Goal: Task Accomplishment & Management: Manage account settings

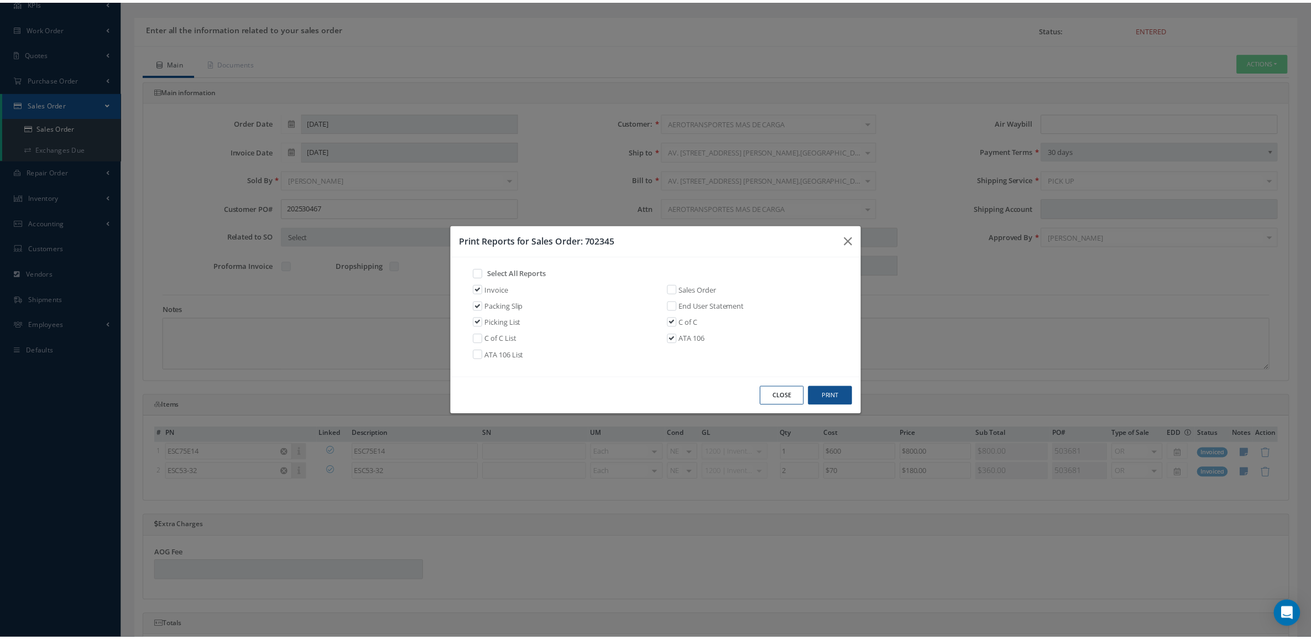
scroll to position [69, 0]
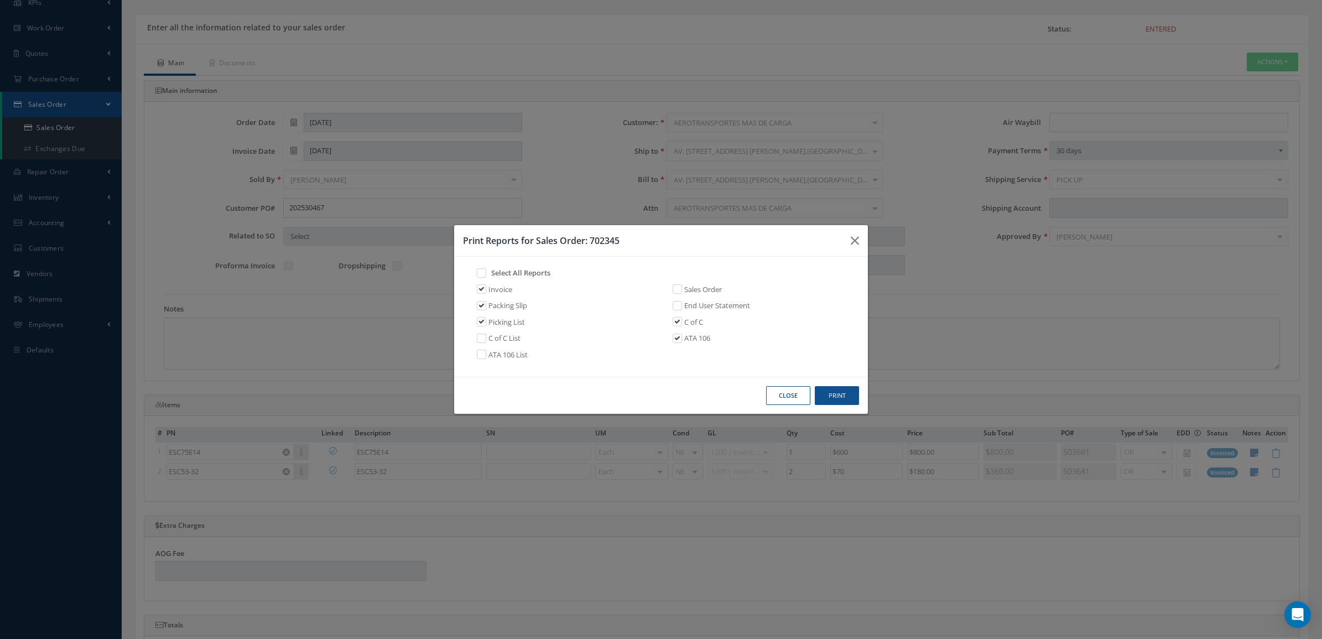
click at [797, 403] on button "Close" at bounding box center [788, 395] width 44 height 19
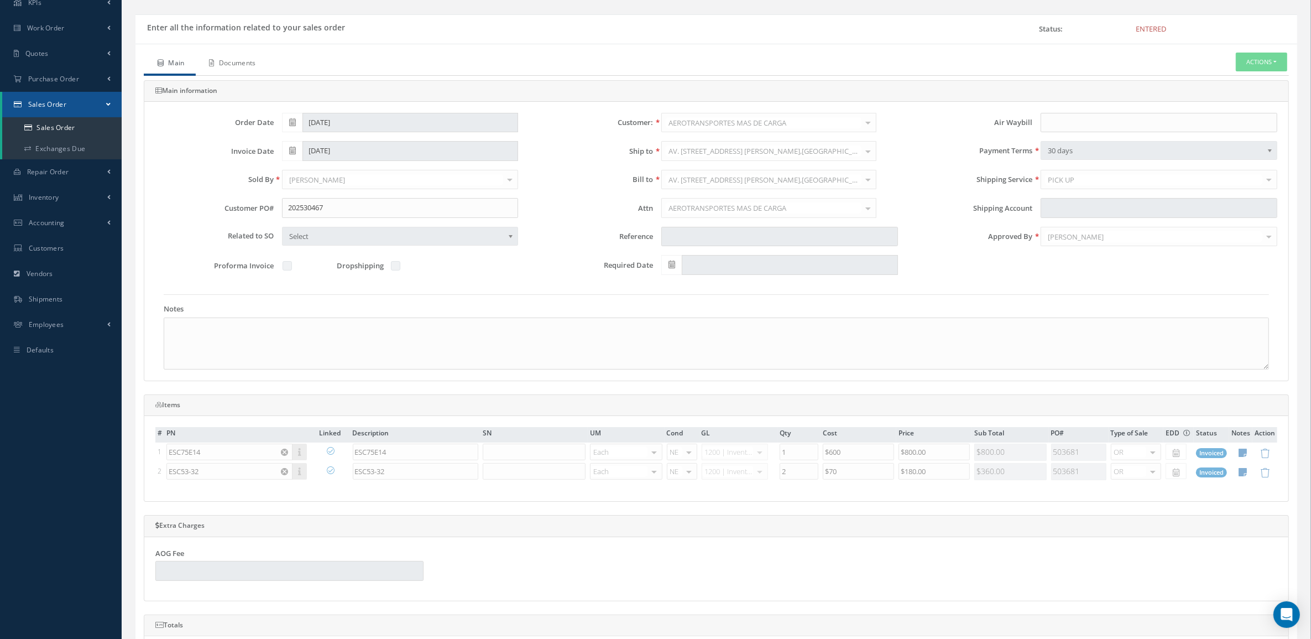
drag, startPoint x: 253, startPoint y: 61, endPoint x: 264, endPoint y: 60, distance: 11.1
click at [254, 61] on link "Documents" at bounding box center [231, 64] width 71 height 23
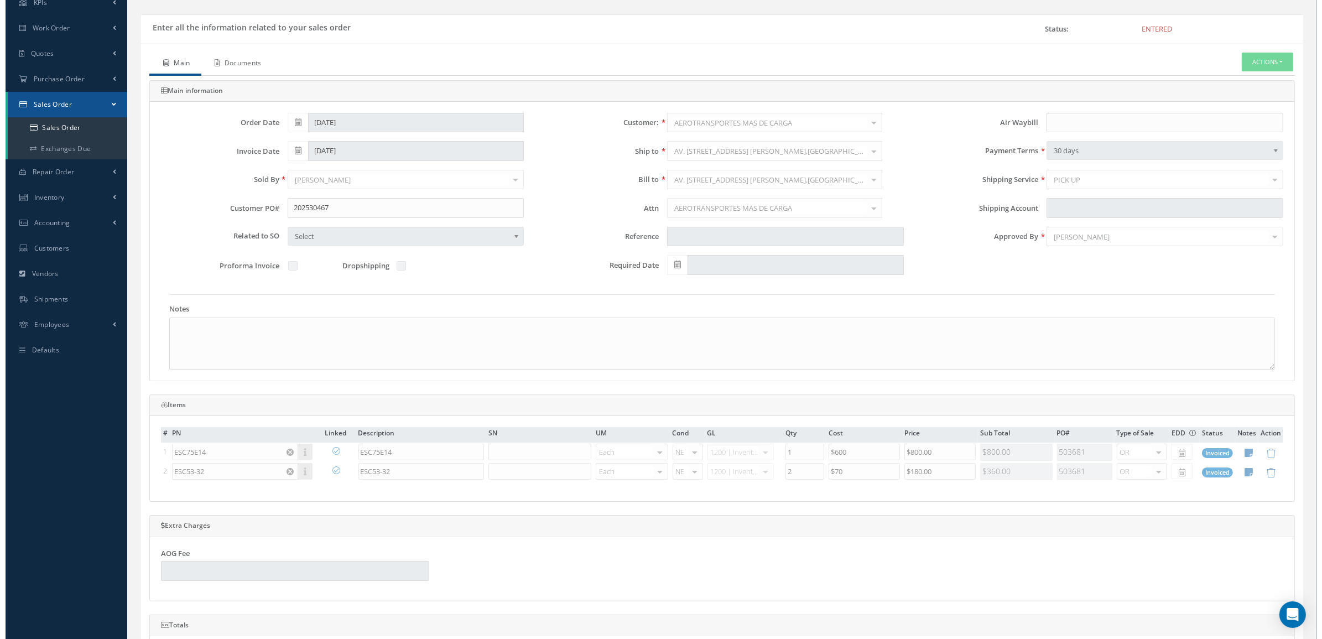
scroll to position [0, 0]
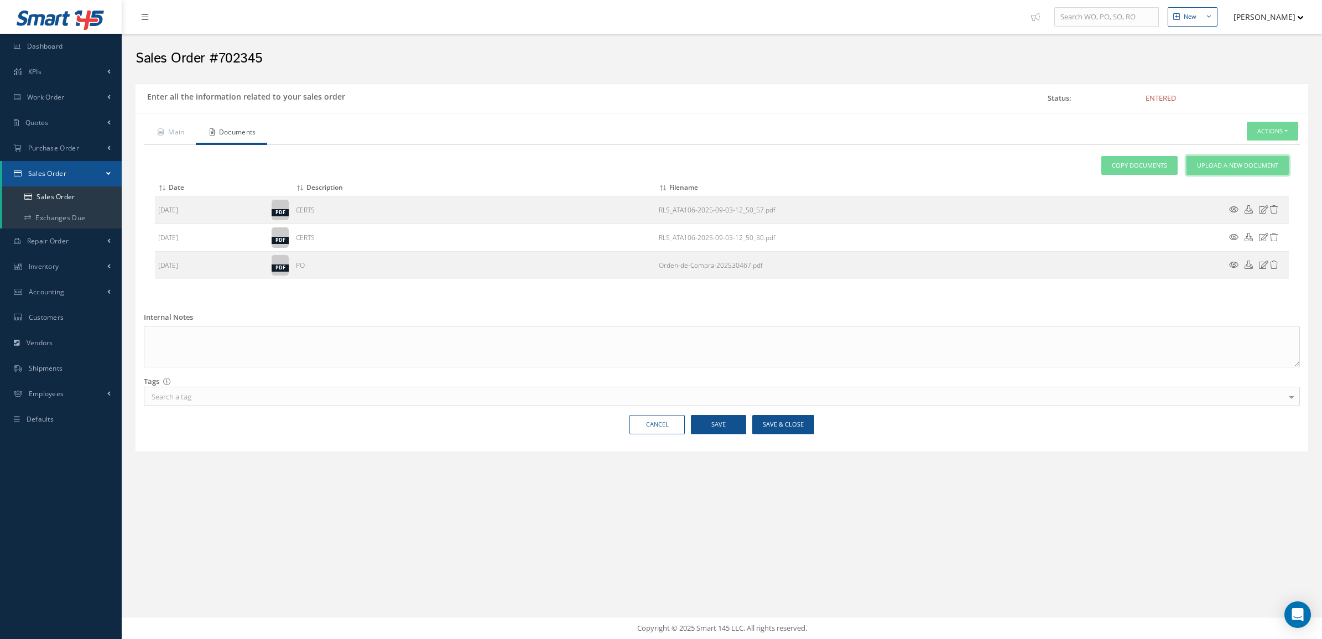
click at [1264, 160] on link "Upload a New Document" at bounding box center [1237, 165] width 102 height 19
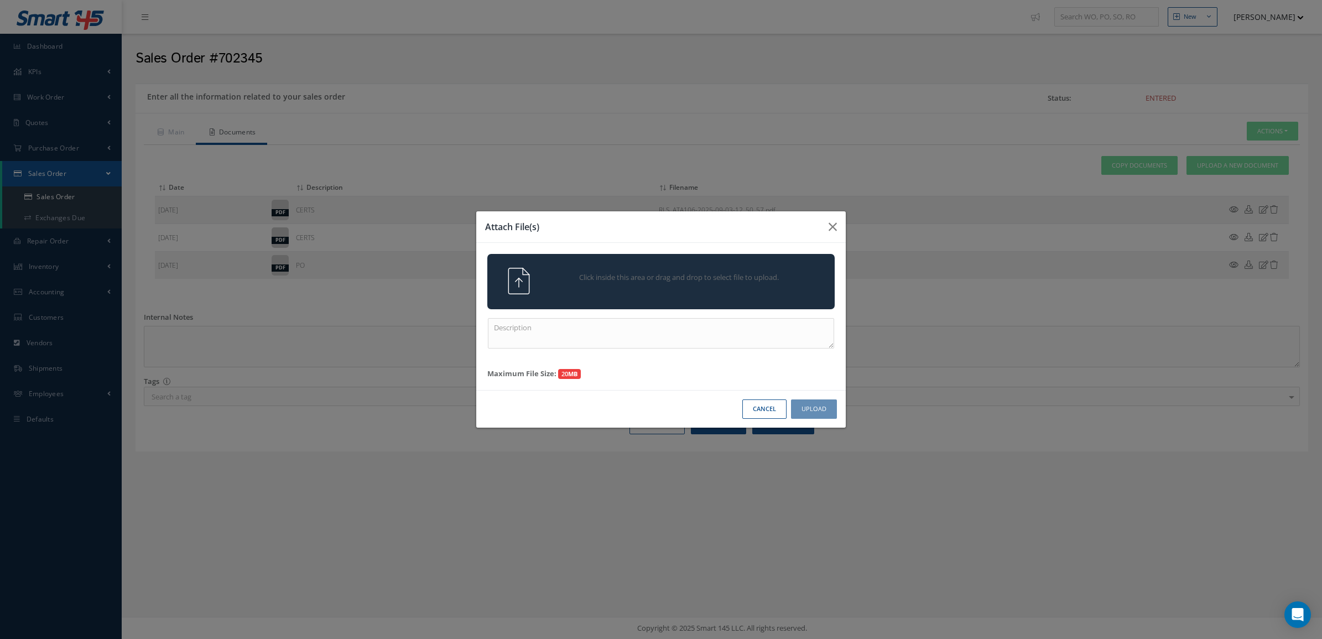
click at [567, 296] on div "Click inside this area or drag and drop to select file to upload." at bounding box center [660, 281] width 347 height 55
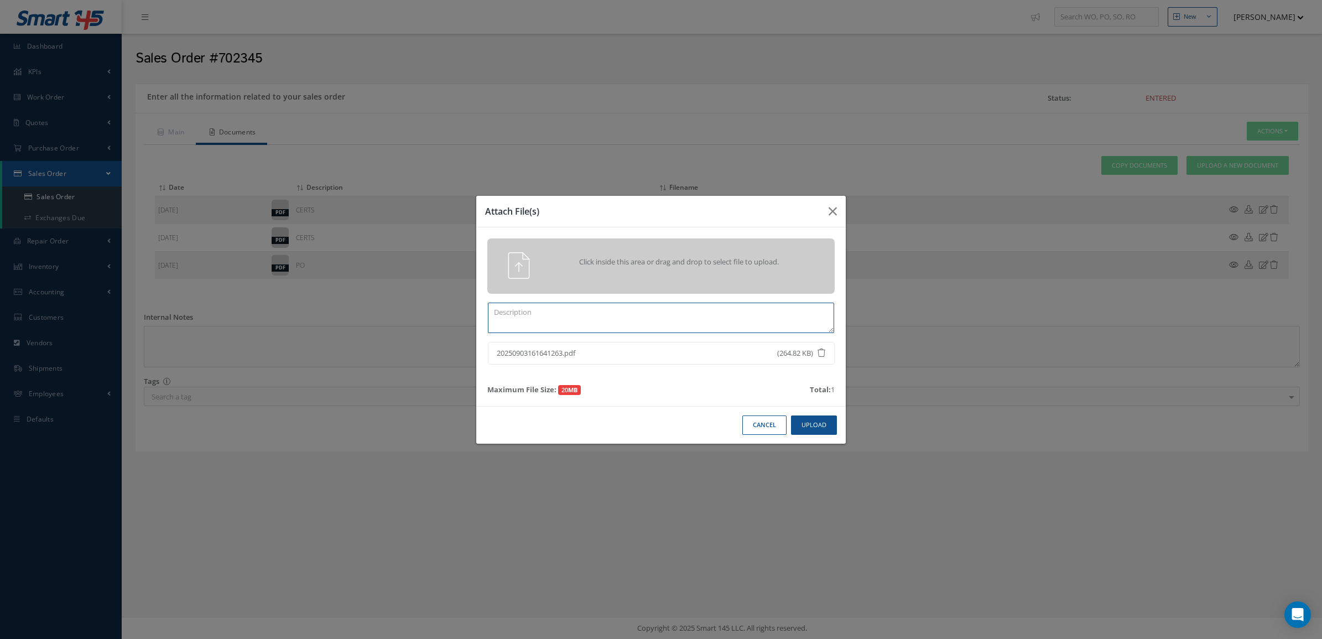
click at [603, 323] on textarea at bounding box center [661, 317] width 346 height 30
type textarea "PPW SO 702345"
click at [811, 427] on button "Upload" at bounding box center [814, 424] width 46 height 19
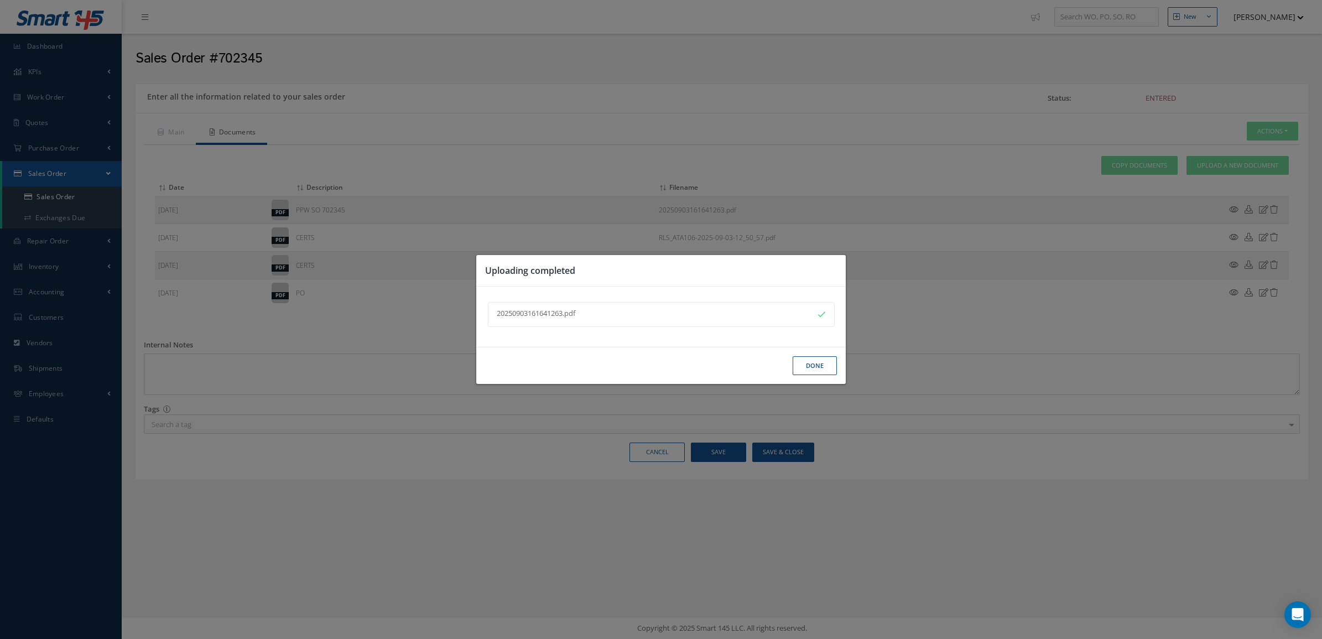
click at [807, 369] on button "Done" at bounding box center [814, 365] width 44 height 19
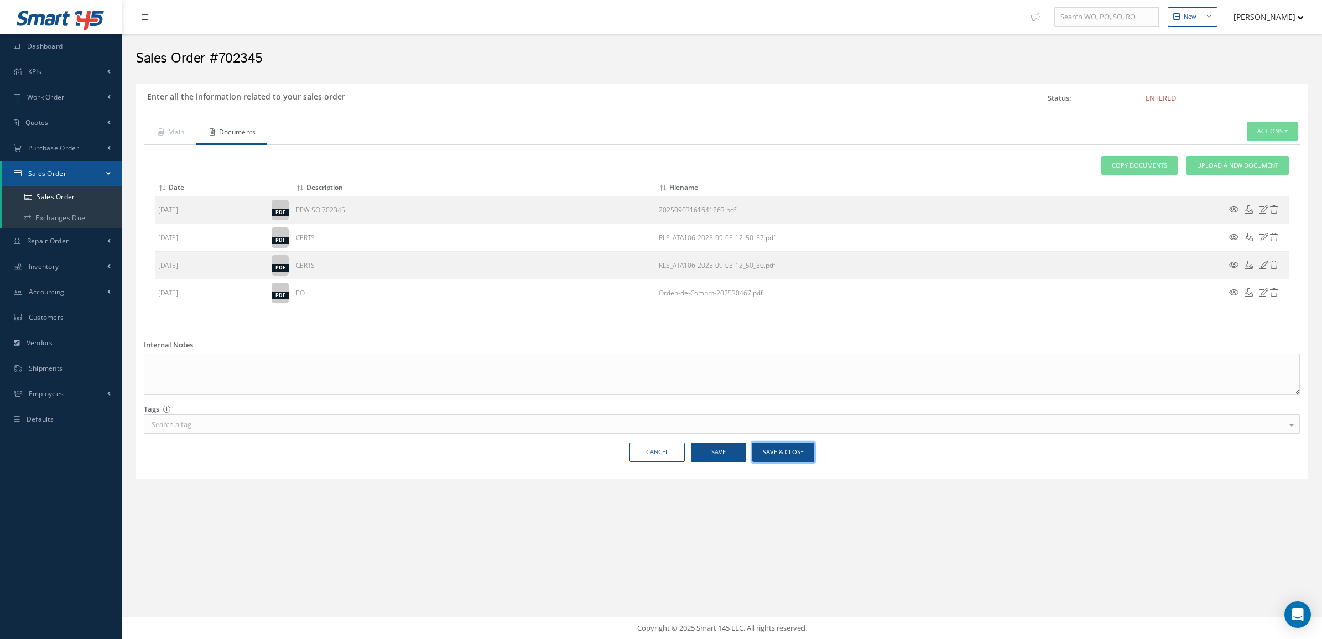
click at [786, 459] on button "Save & Close" at bounding box center [783, 451] width 62 height 19
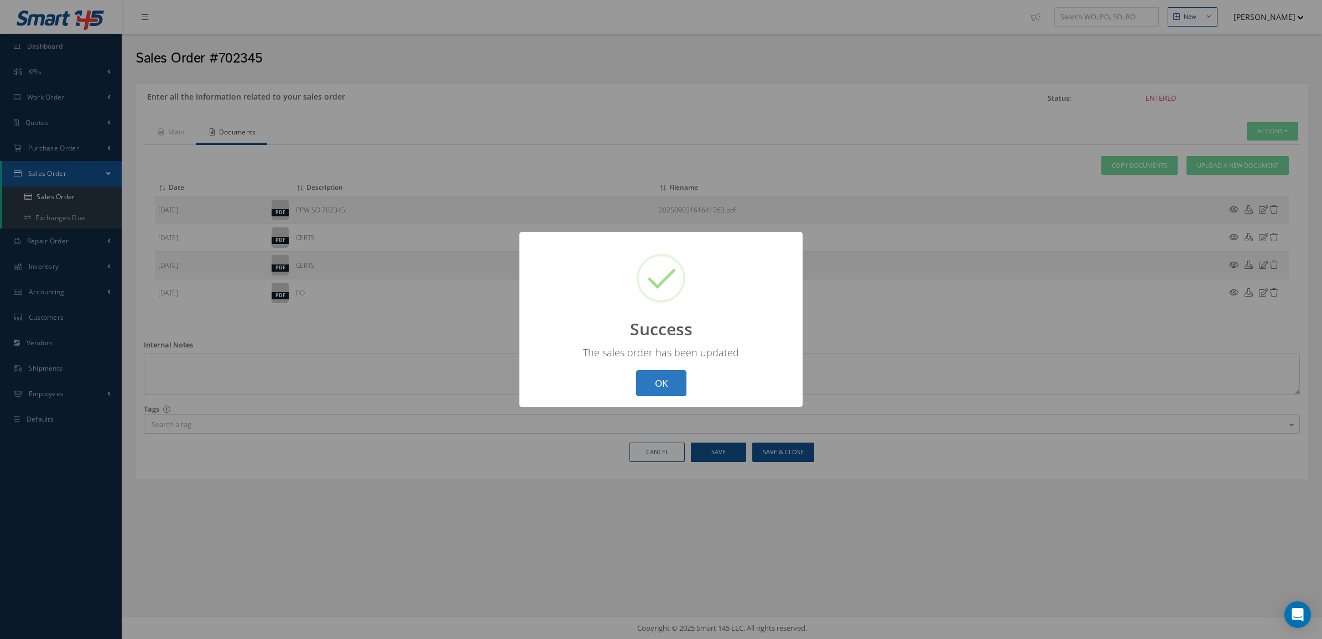
click at [653, 392] on button "OK" at bounding box center [661, 383] width 50 height 26
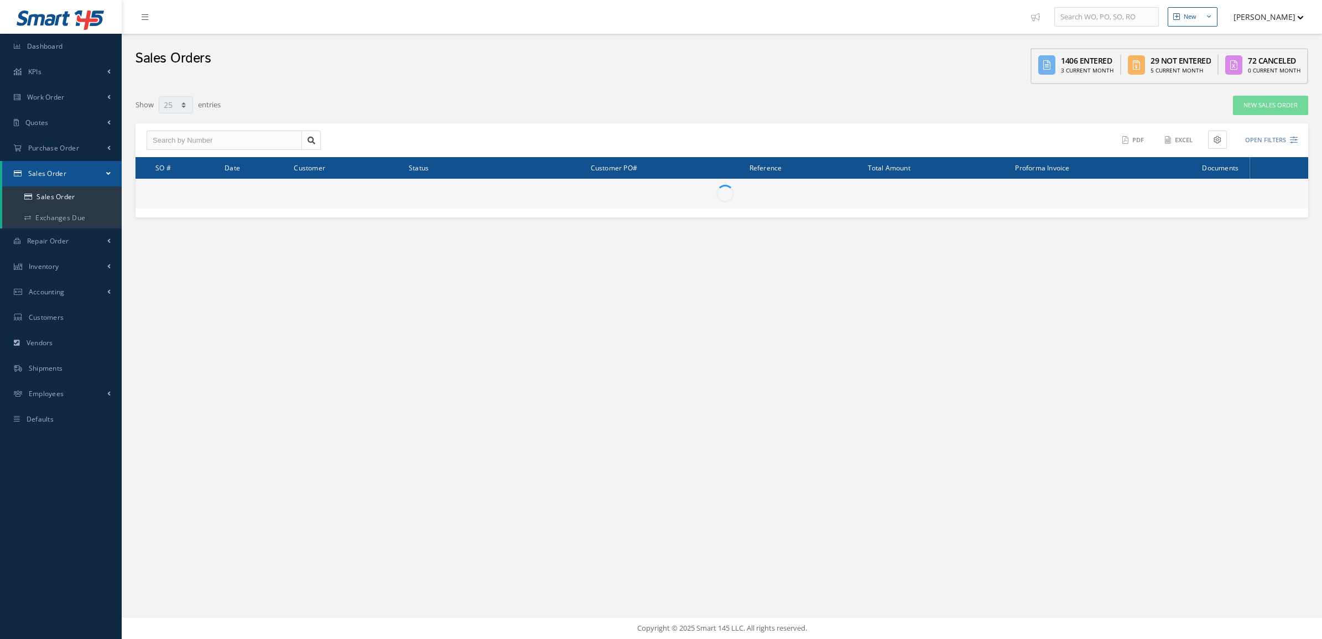
select select "25"
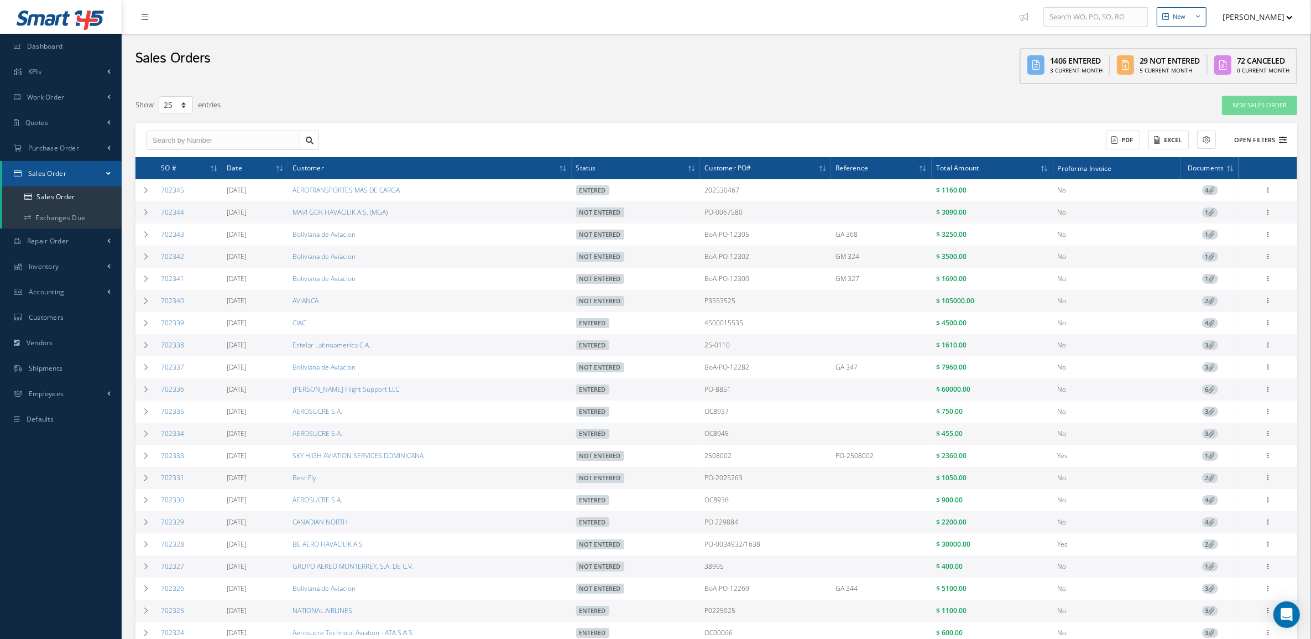
click at [1262, 142] on button "Open Filters" at bounding box center [1255, 140] width 62 height 18
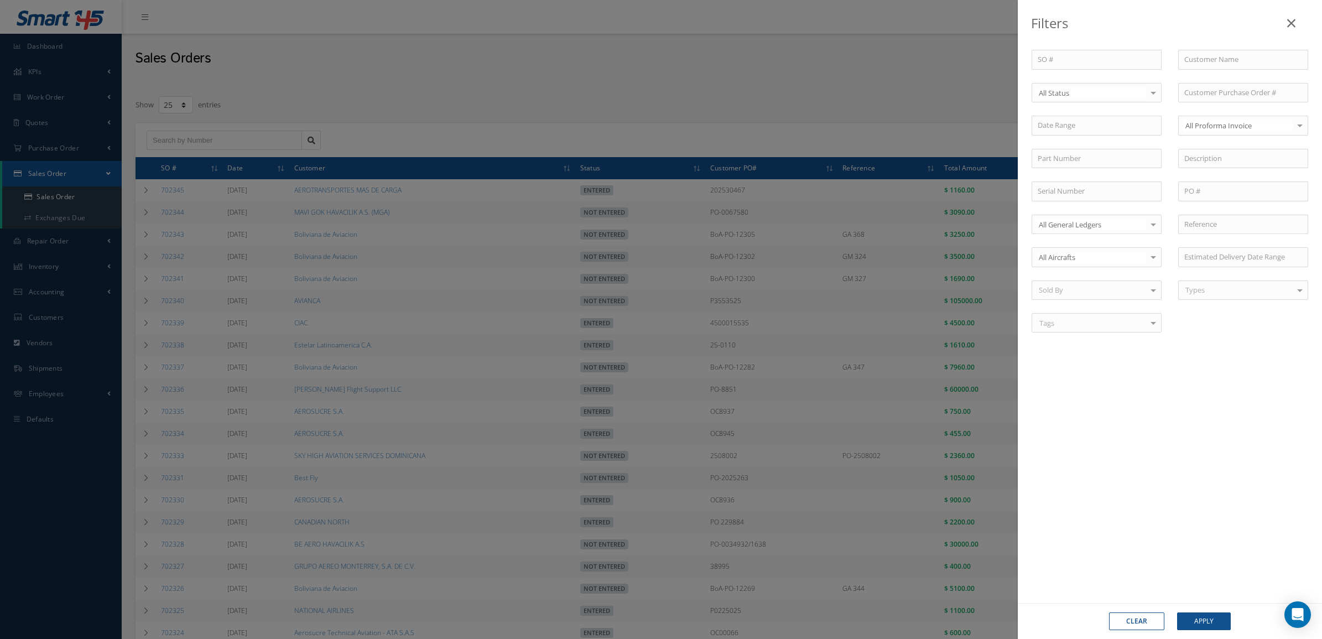
drag, startPoint x: 1073, startPoint y: 94, endPoint x: 1071, endPoint y: 103, distance: 9.3
click at [1069, 140] on span "Not Entered" at bounding box center [1096, 149] width 129 height 19
click at [1207, 628] on button "Apply" at bounding box center [1204, 621] width 54 height 18
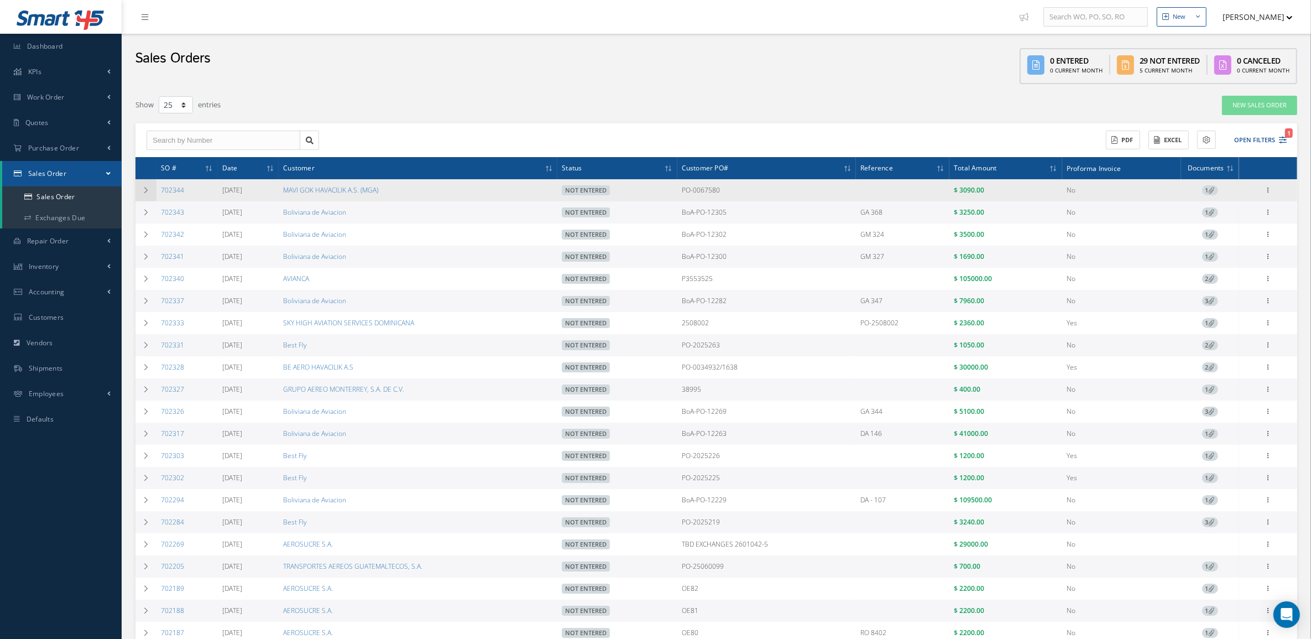
click at [148, 189] on icon at bounding box center [146, 190] width 8 height 7
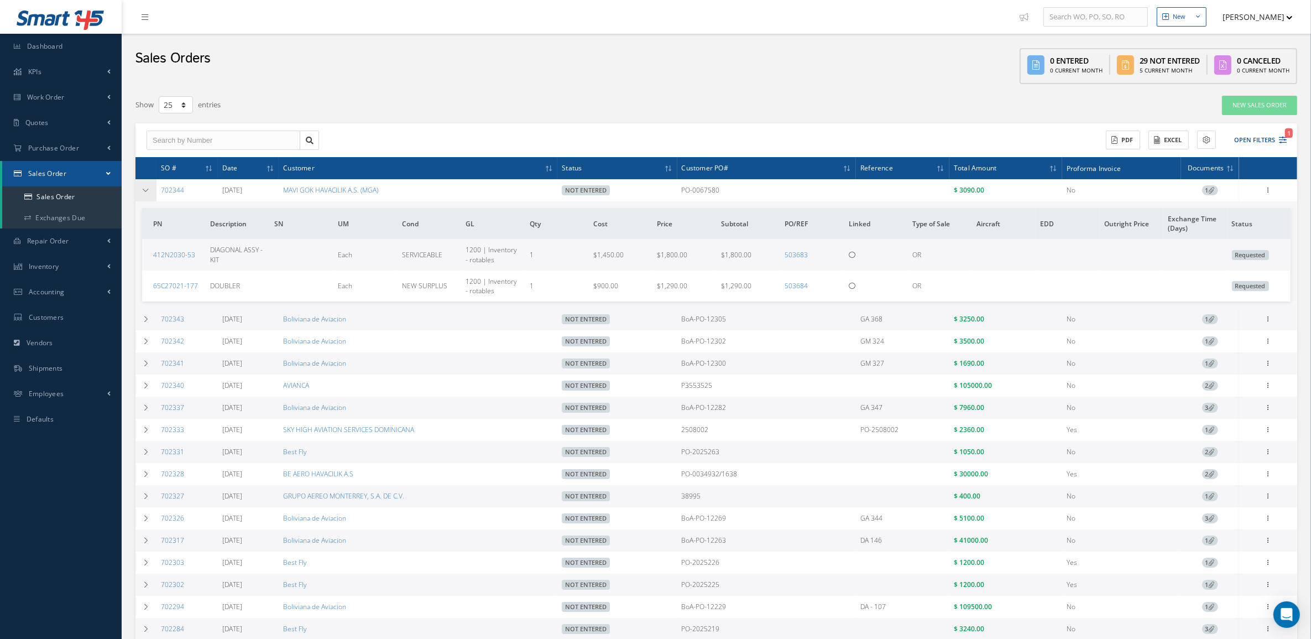
click at [148, 199] on td at bounding box center [145, 190] width 21 height 22
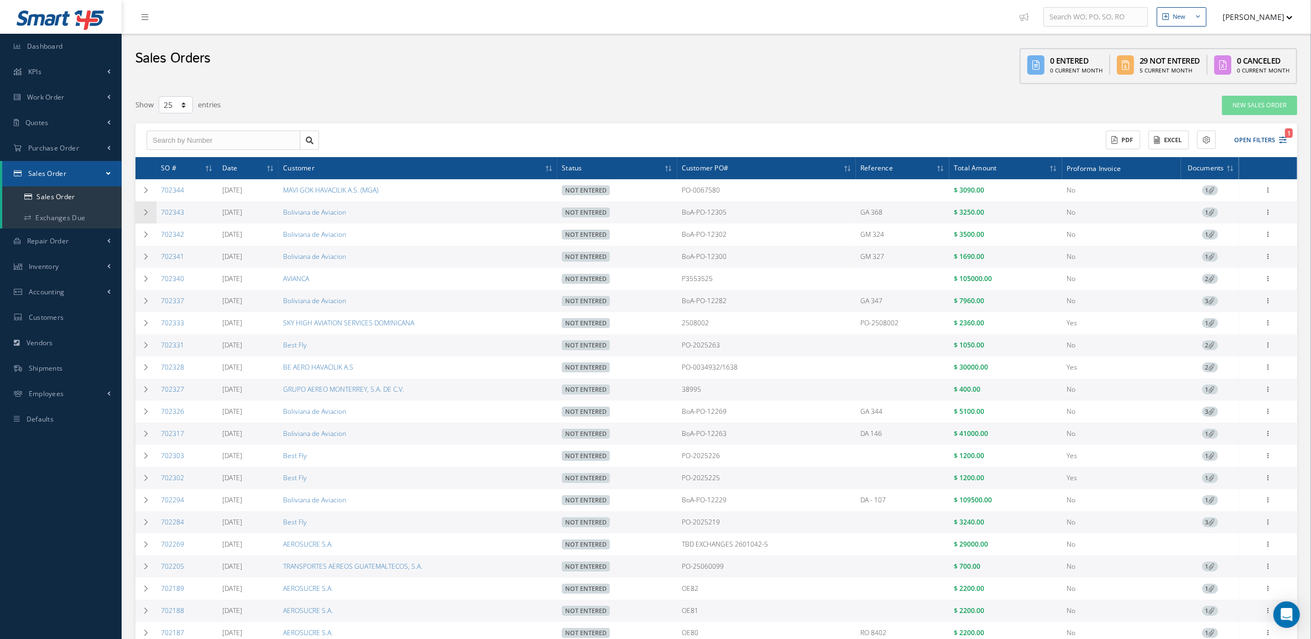
click at [150, 211] on td at bounding box center [145, 212] width 21 height 22
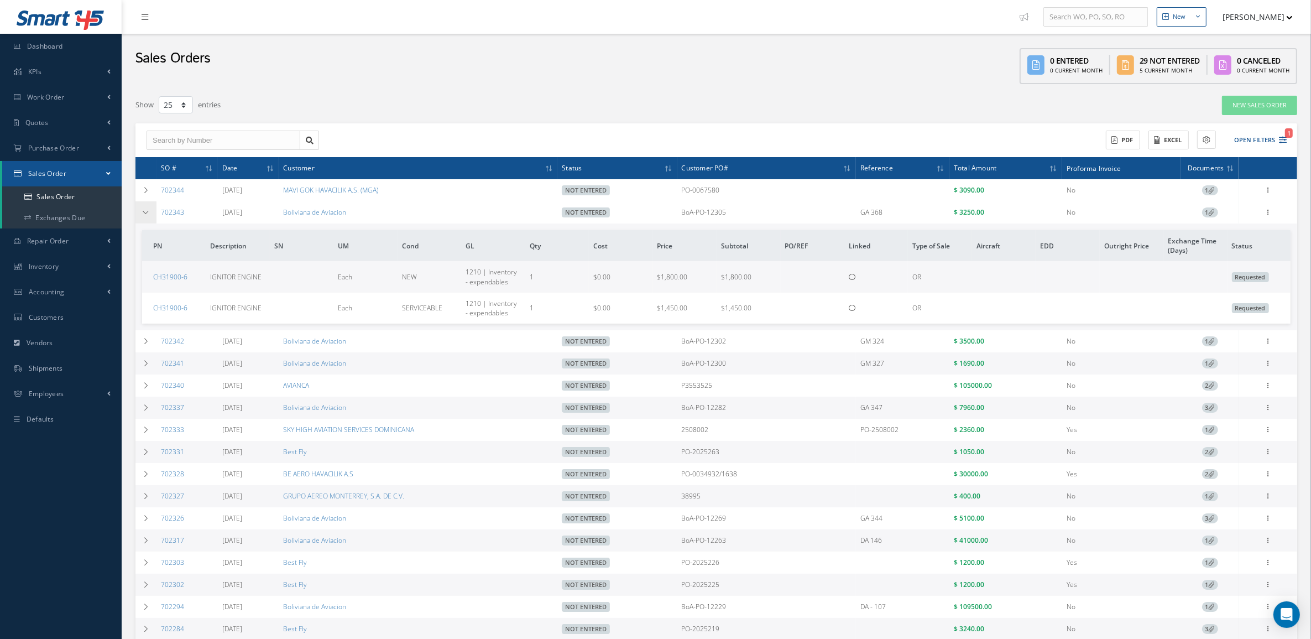
click at [137, 219] on td at bounding box center [145, 212] width 21 height 22
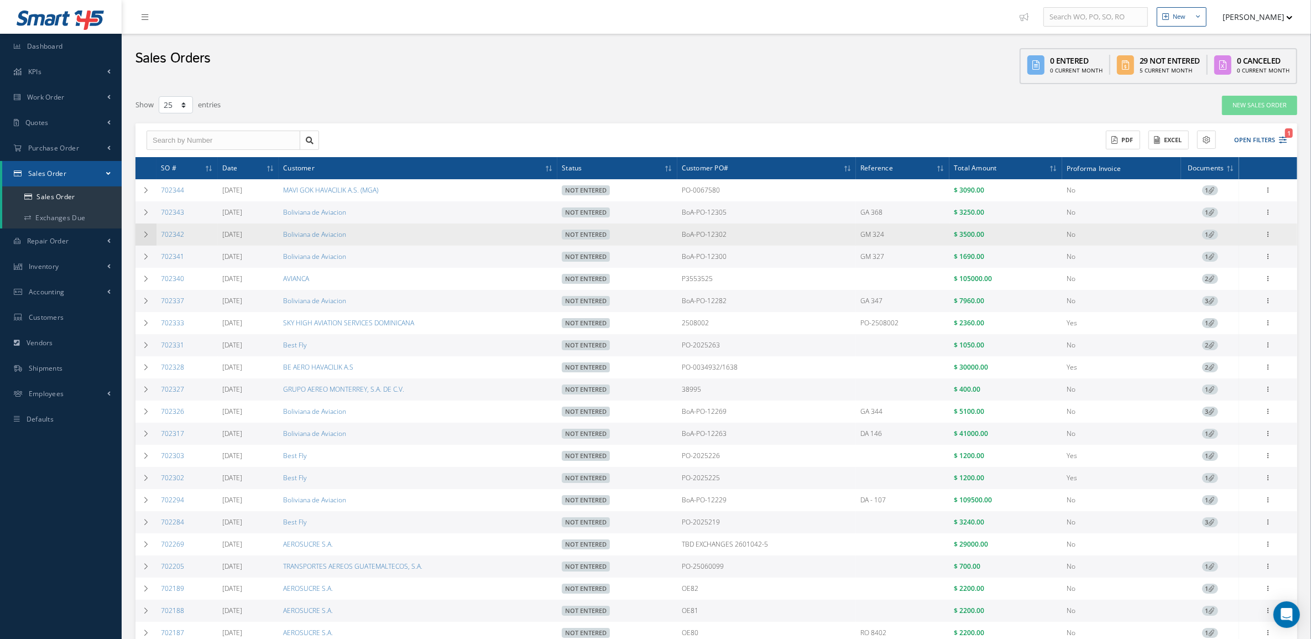
click at [145, 242] on td at bounding box center [145, 234] width 21 height 22
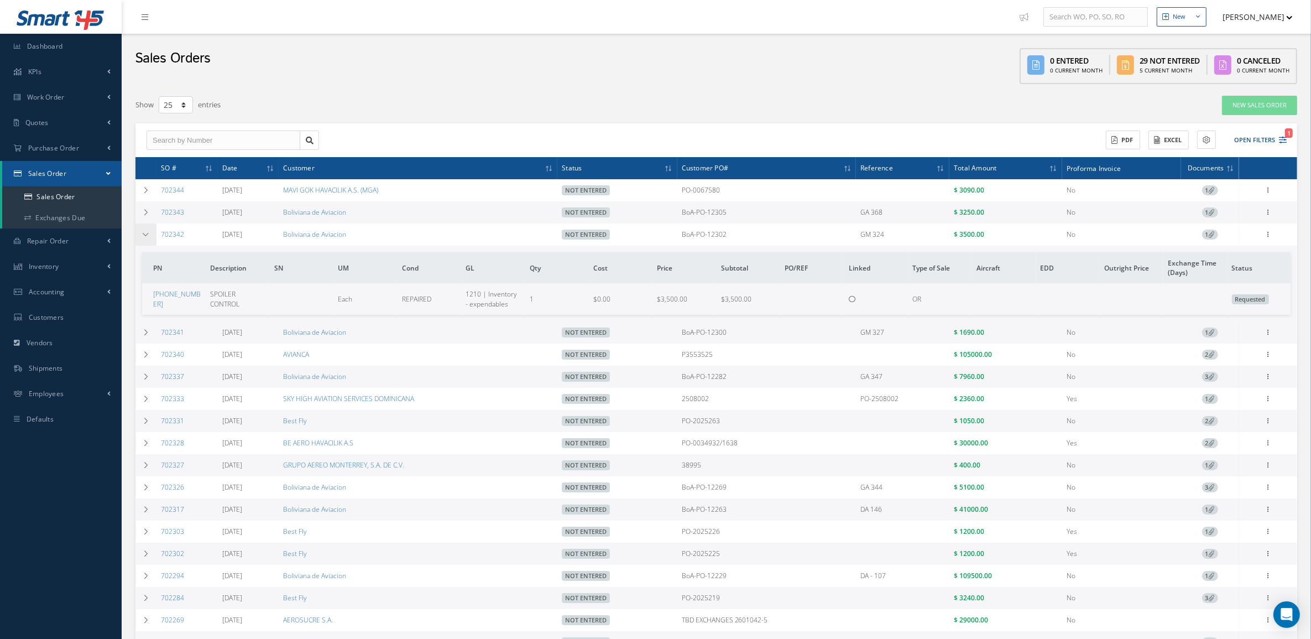
click at [153, 242] on td at bounding box center [145, 234] width 21 height 22
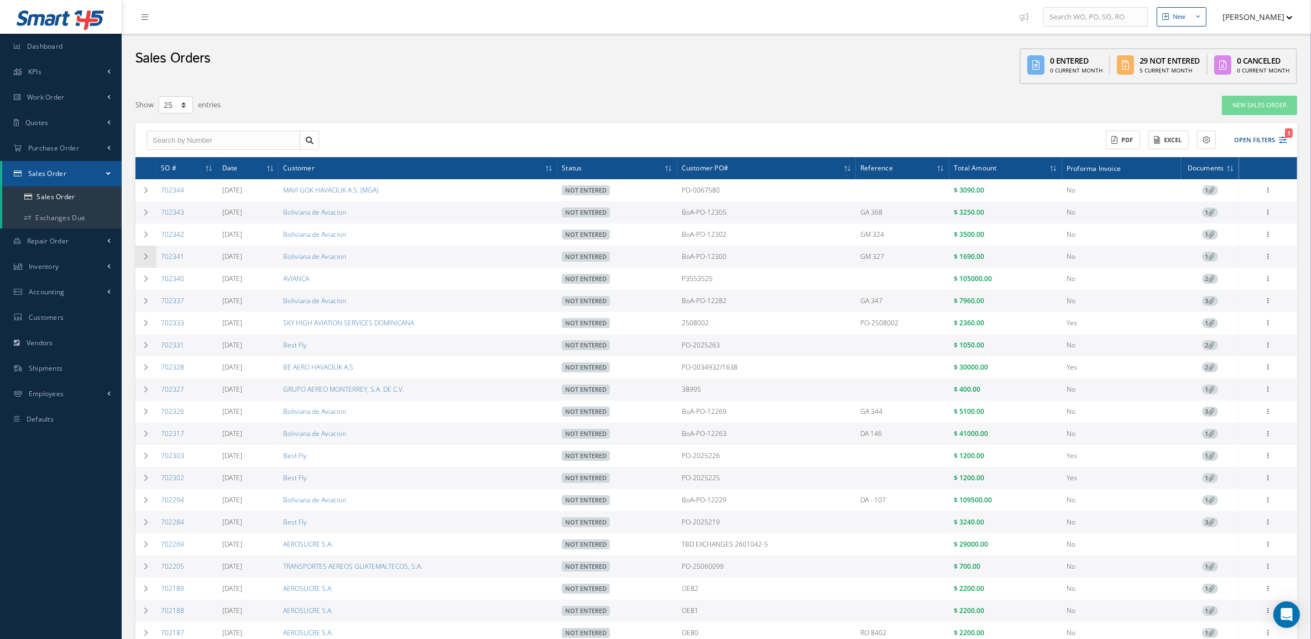
click at [145, 258] on icon at bounding box center [146, 256] width 8 height 7
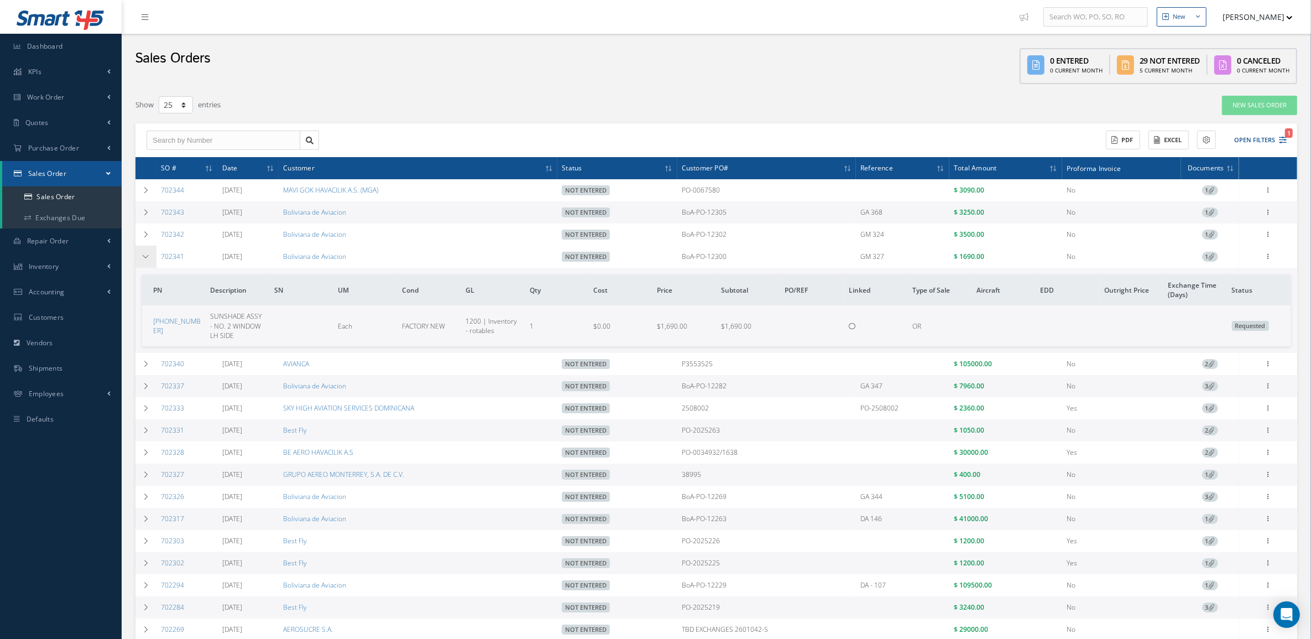
click at [144, 255] on icon at bounding box center [146, 256] width 8 height 7
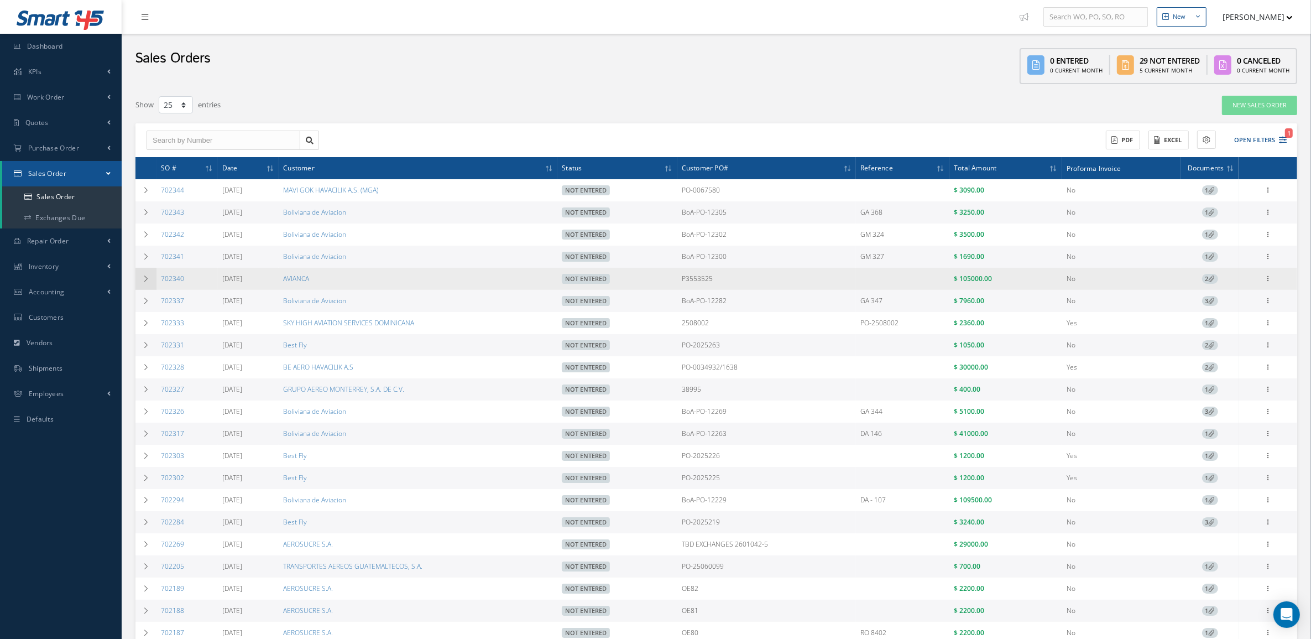
click at [144, 284] on td at bounding box center [145, 279] width 21 height 22
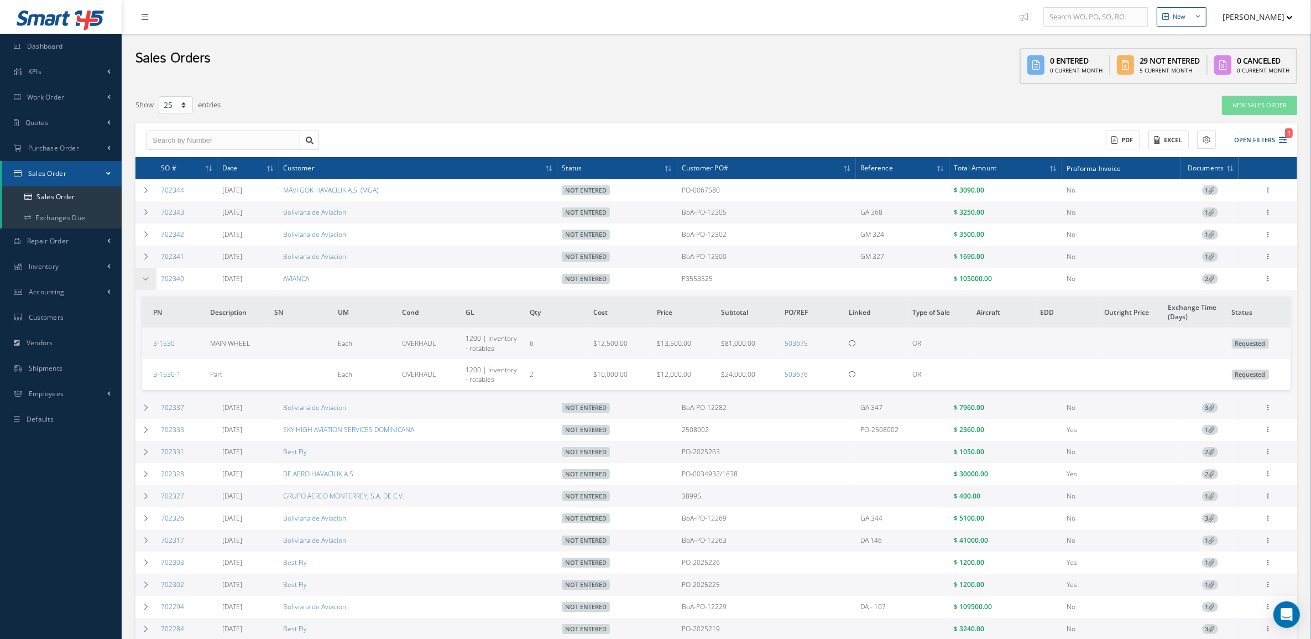
click at [152, 288] on td at bounding box center [145, 279] width 21 height 22
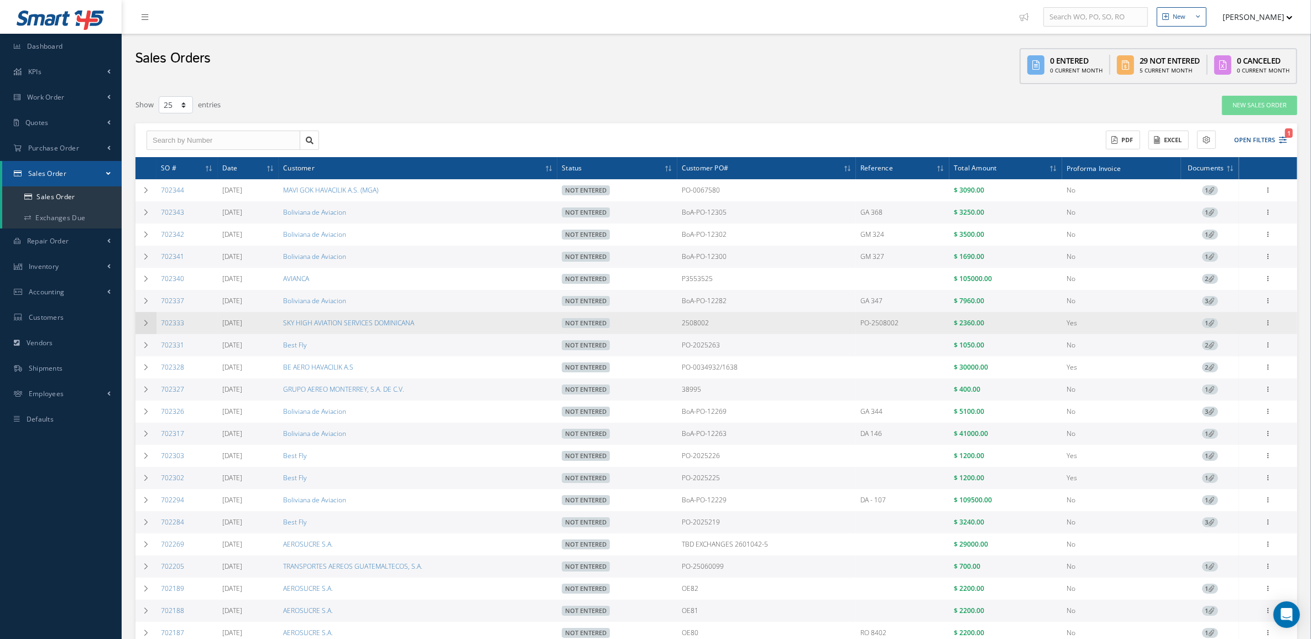
click at [137, 330] on td at bounding box center [145, 323] width 21 height 22
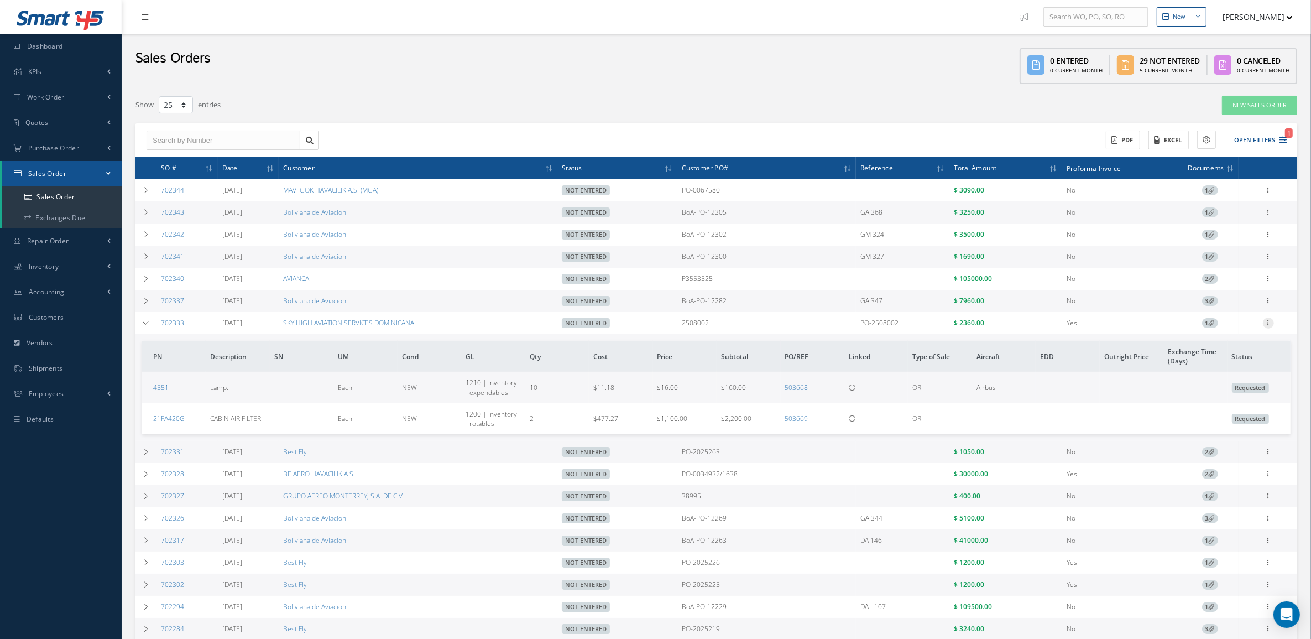
click at [1268, 324] on icon at bounding box center [1268, 321] width 11 height 9
click at [1218, 336] on link "Edit" at bounding box center [1217, 330] width 87 height 14
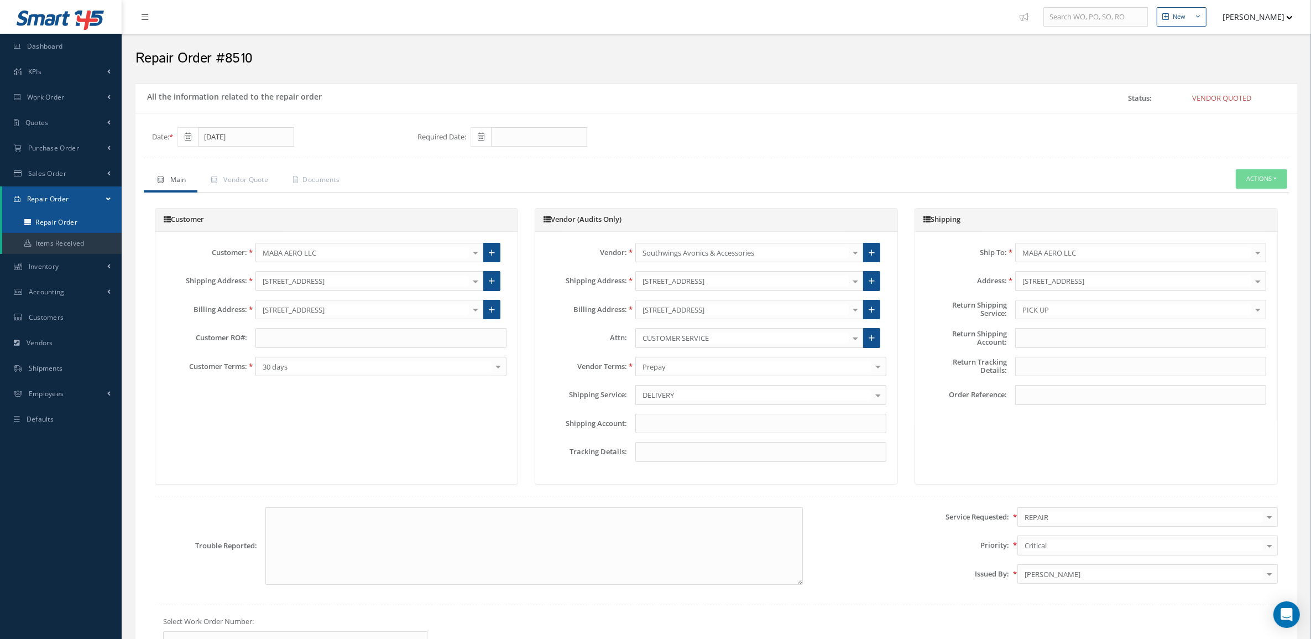
click at [57, 217] on link "Repair Order" at bounding box center [61, 222] width 119 height 21
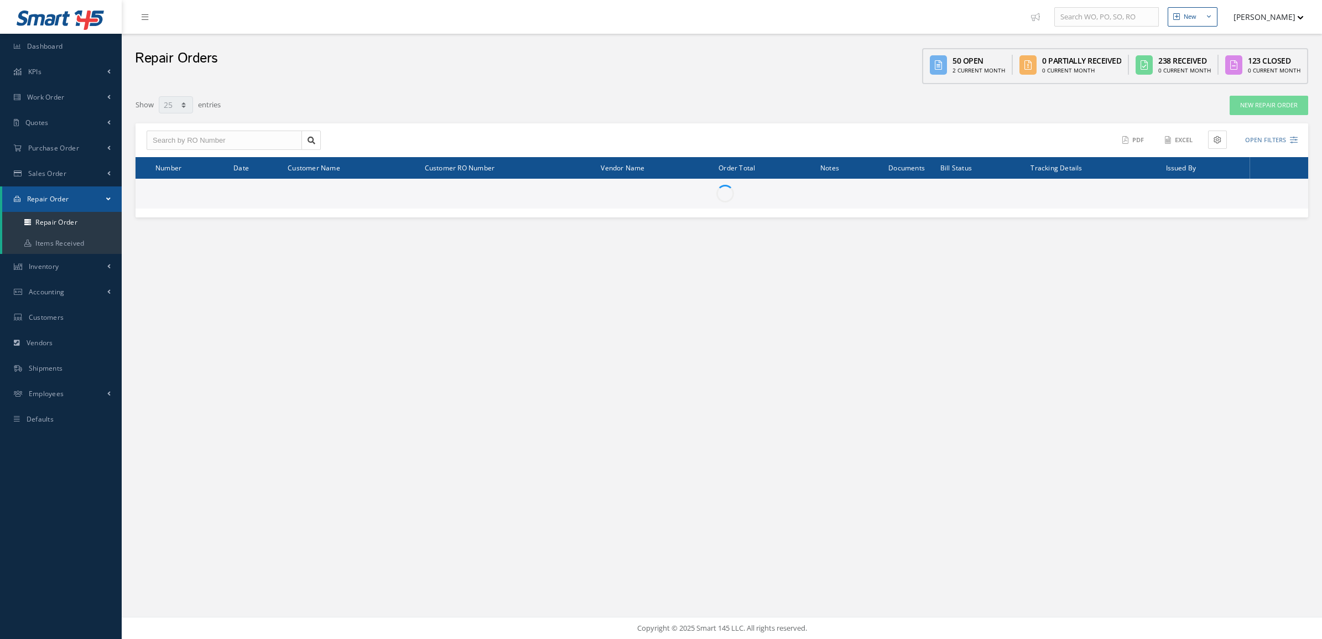
select select "25"
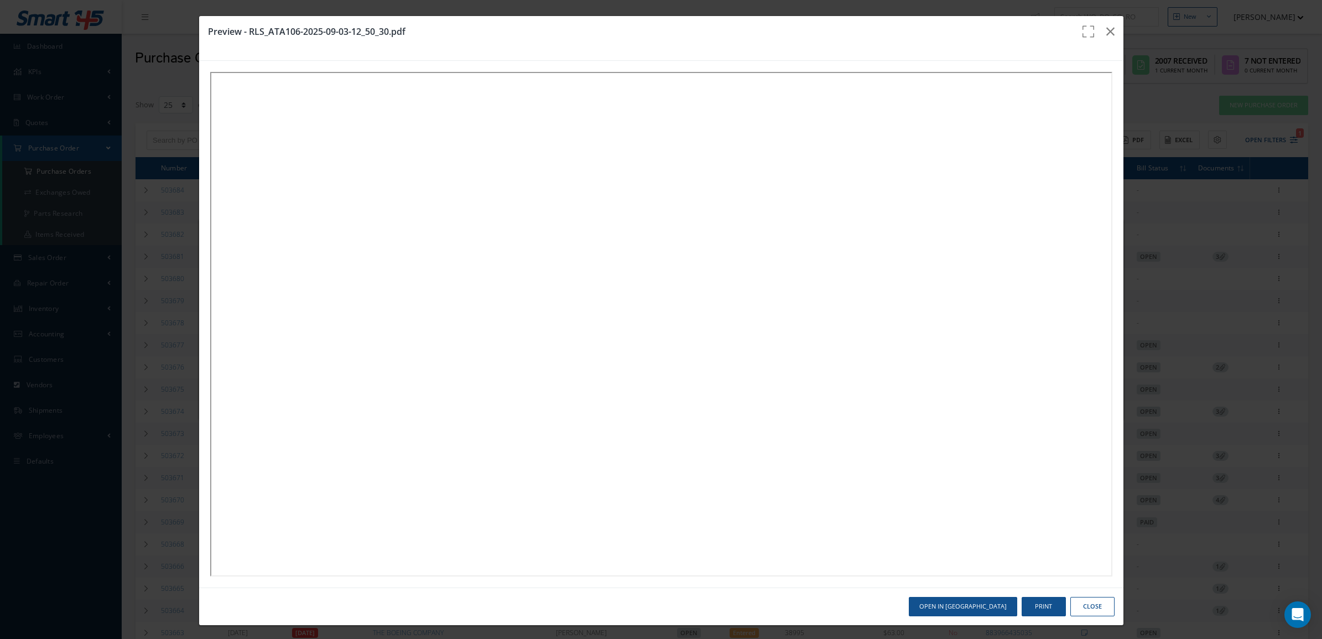
select select "25"
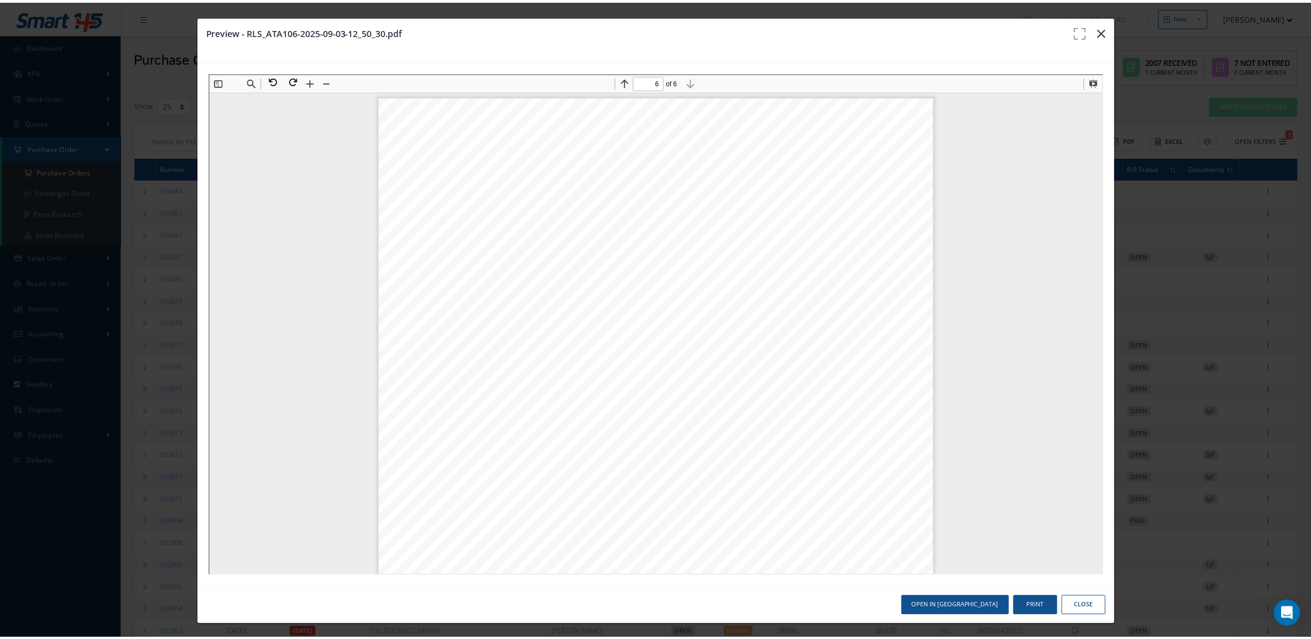
scroll to position [3871, 0]
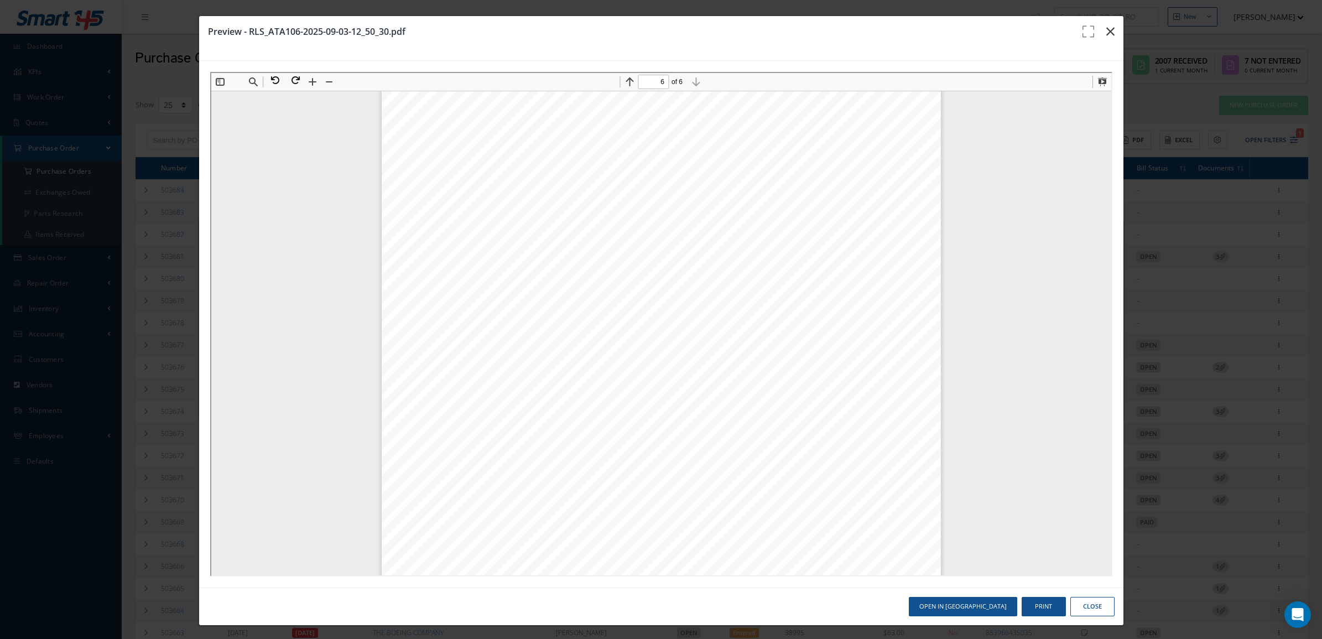
click at [1106, 26] on icon "button" at bounding box center [1110, 31] width 8 height 13
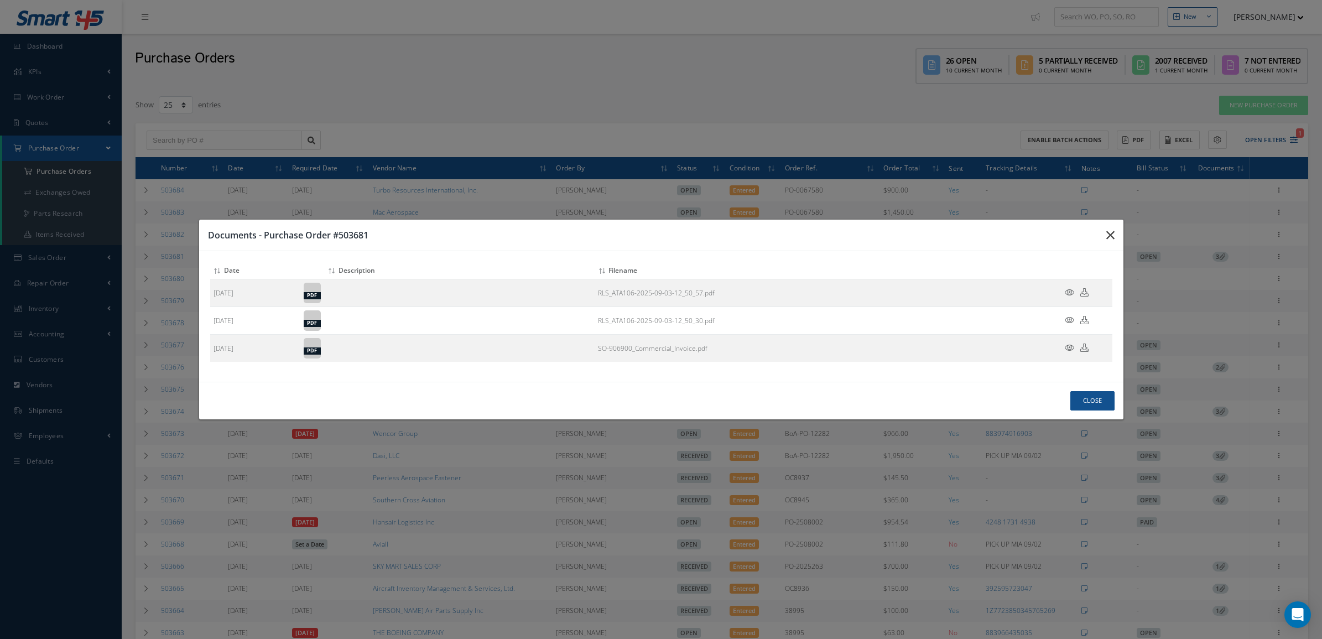
drag, startPoint x: 1110, startPoint y: 236, endPoint x: 1117, endPoint y: 200, distance: 36.0
click at [1110, 235] on icon "button" at bounding box center [1110, 234] width 8 height 13
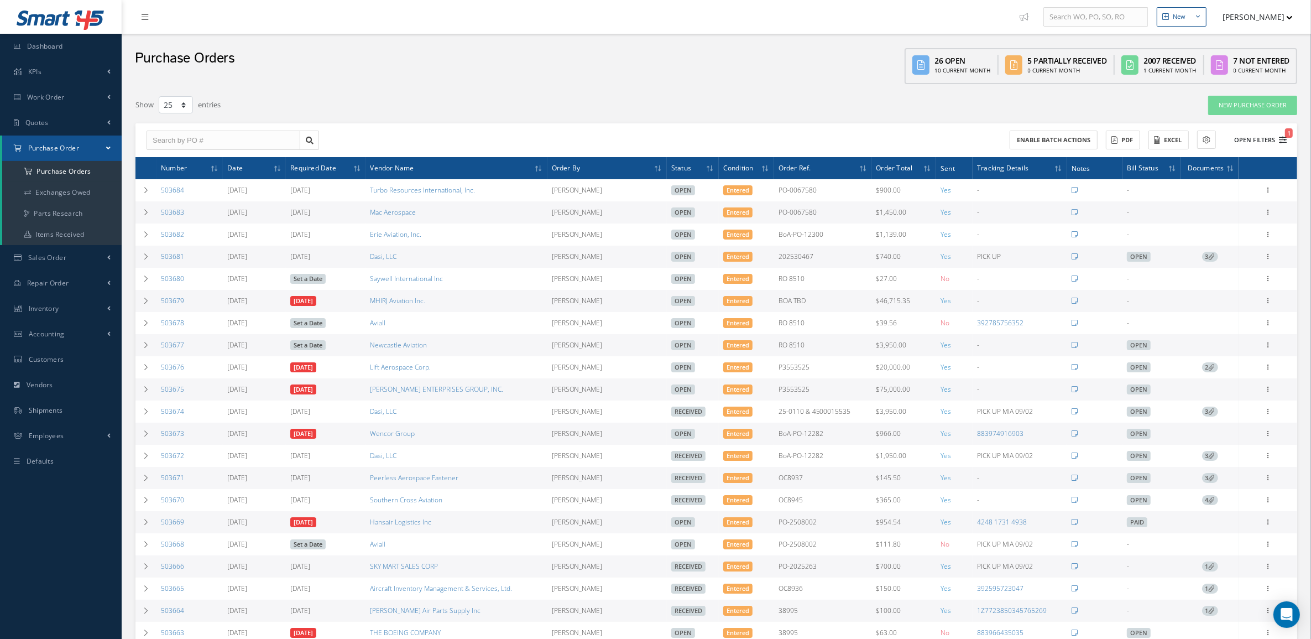
click at [1276, 139] on button "Open Filters 1" at bounding box center [1255, 140] width 62 height 18
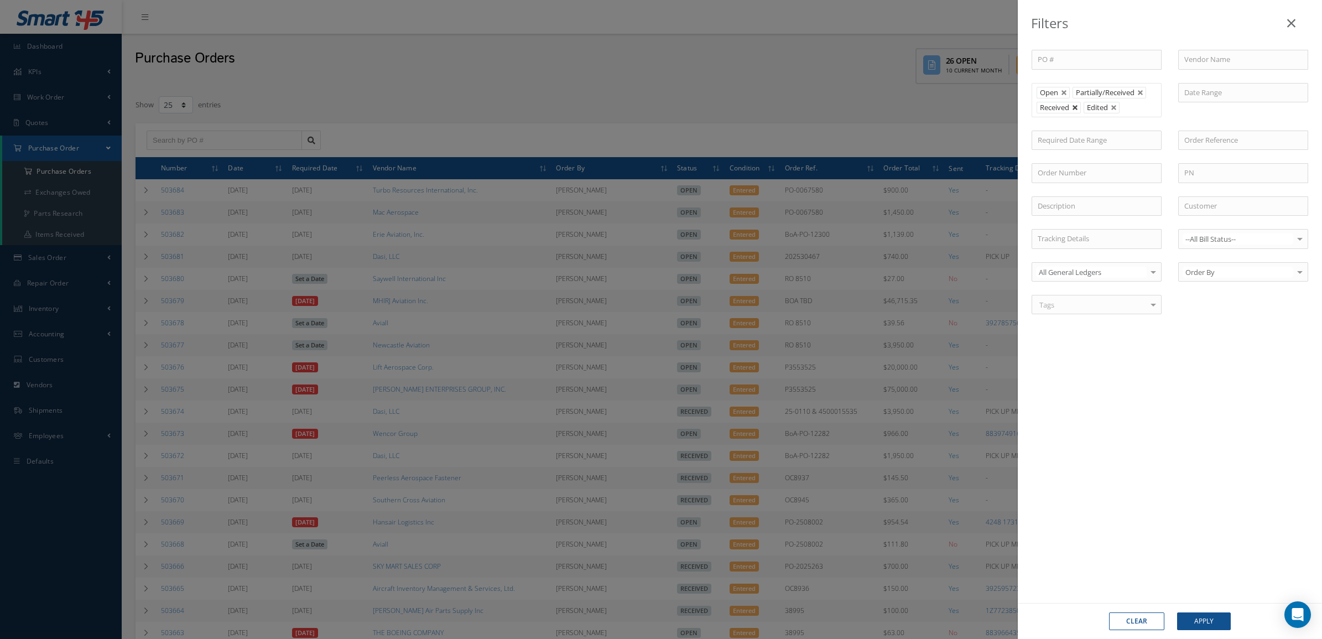
click at [1076, 109] on link at bounding box center [1075, 108] width 7 height 7
click at [1207, 621] on button "Apply" at bounding box center [1204, 621] width 54 height 18
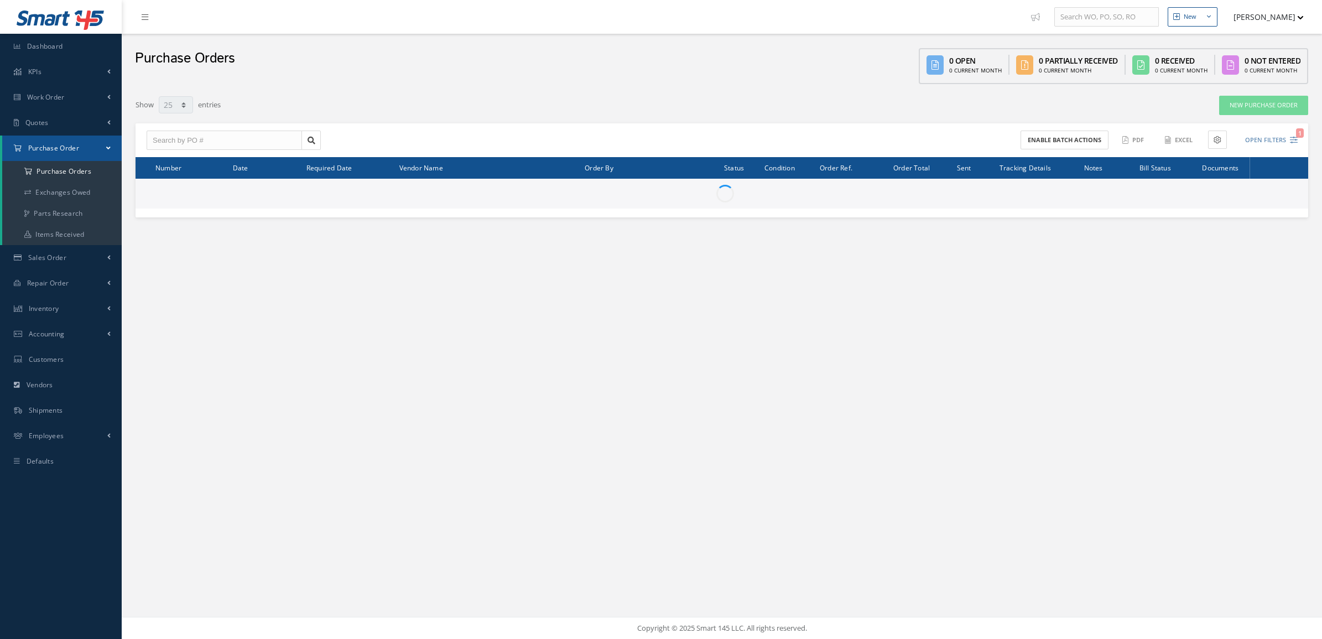
select select "25"
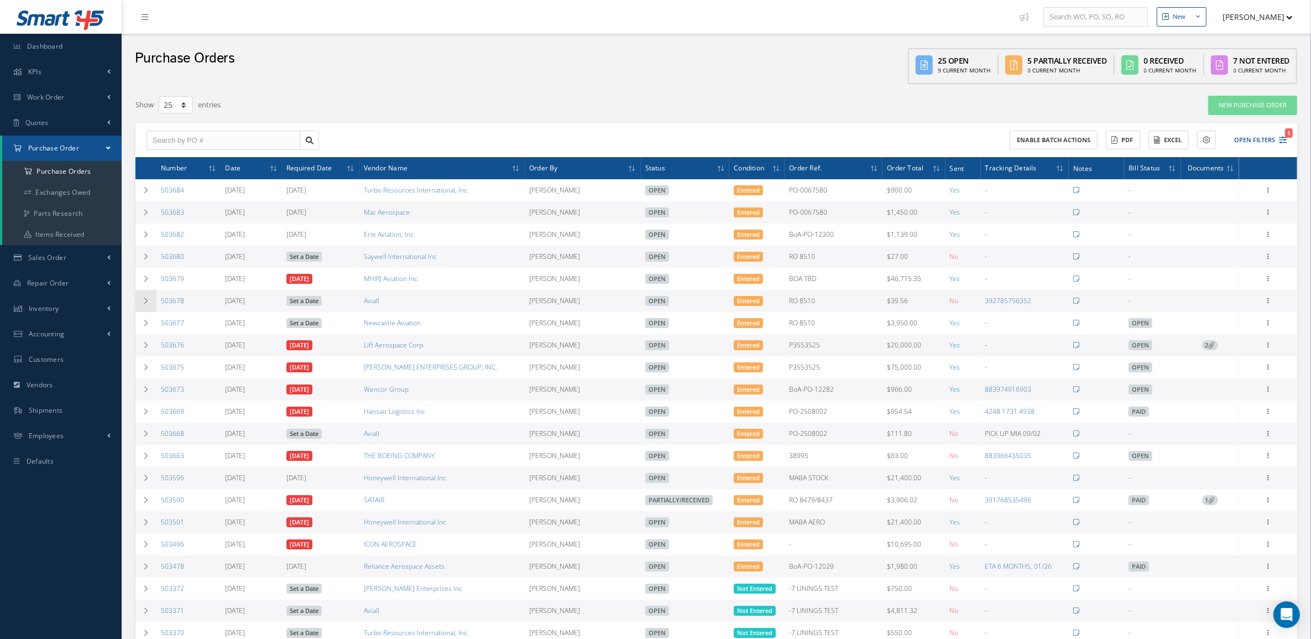
click at [148, 298] on td at bounding box center [145, 301] width 21 height 22
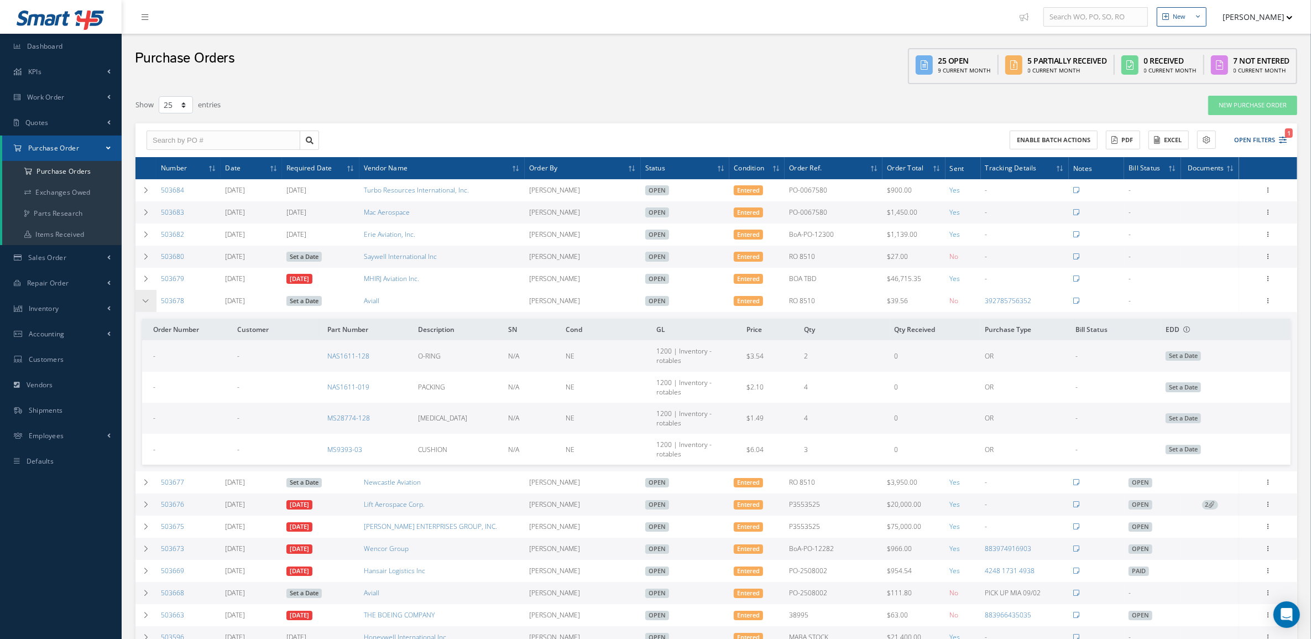
click at [148, 298] on td at bounding box center [145, 301] width 21 height 22
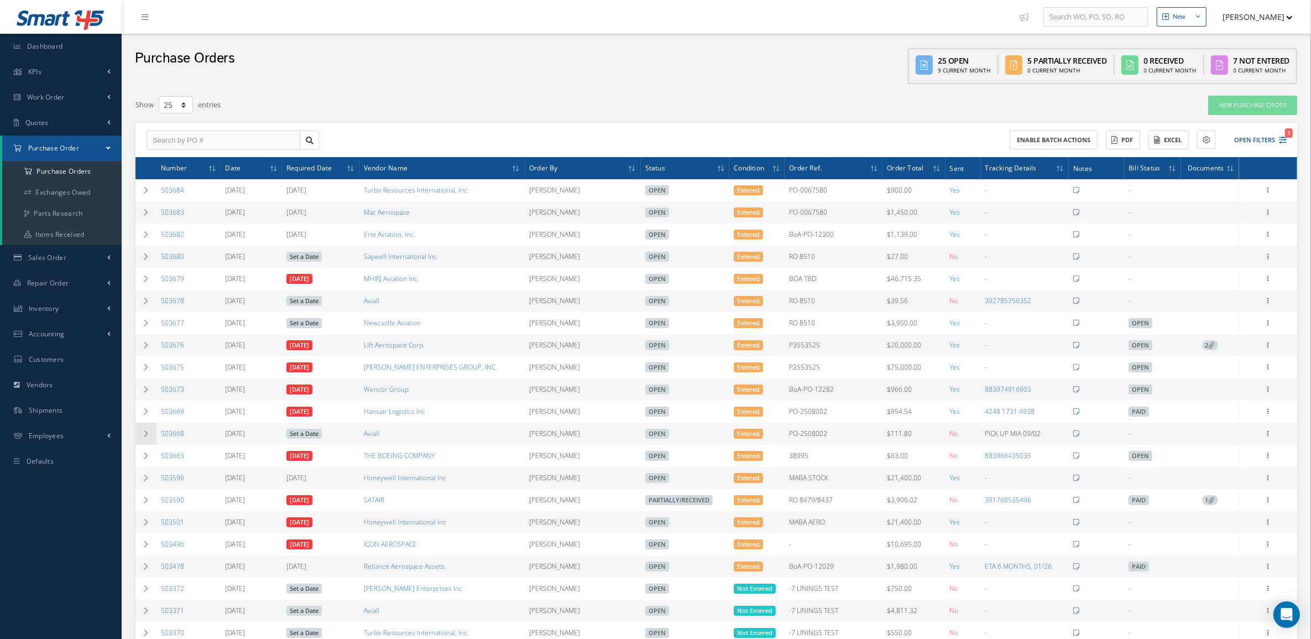
click at [148, 437] on icon at bounding box center [146, 433] width 8 height 7
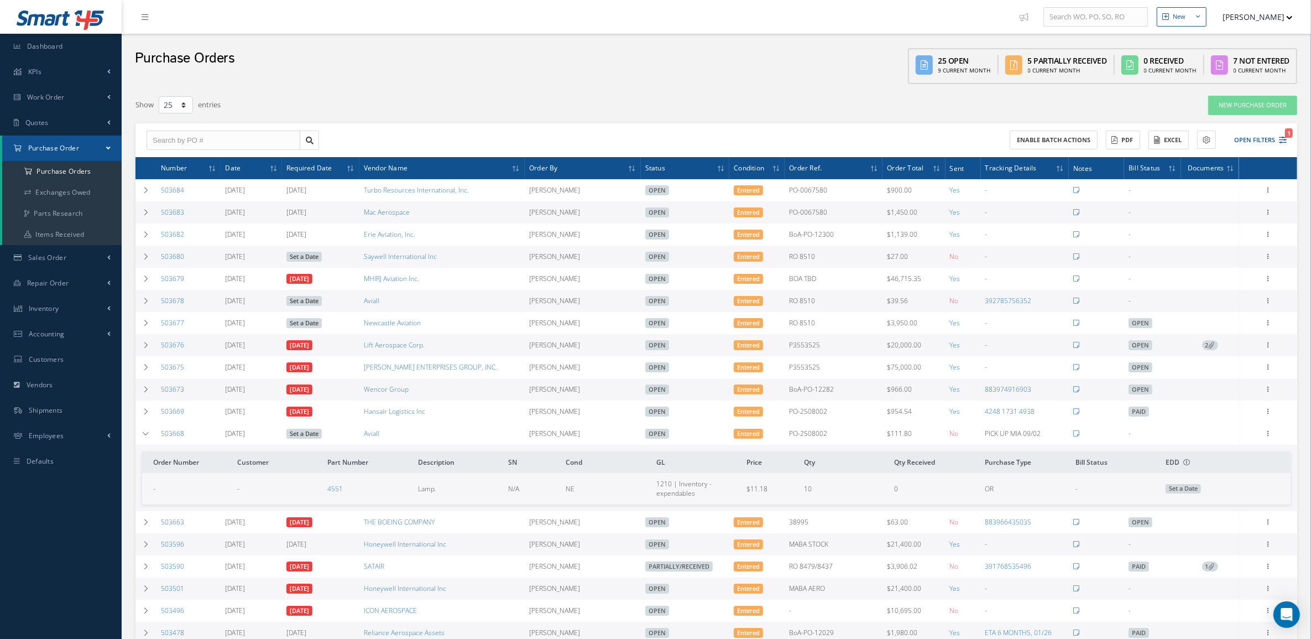
click at [1262, 437] on div "Receive Show Edit Create Bill Cancel Send By Email Email History Documents Prin…" at bounding box center [1268, 433] width 13 height 13
click at [1267, 437] on icon at bounding box center [1268, 432] width 11 height 9
click at [1223, 446] on link "Receive" at bounding box center [1217, 441] width 87 height 14
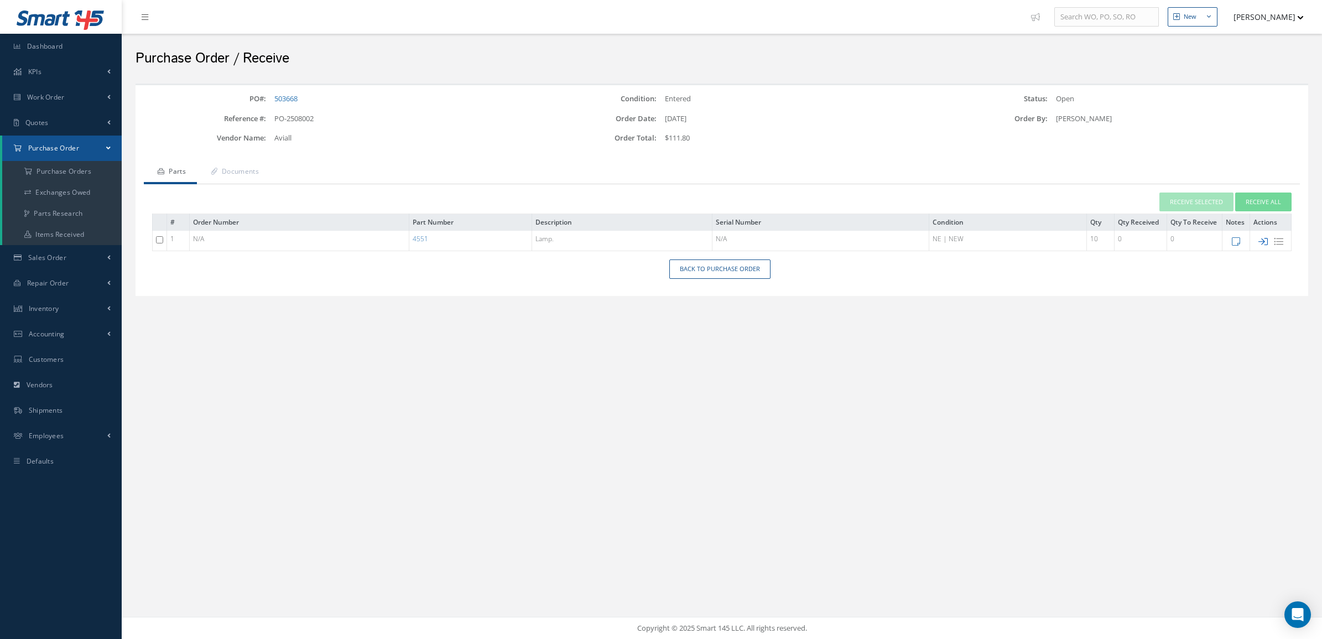
click at [1259, 241] on icon at bounding box center [1262, 241] width 9 height 9
type input "[DATE]"
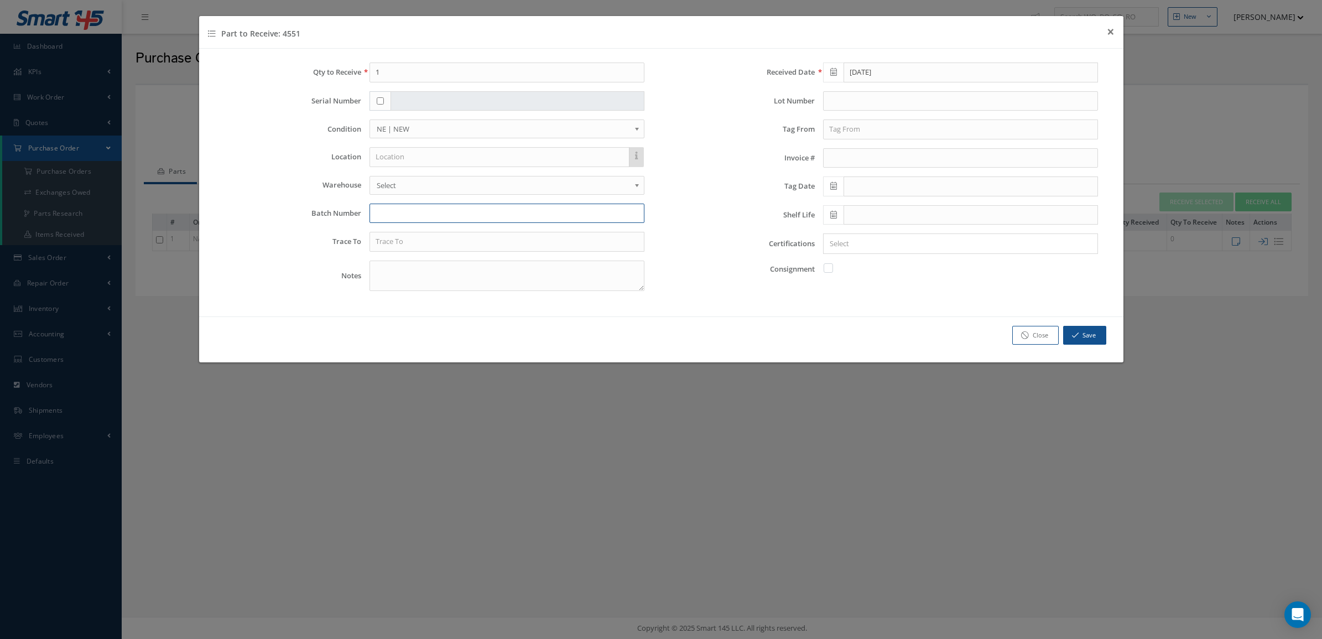
click at [395, 211] on input "text" at bounding box center [506, 213] width 275 height 20
type input "7366173327"
click at [435, 70] on input "1" at bounding box center [506, 72] width 275 height 20
type input "10"
click at [487, 239] on input "text" at bounding box center [506, 242] width 275 height 20
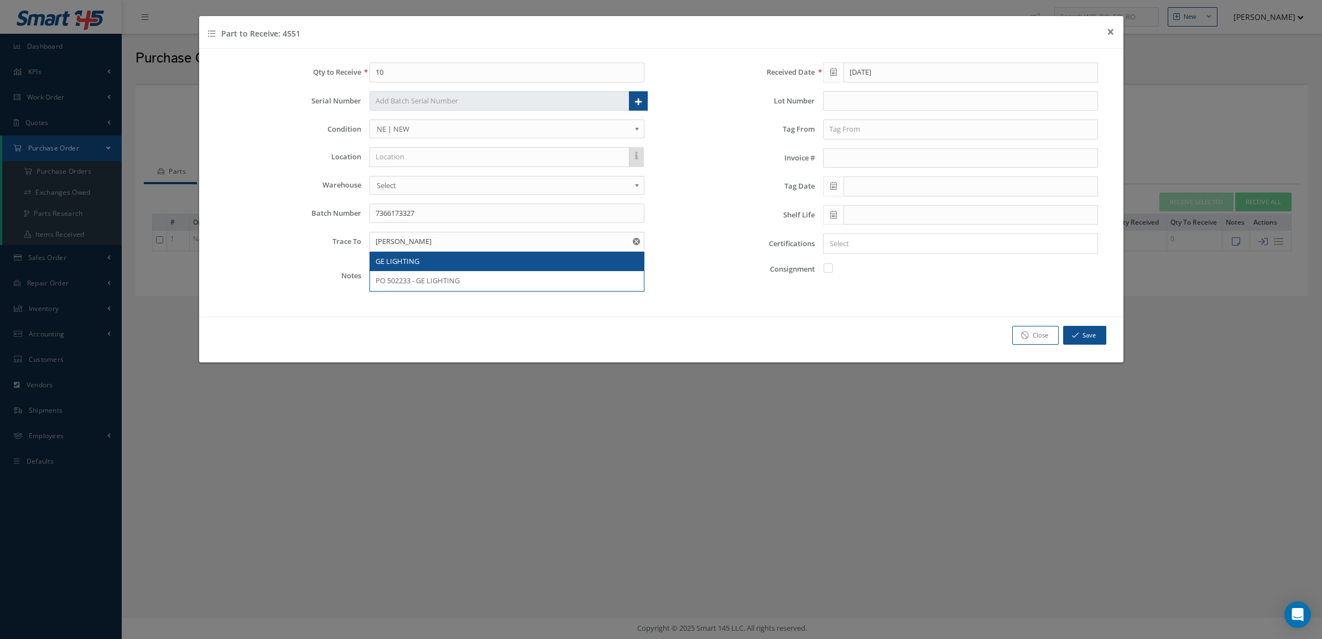
click at [485, 260] on div "GE LIGHTING" at bounding box center [506, 261] width 263 height 11
type input "GE LIGHTING"
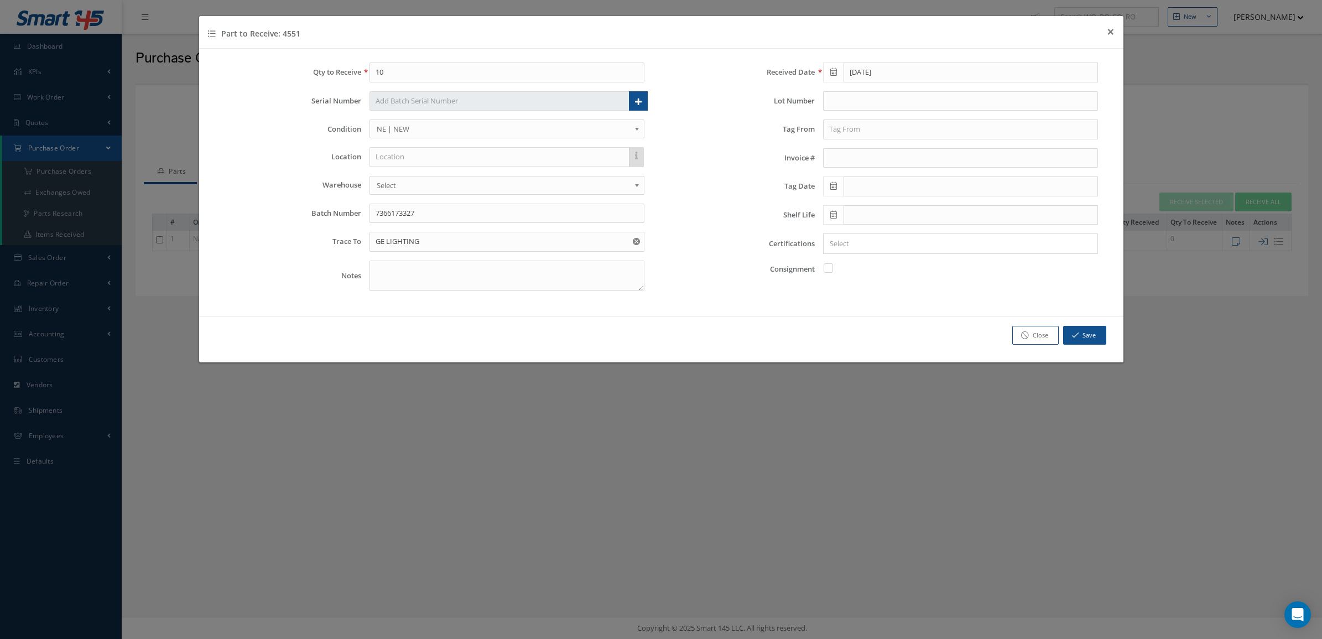
click at [960, 249] on input "Search for option" at bounding box center [958, 244] width 267 height 12
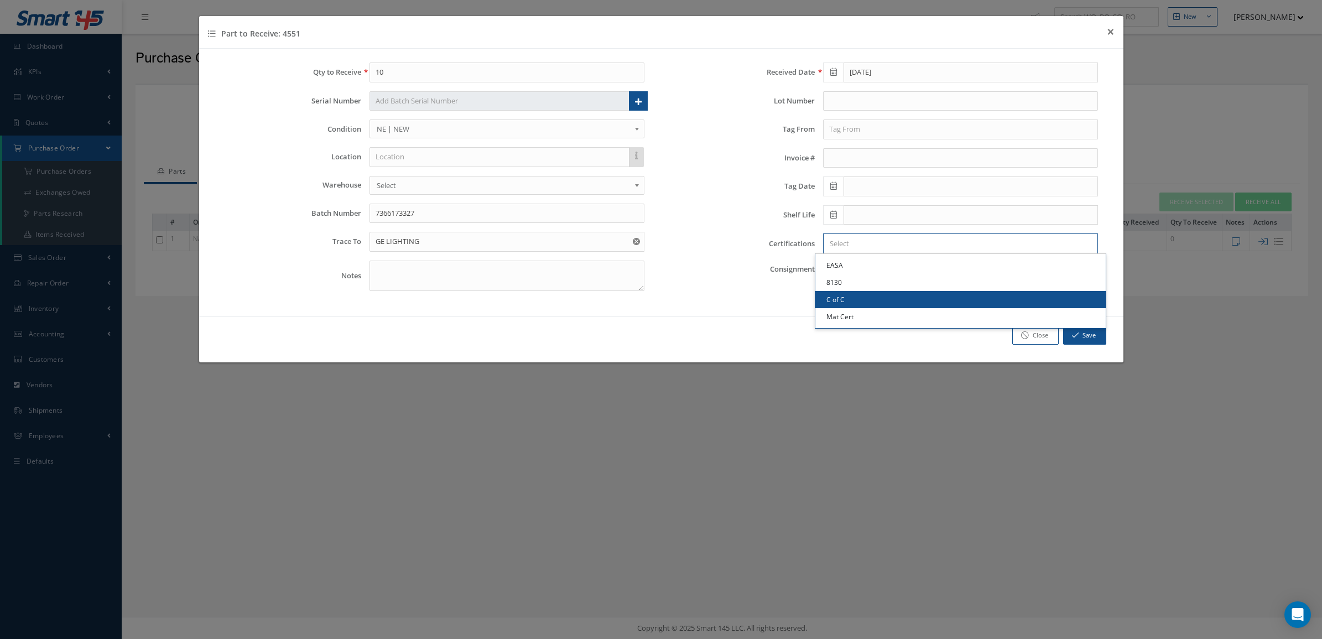
click at [900, 305] on link "C of C" at bounding box center [960, 299] width 290 height 17
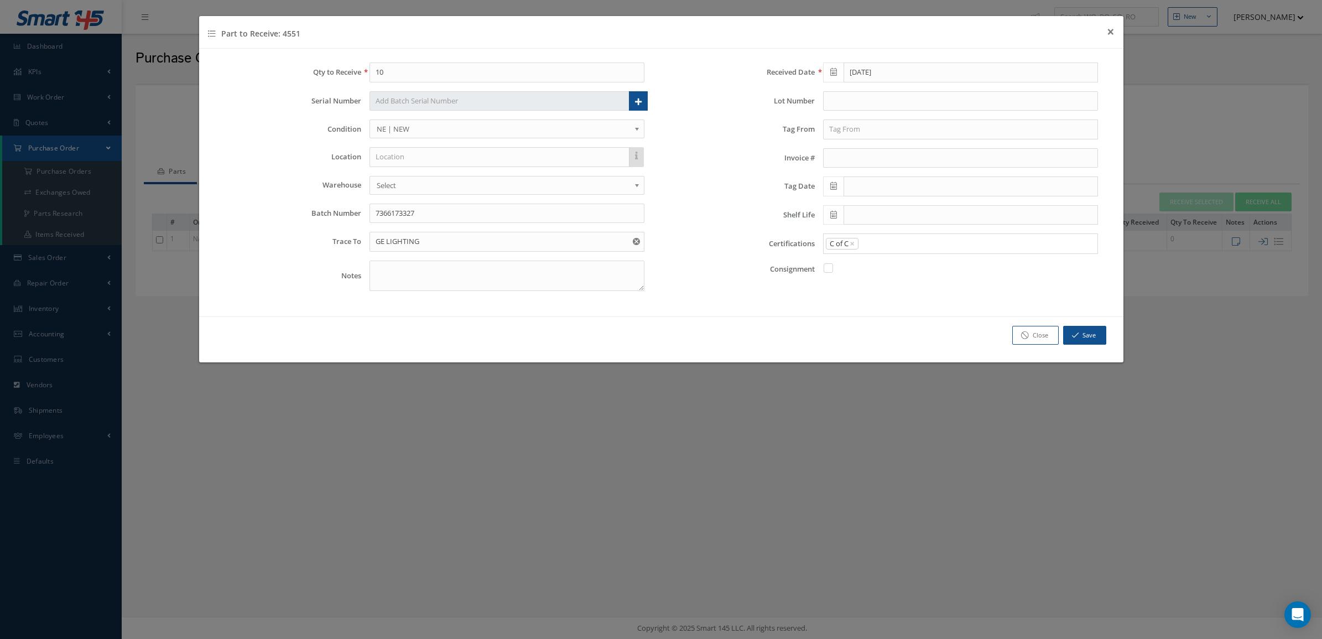
click at [900, 247] on input "Search for option" at bounding box center [975, 244] width 232 height 12
click at [888, 316] on link "Mat Cert" at bounding box center [960, 316] width 290 height 17
click at [1079, 324] on div "Save Close" at bounding box center [661, 339] width 924 height 46
click at [1070, 333] on button "Save" at bounding box center [1084, 335] width 43 height 19
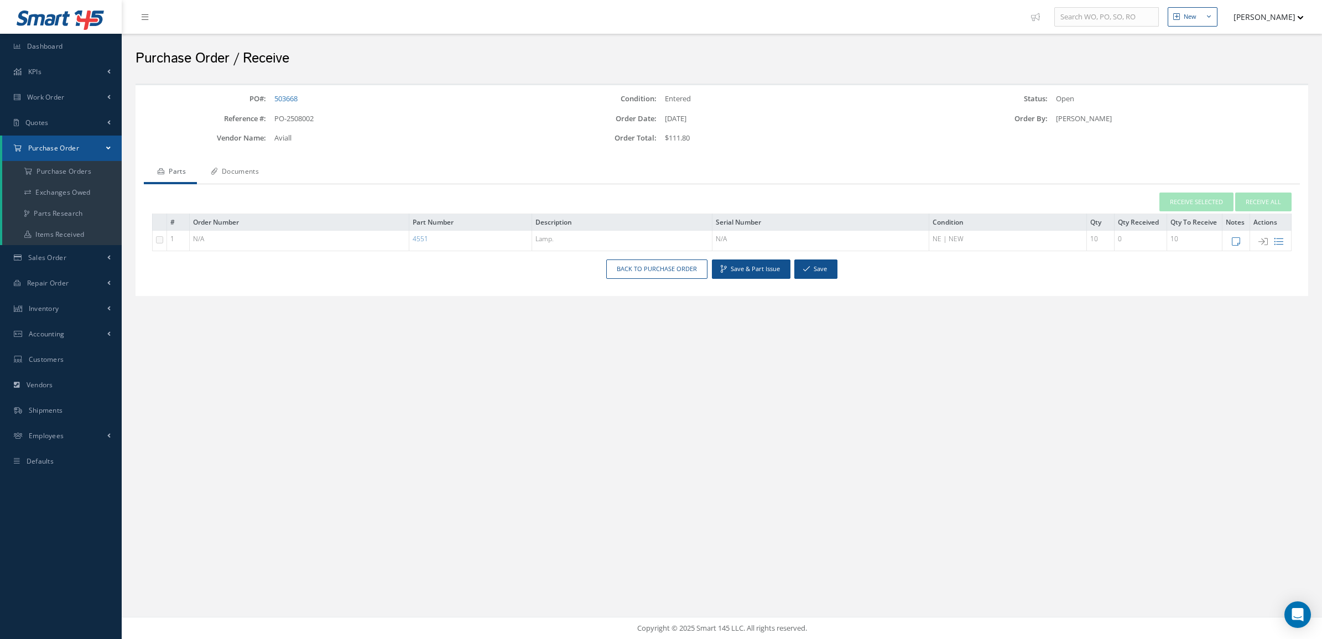
click at [243, 178] on link "Documents" at bounding box center [233, 172] width 73 height 23
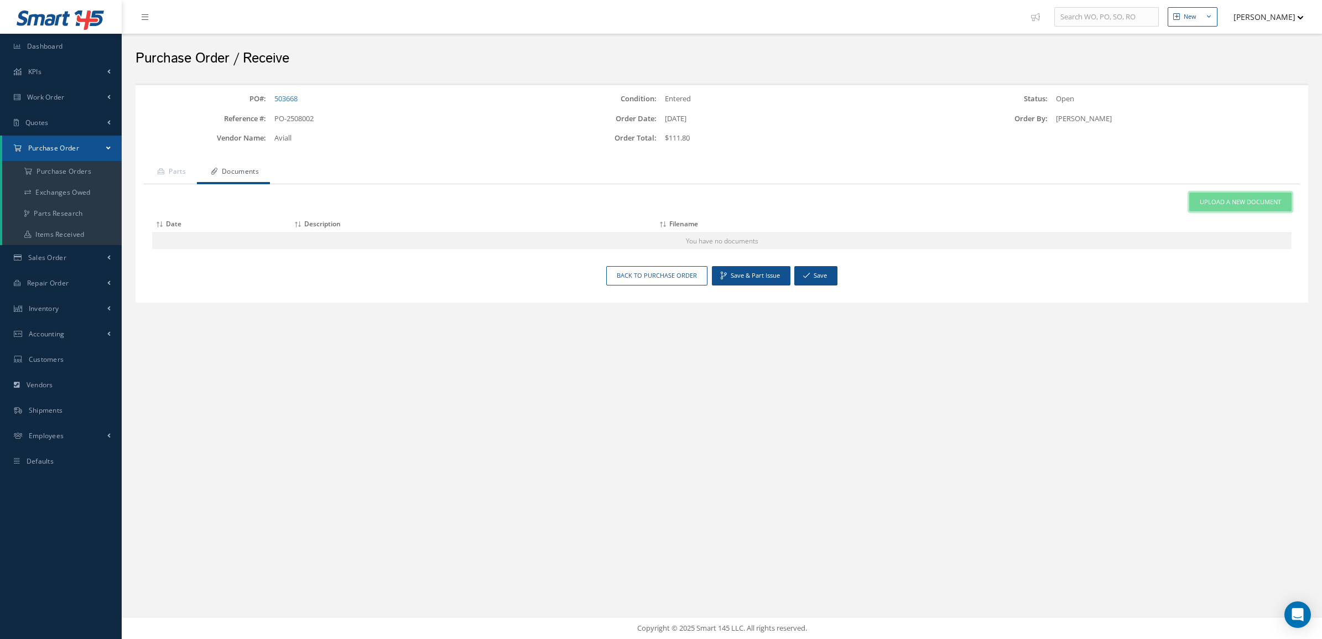
click at [1207, 198] on span "Upload a New Document" at bounding box center [1239, 201] width 81 height 9
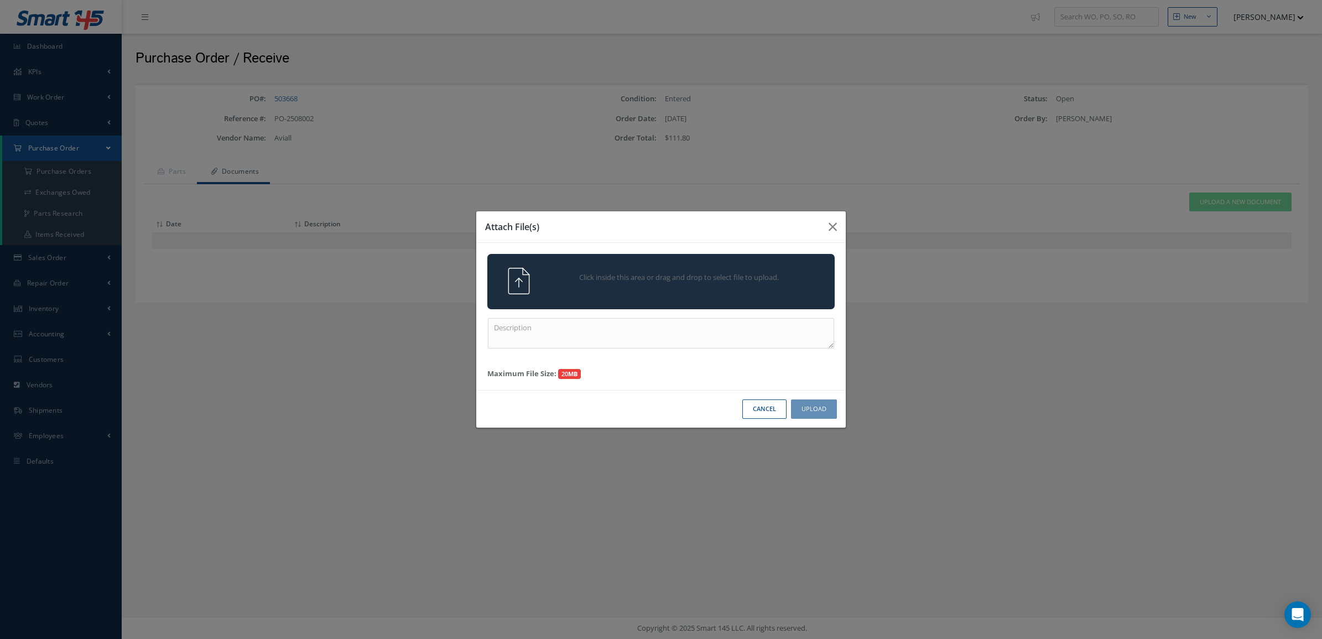
click at [725, 288] on div "Click inside this area or drag and drop to select file to upload." at bounding box center [676, 279] width 273 height 22
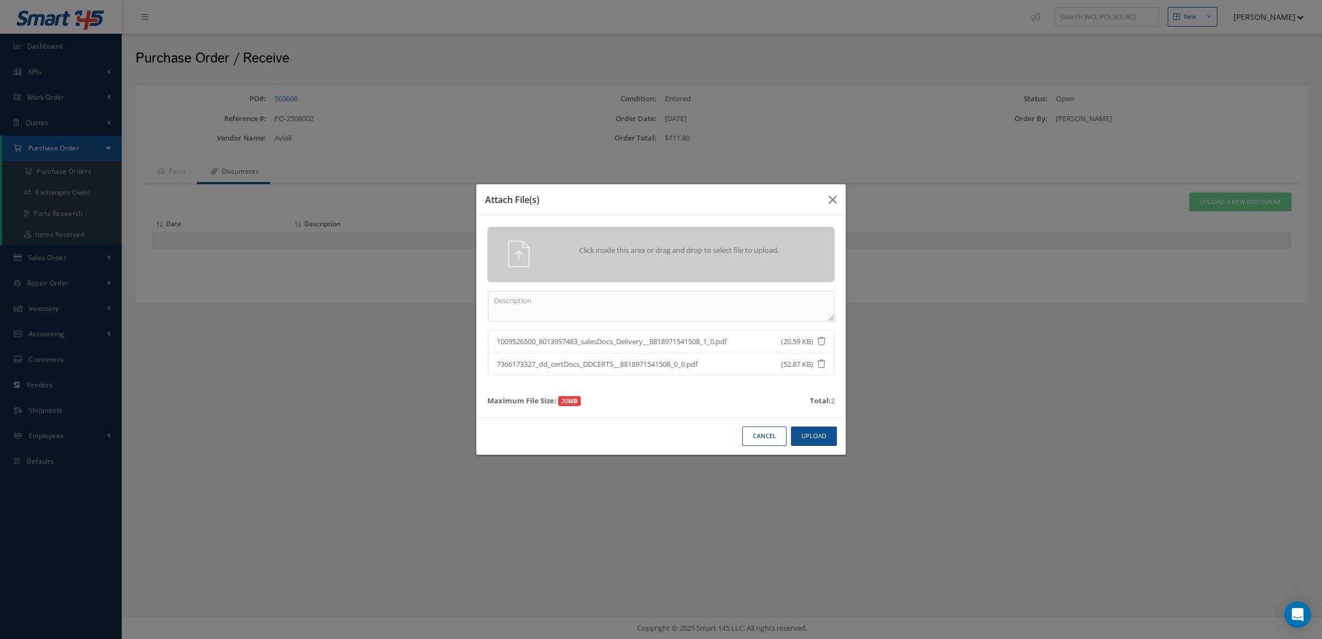
drag, startPoint x: 728, startPoint y: 285, endPoint x: 728, endPoint y: 293, distance: 8.3
click at [728, 289] on div "Click inside this area or drag and drop to select file to upload. 1009526500_80…" at bounding box center [660, 316] width 369 height 201
click at [730, 297] on textarea at bounding box center [661, 306] width 346 height 30
type textarea "CERTS"
click at [821, 437] on button "Upload" at bounding box center [814, 435] width 46 height 19
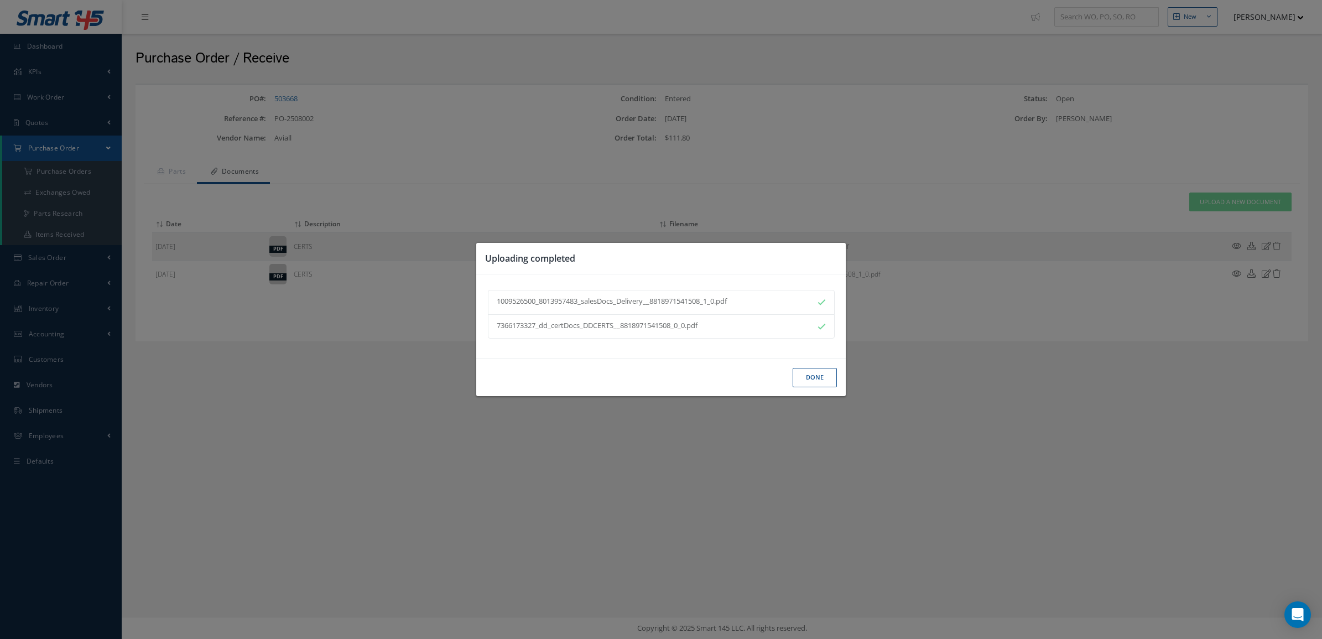
click at [812, 371] on button "Done" at bounding box center [814, 377] width 44 height 19
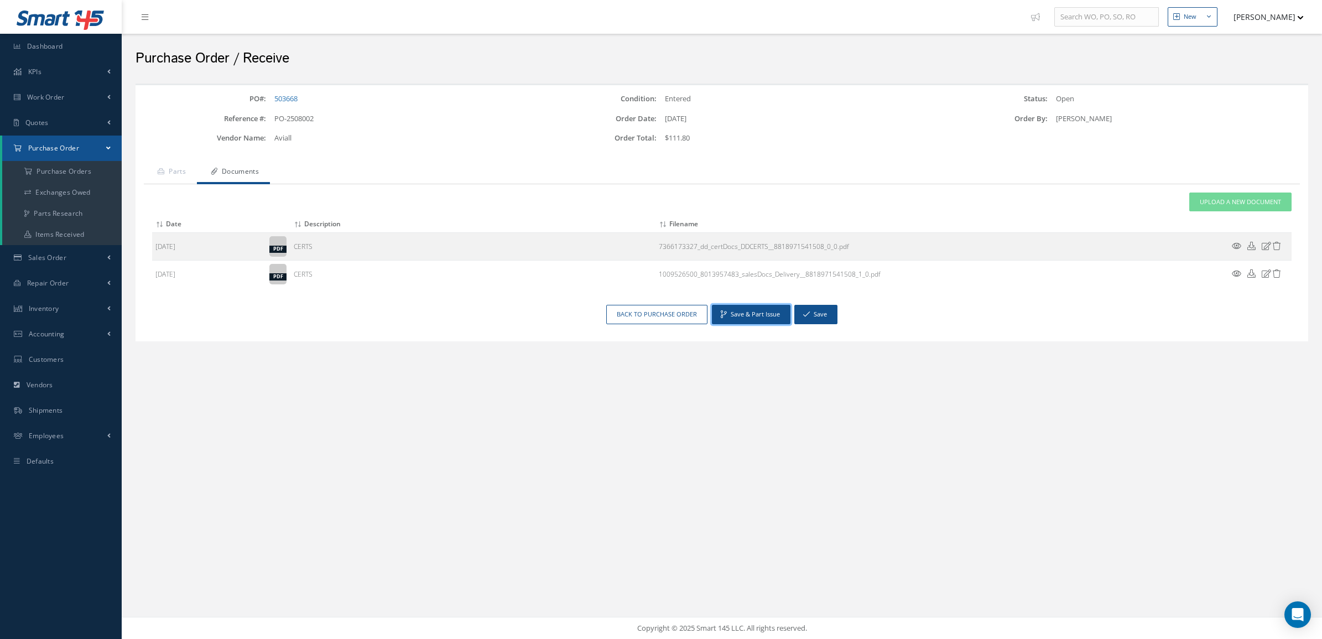
click at [764, 315] on button "Save & Part Issue" at bounding box center [751, 314] width 79 height 19
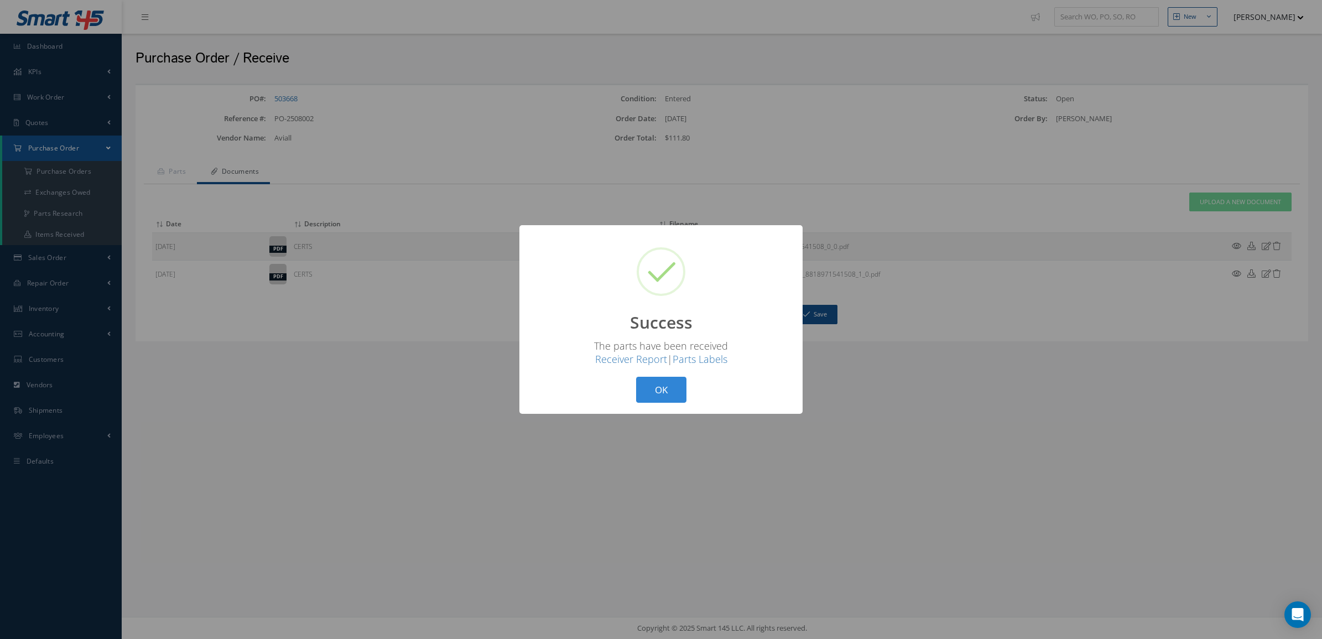
drag, startPoint x: 681, startPoint y: 408, endPoint x: 679, endPoint y: 401, distance: 7.4
click at [681, 408] on div "? ! i Success × The parts have been received Receiver Report | Parts Labels OK …" at bounding box center [660, 319] width 283 height 189
click at [676, 396] on button "OK" at bounding box center [661, 390] width 50 height 26
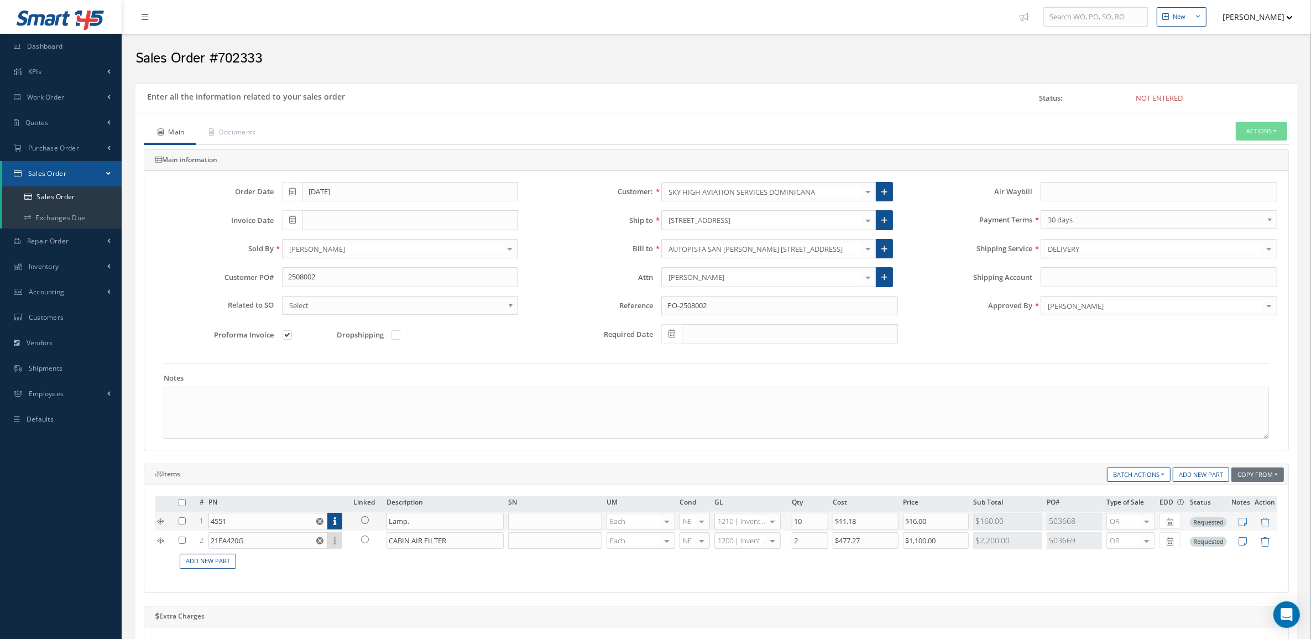
click at [369, 523] on link at bounding box center [367, 520] width 29 height 14
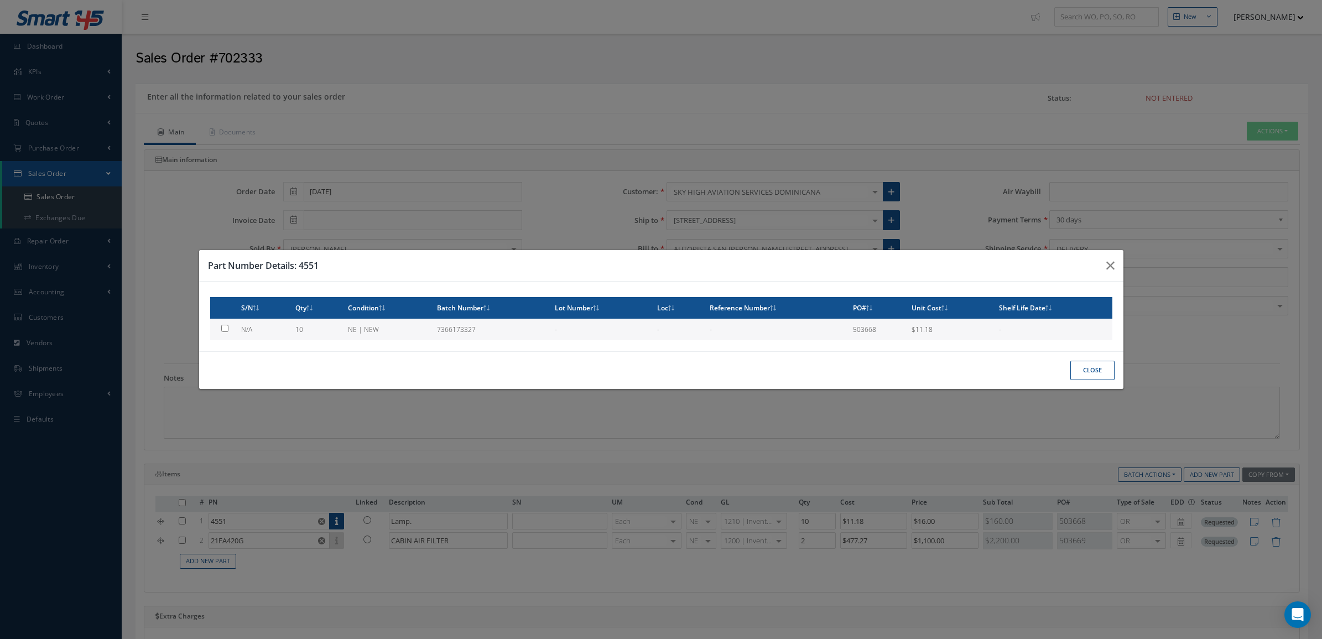
click at [356, 326] on td "NE | NEW" at bounding box center [387, 330] width 89 height 22
checkbox input "true"
click at [1109, 365] on button "Close" at bounding box center [1092, 370] width 44 height 19
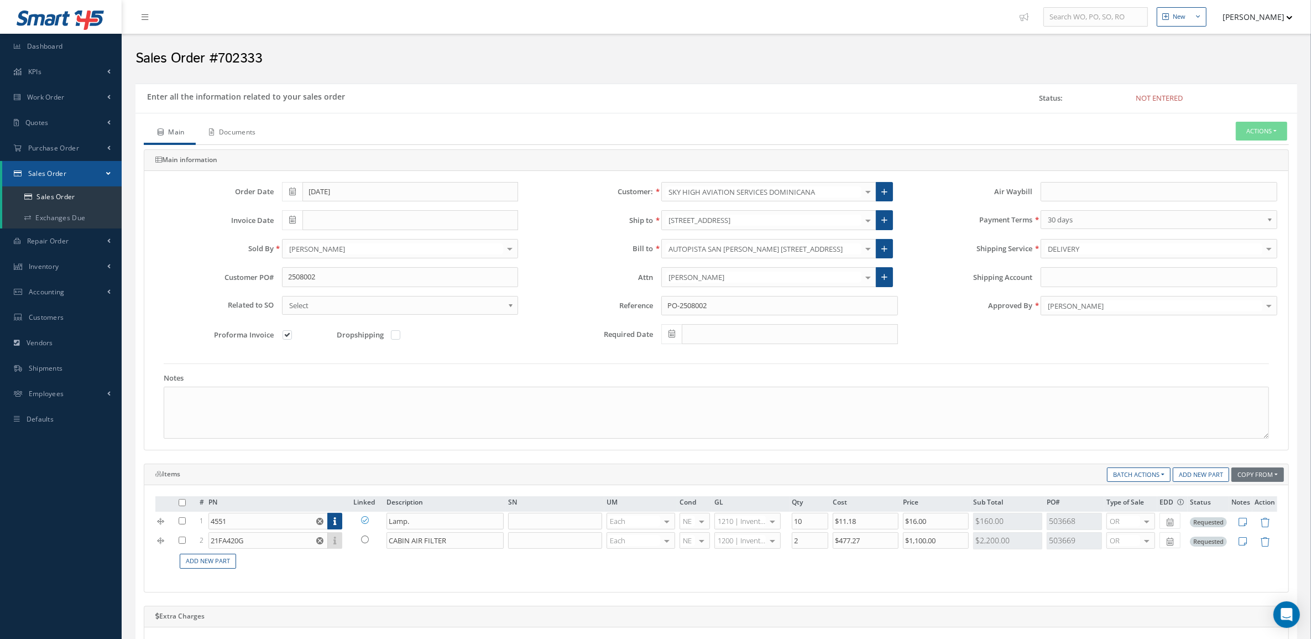
click at [220, 134] on link "Documents" at bounding box center [231, 133] width 71 height 23
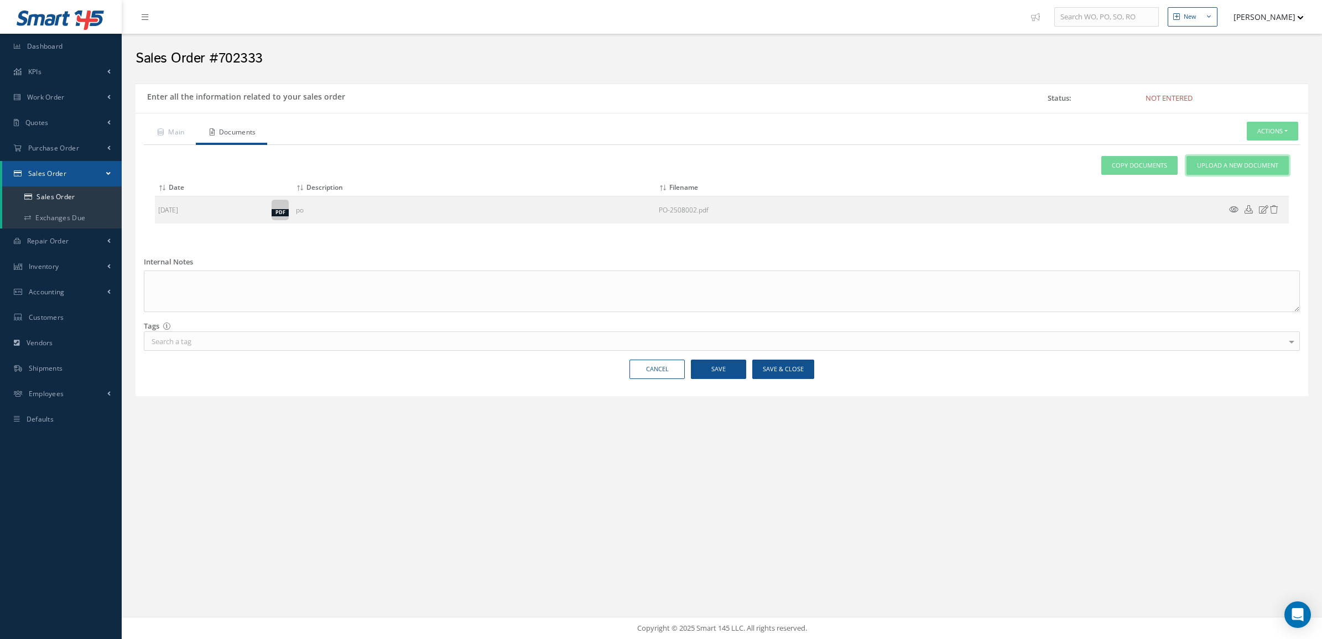
click at [1200, 170] on span "Upload a New Document" at bounding box center [1237, 165] width 81 height 9
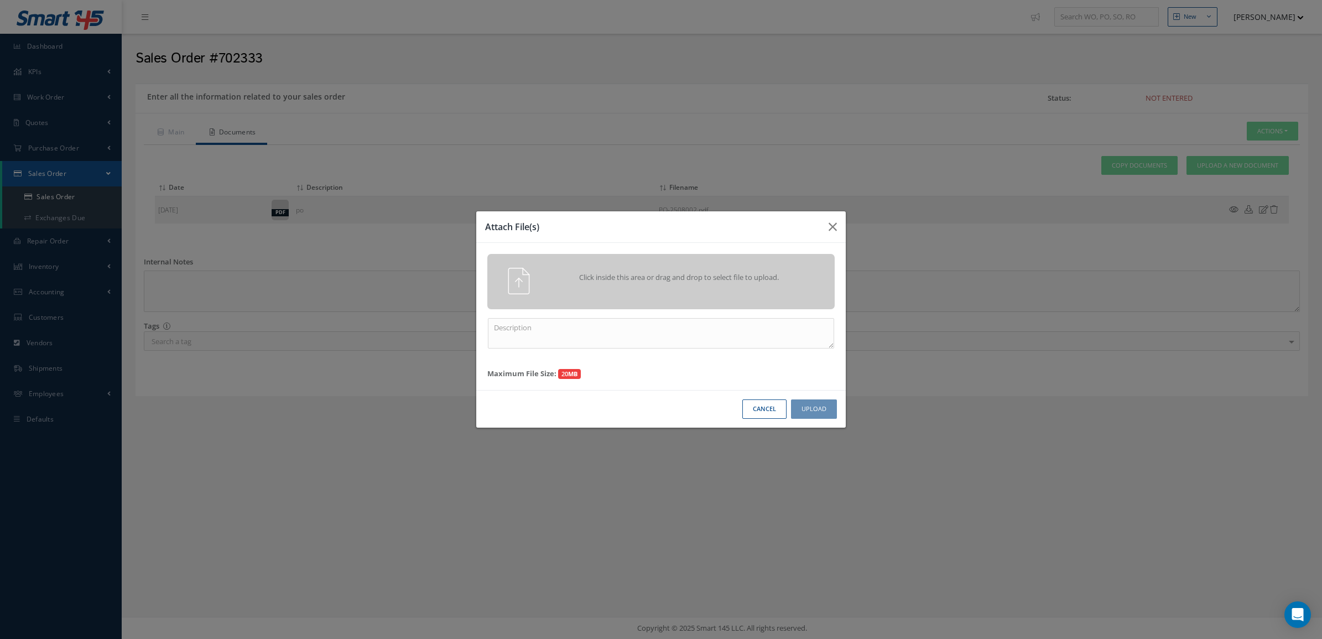
click at [628, 264] on div "Click inside this area or drag and drop to select file to upload." at bounding box center [660, 281] width 347 height 55
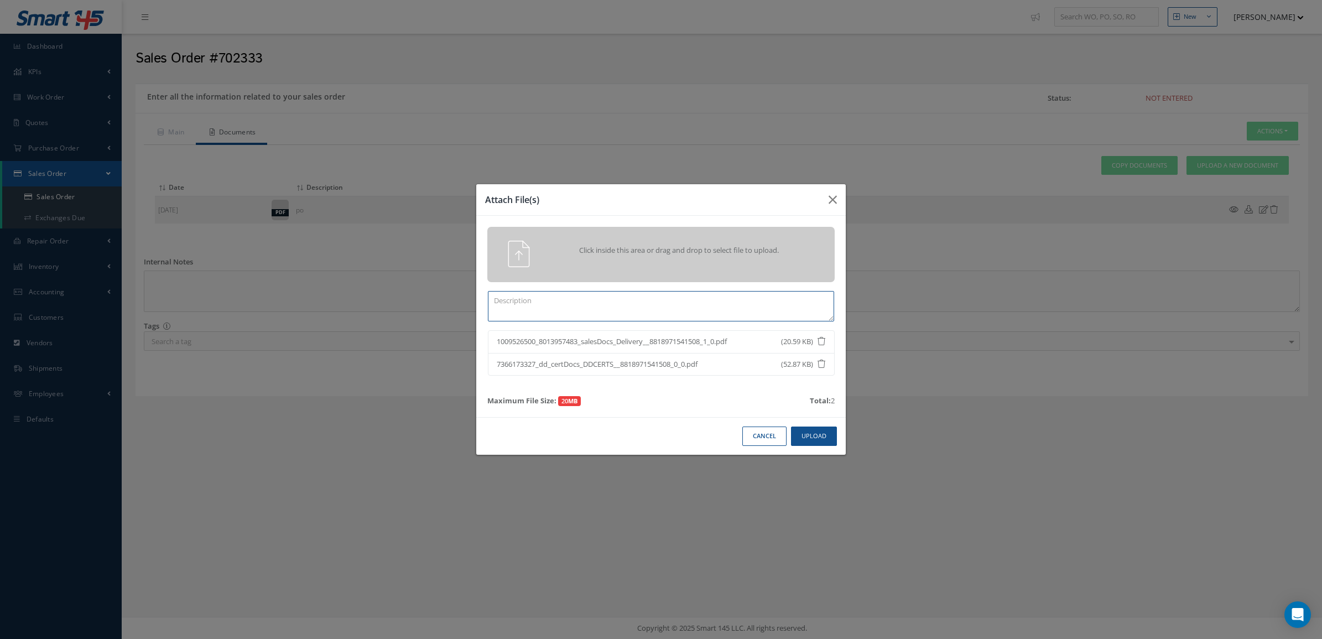
click at [703, 310] on textarea at bounding box center [661, 306] width 346 height 30
type textarea "CERTS PN 4551"
click at [806, 435] on button "Upload" at bounding box center [814, 435] width 46 height 19
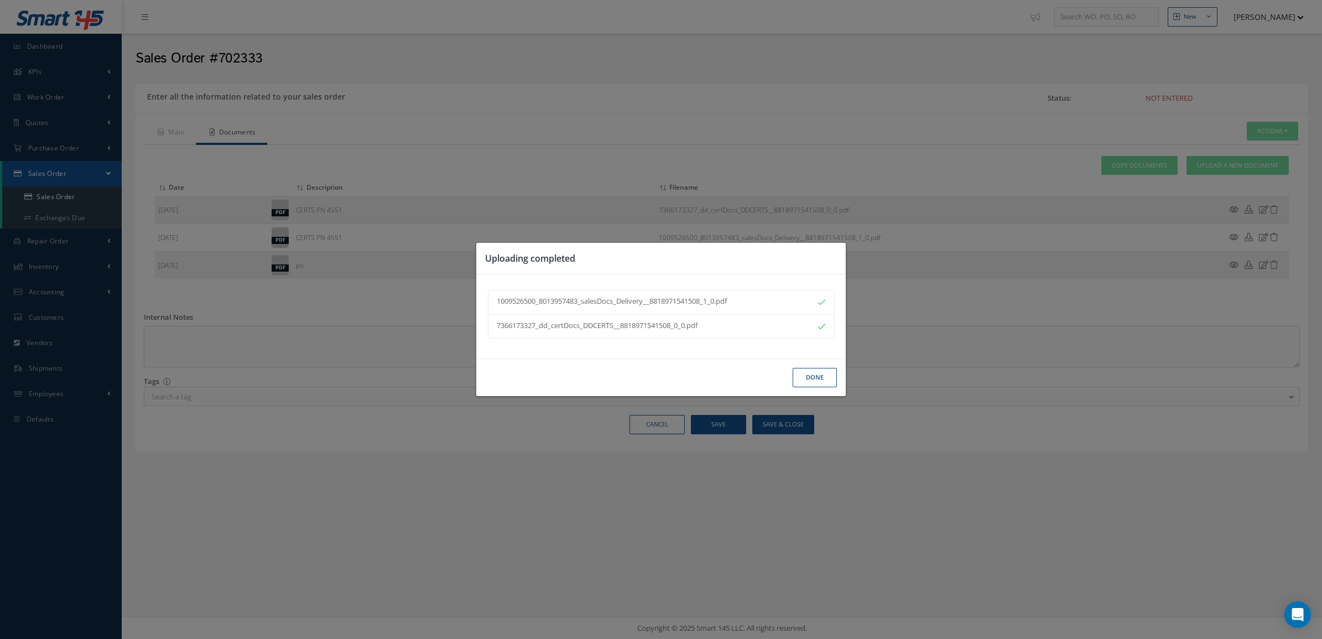
click at [807, 380] on button "Done" at bounding box center [814, 377] width 44 height 19
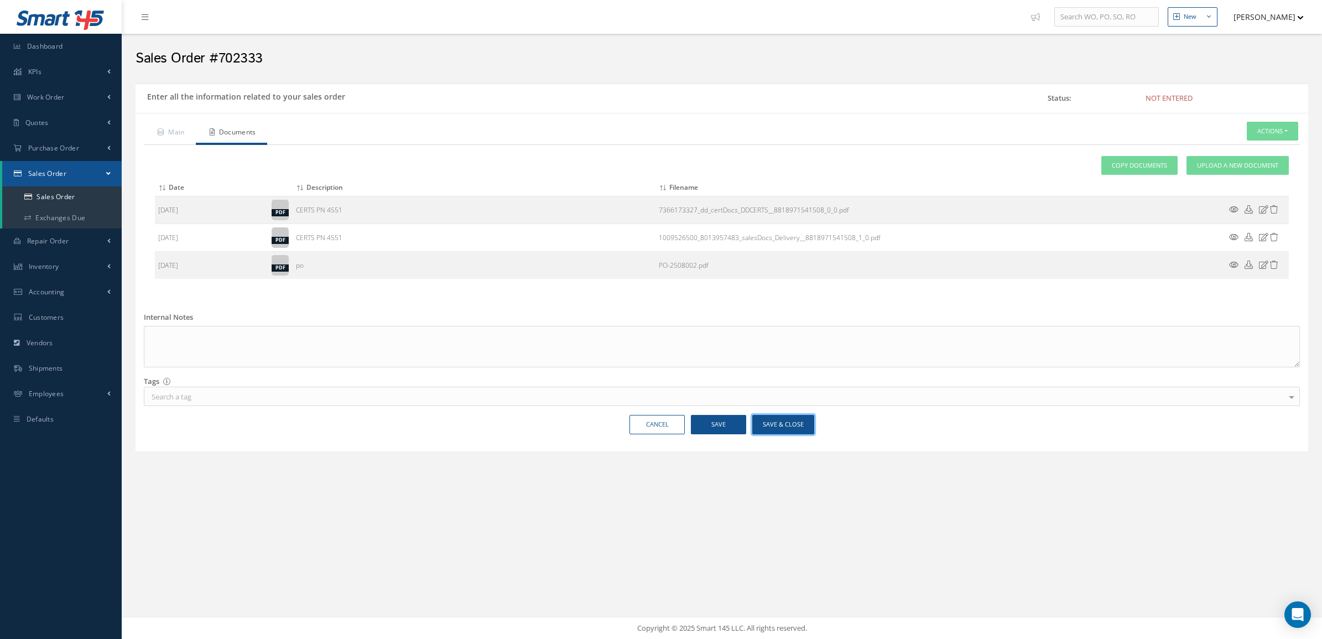
click at [789, 426] on button "Save & Close" at bounding box center [783, 424] width 62 height 19
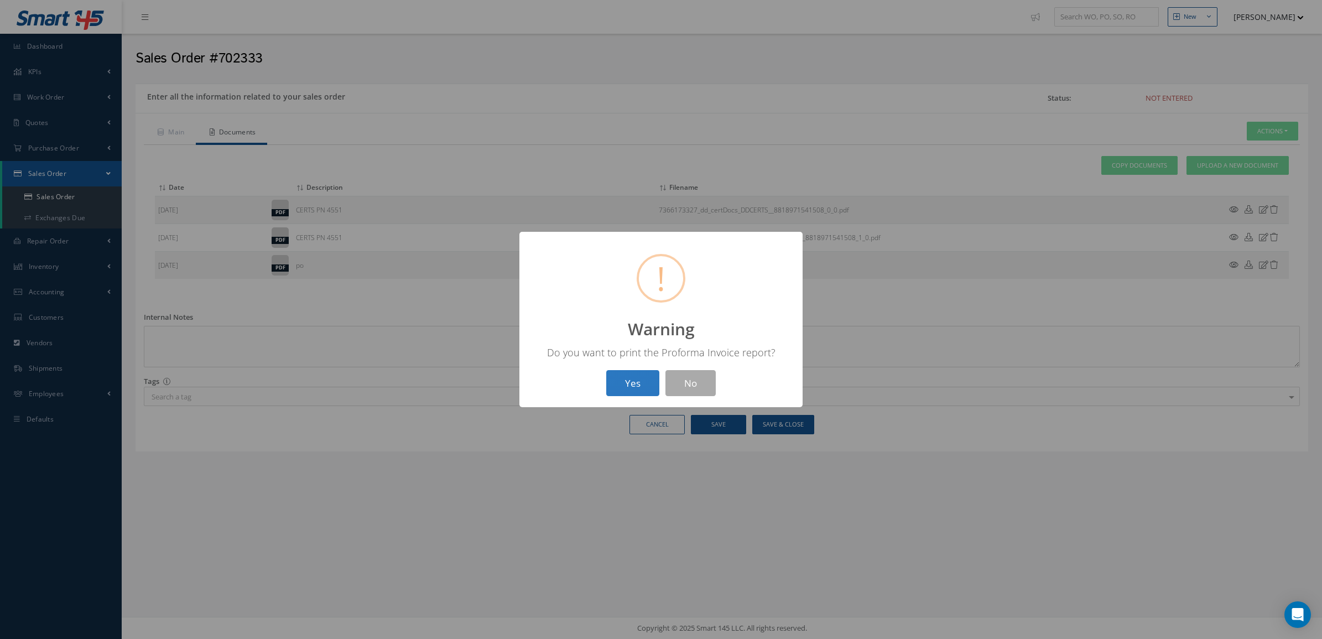
click at [655, 375] on button "Yes" at bounding box center [632, 383] width 53 height 26
click at [683, 382] on button "OK" at bounding box center [661, 383] width 50 height 26
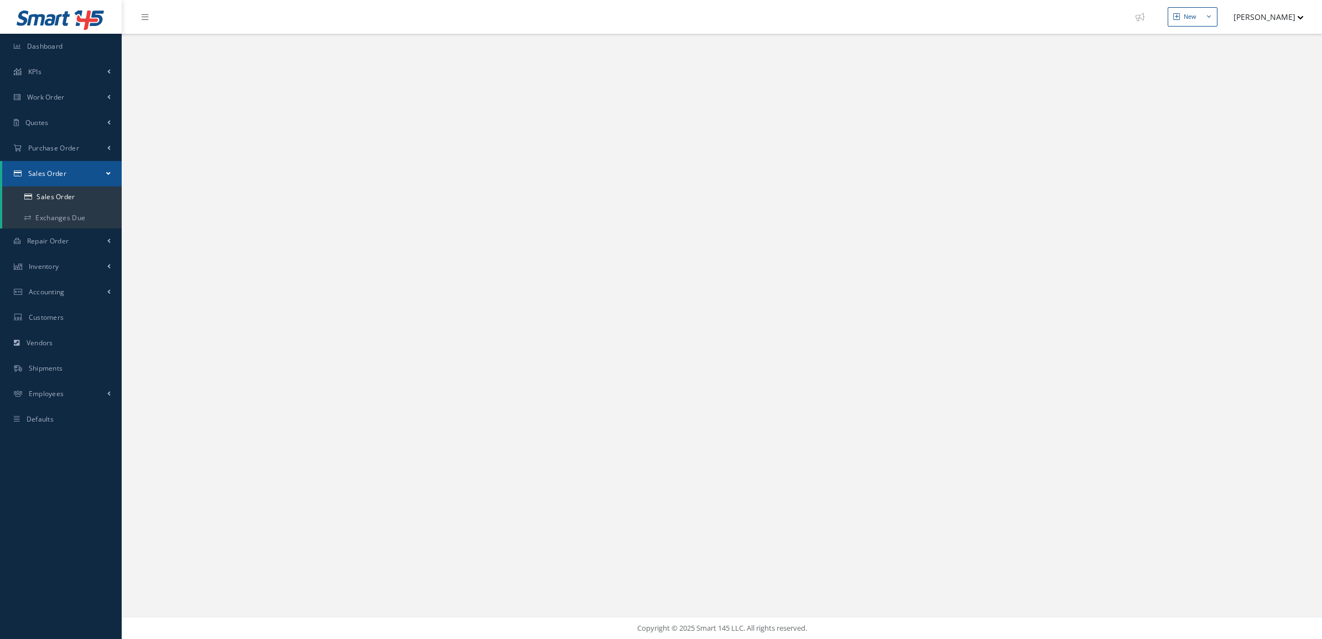
select select "25"
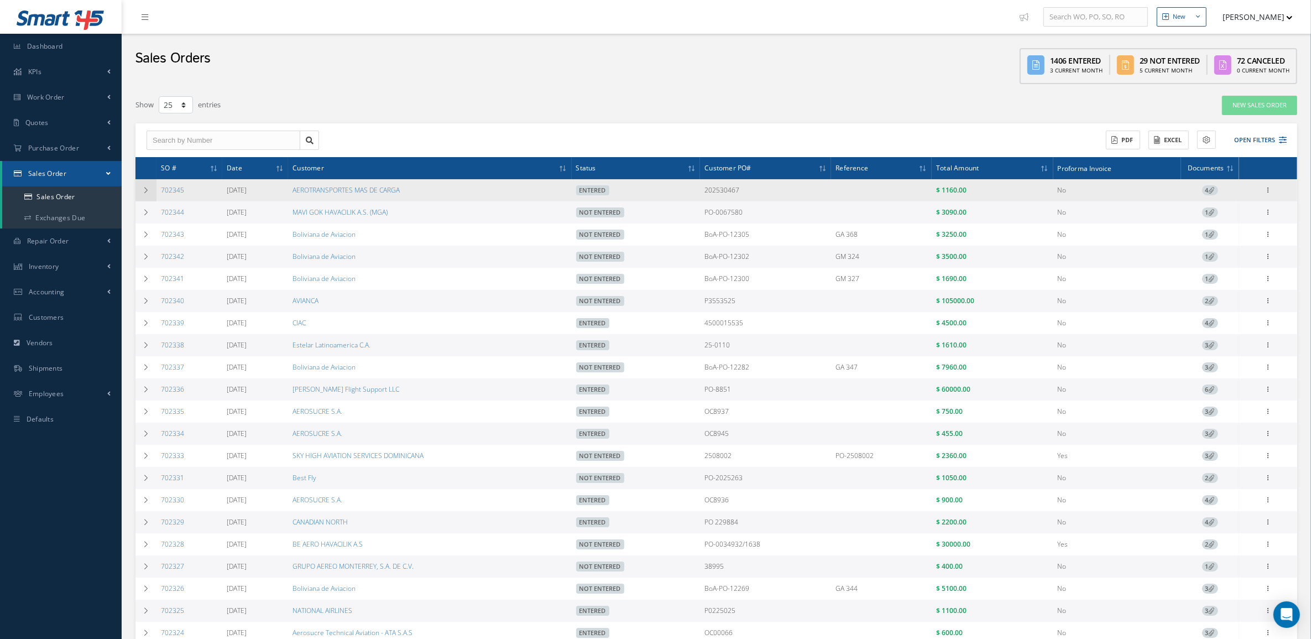
click at [150, 194] on td at bounding box center [145, 190] width 21 height 22
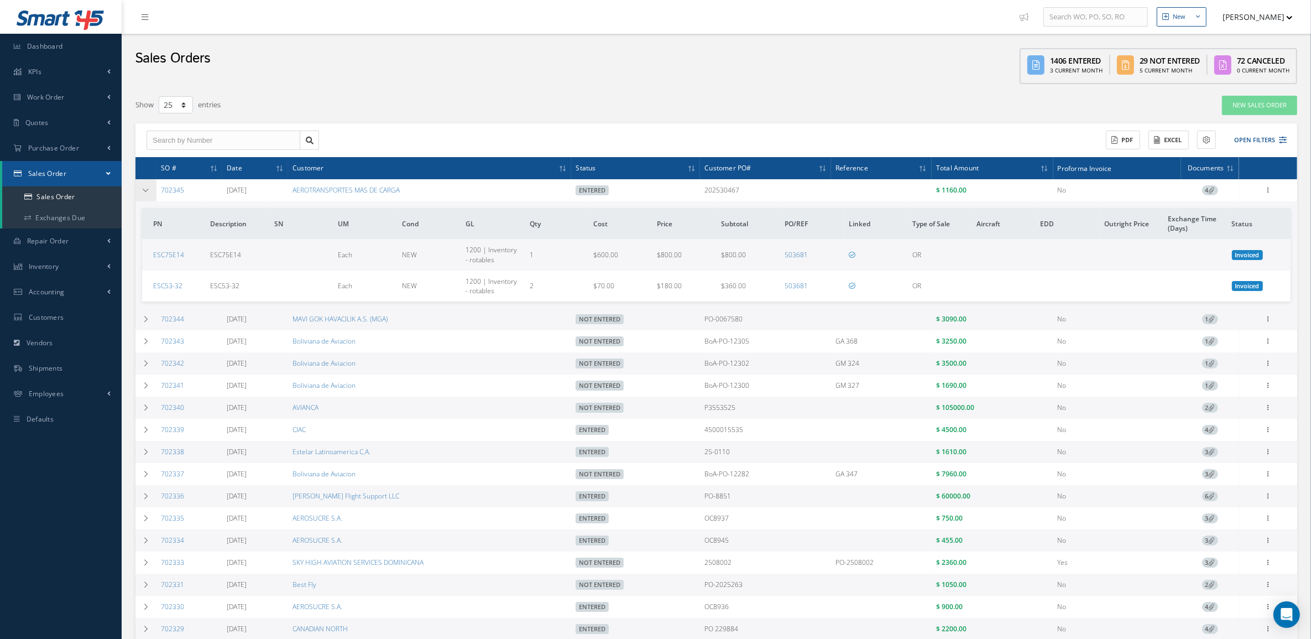
click at [149, 194] on td at bounding box center [145, 190] width 21 height 22
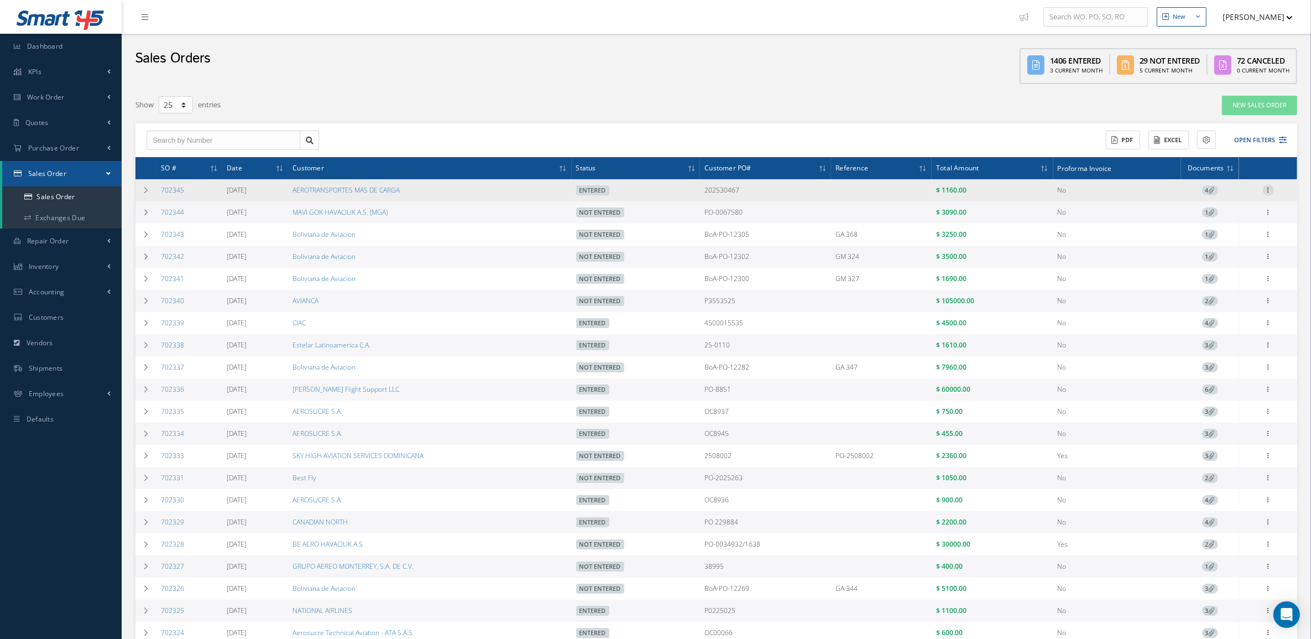
click at [1270, 191] on icon at bounding box center [1268, 189] width 11 height 9
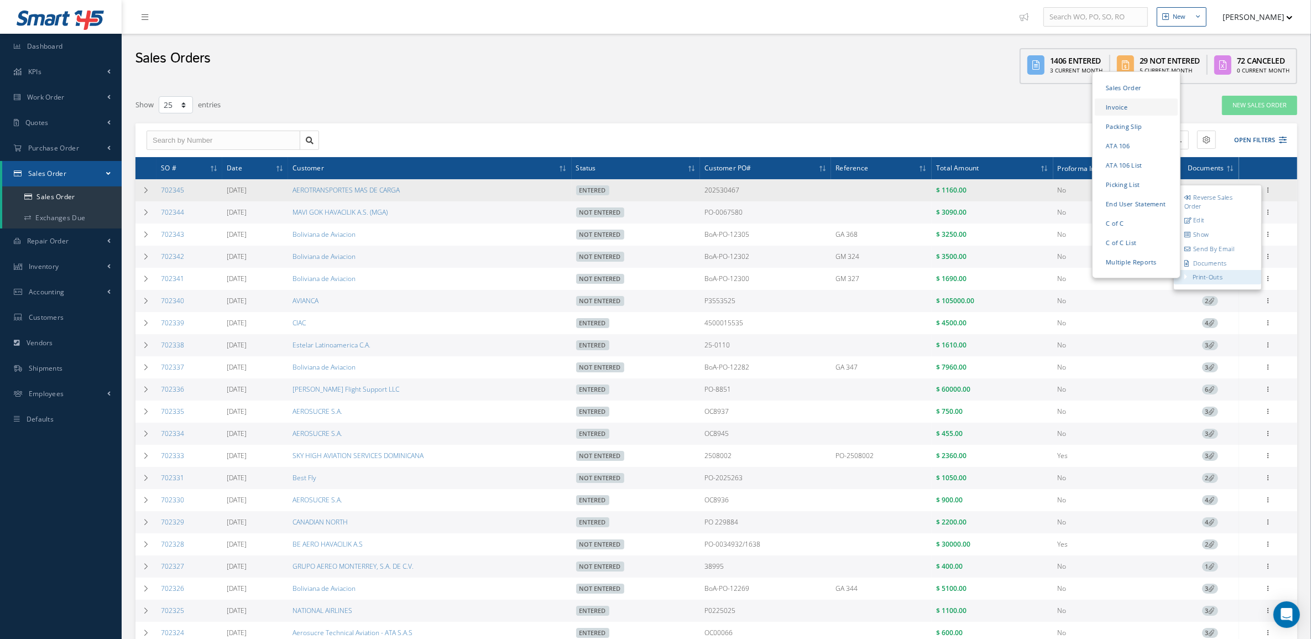
click at [1121, 107] on link "Invoice" at bounding box center [1136, 106] width 83 height 17
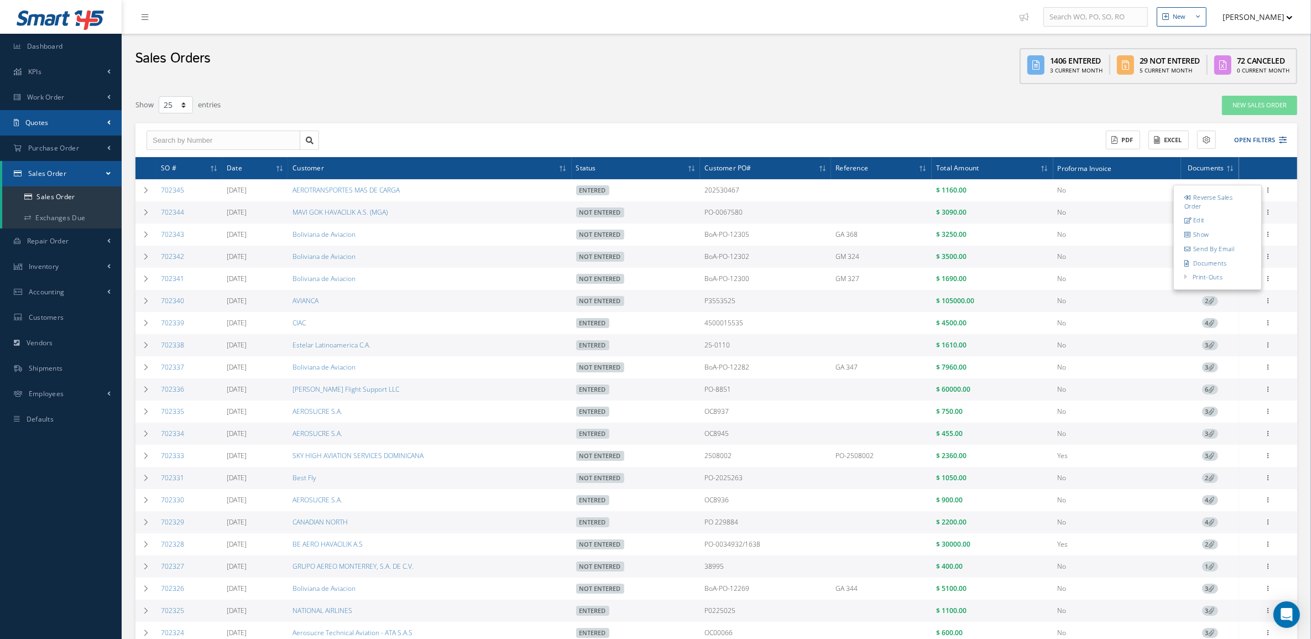
click at [83, 123] on link "Quotes" at bounding box center [61, 122] width 122 height 25
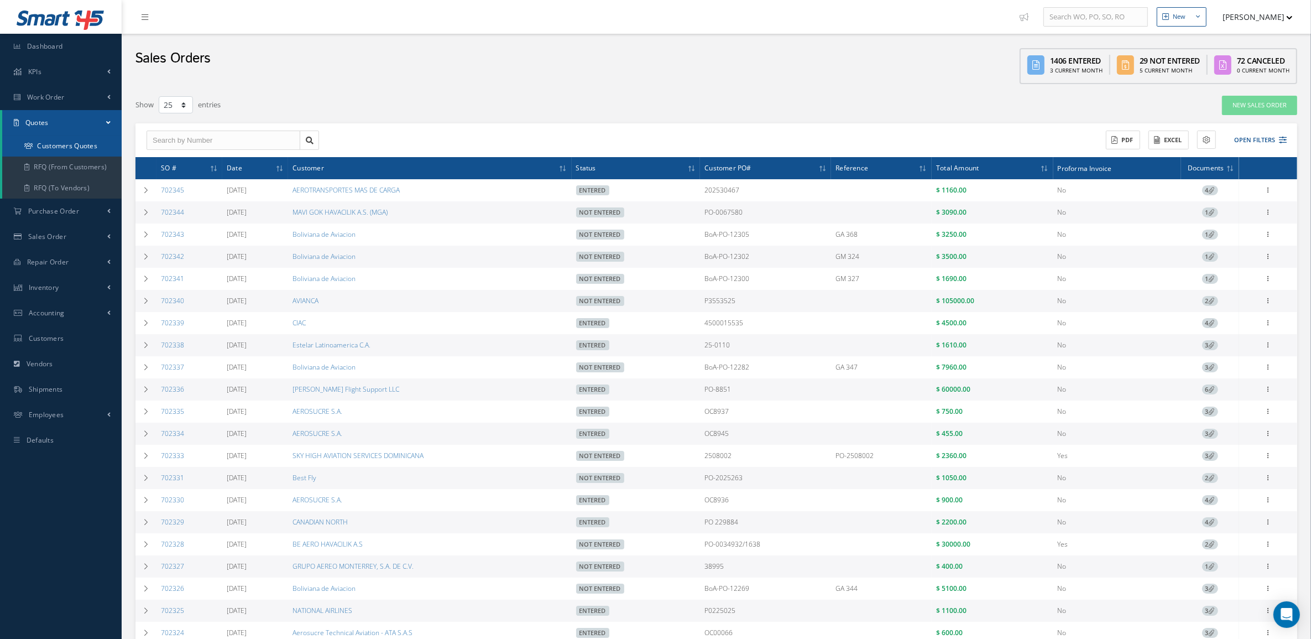
click at [79, 144] on link "Customers Quotes" at bounding box center [61, 145] width 119 height 21
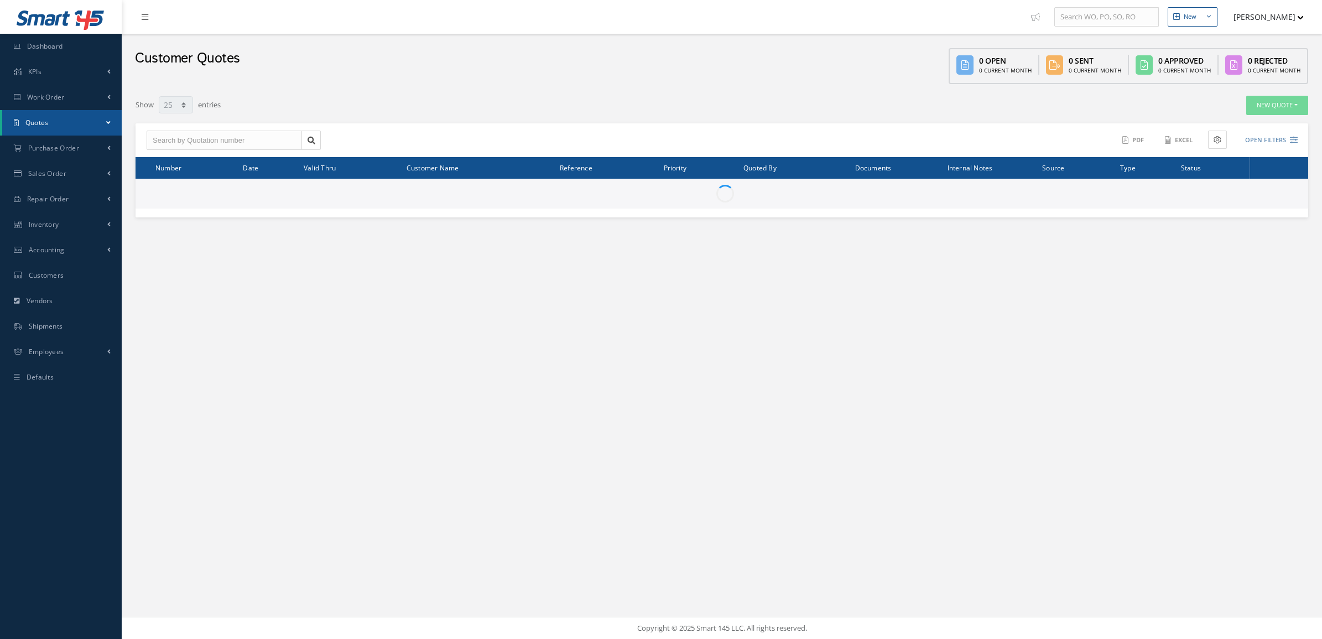
select select "25"
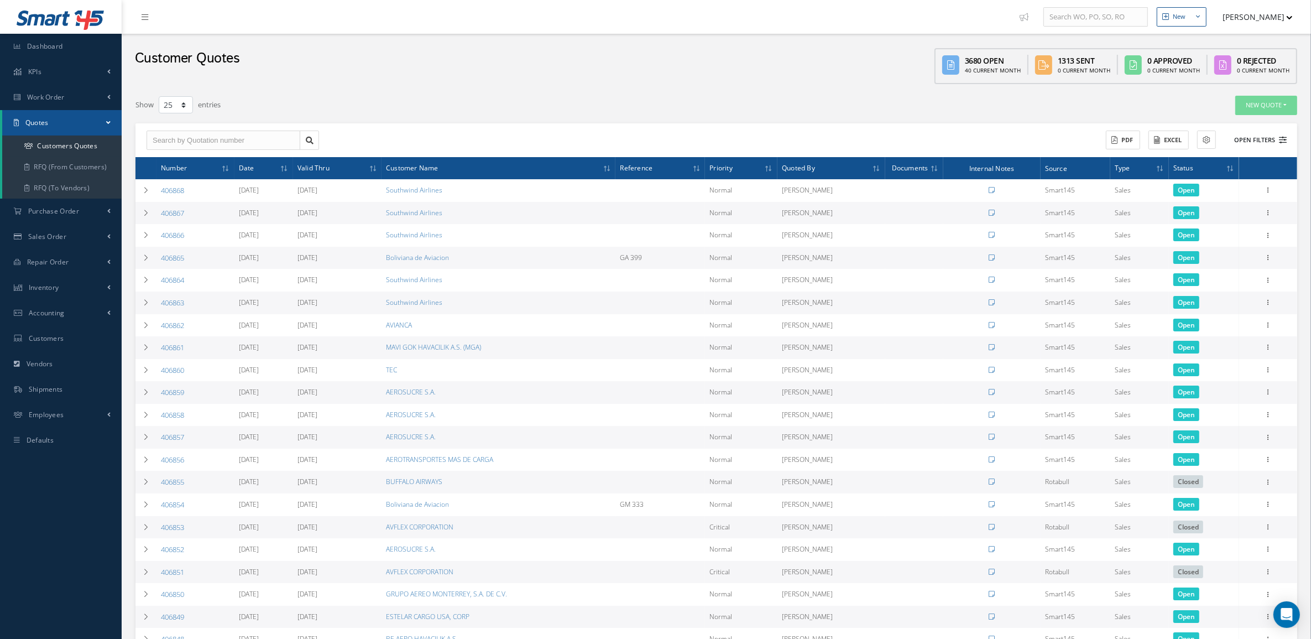
click at [1248, 135] on button "Open Filters" at bounding box center [1255, 140] width 62 height 18
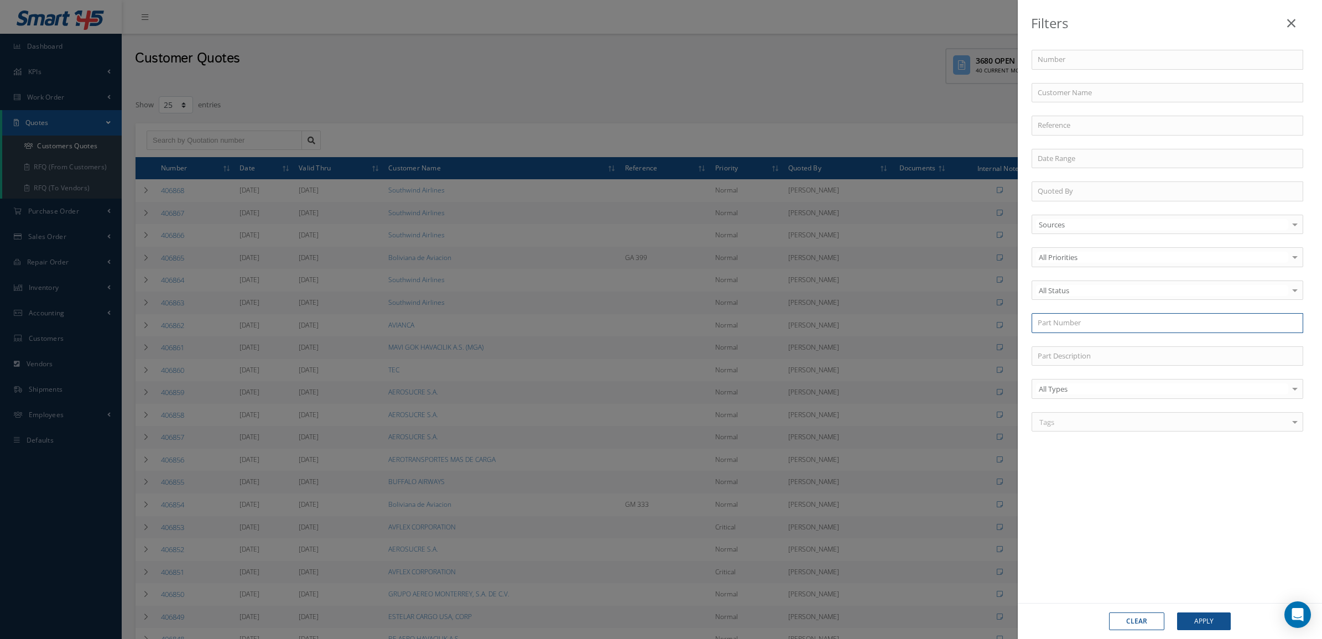
click at [1074, 316] on input "text" at bounding box center [1167, 323] width 272 height 20
paste input "[PHONE_NUMBER]"
type input "[PHONE_NUMBER]"
click at [1206, 620] on button "Apply" at bounding box center [1204, 621] width 54 height 18
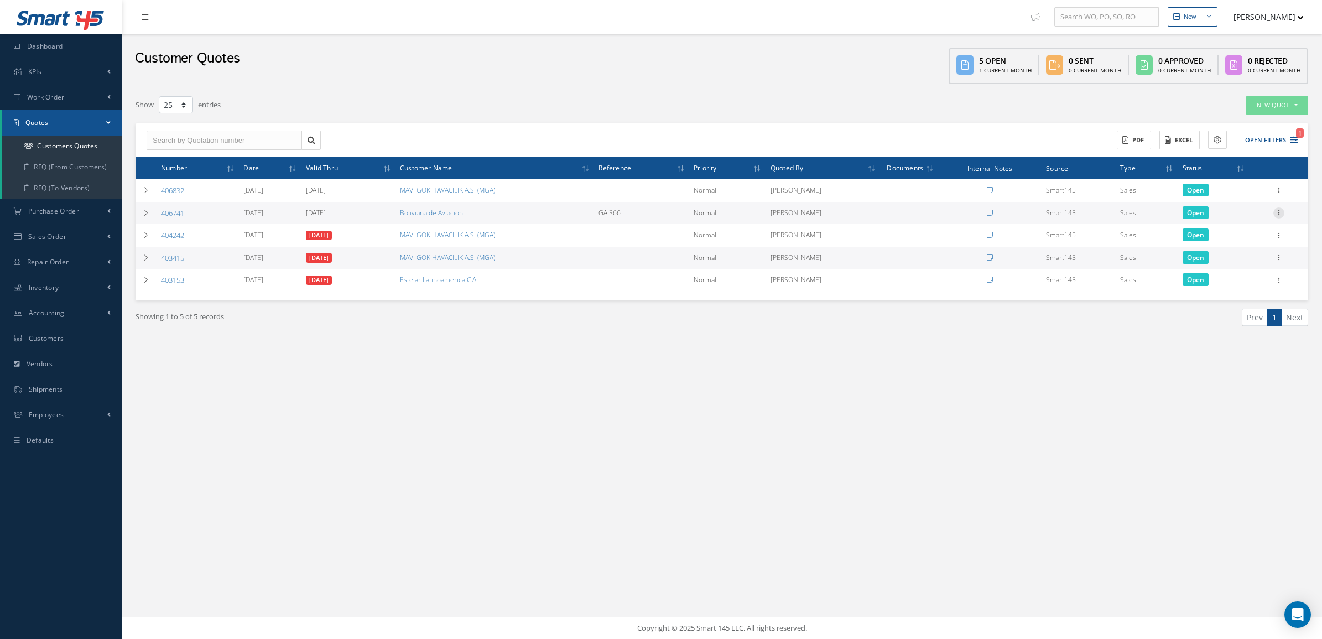
click at [1281, 208] on icon at bounding box center [1278, 211] width 11 height 9
click at [1237, 246] on link "Send By Email" at bounding box center [1227, 248] width 87 height 14
click at [1237, 247] on td "Open" at bounding box center [1214, 258] width 72 height 23
type input "Reports from Customer Quotation 406741"
type textarea "Dear, Please find attached your Customer Quotation 406741. Please feel free to …"
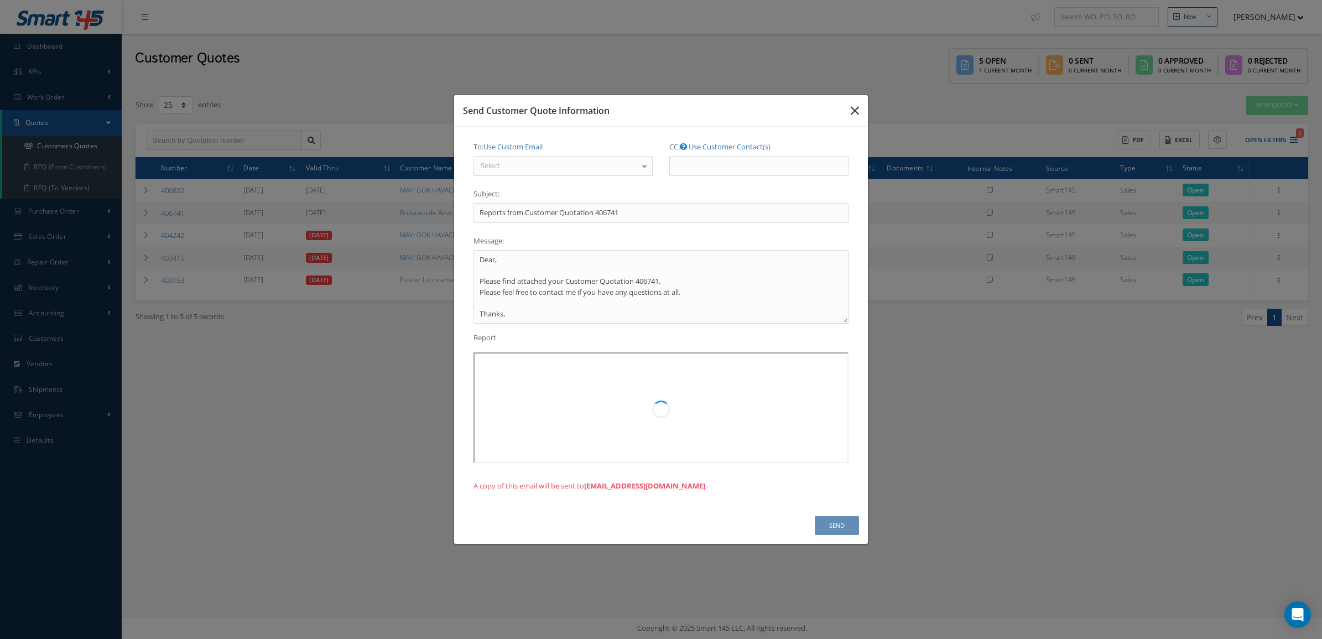
click at [857, 106] on icon "button" at bounding box center [854, 110] width 8 height 13
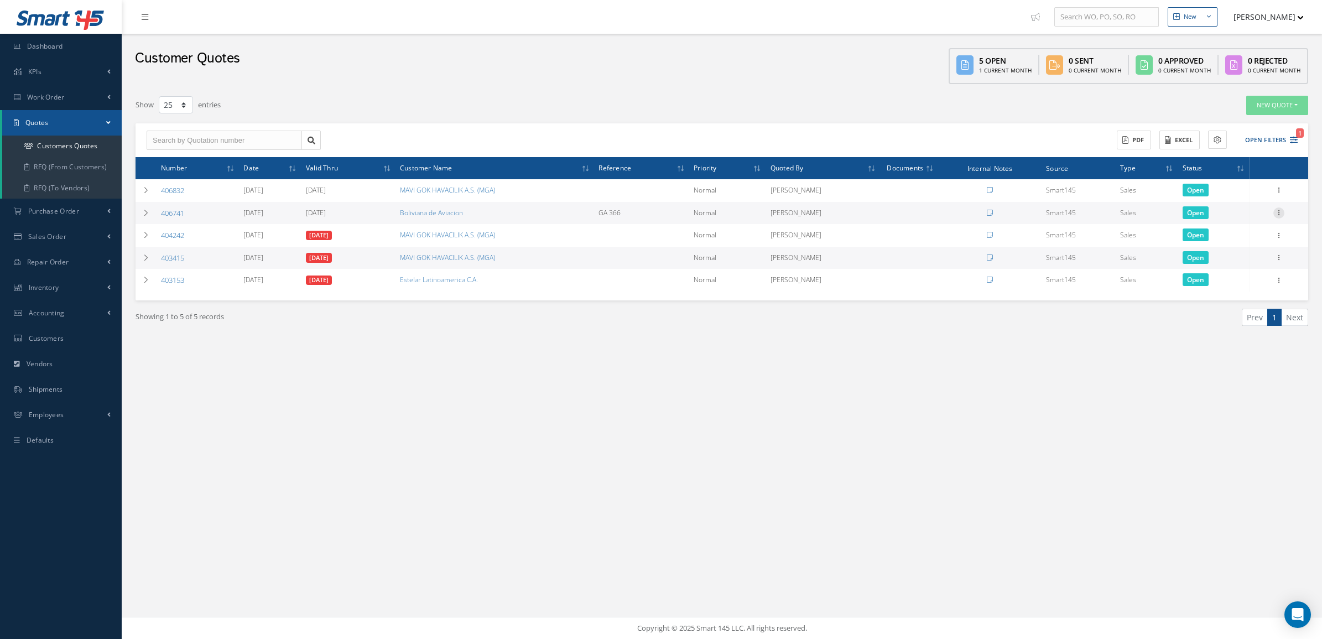
click at [1281, 211] on icon at bounding box center [1278, 211] width 11 height 9
click at [1220, 280] on link "Convert to Sales Order" at bounding box center [1227, 281] width 87 height 23
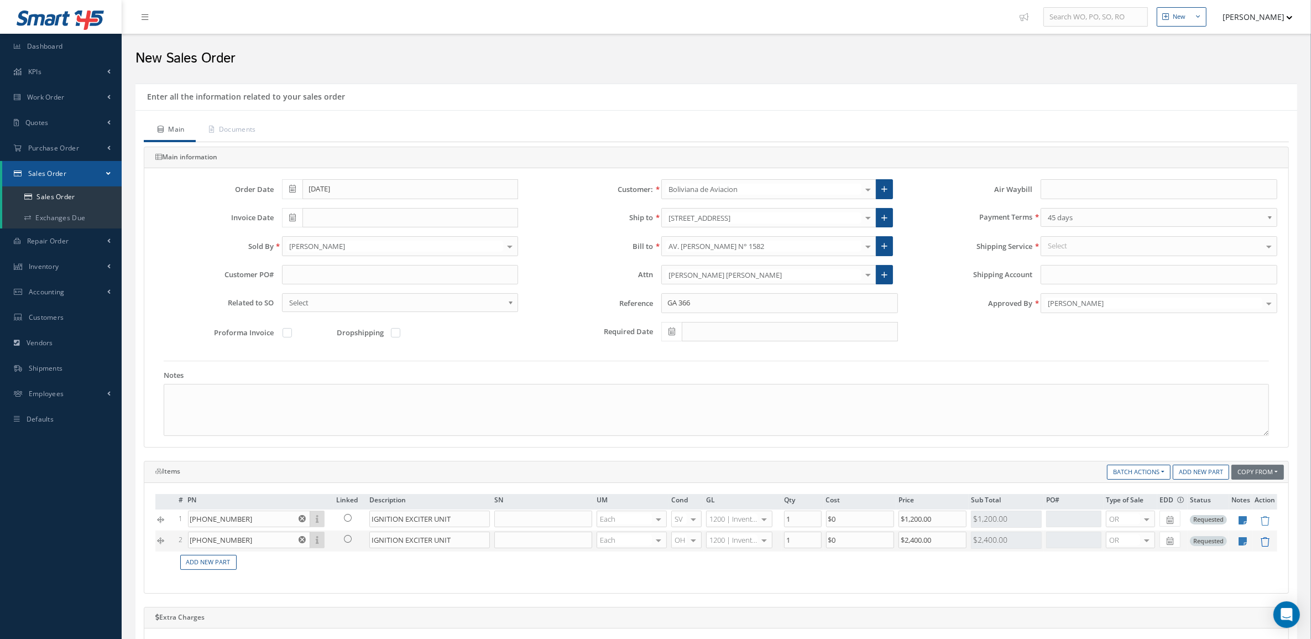
click at [1265, 540] on icon at bounding box center [1264, 541] width 9 height 9
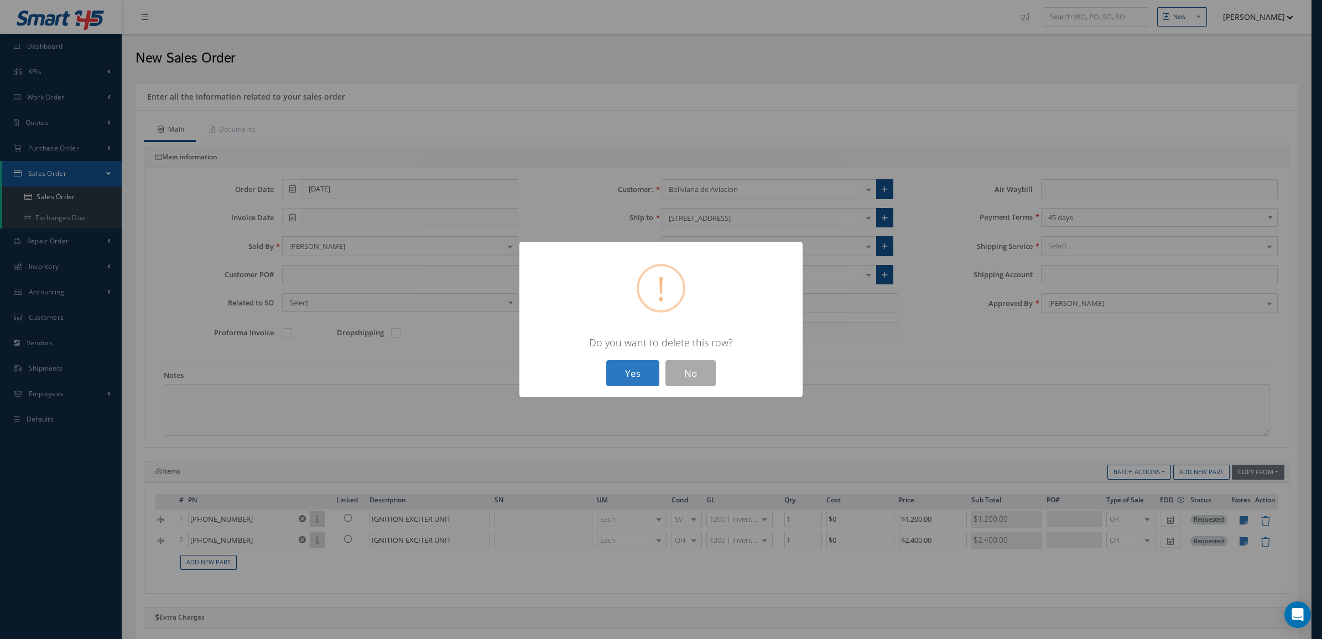
click at [626, 379] on button "Yes" at bounding box center [632, 373] width 53 height 26
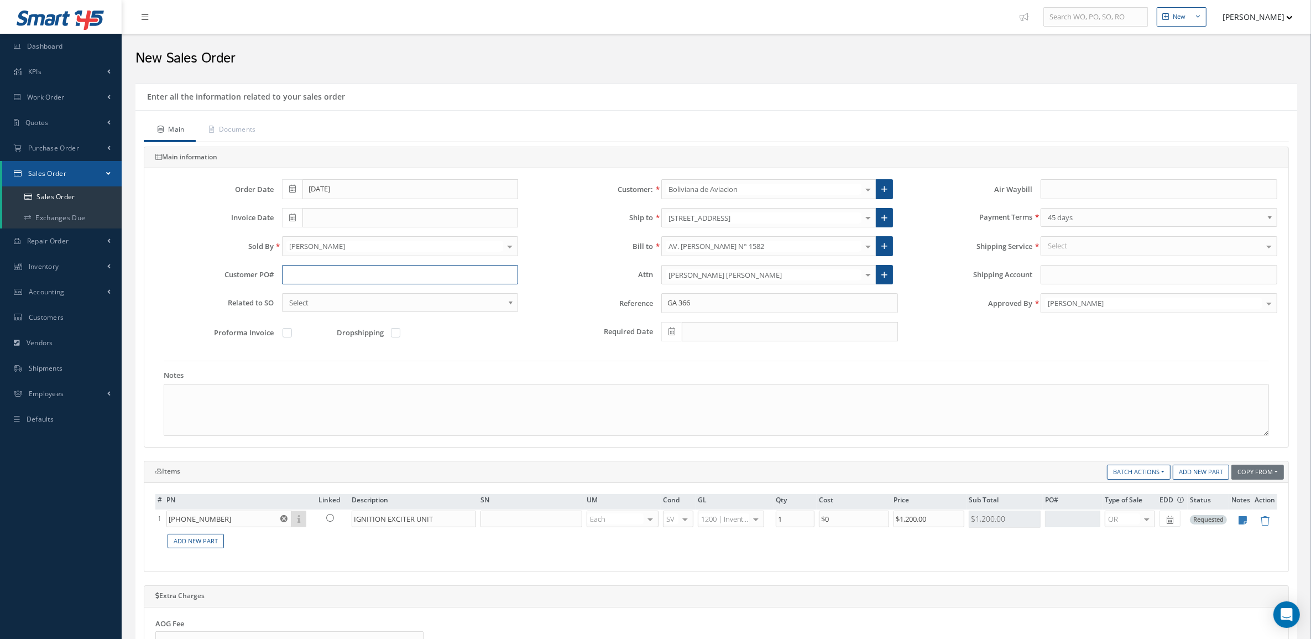
click at [348, 270] on input "text" at bounding box center [400, 275] width 237 height 20
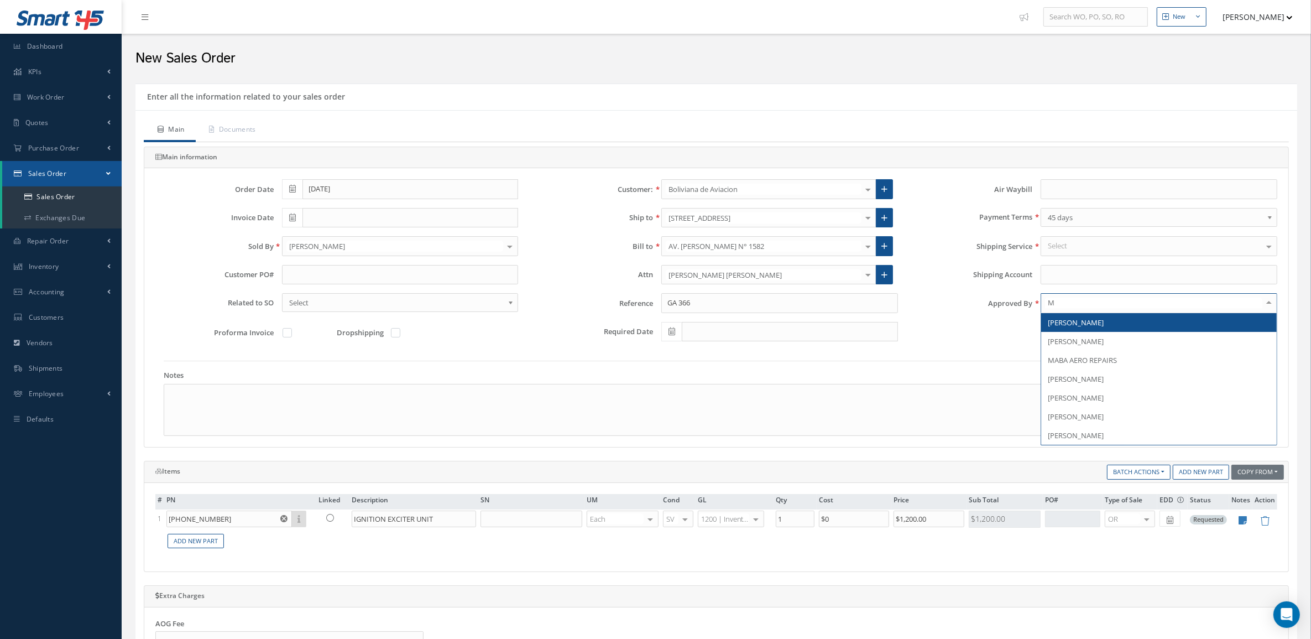
type input "MA"
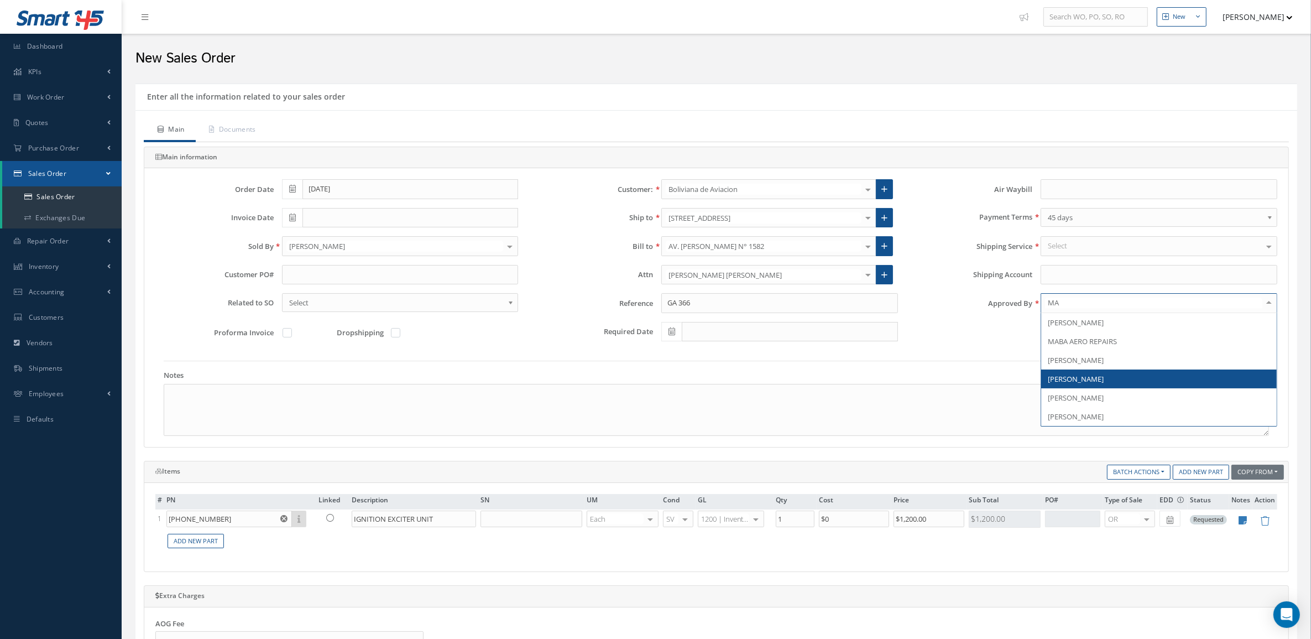
click at [1108, 378] on span "[PERSON_NAME]" at bounding box center [1159, 378] width 236 height 19
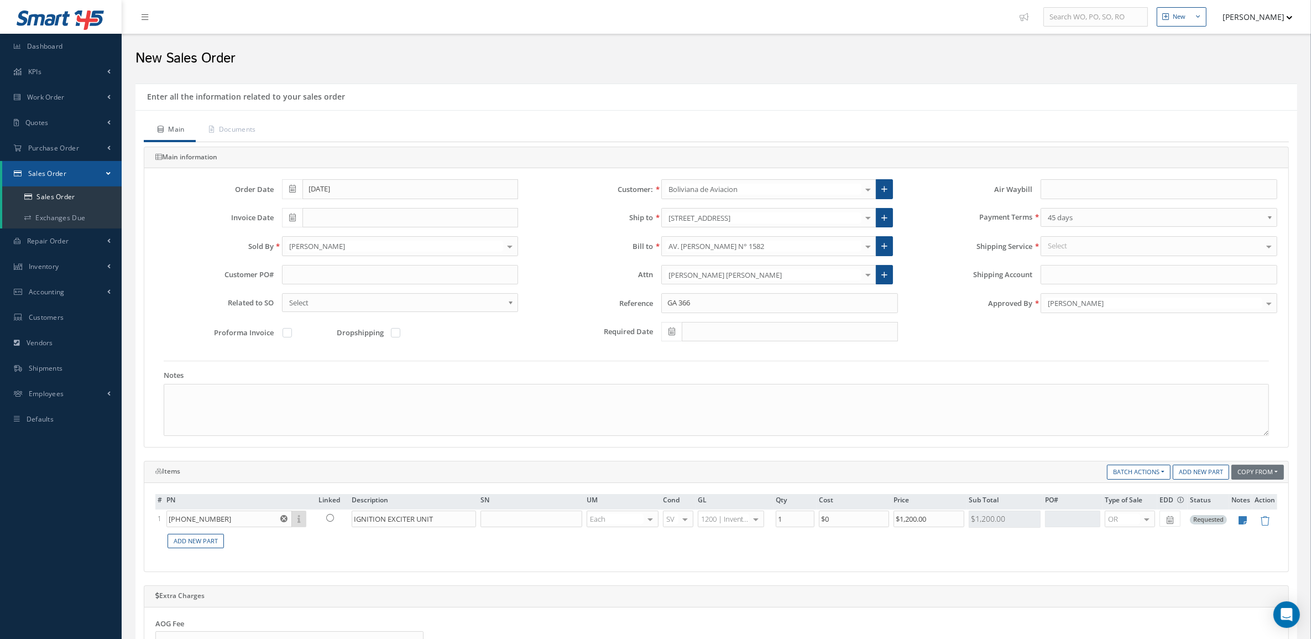
click at [354, 286] on div "Customer PO#" at bounding box center [336, 279] width 379 height 29
click at [350, 279] on input "text" at bounding box center [400, 275] width 237 height 20
paste input "BoA-PO-12318"
type input "BoA-PO-12318"
click at [233, 126] on link "Documents" at bounding box center [231, 130] width 71 height 23
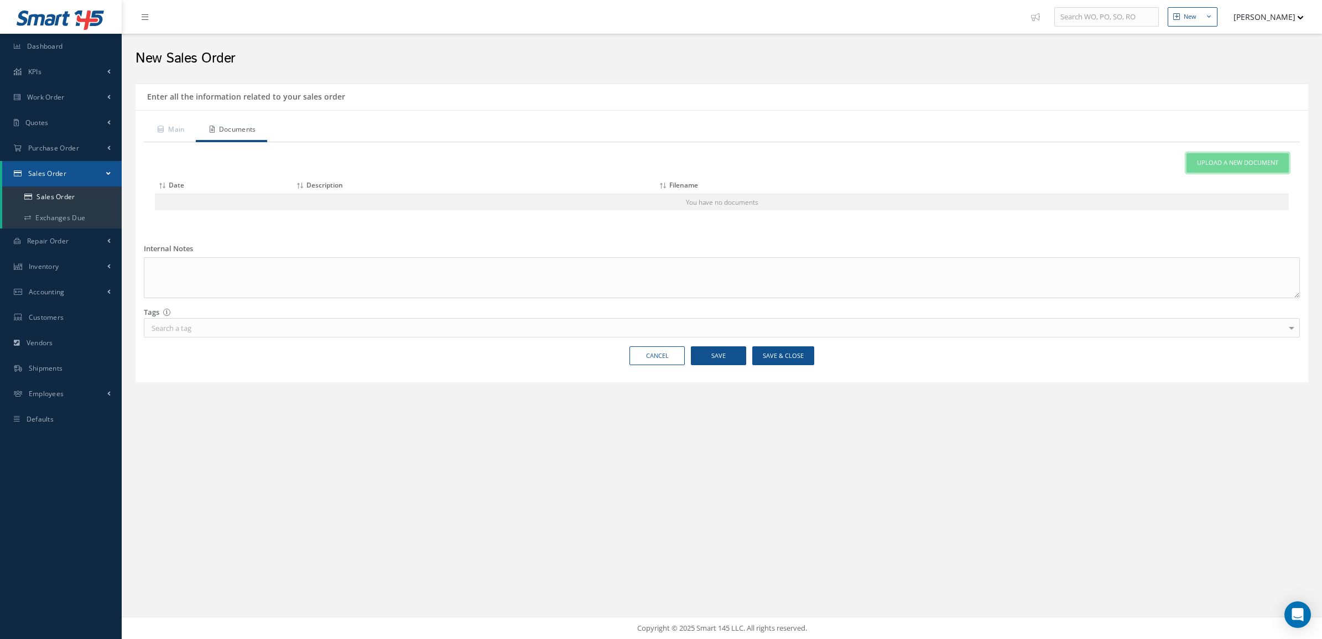
click at [1207, 156] on link "Upload a New Document" at bounding box center [1237, 162] width 102 height 19
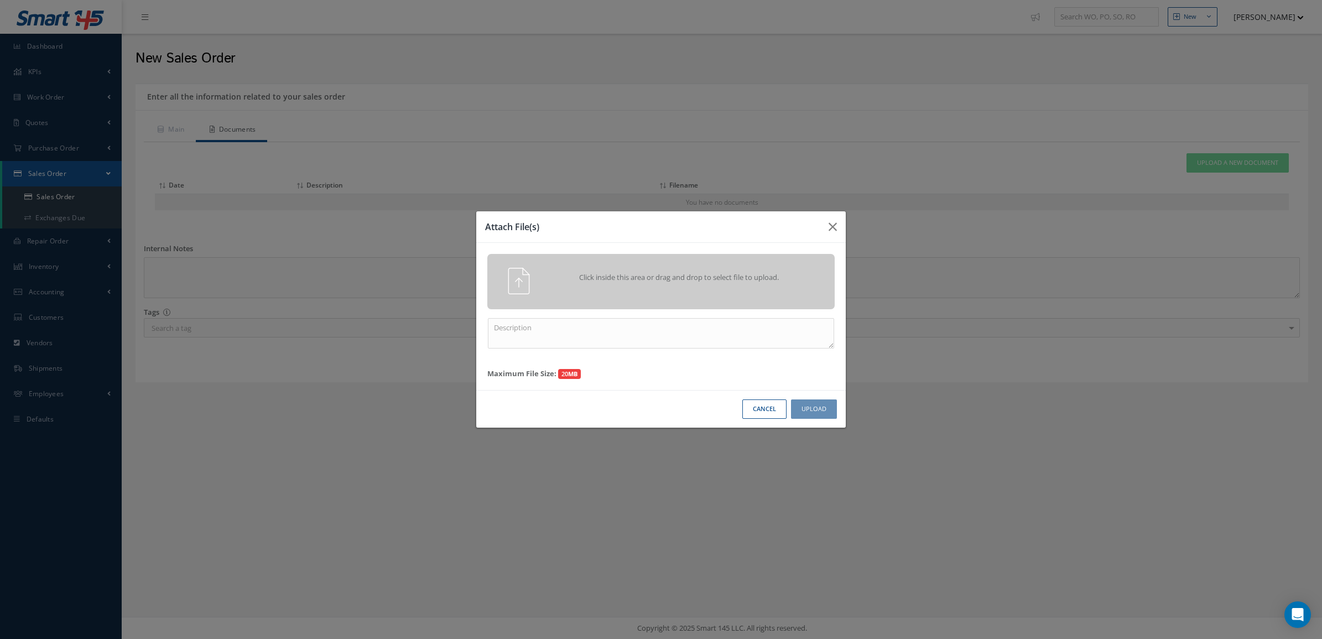
click at [651, 272] on span "Click inside this area or drag and drop to select file to upload." at bounding box center [679, 277] width 251 height 11
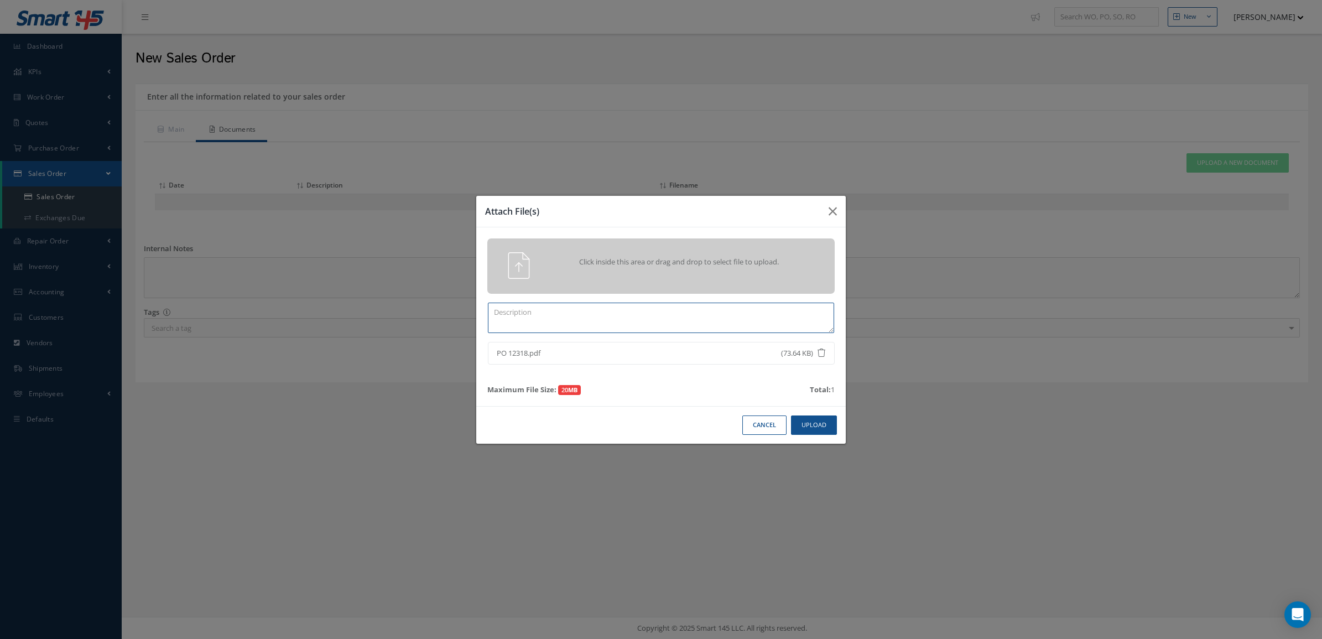
click at [786, 311] on textarea at bounding box center [661, 317] width 346 height 30
paste textarea "BoA-PO-12318"
type textarea "BoA-PO-12318"
click at [808, 420] on button "Upload" at bounding box center [814, 424] width 46 height 19
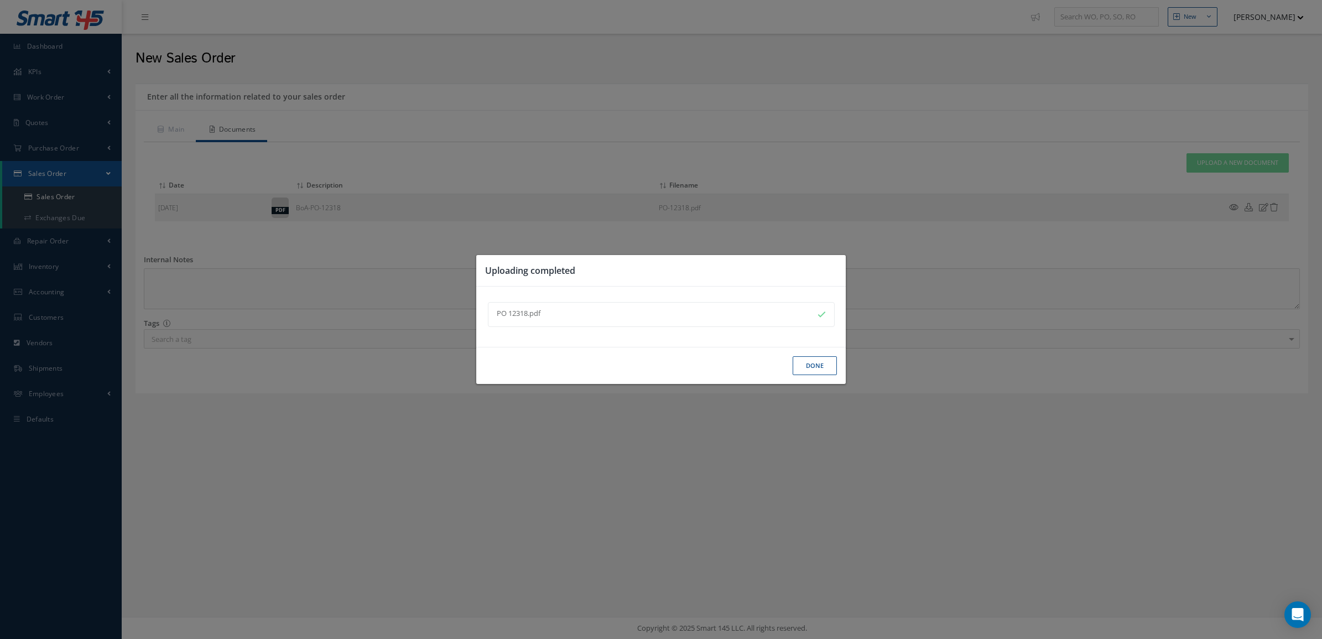
click at [816, 367] on button "Done" at bounding box center [814, 365] width 44 height 19
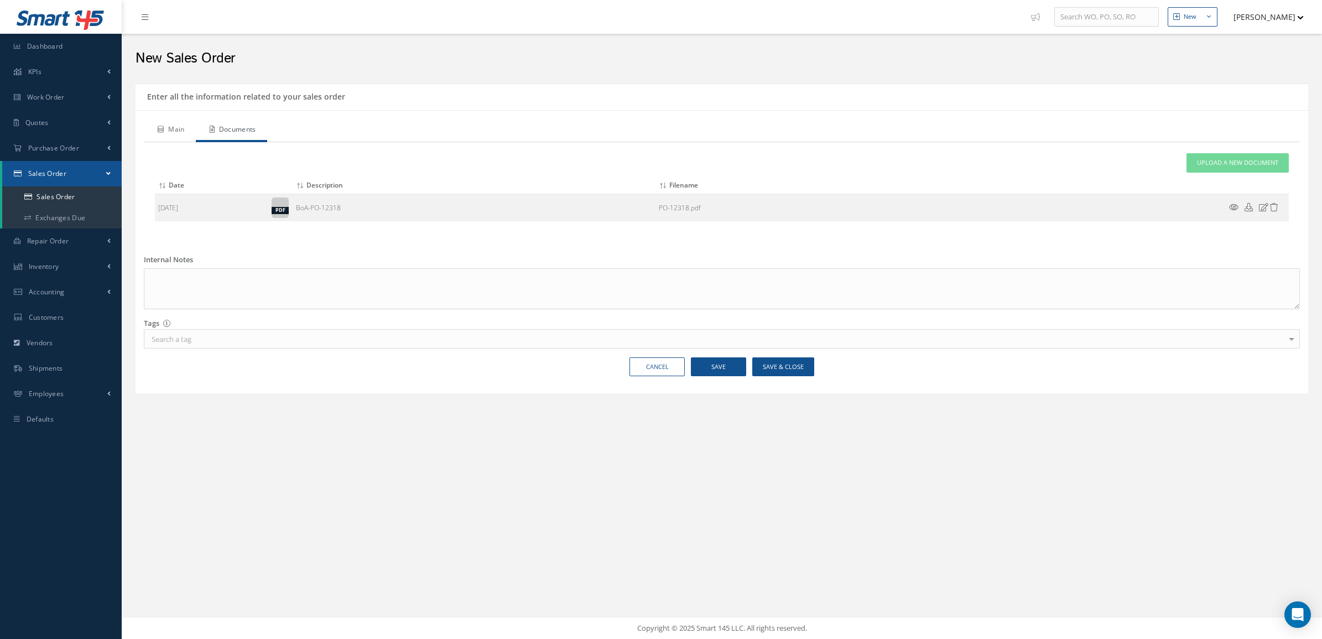
click at [188, 140] on link "Main" at bounding box center [170, 130] width 52 height 23
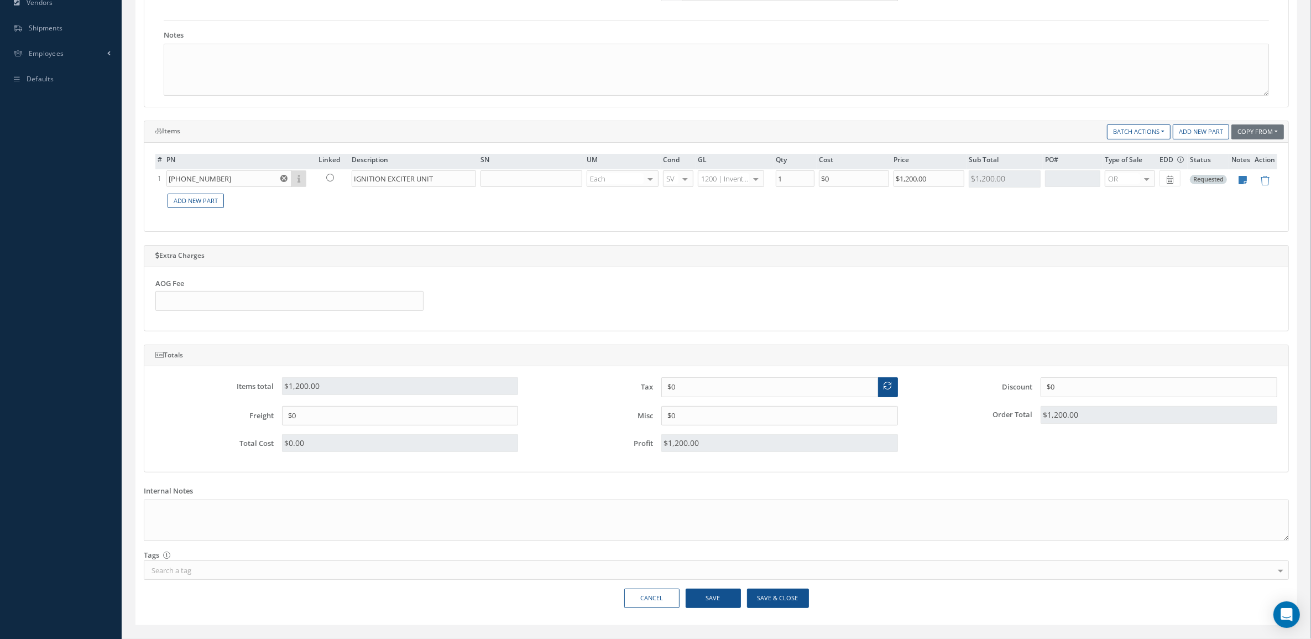
scroll to position [367, 0]
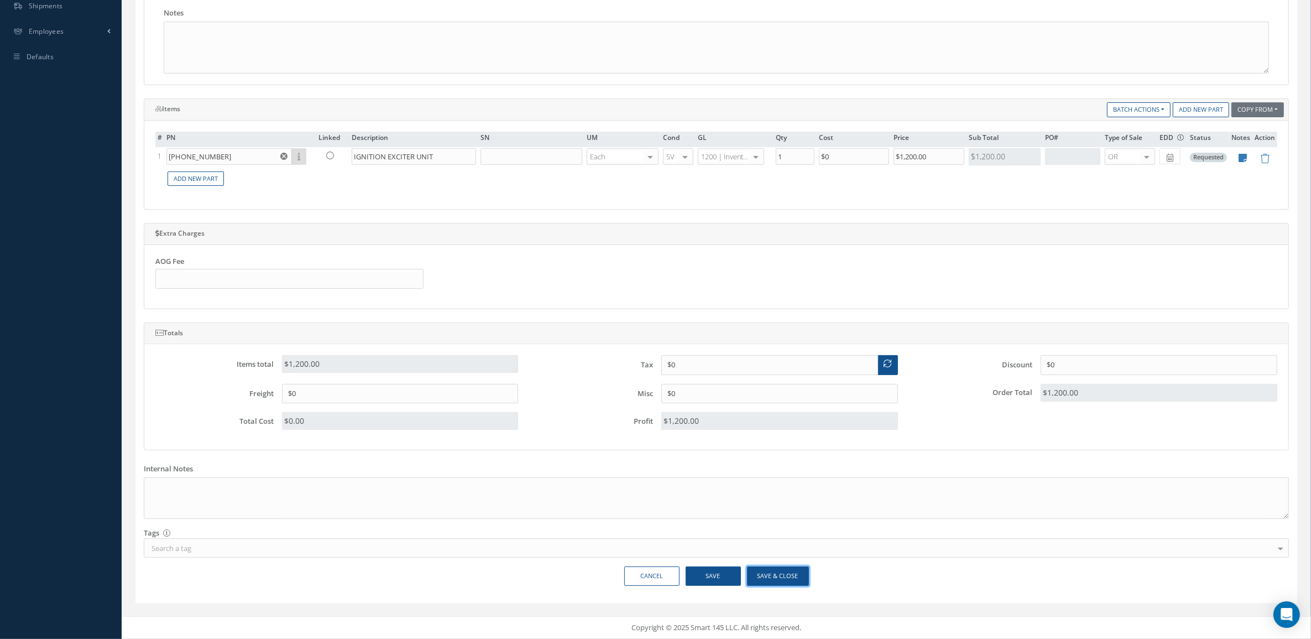
click at [783, 571] on button "Save & Close" at bounding box center [778, 575] width 62 height 19
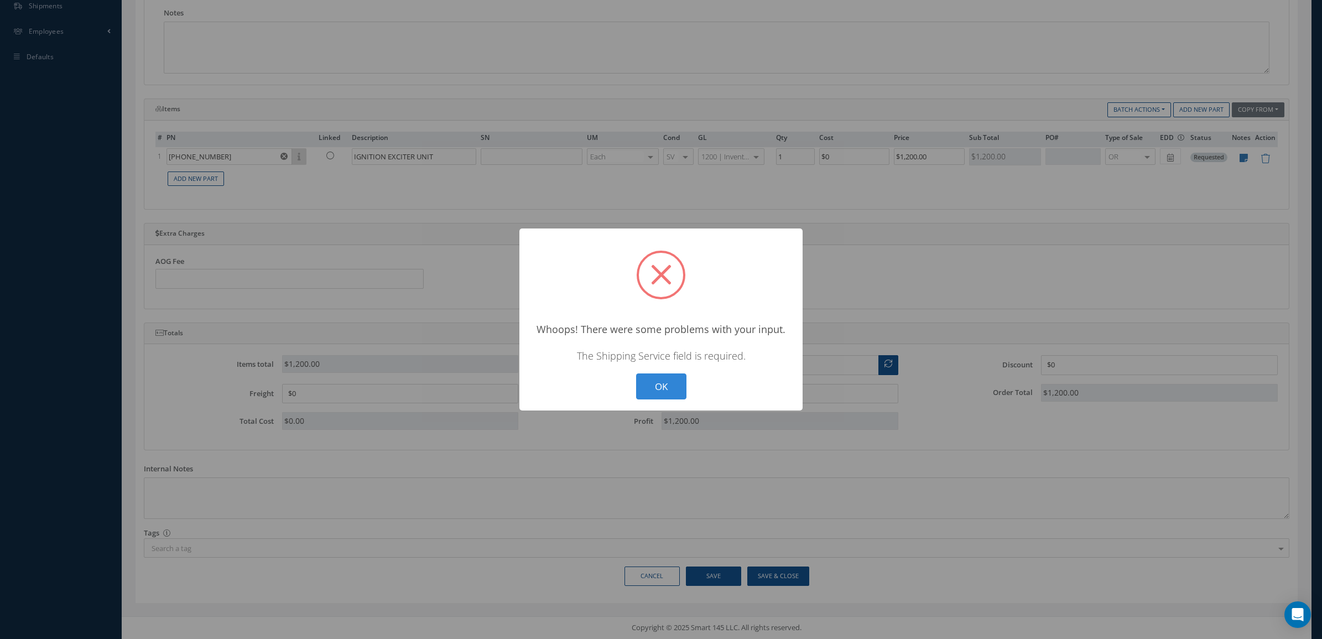
drag, startPoint x: 661, startPoint y: 388, endPoint x: 1013, endPoint y: 307, distance: 361.4
click at [661, 387] on button "OK" at bounding box center [661, 386] width 50 height 26
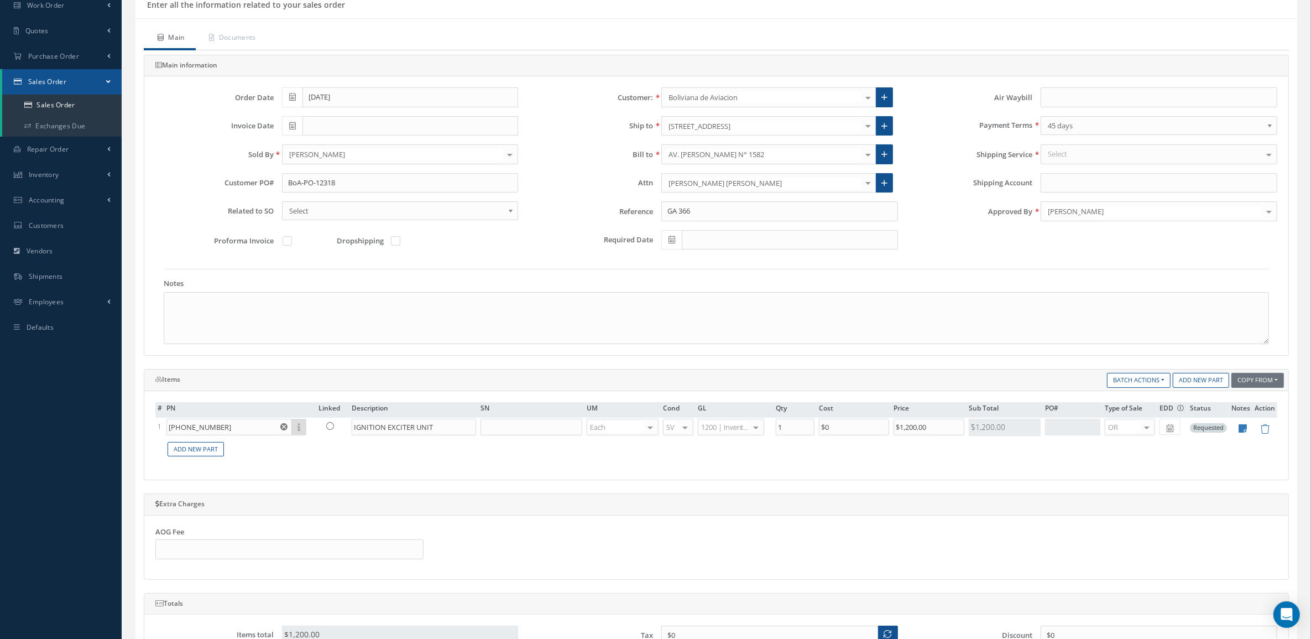
scroll to position [90, 0]
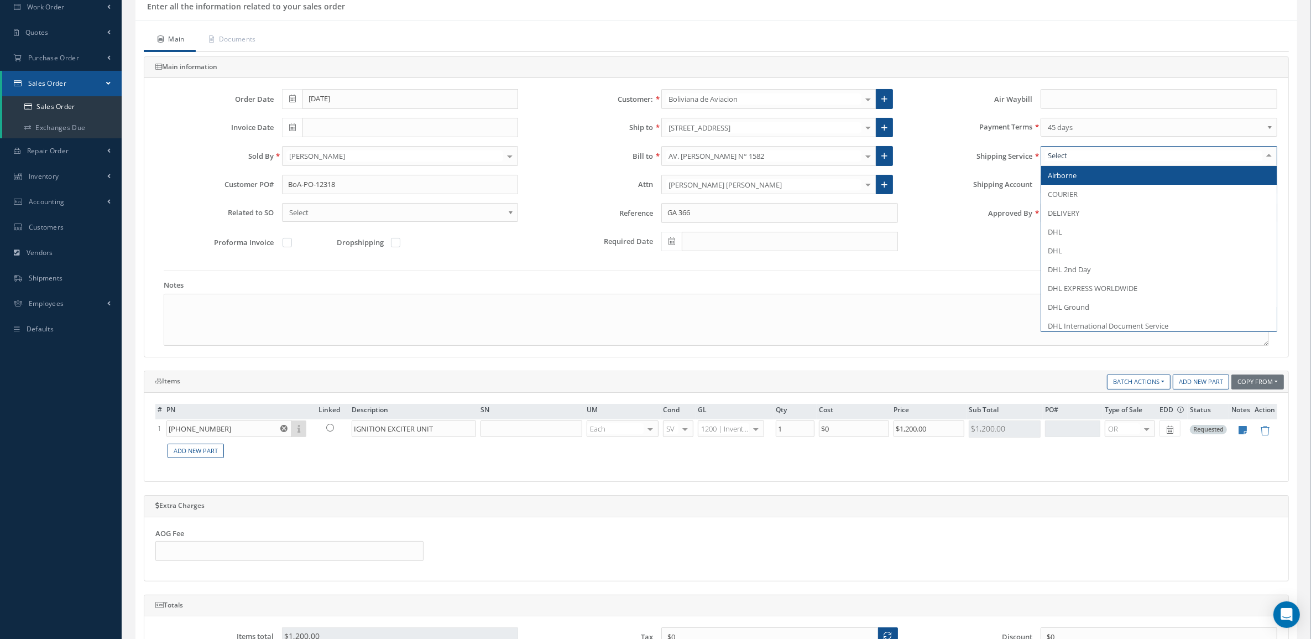
click at [1076, 155] on div at bounding box center [1159, 156] width 237 height 20
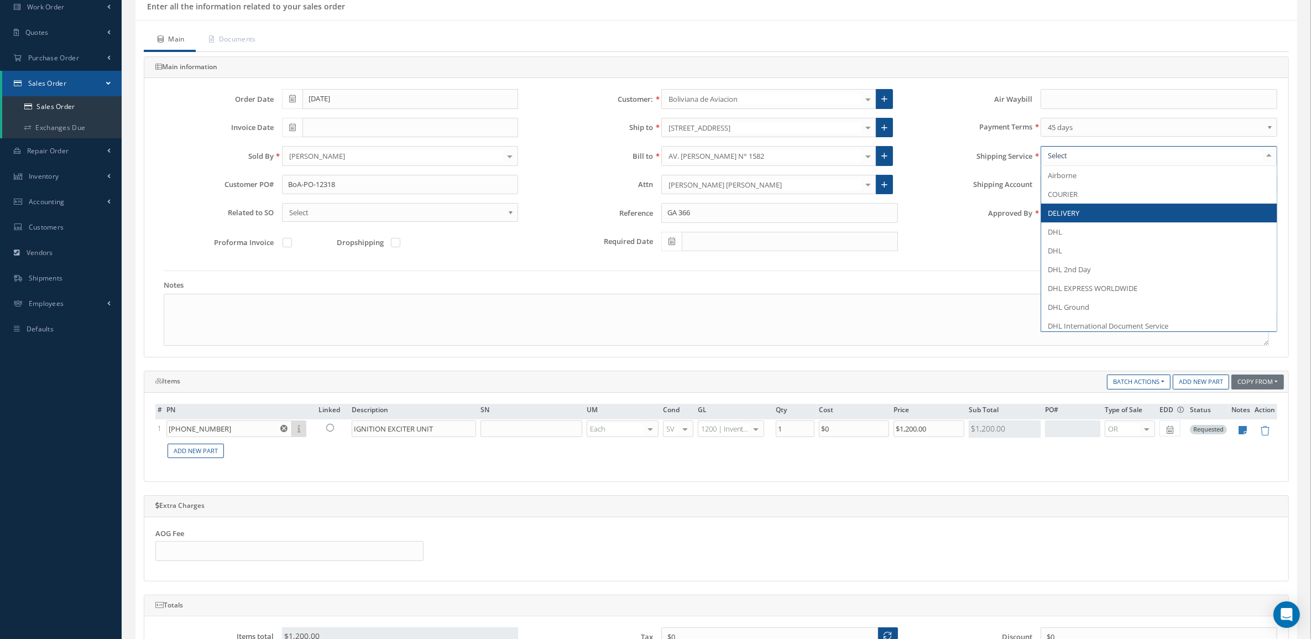
click at [1085, 213] on span "DELIVERY" at bounding box center [1159, 212] width 236 height 19
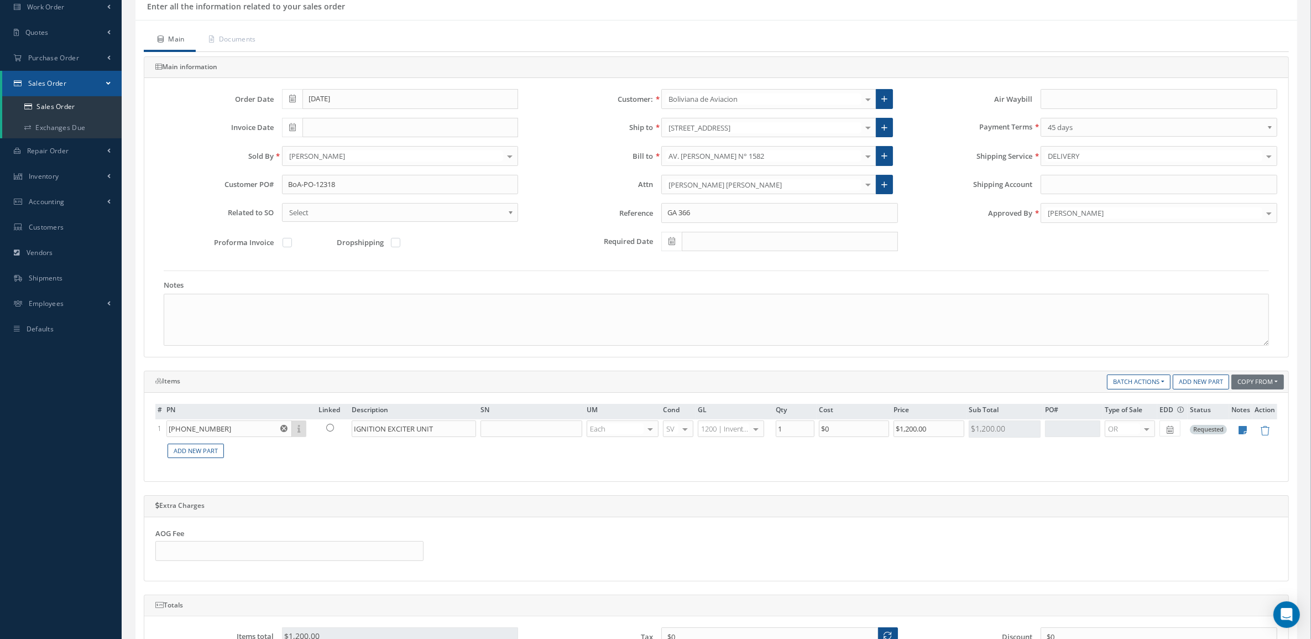
scroll to position [367, 0]
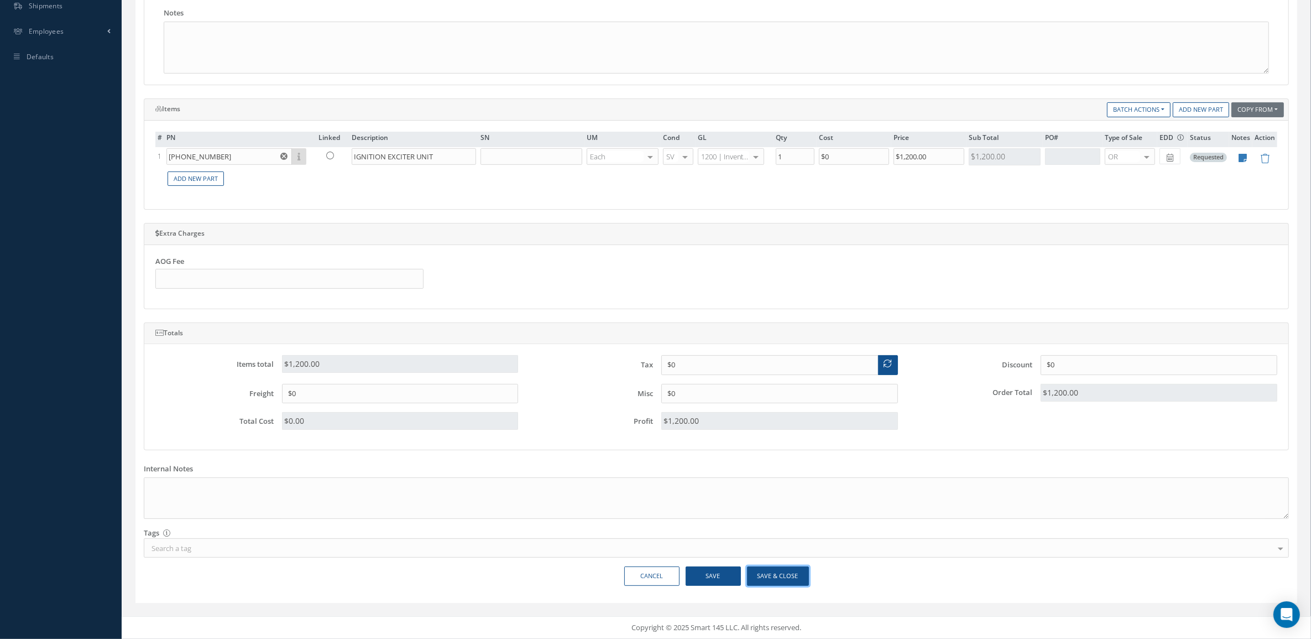
click at [772, 581] on button "Save & Close" at bounding box center [778, 575] width 62 height 19
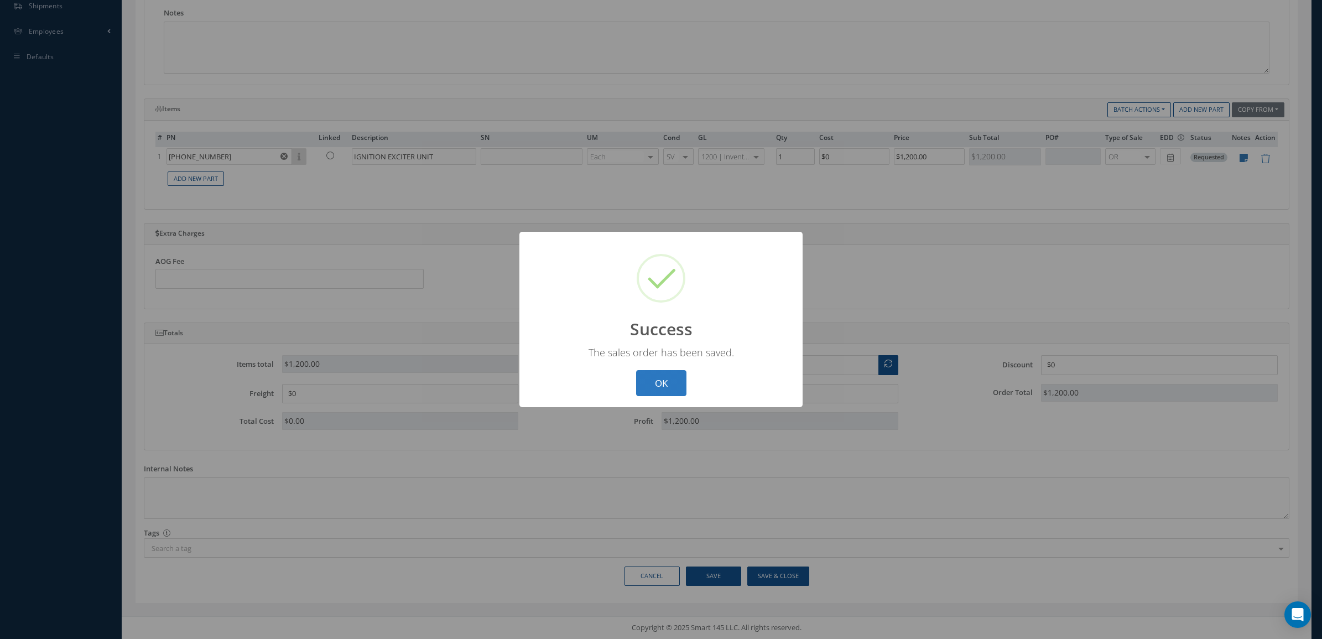
click at [648, 388] on button "OK" at bounding box center [661, 383] width 50 height 26
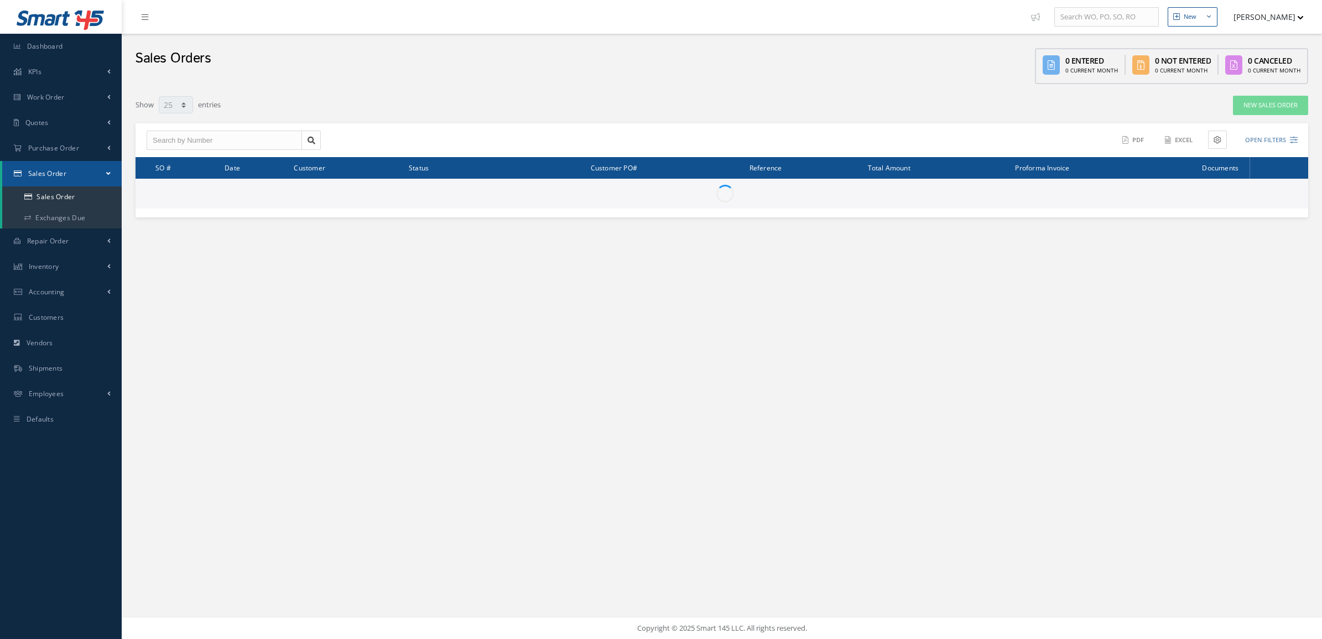
select select "25"
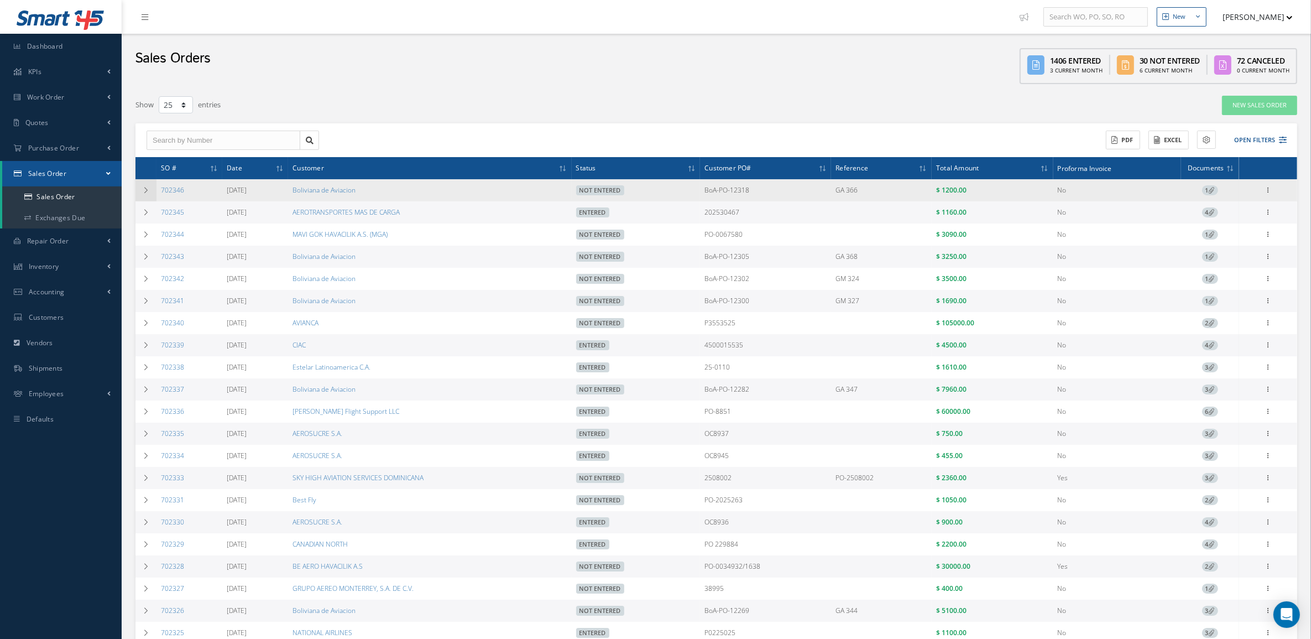
drag, startPoint x: 186, startPoint y: 194, endPoint x: 155, endPoint y: 192, distance: 31.0
click at [155, 192] on tr "702346 [DATE] Boliviana de Aviacion Not Entered BoA-PO-12318 GA 366 $ 1200.00 N…" at bounding box center [716, 190] width 1162 height 22
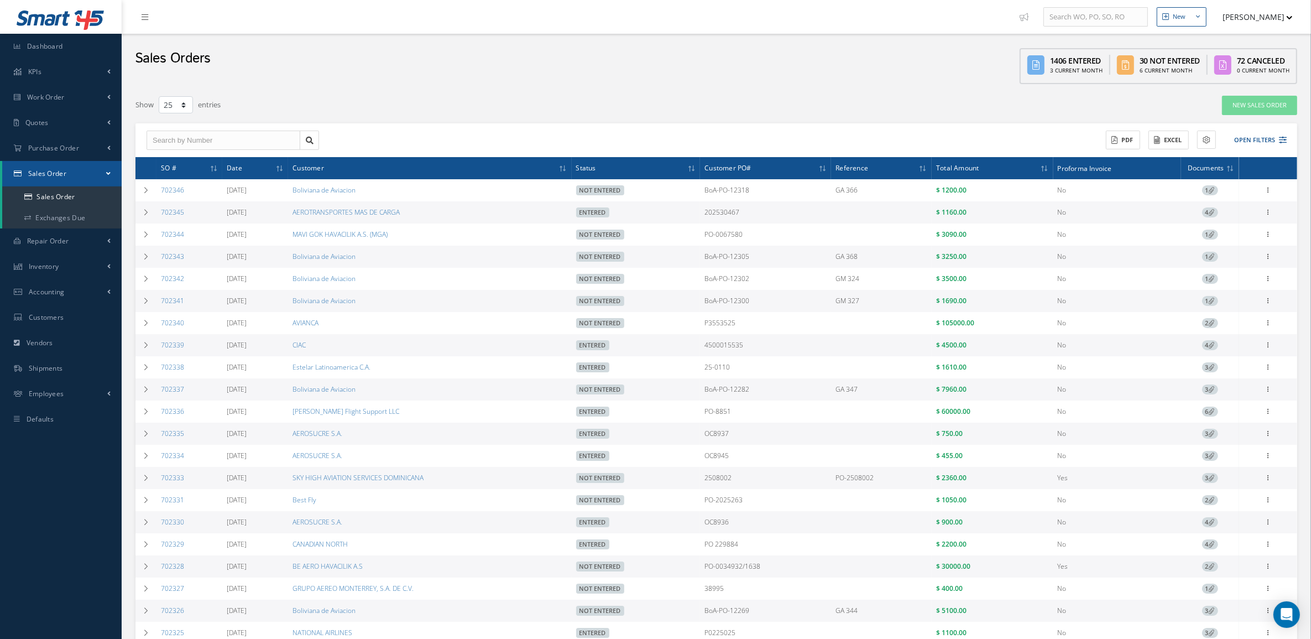
copy tr "702346"
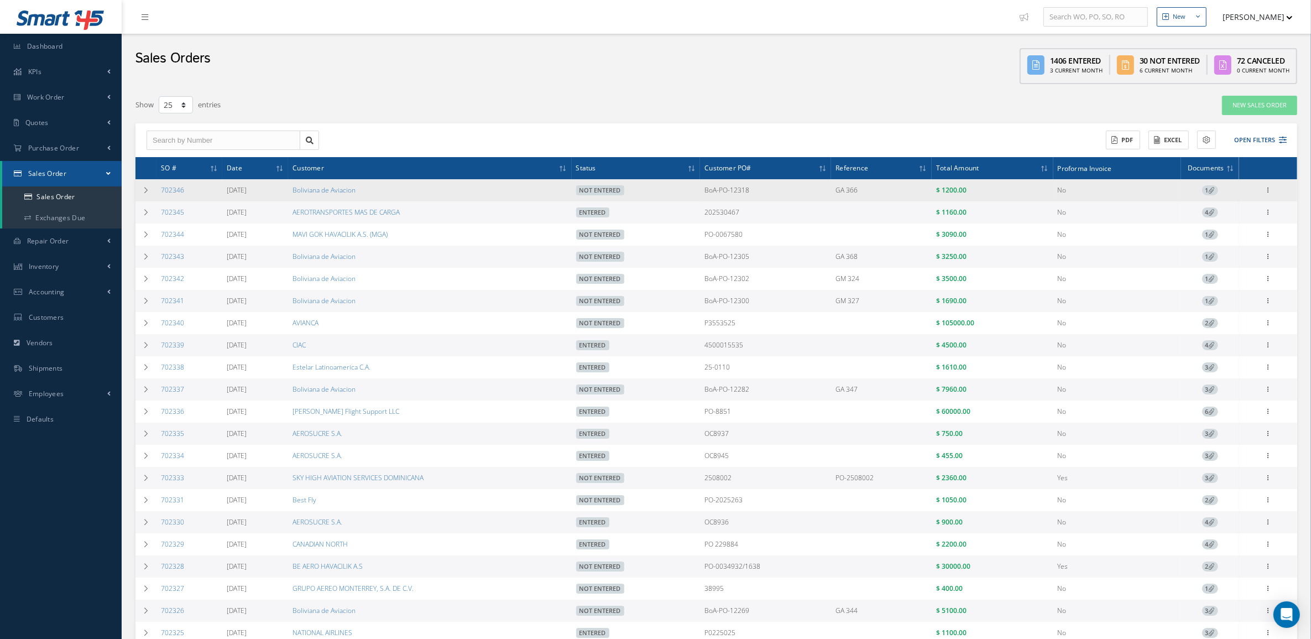
drag, startPoint x: 293, startPoint y: 189, endPoint x: 466, endPoint y: 189, distance: 172.5
click at [466, 189] on tr "702346 [DATE] Boliviana de Aviacion Not Entered BoA-PO-12318 GA 366 $ 1200.00 N…" at bounding box center [716, 190] width 1162 height 22
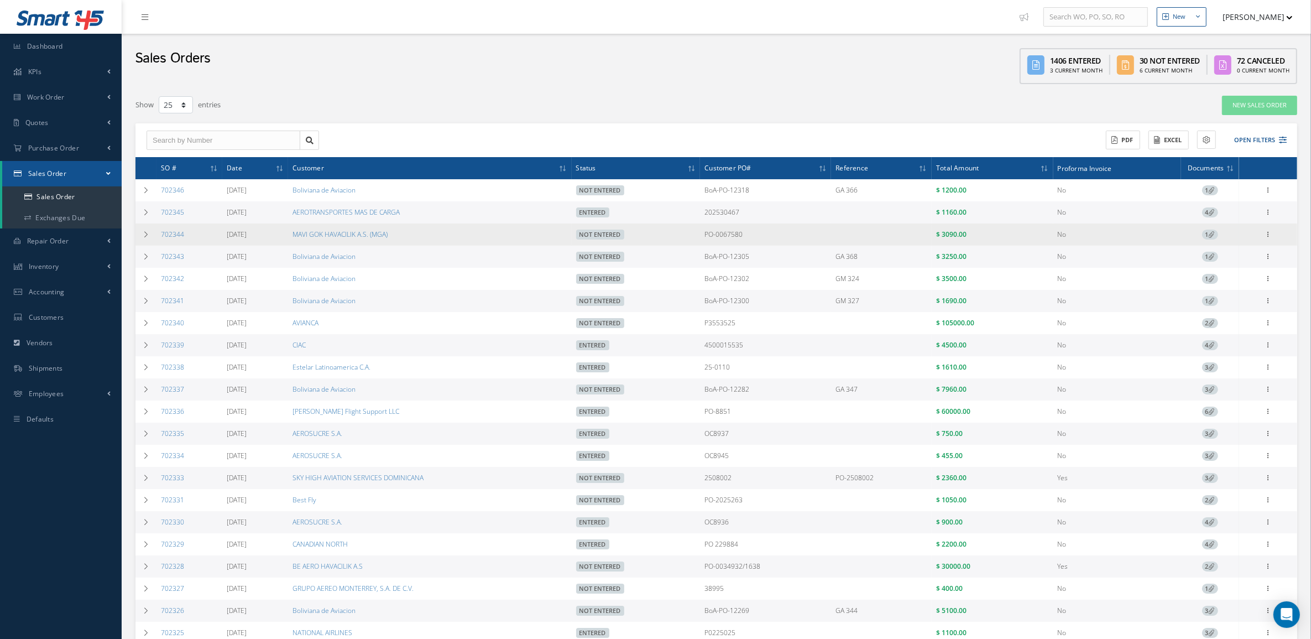
copy tr "Boliviana de Aviacion"
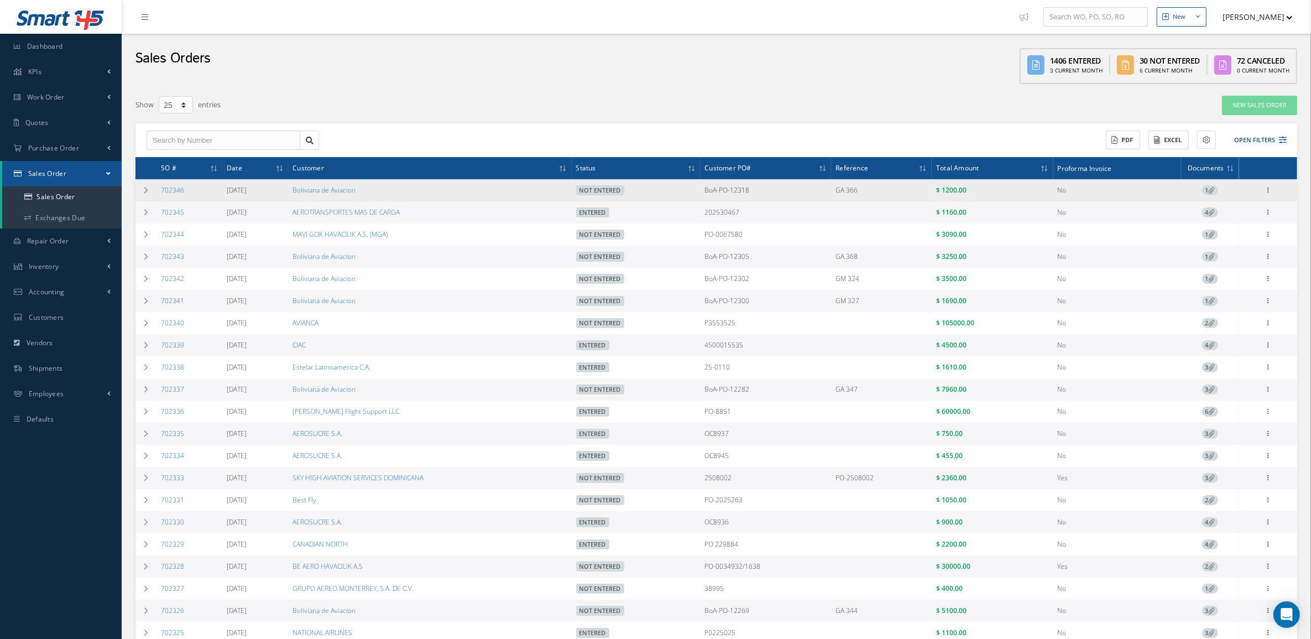
drag, startPoint x: 700, startPoint y: 190, endPoint x: 769, endPoint y: 190, distance: 69.1
click at [769, 190] on tr "702346 09/03/2025 Boliviana de Aviacion Not Entered BoA-PO-12318 GA 366 $ 1200.…" at bounding box center [716, 190] width 1162 height 22
copy tr "BoA-PO-12318"
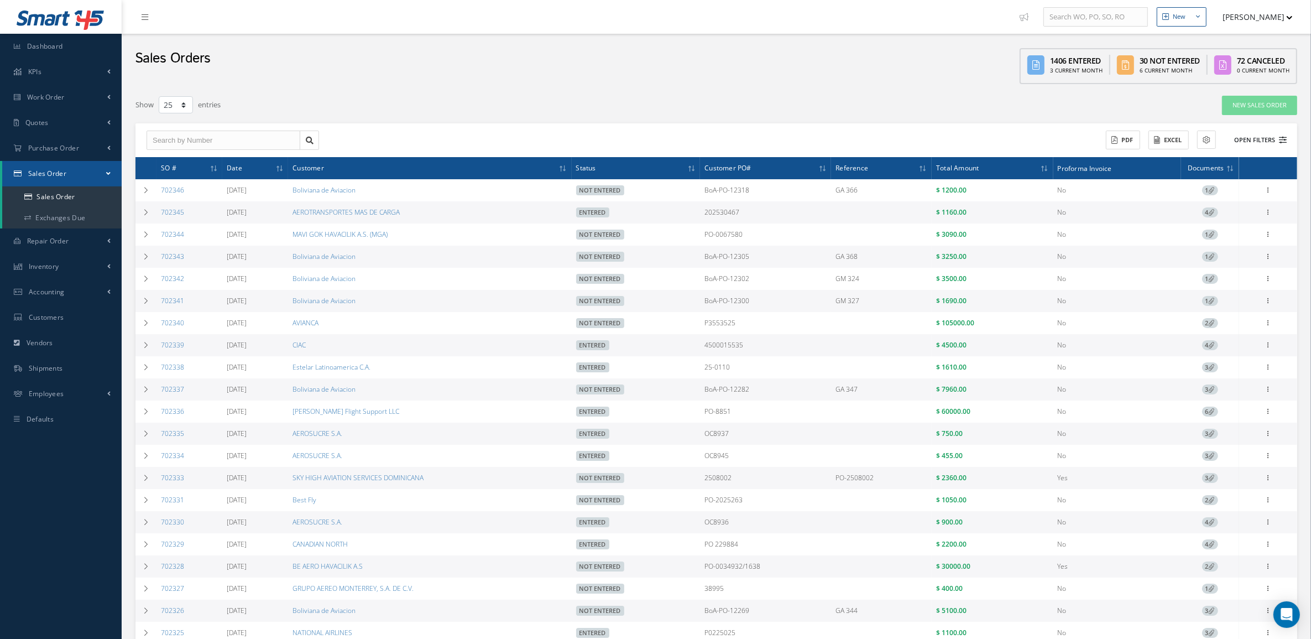
click at [1248, 136] on button "Open Filters" at bounding box center [1255, 140] width 62 height 18
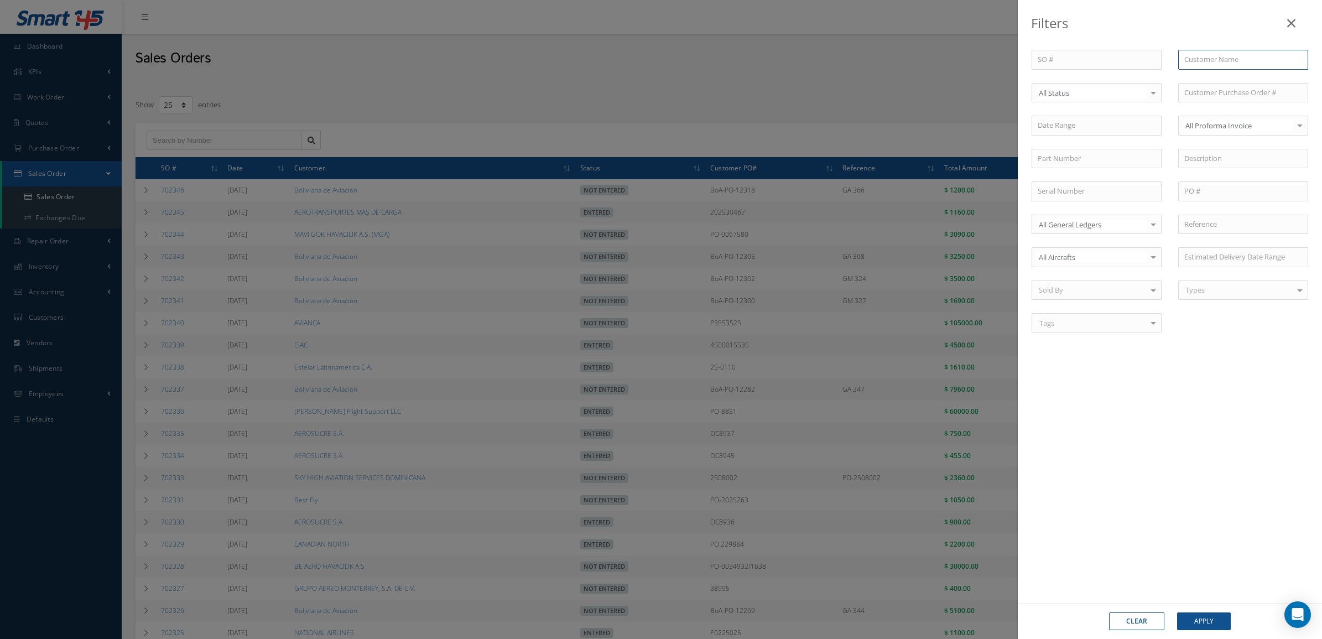
click at [1195, 61] on input "text" at bounding box center [1243, 60] width 130 height 20
click at [1243, 83] on span "Boliviana de Aviacion" at bounding box center [1218, 79] width 69 height 10
type input "Boliviana de Aviacion"
click at [1082, 150] on span "Not Entered" at bounding box center [1096, 149] width 129 height 19
click at [1194, 618] on button "Apply" at bounding box center [1204, 621] width 54 height 18
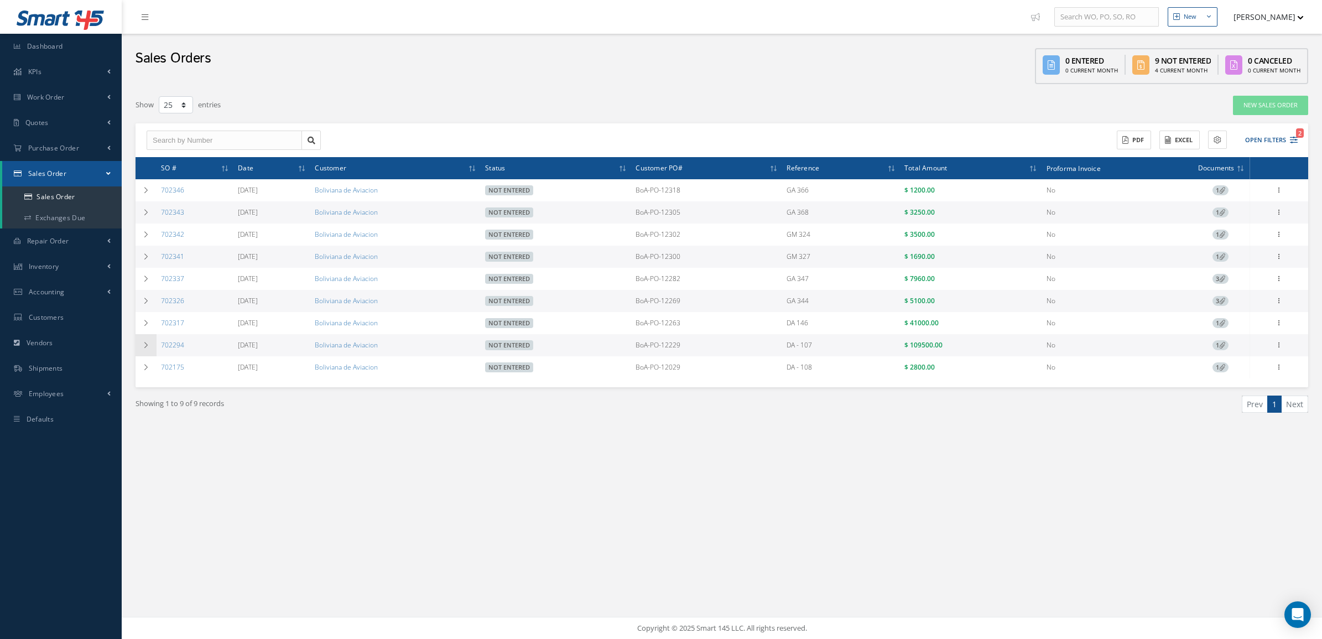
click at [147, 352] on td at bounding box center [145, 345] width 21 height 22
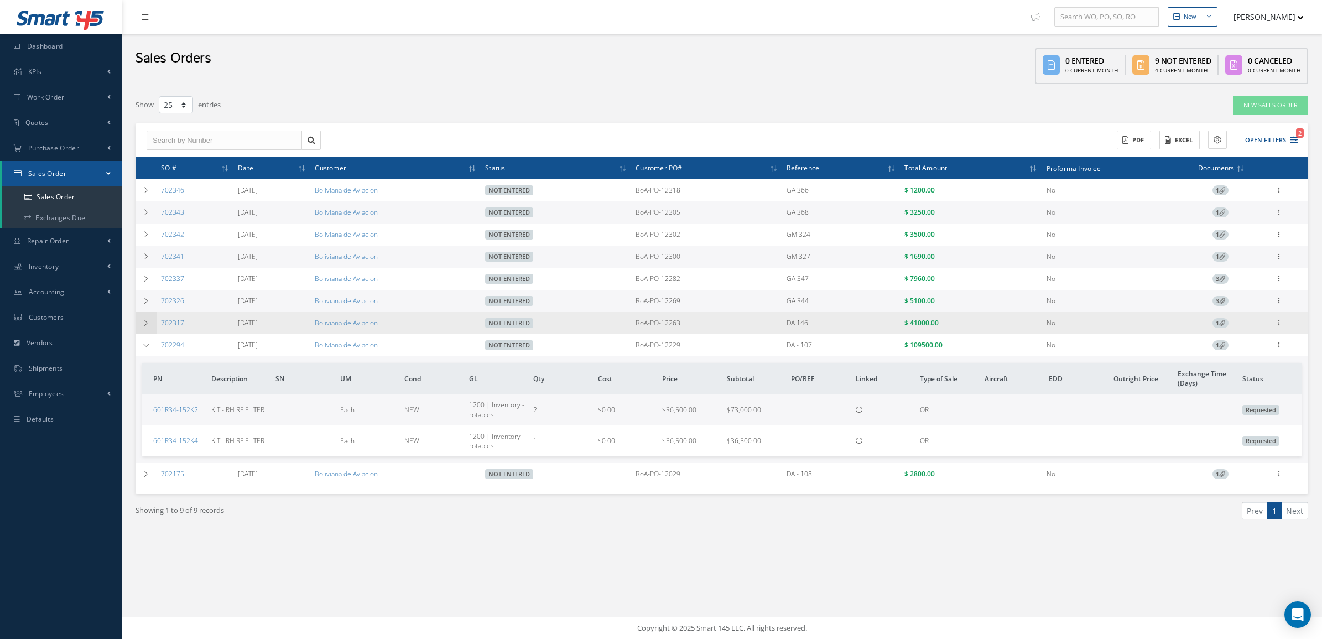
click at [153, 321] on td at bounding box center [145, 323] width 21 height 22
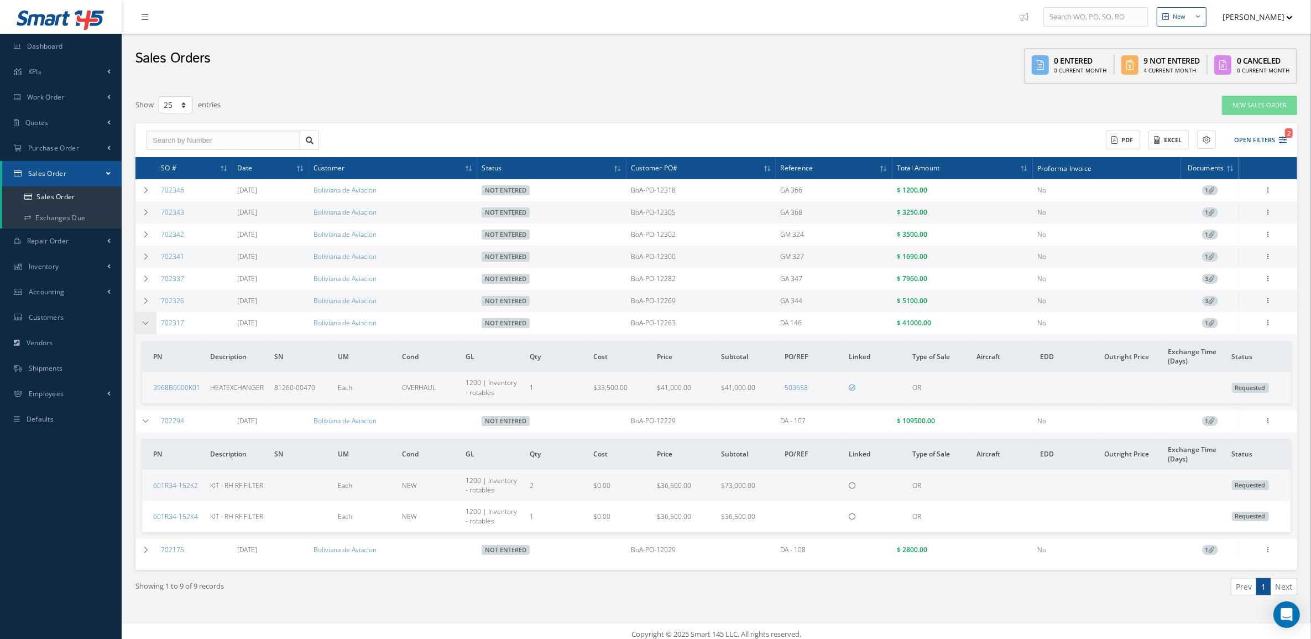
click at [153, 321] on td at bounding box center [145, 323] width 21 height 22
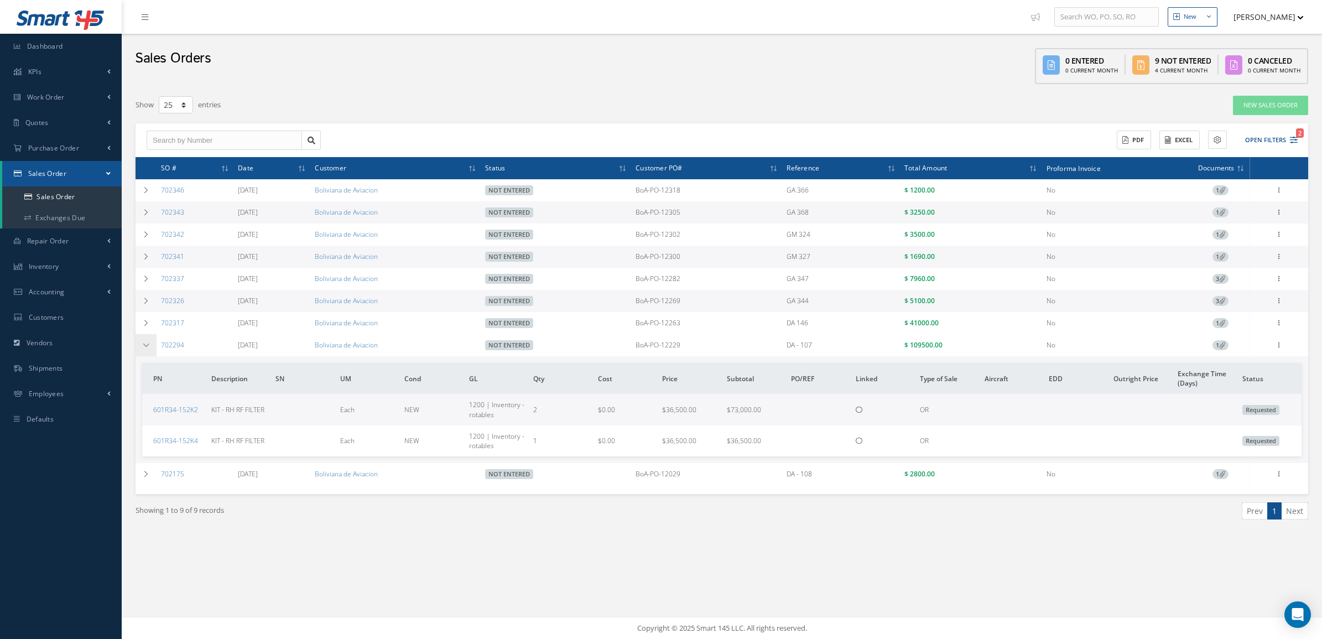
click at [150, 347] on td at bounding box center [145, 345] width 21 height 22
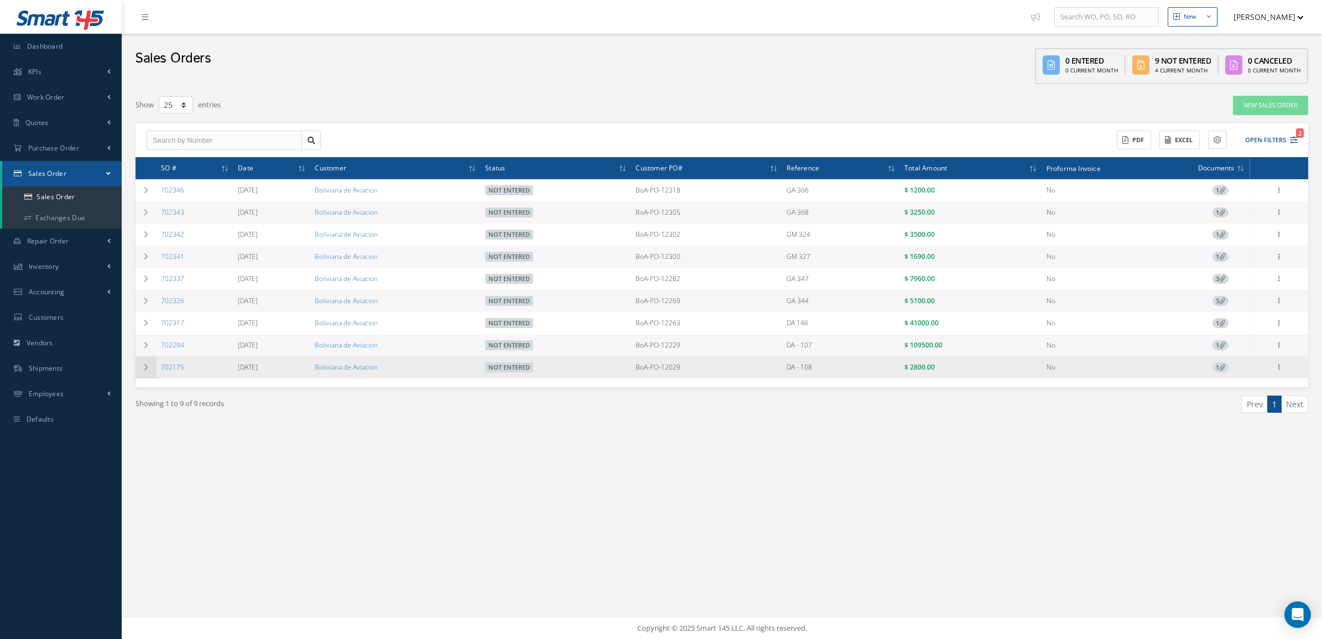
click at [150, 372] on td at bounding box center [145, 367] width 21 height 22
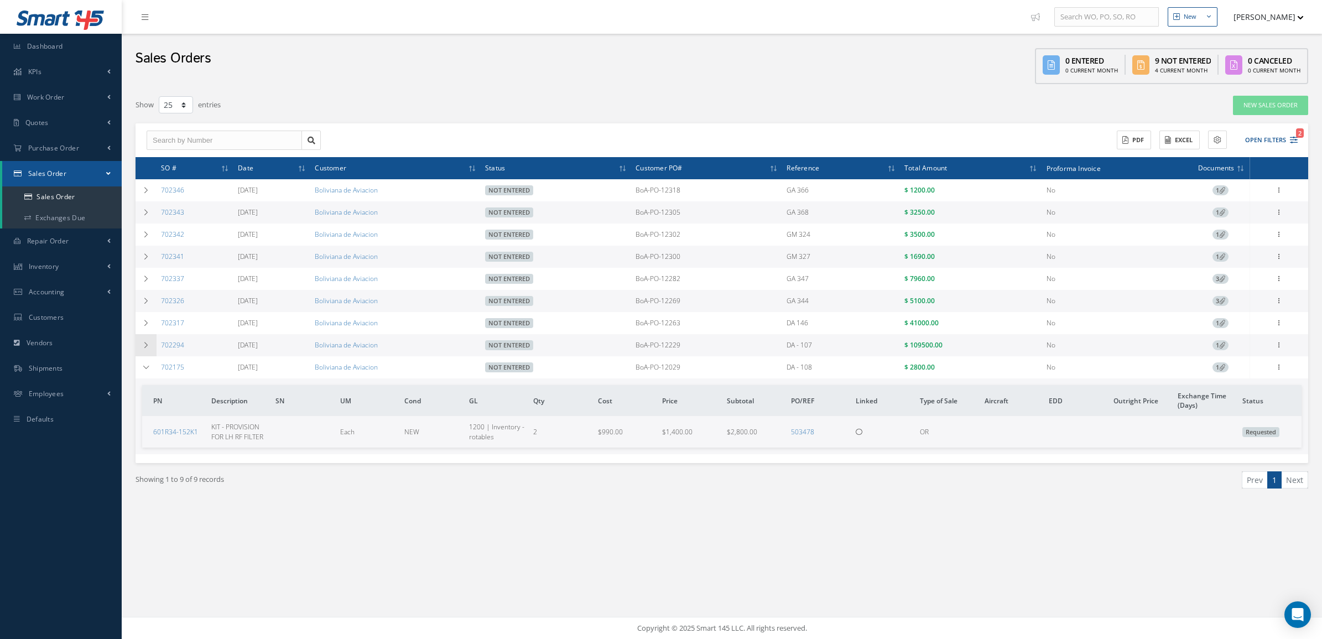
click at [150, 341] on td at bounding box center [145, 345] width 21 height 22
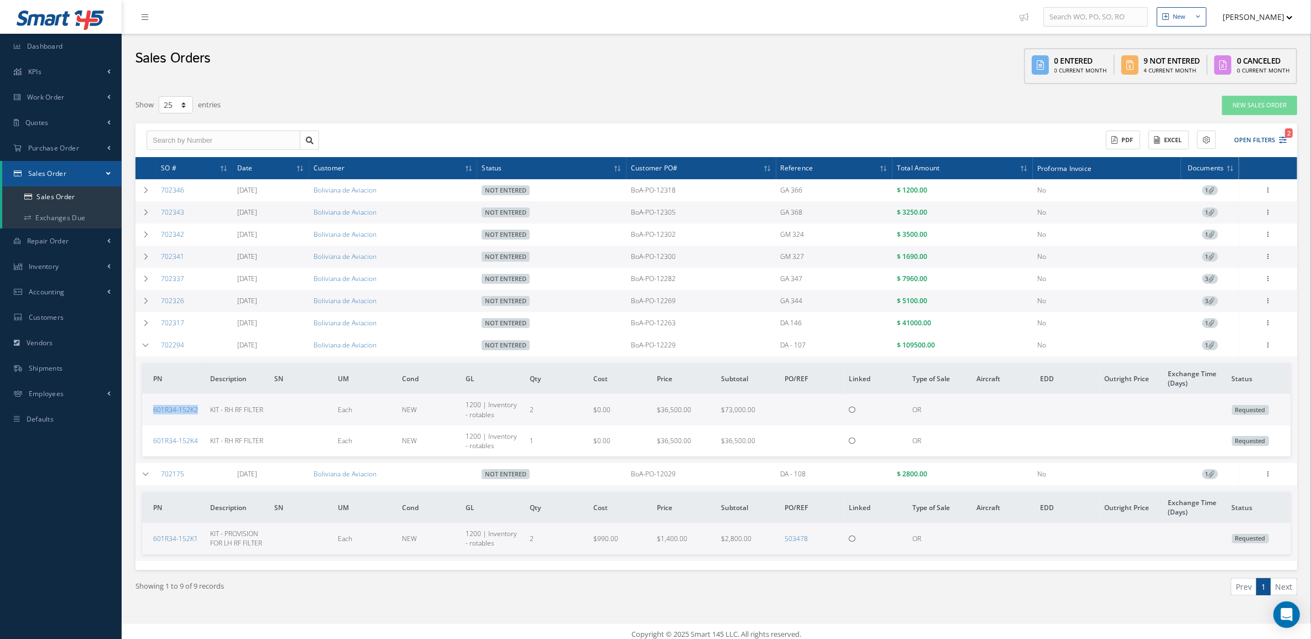
drag, startPoint x: 198, startPoint y: 412, endPoint x: 149, endPoint y: 413, distance: 48.7
click at [149, 413] on td "601R34-152K2" at bounding box center [174, 409] width 64 height 31
copy link "601R34-152K2"
click at [1274, 135] on button "Open Filters 2" at bounding box center [1255, 140] width 62 height 18
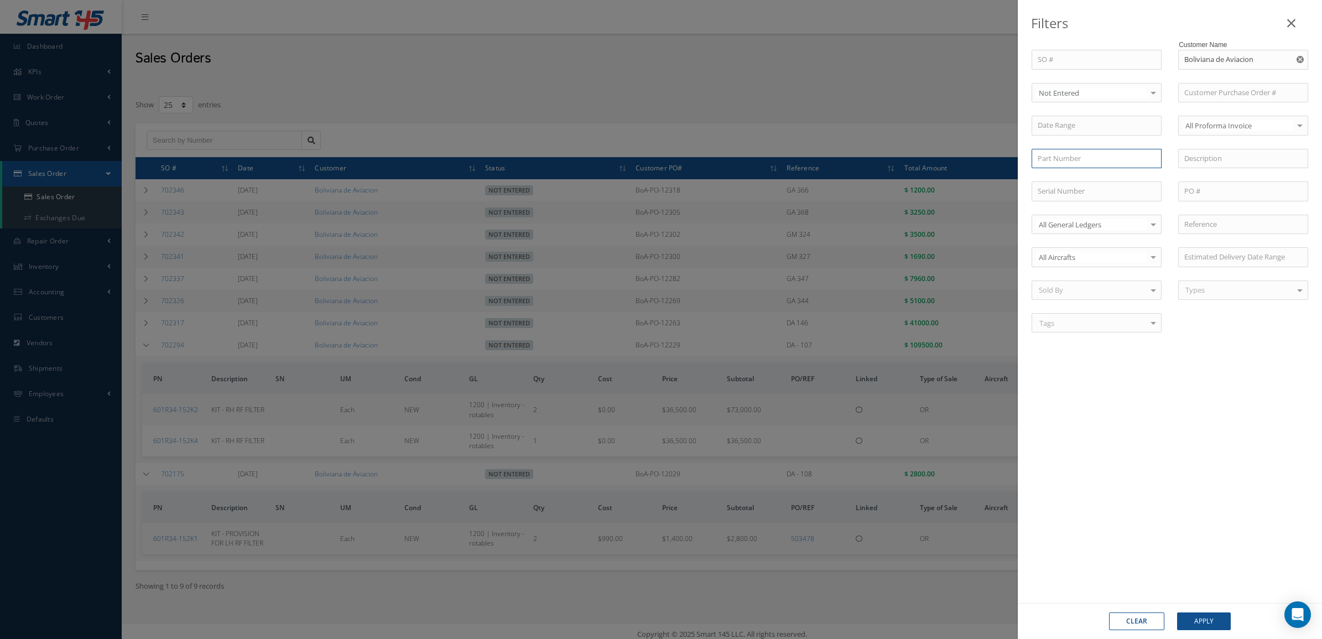
click at [1059, 164] on input "text" at bounding box center [1096, 159] width 130 height 20
paste input "601R34-152K2"
type input "601R34-152K2"
click at [1212, 614] on button "Apply" at bounding box center [1204, 621] width 54 height 18
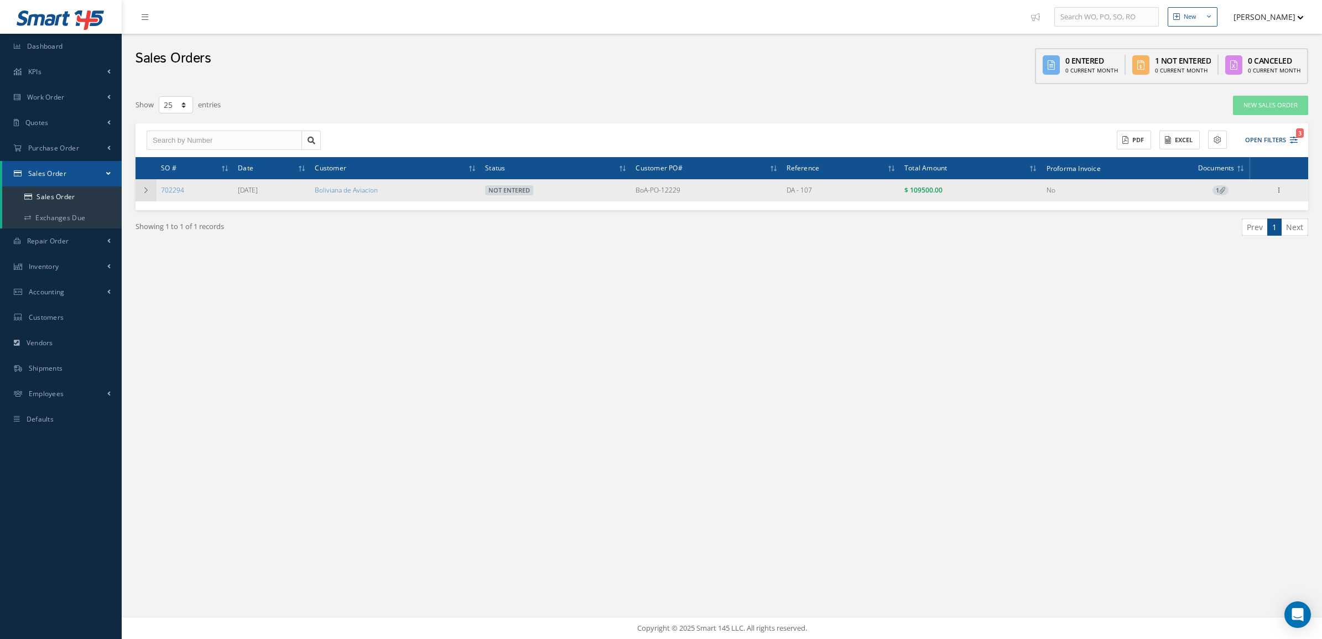
click at [142, 187] on icon at bounding box center [146, 190] width 8 height 7
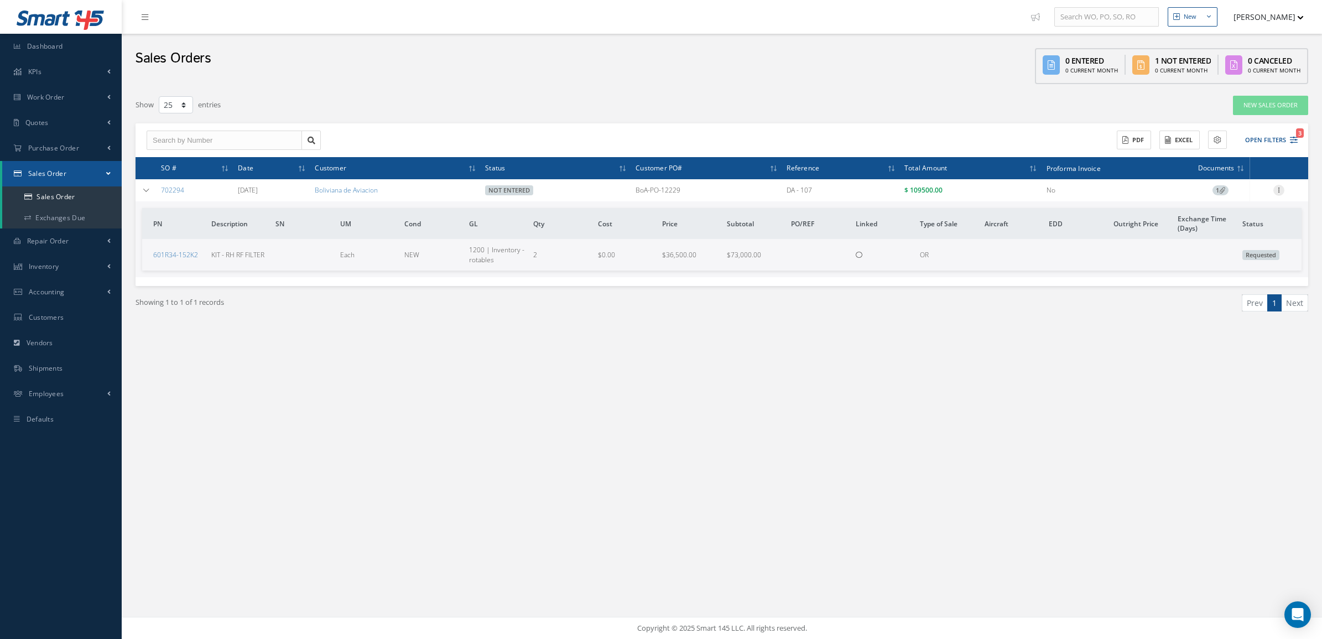
click at [1277, 192] on icon at bounding box center [1278, 189] width 11 height 9
click at [1217, 211] on link "Edit" at bounding box center [1227, 212] width 87 height 14
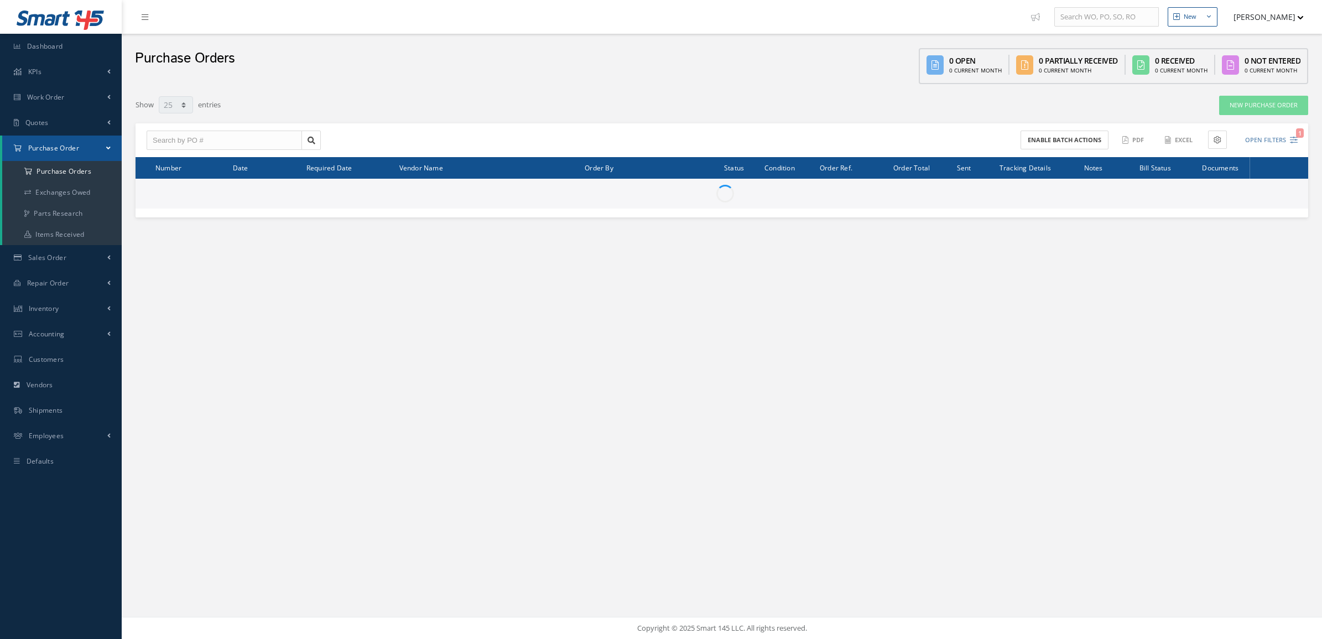
select select "25"
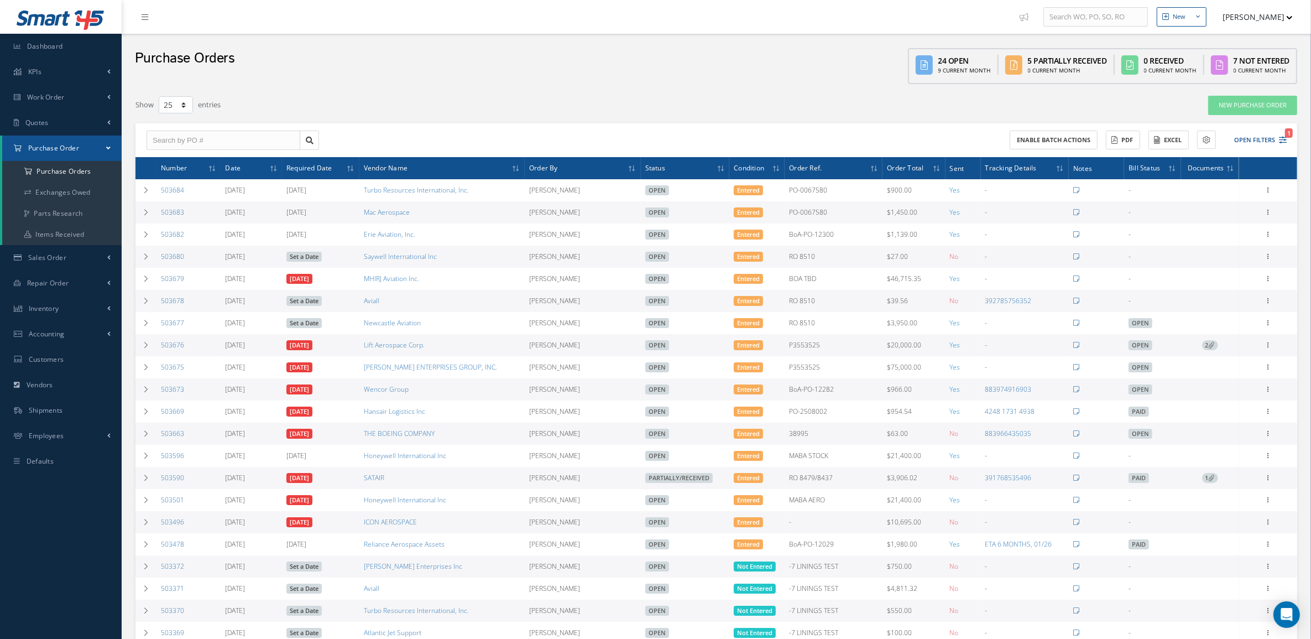
click at [130, 283] on div "Filters PO # Vendor Name Open Partially/Received Received Canceled Edited Open …" at bounding box center [716, 445] width 1178 height 700
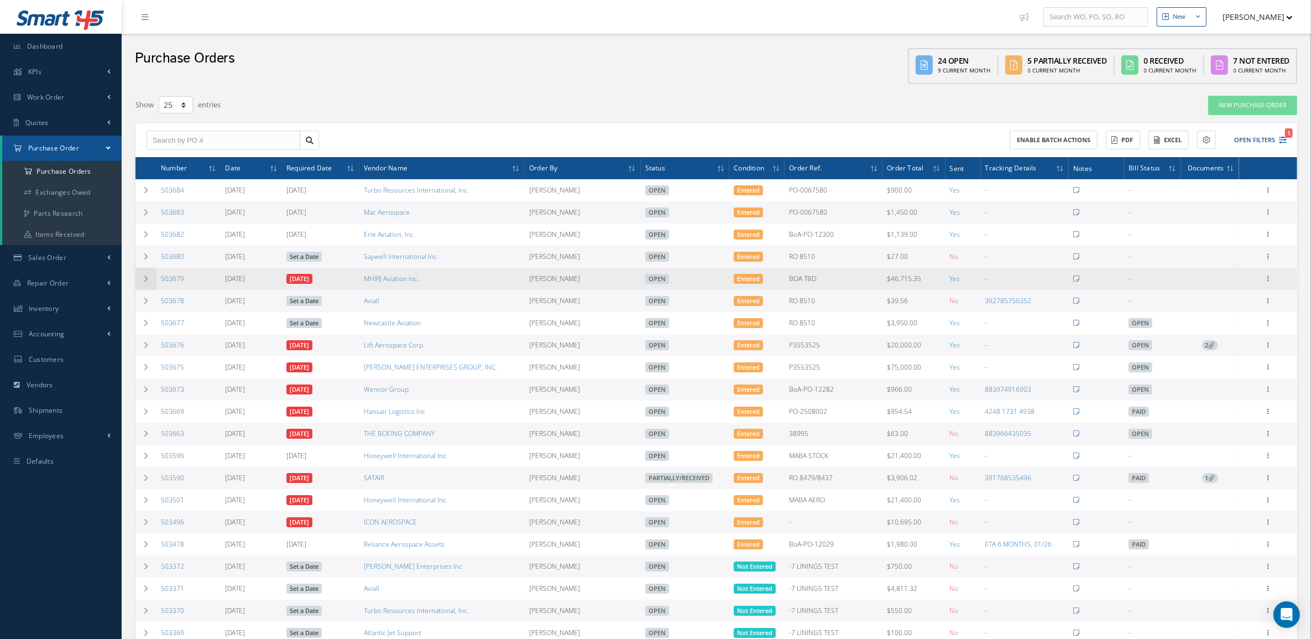
click at [139, 283] on td at bounding box center [145, 279] width 21 height 22
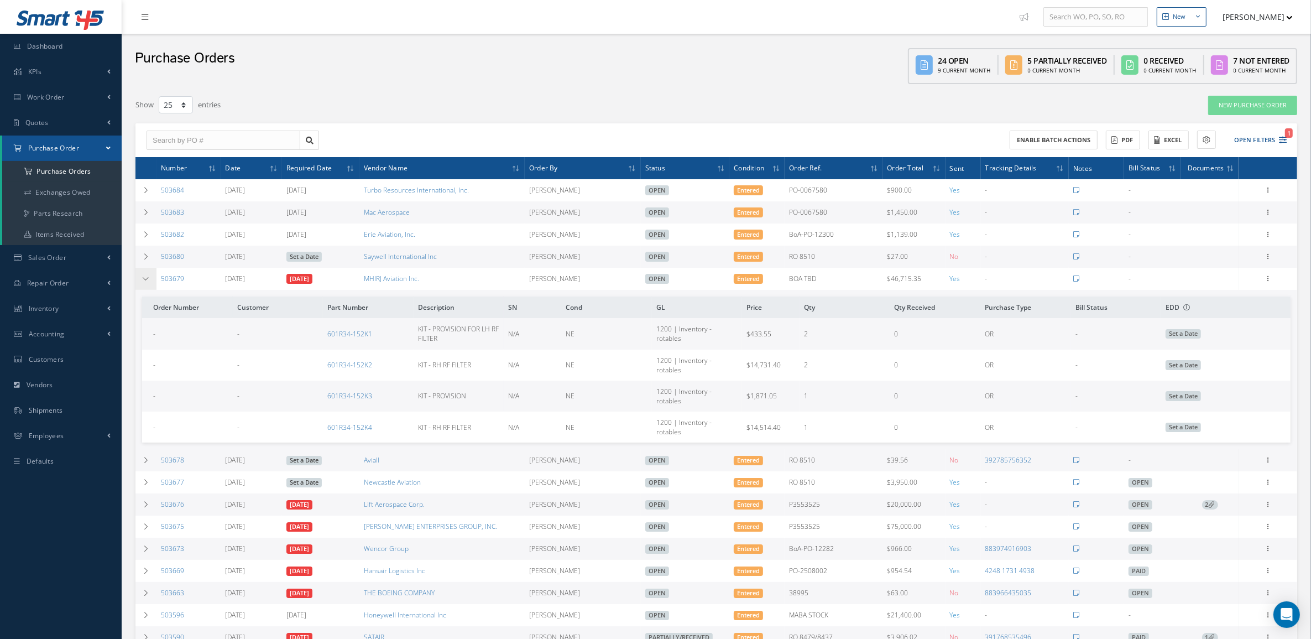
click at [145, 279] on icon at bounding box center [146, 278] width 8 height 7
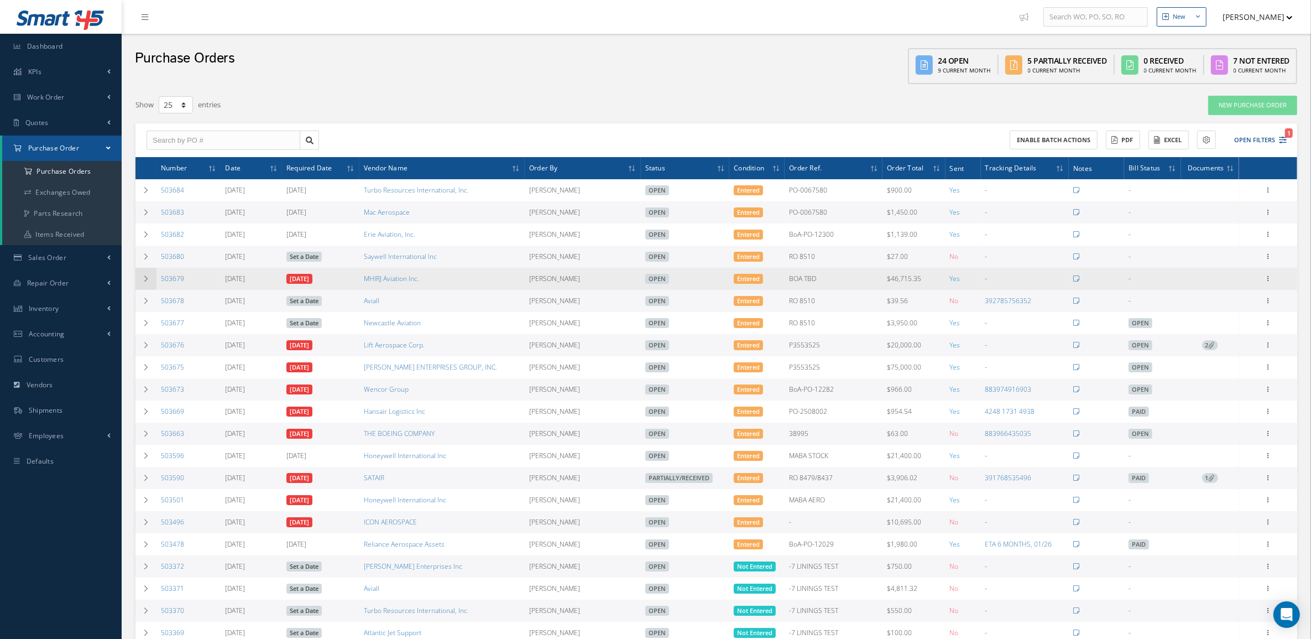
click at [148, 285] on td at bounding box center [145, 279] width 21 height 22
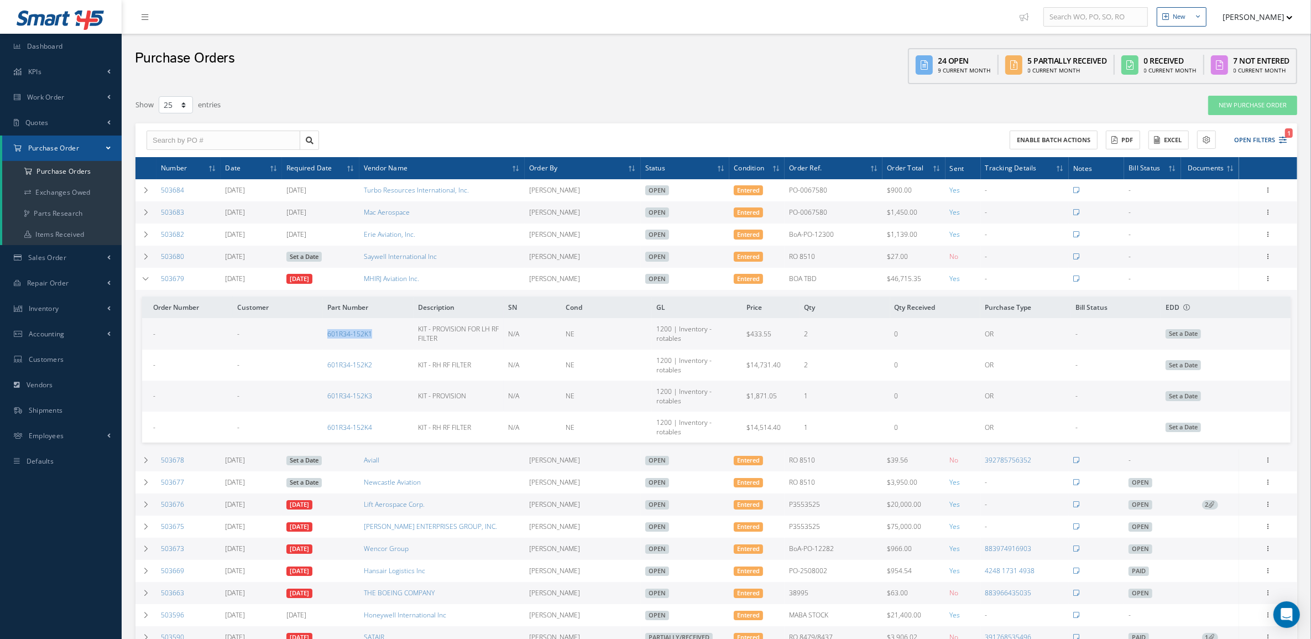
drag, startPoint x: 320, startPoint y: 341, endPoint x: 379, endPoint y: 336, distance: 59.9
click at [379, 336] on tr "- - 601R34-152K1 KIT - PROVISION FOR LH RF FILTER N/A NE 1200 | Inventory - rot…" at bounding box center [716, 333] width 1149 height 31
copy tr "601R34-152K1"
click at [144, 285] on td at bounding box center [145, 279] width 21 height 22
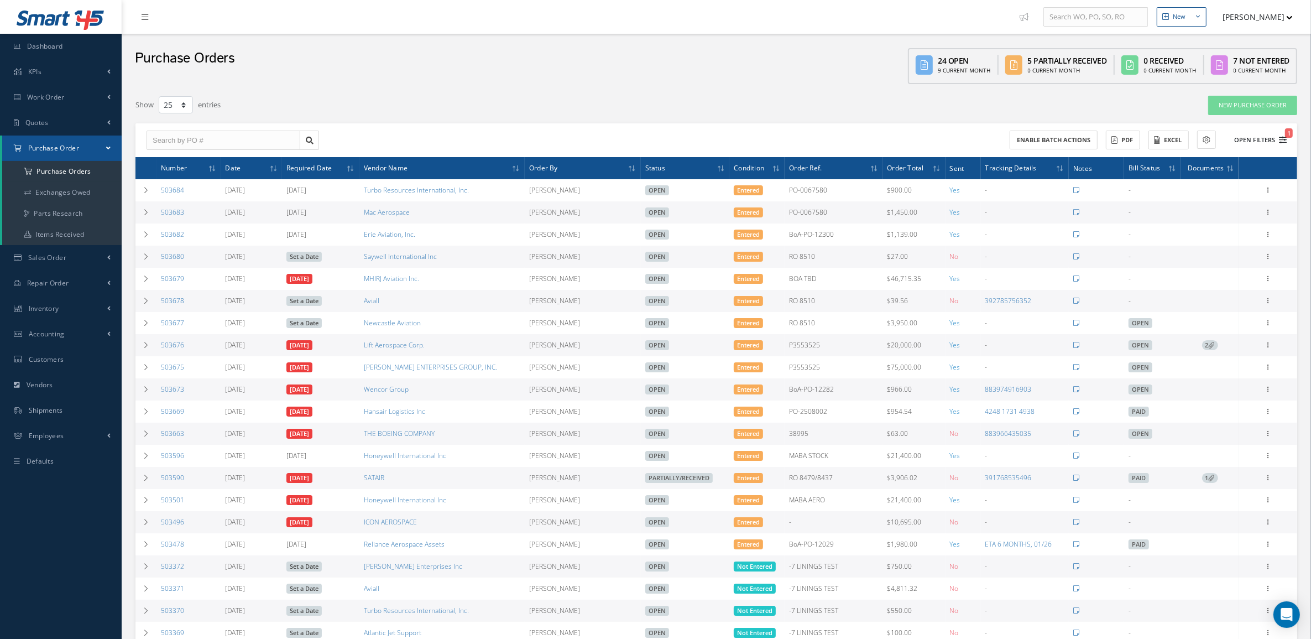
click button "Open Filters 1"
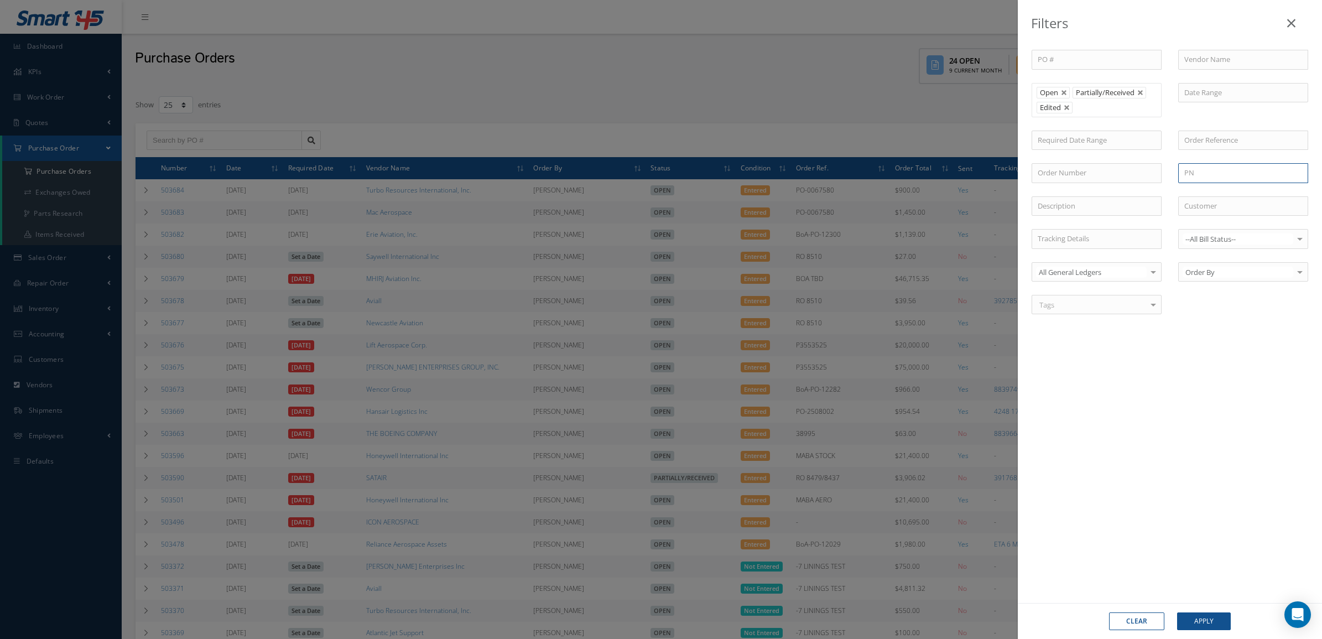
click input "text"
paste input "601R34-152K2"
type input "601R34-152K2"
click div "Clear Apply"
click button "Apply"
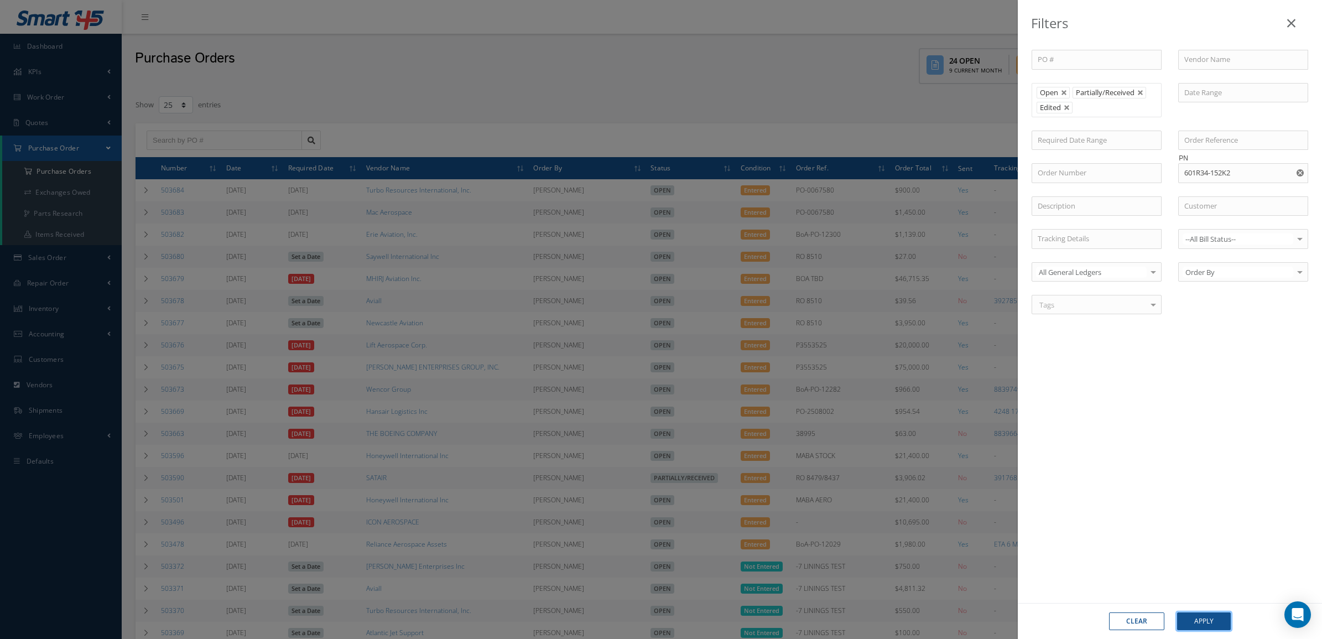
click button "Apply"
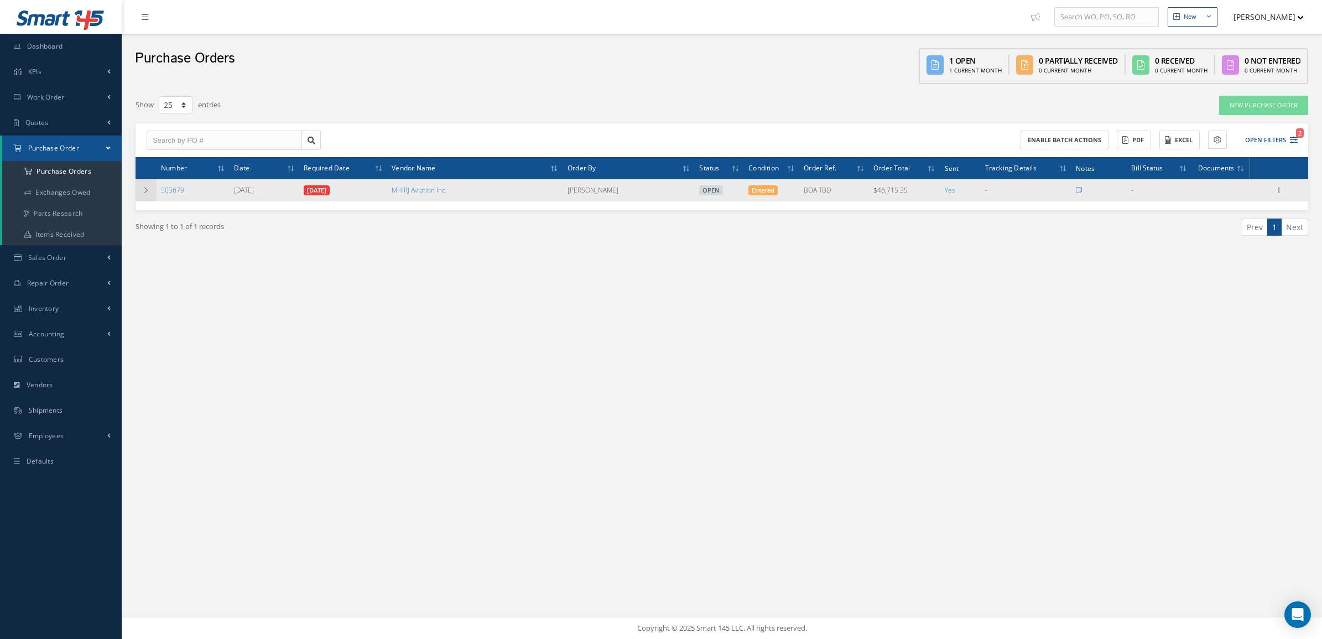
click icon
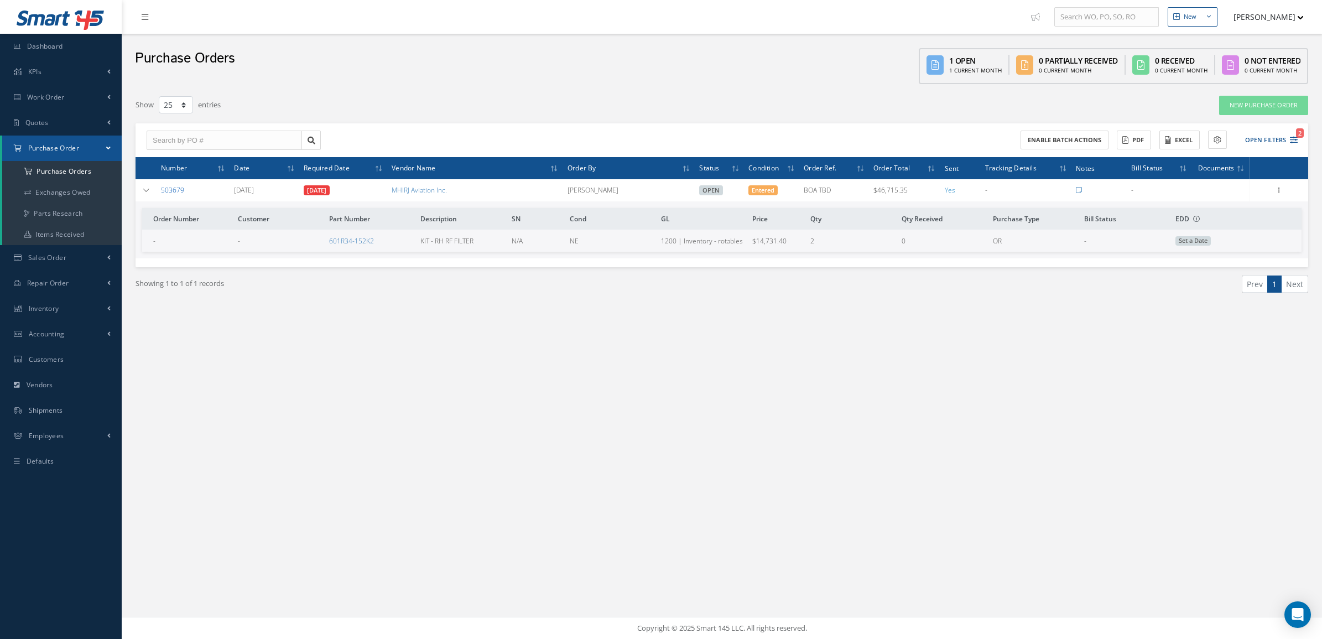
click link "503679"
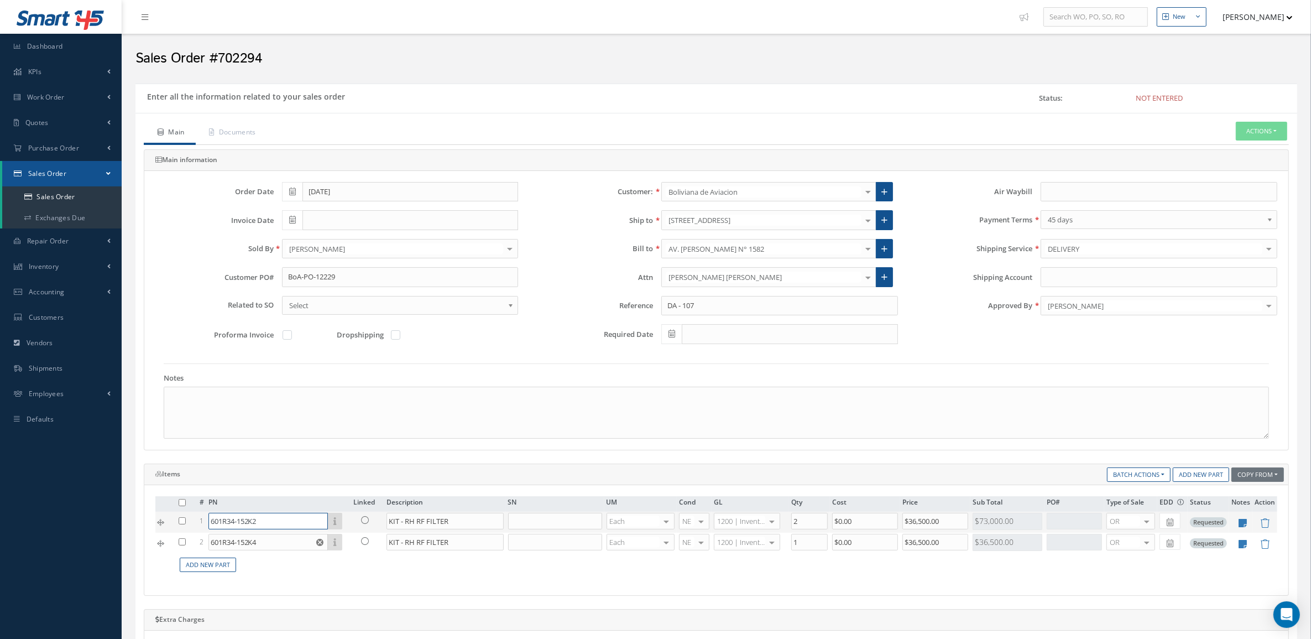
click at [292, 520] on input "601R34-152K2" at bounding box center [267, 521] width 119 height 17
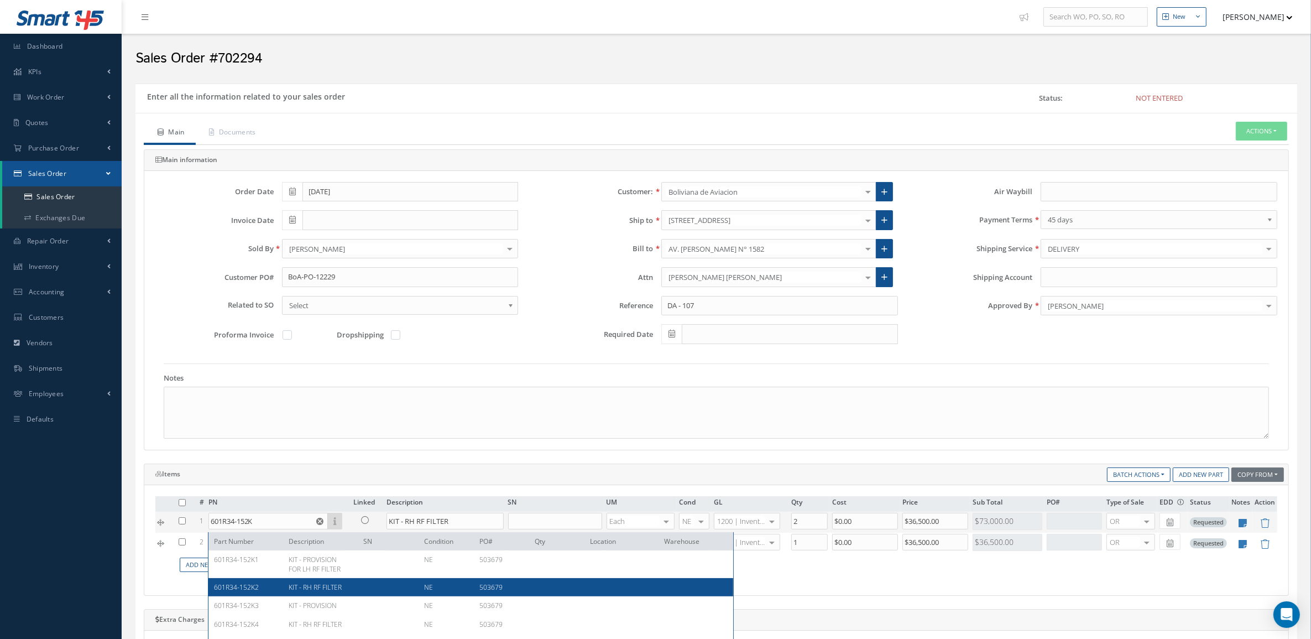
click at [298, 582] on span "KIT - RH RF FILTER" at bounding box center [315, 586] width 53 height 9
type input "601R34-152K2"
type input "$14,731.4"
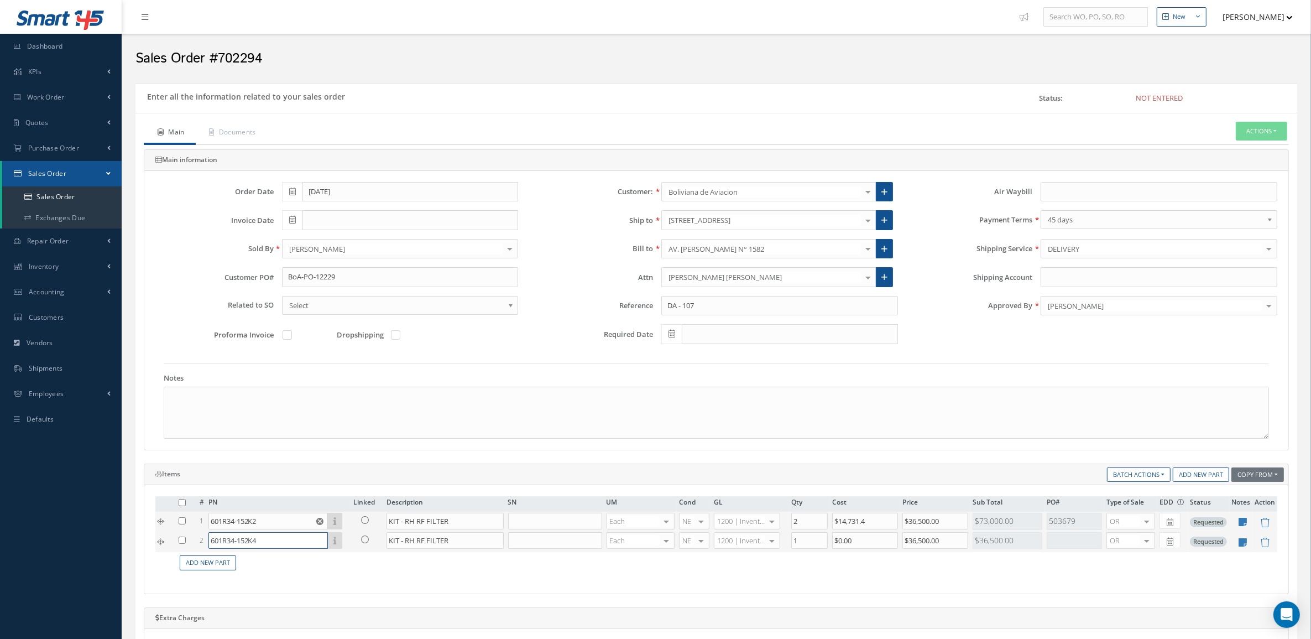
click at [288, 546] on input "601R34-152K4" at bounding box center [267, 540] width 119 height 17
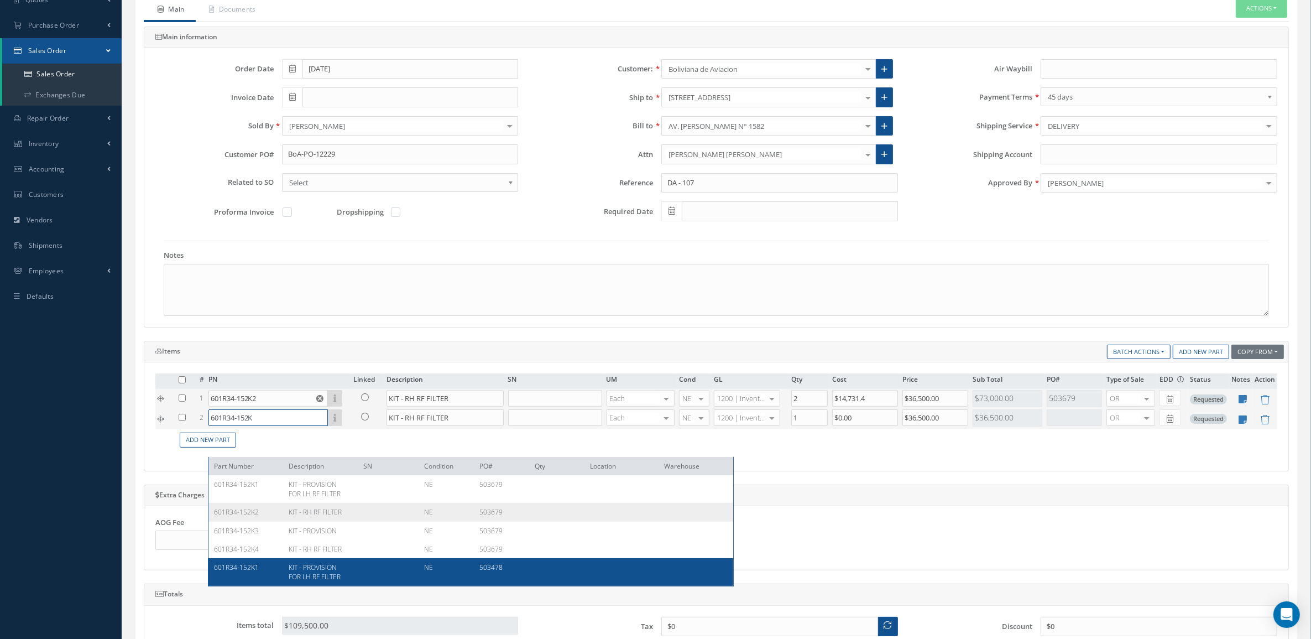
scroll to position [138, 0]
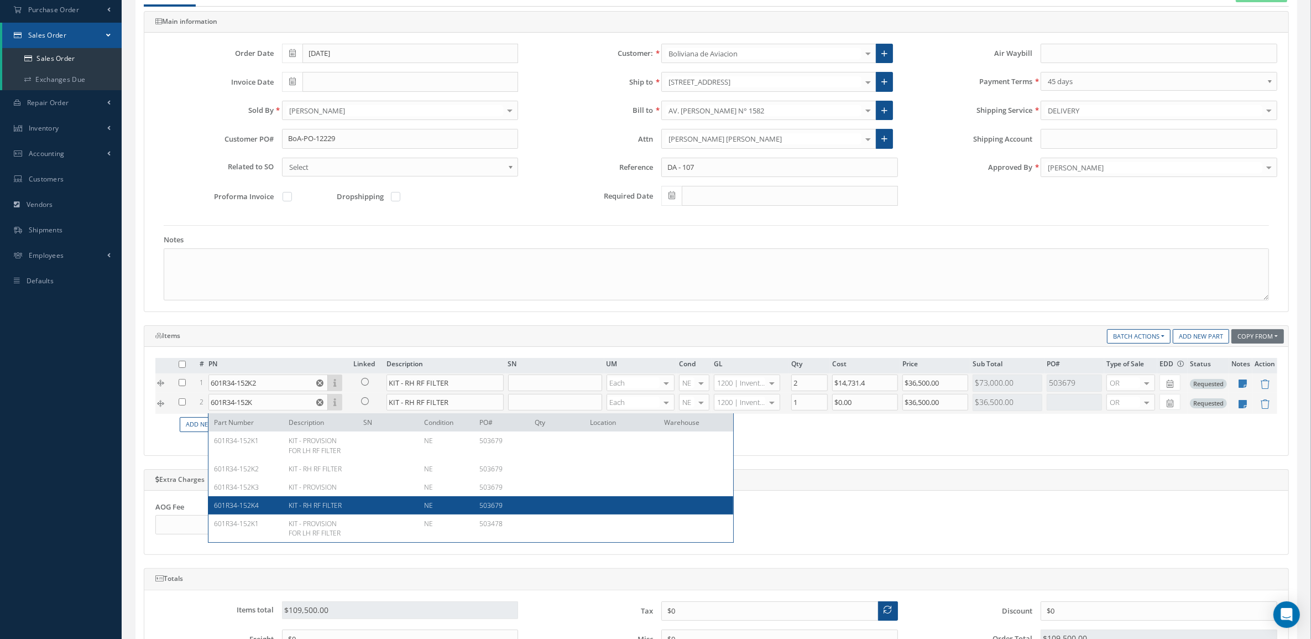
click at [284, 502] on div "KIT - RH RF FILTER" at bounding box center [317, 504] width 75 height 9
type input "601R34-152K4"
type input "$14,514.4"
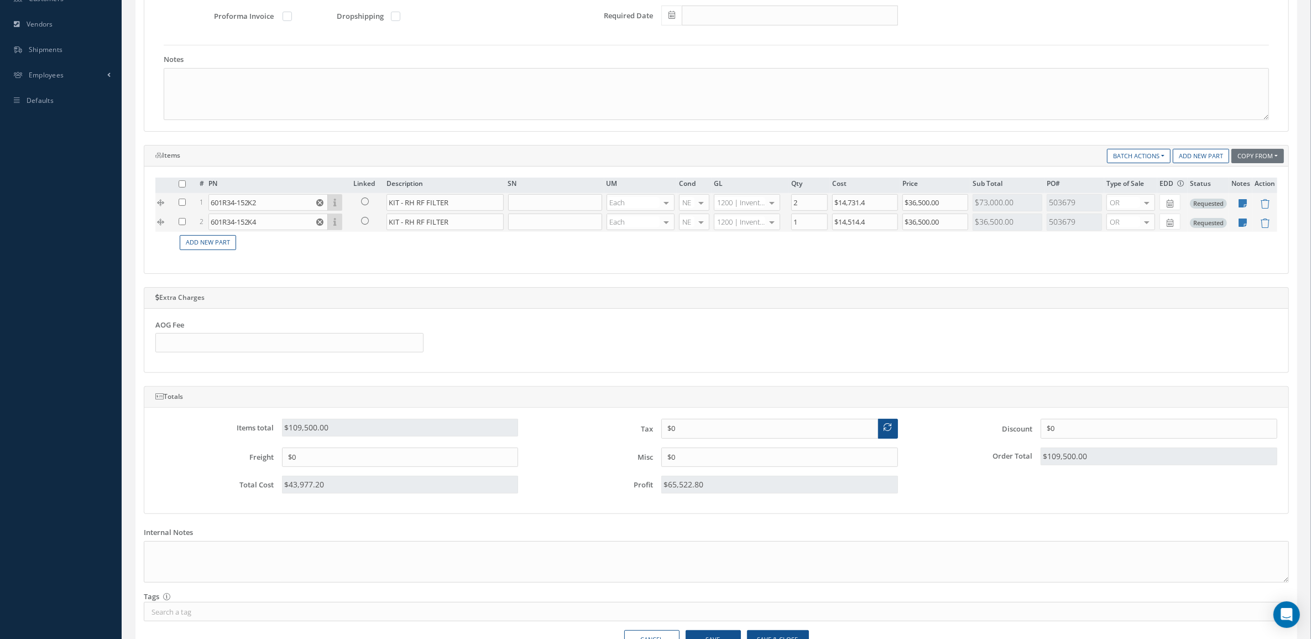
scroll to position [346, 0]
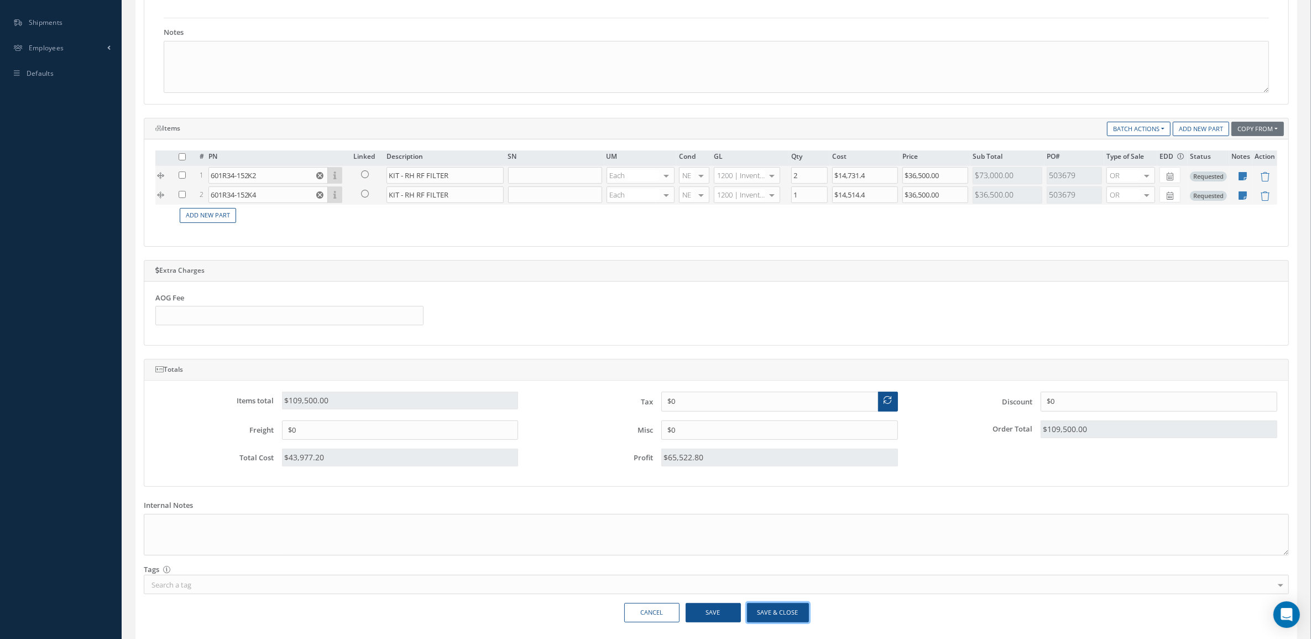
click at [796, 615] on button "Save & Close" at bounding box center [778, 612] width 62 height 19
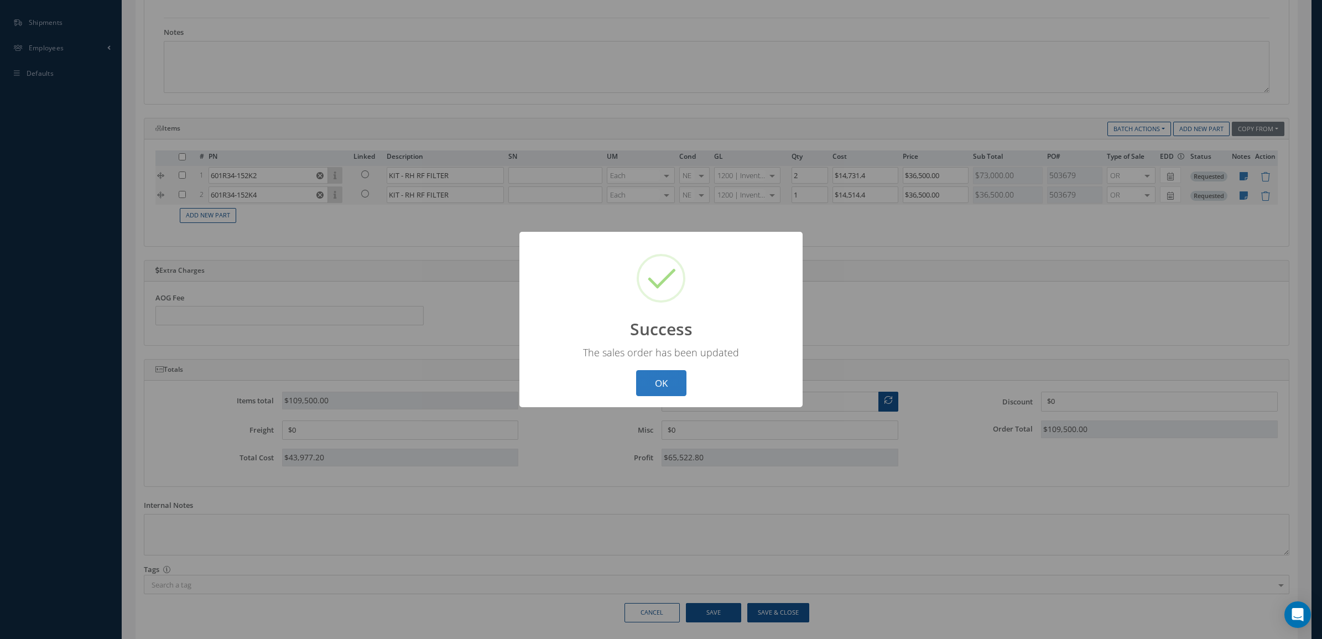
click at [678, 382] on button "OK" at bounding box center [661, 383] width 50 height 26
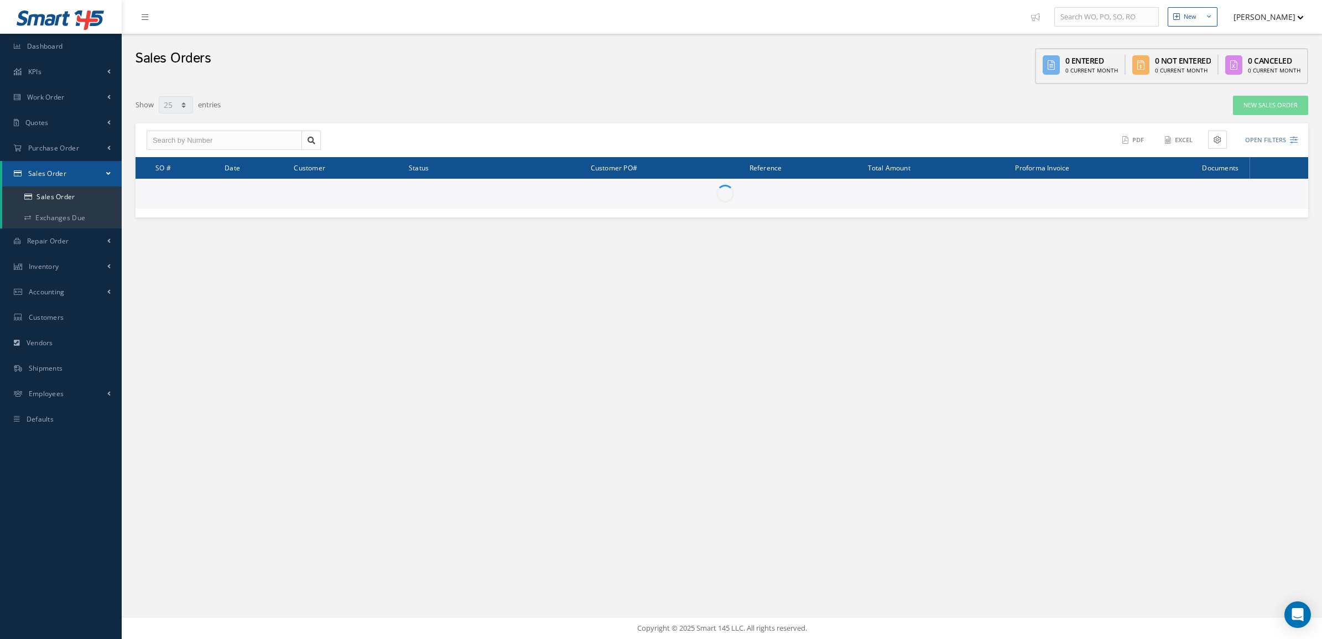
select select "25"
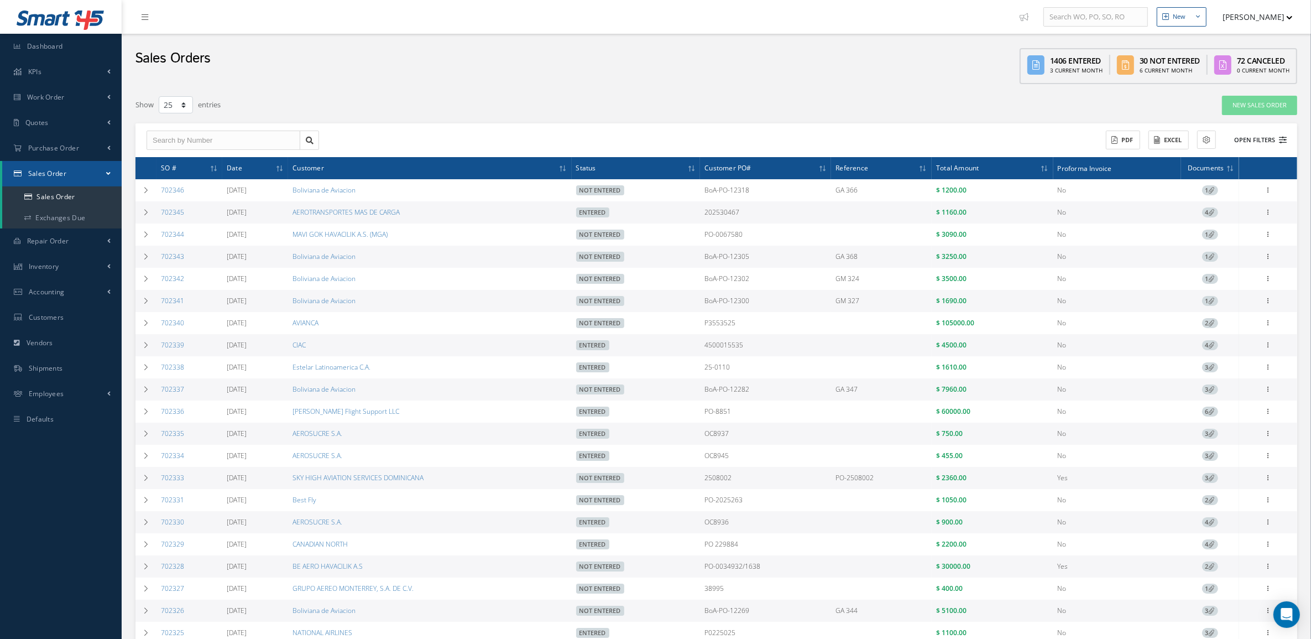
click at [1250, 142] on button "Open Filters" at bounding box center [1255, 140] width 62 height 18
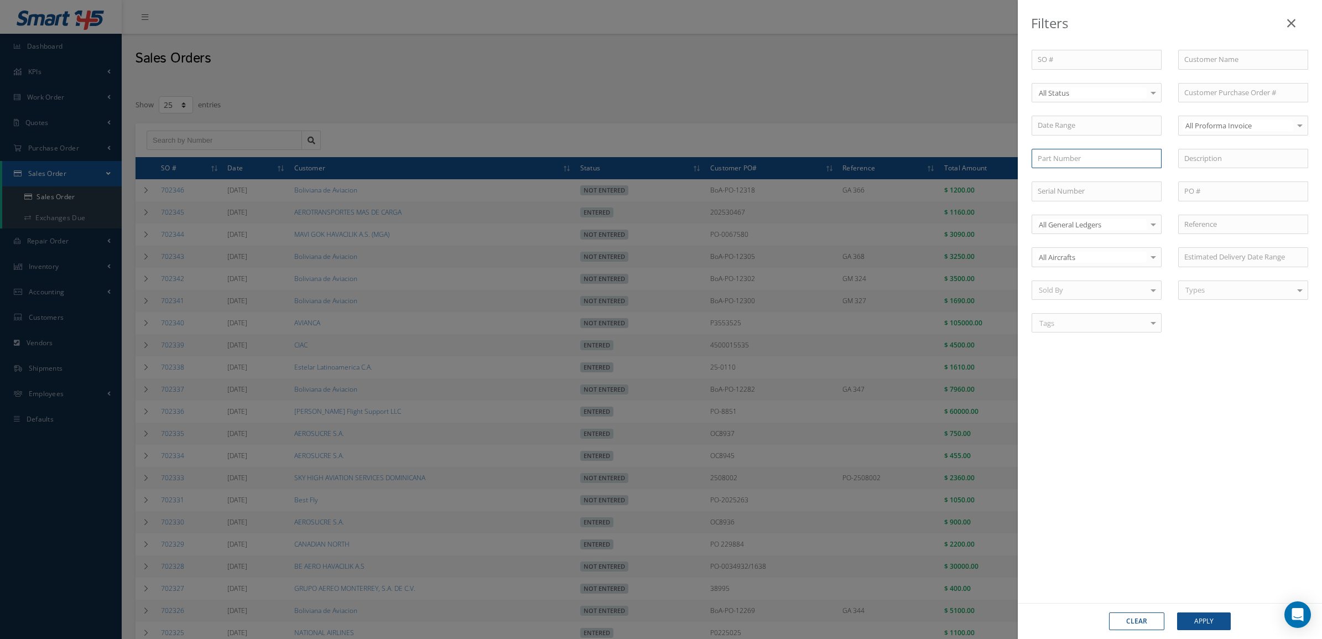
click at [1115, 159] on input "text" at bounding box center [1096, 159] width 130 height 20
paste input "601R34-152K3"
type input "601R34-152K3"
click at [770, 114] on div "Filters SO # Customer Name Select All Status All Status Entered Not Entered Par…" at bounding box center [661, 319] width 1322 height 639
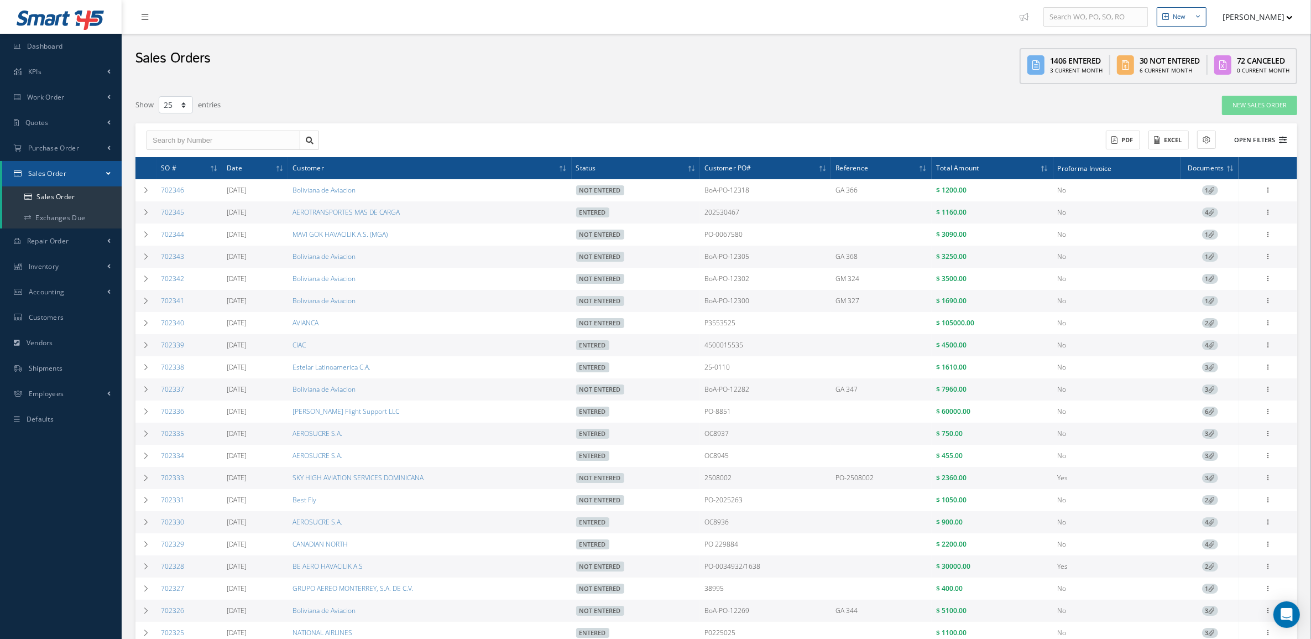
click at [1250, 139] on button "Open Filters" at bounding box center [1255, 140] width 62 height 18
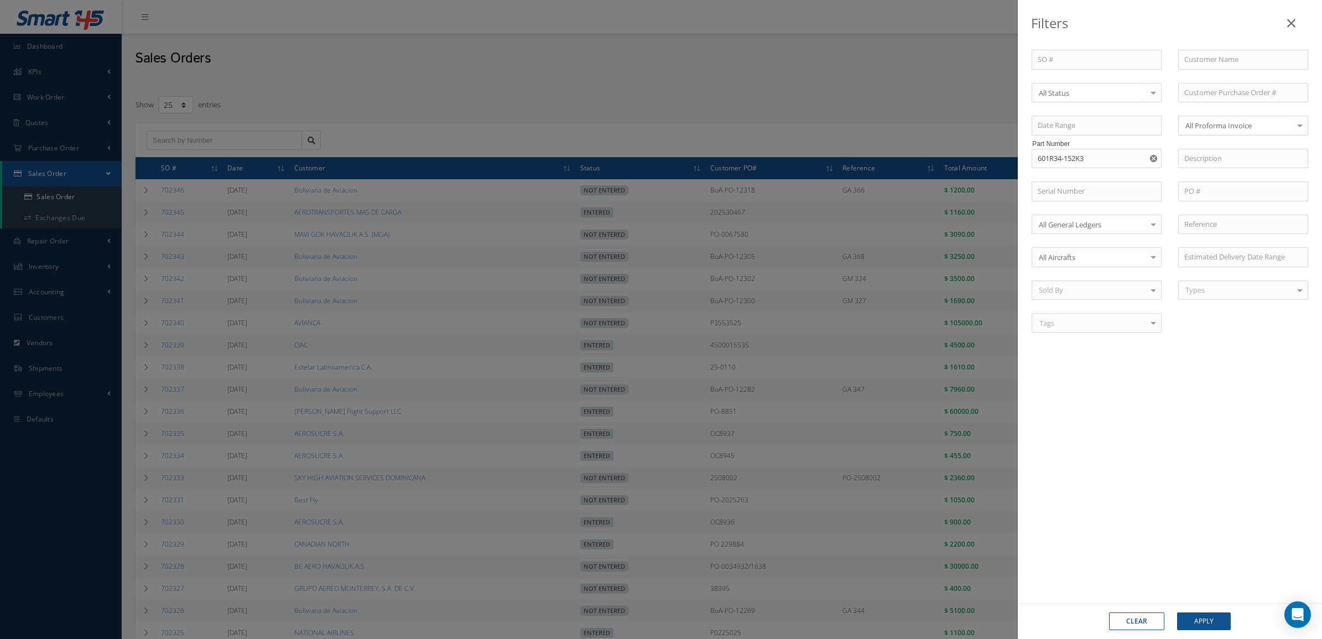
click at [1119, 84] on div "All Status" at bounding box center [1096, 93] width 130 height 20
drag, startPoint x: 1106, startPoint y: 137, endPoint x: 1104, endPoint y: 155, distance: 18.9
click at [1104, 155] on ul "All Status Entered Not Entered Partially Entered Canceled No elements found. Li…" at bounding box center [1096, 149] width 129 height 94
click at [1100, 147] on span "Not Entered" at bounding box center [1096, 149] width 129 height 19
click at [1185, 614] on button "Apply" at bounding box center [1204, 621] width 54 height 18
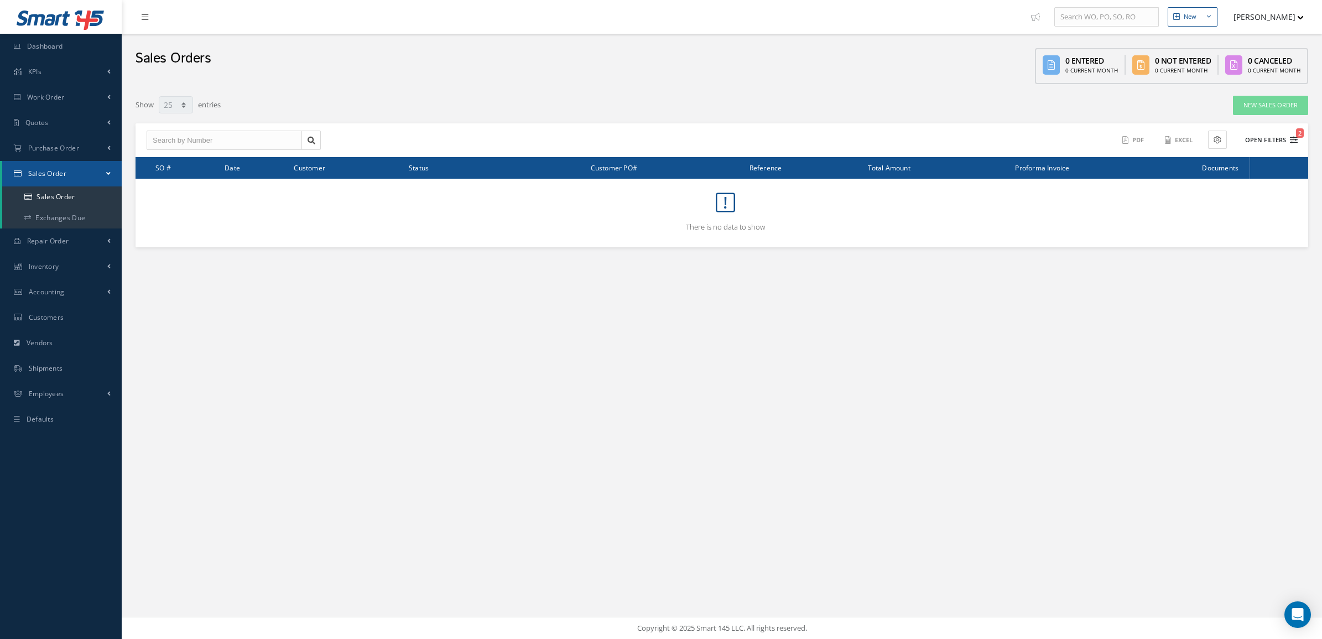
click at [1236, 138] on button "Open Filters 2" at bounding box center [1266, 140] width 62 height 18
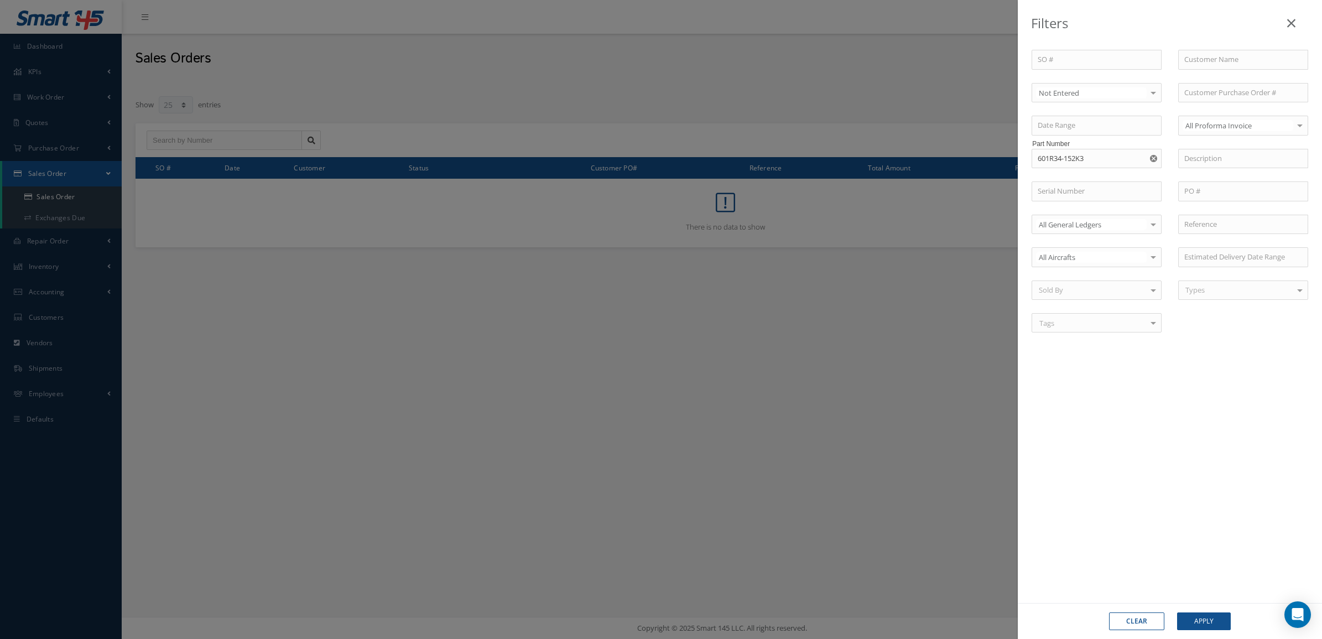
click at [1151, 160] on icon "Reset" at bounding box center [1153, 158] width 7 height 7
click at [1222, 630] on div "Clear Apply" at bounding box center [1169, 621] width 304 height 36
click at [1212, 615] on button "Apply" at bounding box center [1204, 621] width 54 height 18
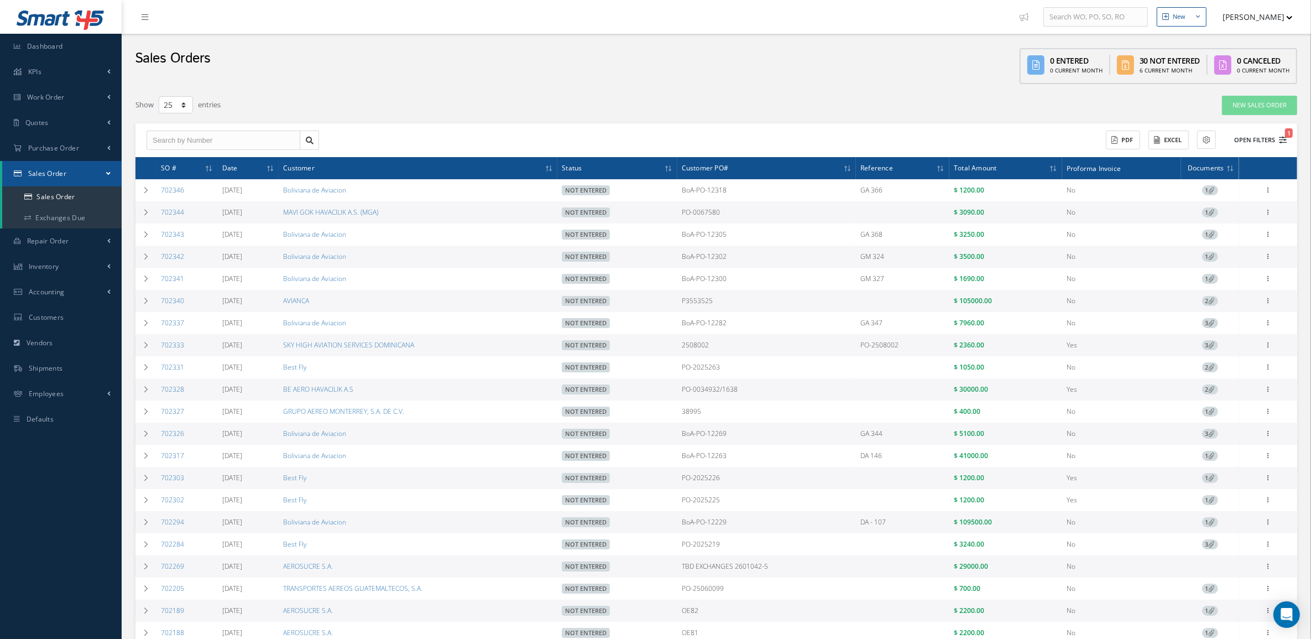
click at [1256, 143] on button "Open Filters 1" at bounding box center [1255, 140] width 62 height 18
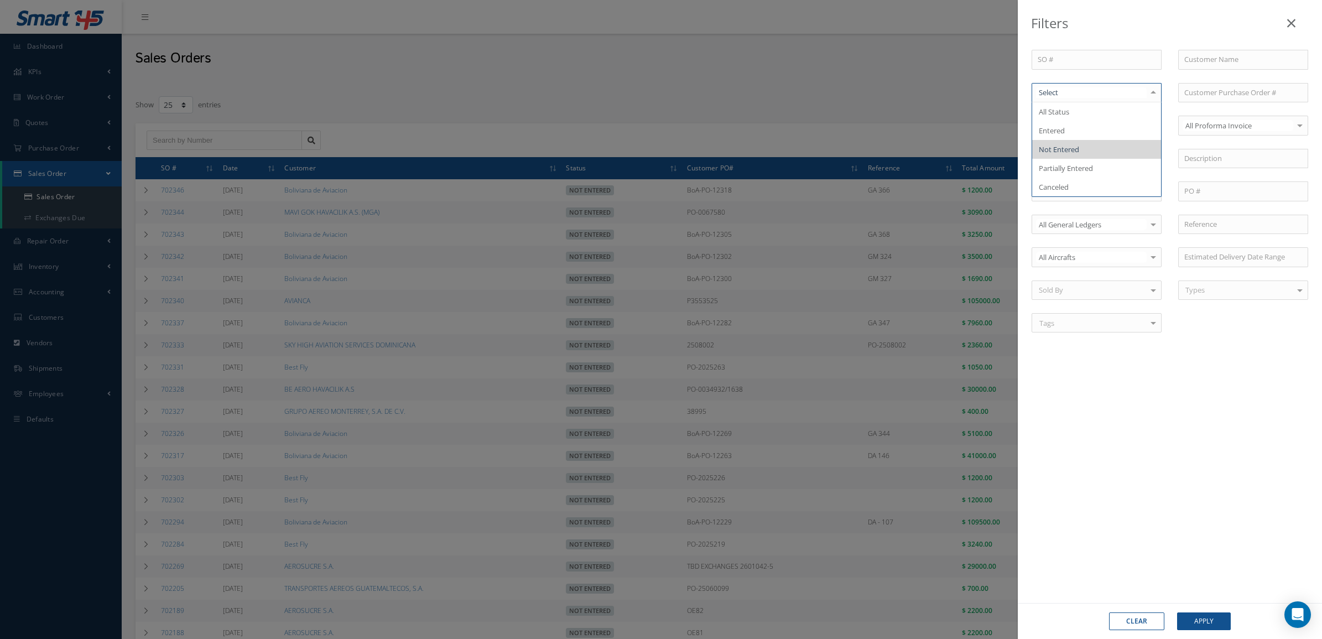
click at [1109, 95] on input "text" at bounding box center [1091, 92] width 111 height 11
click at [1112, 151] on span "Not Entered" at bounding box center [1096, 149] width 129 height 19
click at [1220, 64] on input "text" at bounding box center [1243, 60] width 130 height 20
click at [1218, 81] on span "Boliviana de Aviacion" at bounding box center [1218, 79] width 69 height 10
type input "Boliviana de Aviacion"
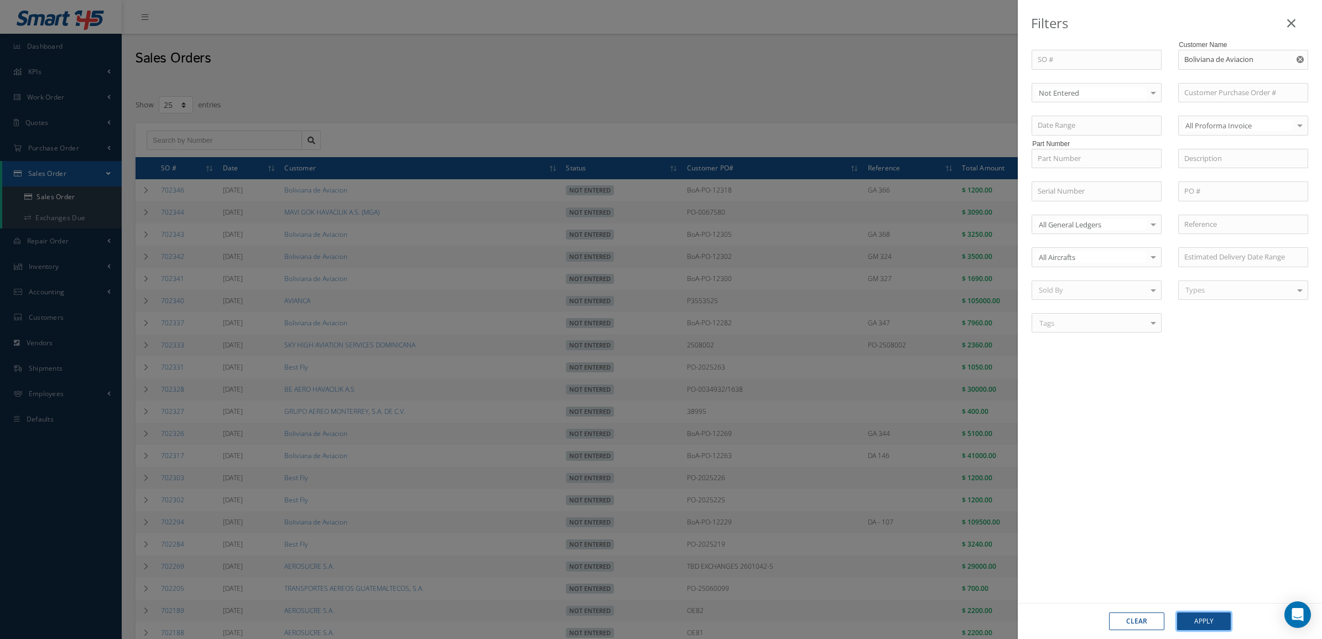
click at [1207, 614] on button "Apply" at bounding box center [1204, 621] width 54 height 18
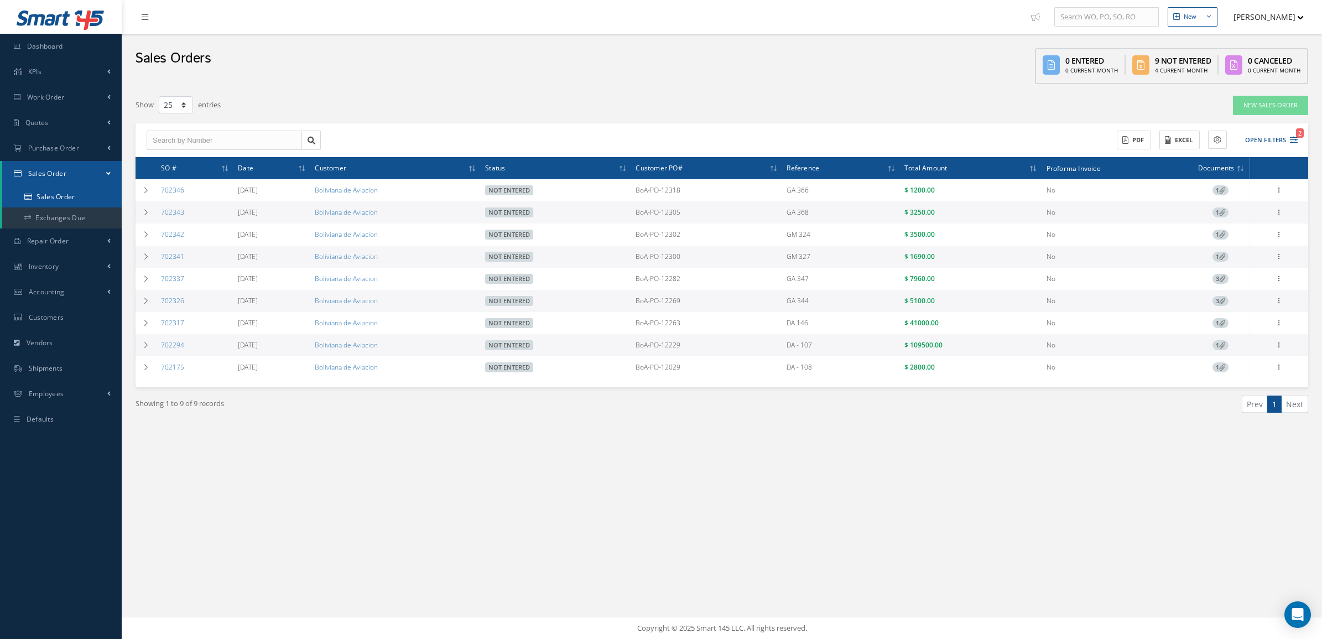
click at [64, 191] on link "Sales Order" at bounding box center [61, 196] width 119 height 21
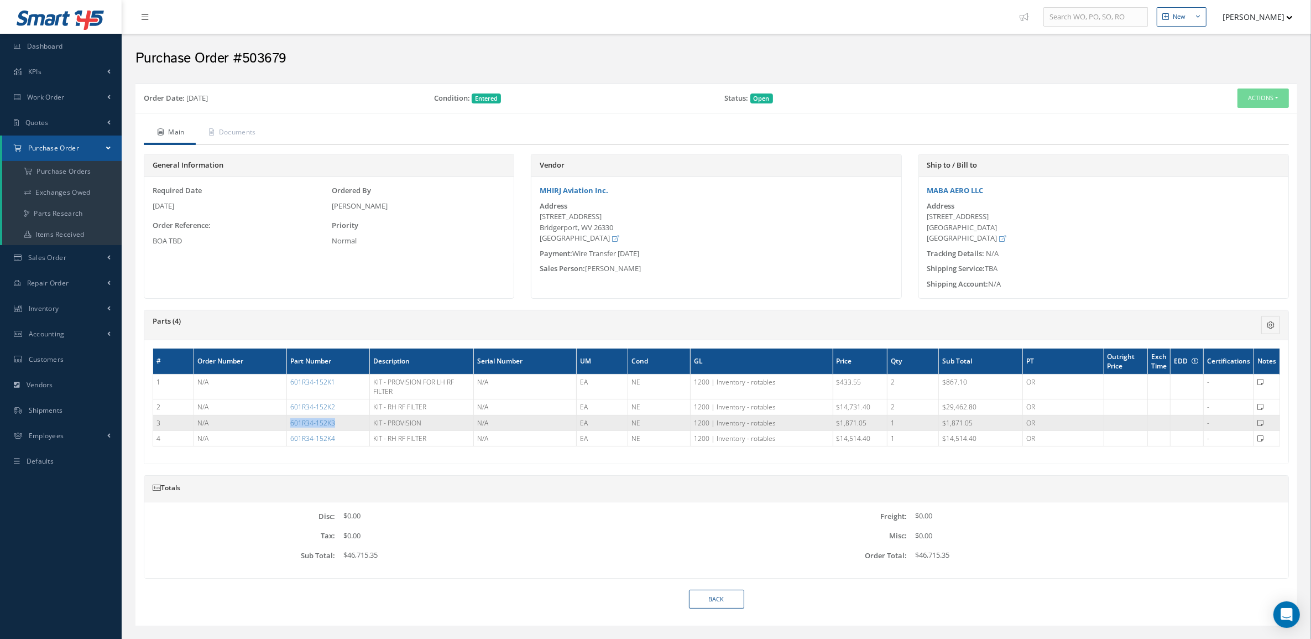
drag, startPoint x: 344, startPoint y: 425, endPoint x: 288, endPoint y: 423, distance: 55.9
click at [288, 423] on td "601R34-152K3" at bounding box center [327, 422] width 83 height 15
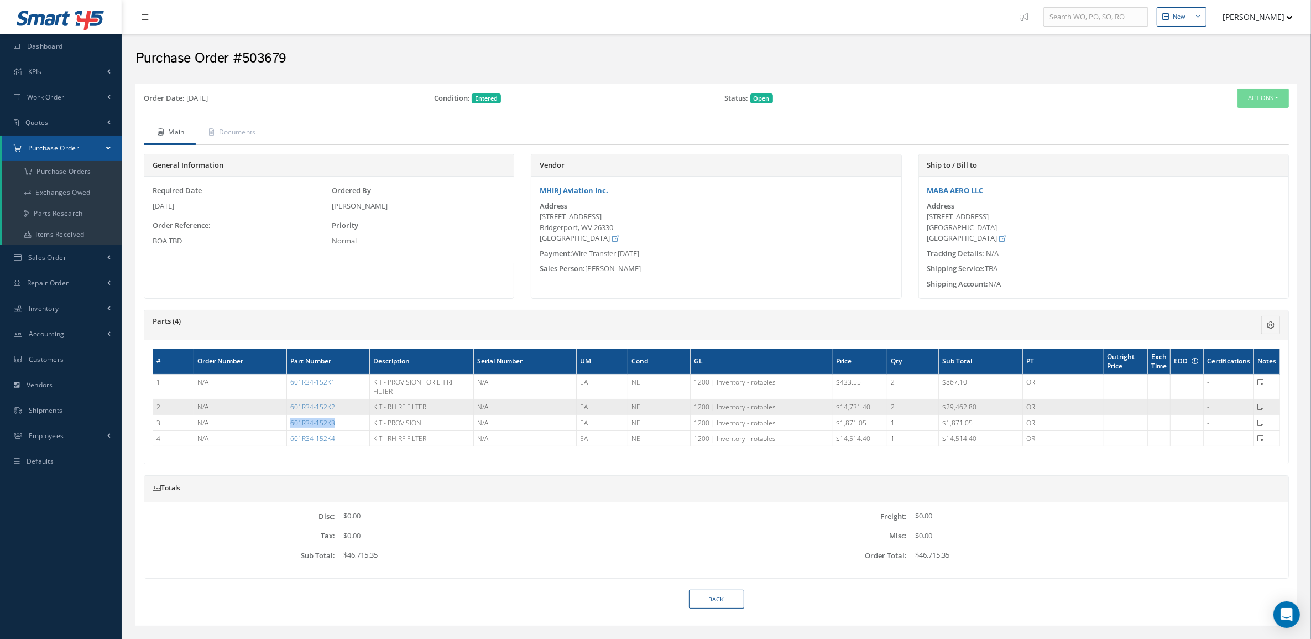
copy link "601R34-152K3"
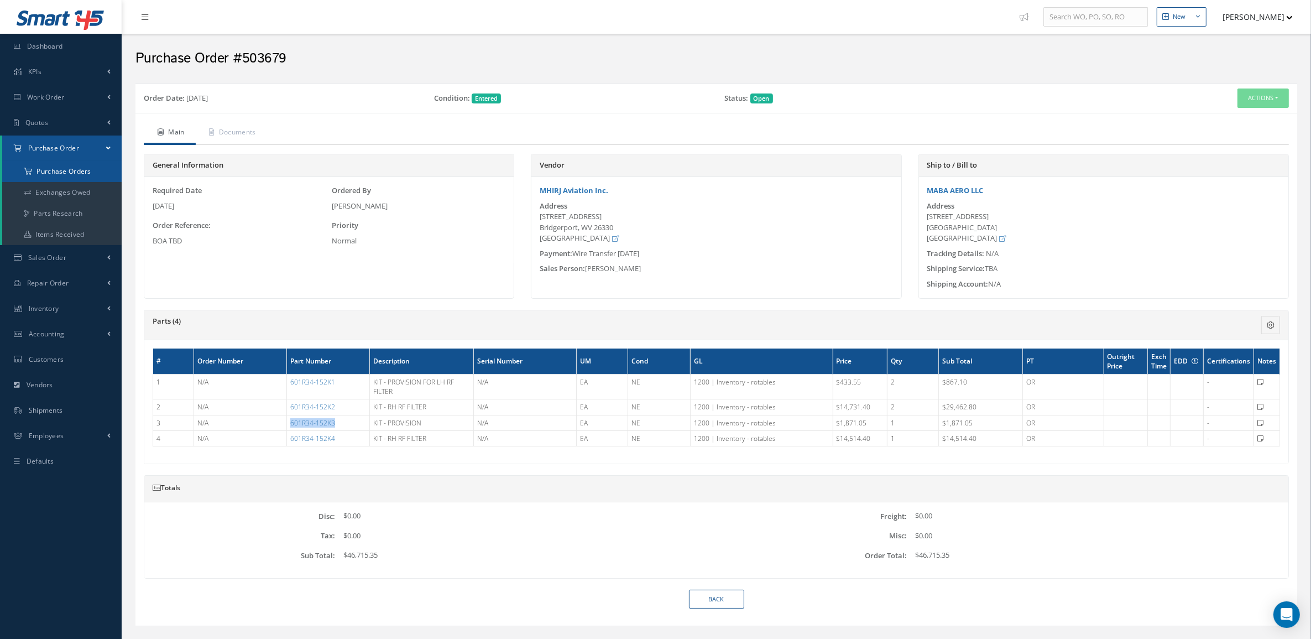
click at [25, 178] on a=1&status_id=2&status_id=3&status_id=5&collapsedFilters"] "Purchase Orders" at bounding box center [61, 171] width 119 height 21
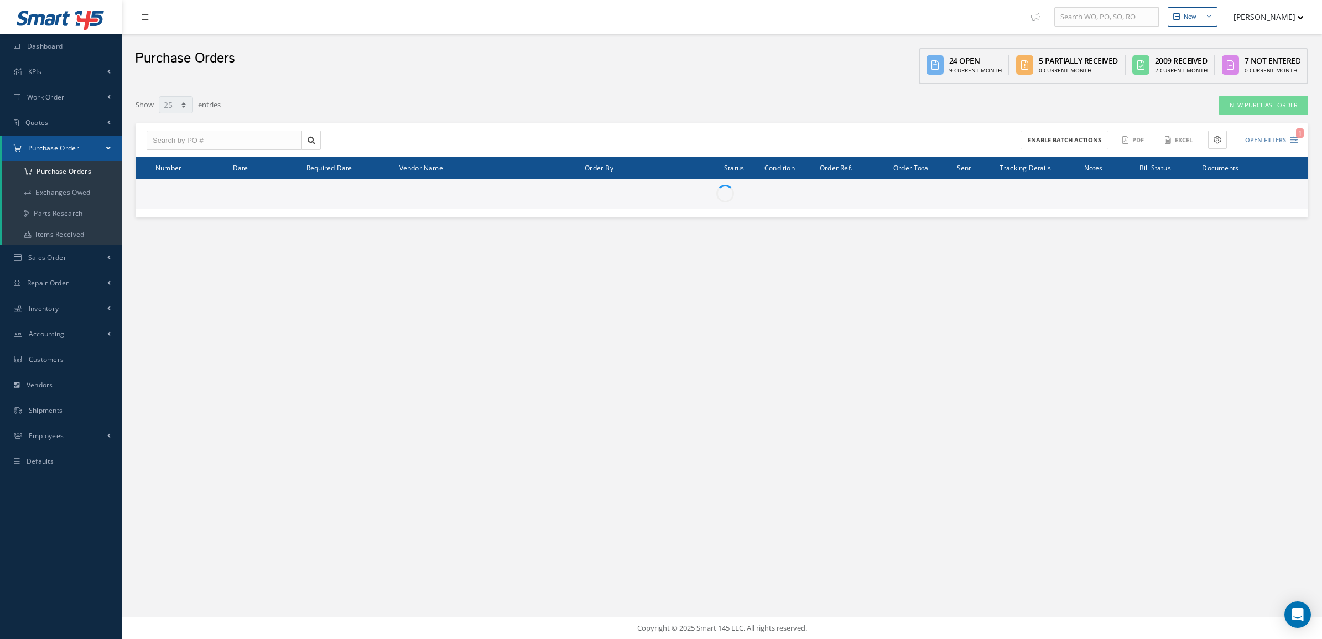
select select "25"
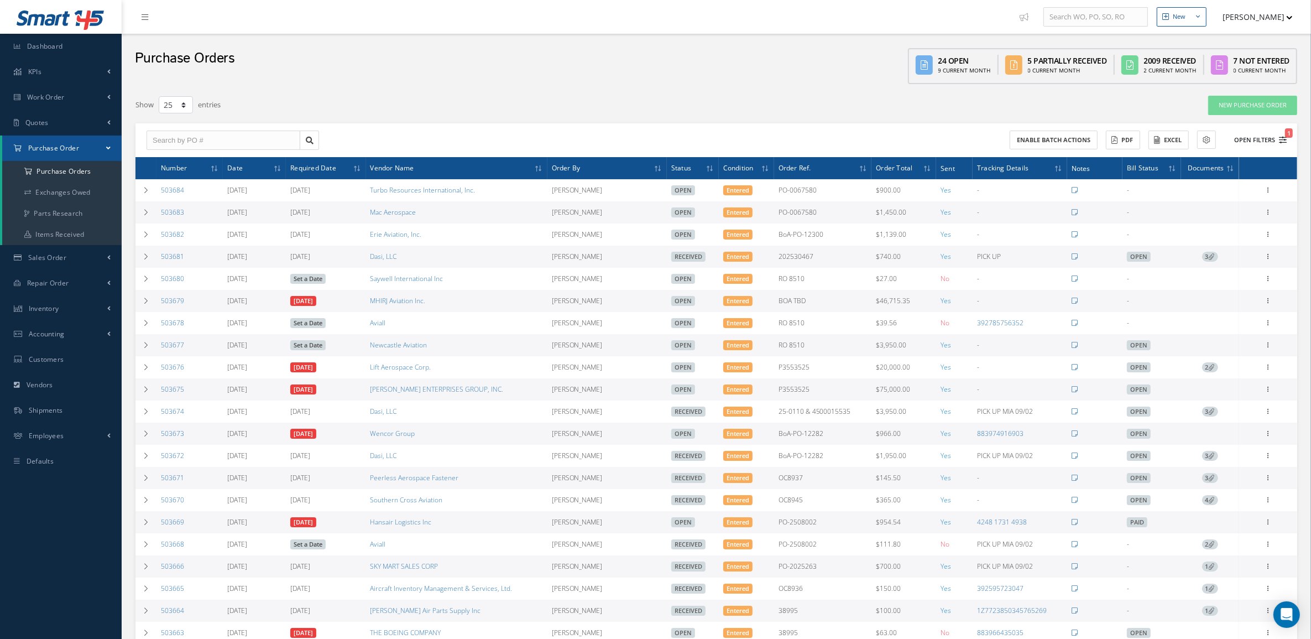
click at [1256, 144] on button "Open Filters 1" at bounding box center [1255, 140] width 62 height 18
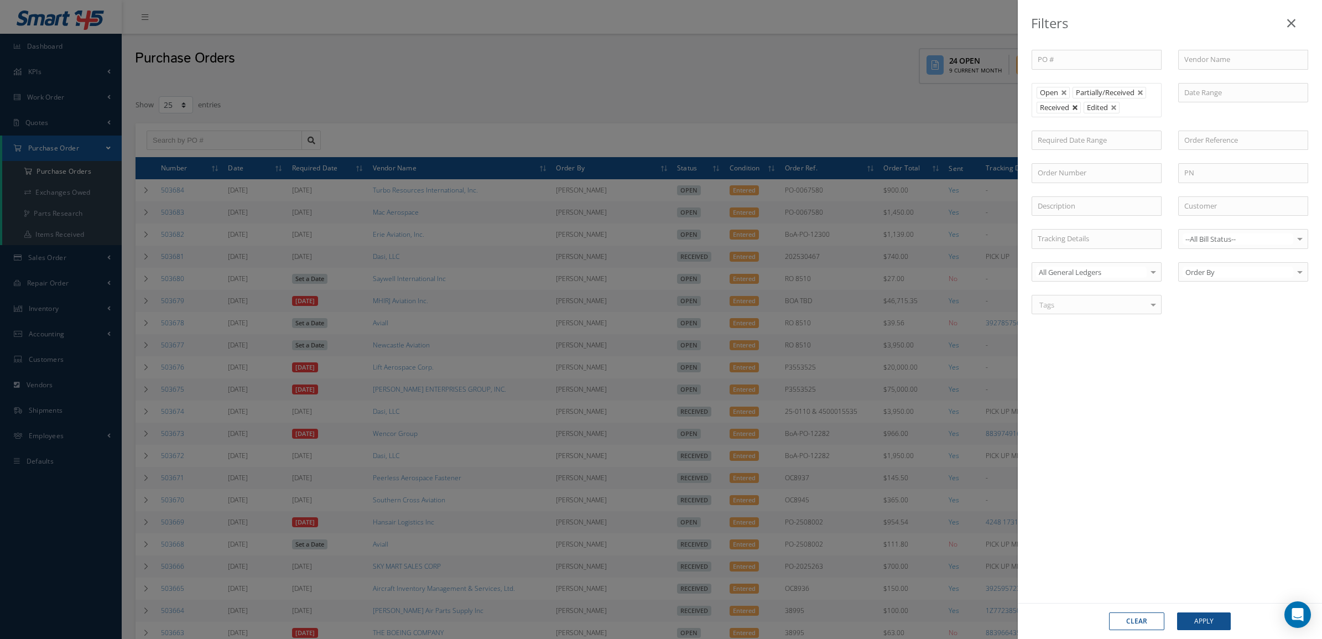
click at [1076, 108] on link at bounding box center [1075, 108] width 7 height 7
click at [1207, 626] on button "Apply" at bounding box center [1204, 621] width 54 height 18
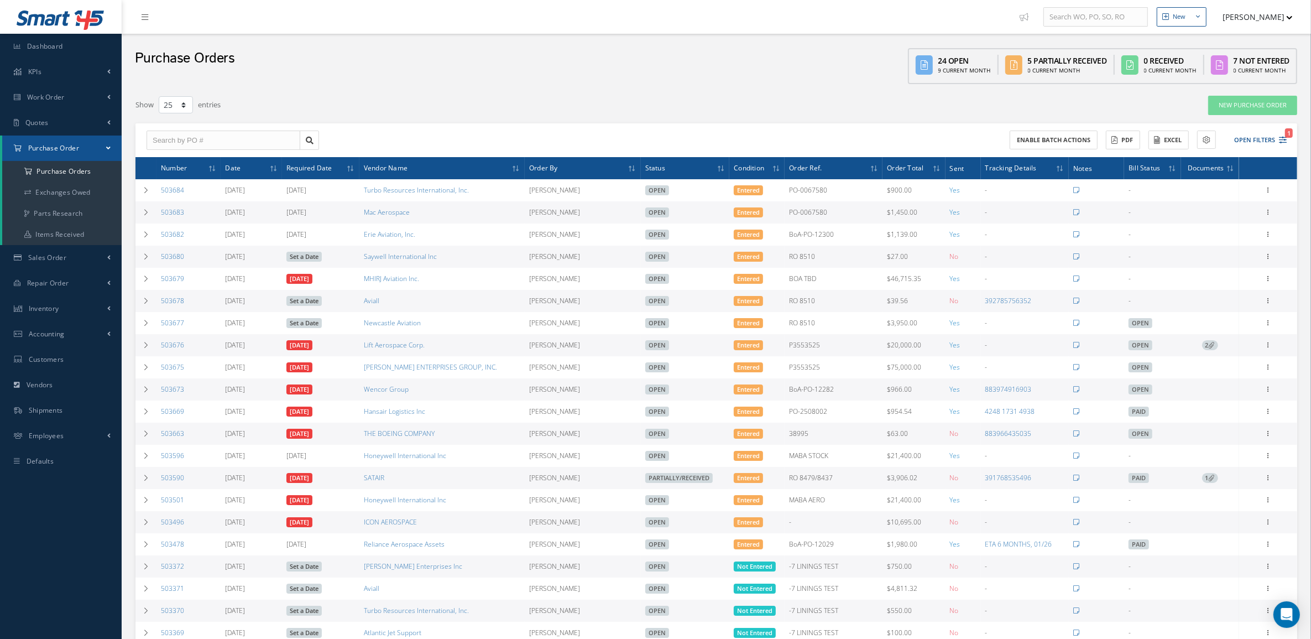
drag, startPoint x: 213, startPoint y: 343, endPoint x: 156, endPoint y: 349, distance: 57.2
click at [156, 349] on td "503676" at bounding box center [188, 345] width 64 height 22
copy link "503676"
click at [1191, 349] on td "2" at bounding box center [1210, 345] width 58 height 22
click at [1206, 347] on span "2" at bounding box center [1210, 345] width 16 height 10
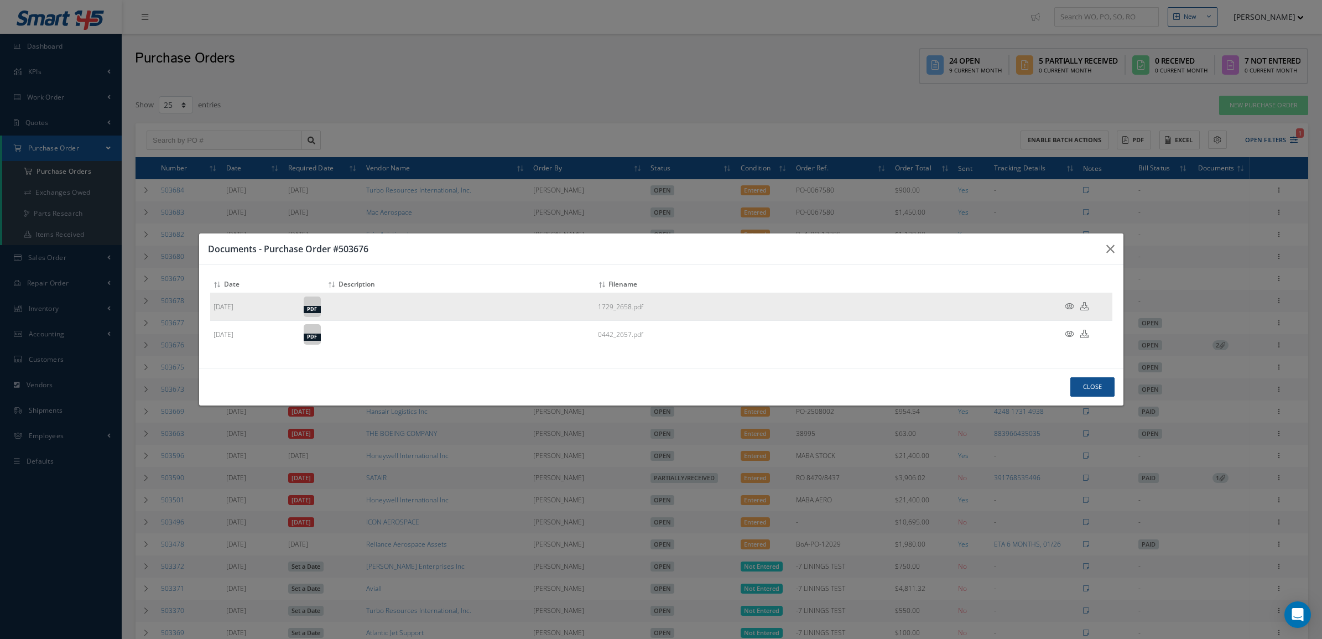
click at [1068, 303] on icon at bounding box center [1069, 306] width 9 height 8
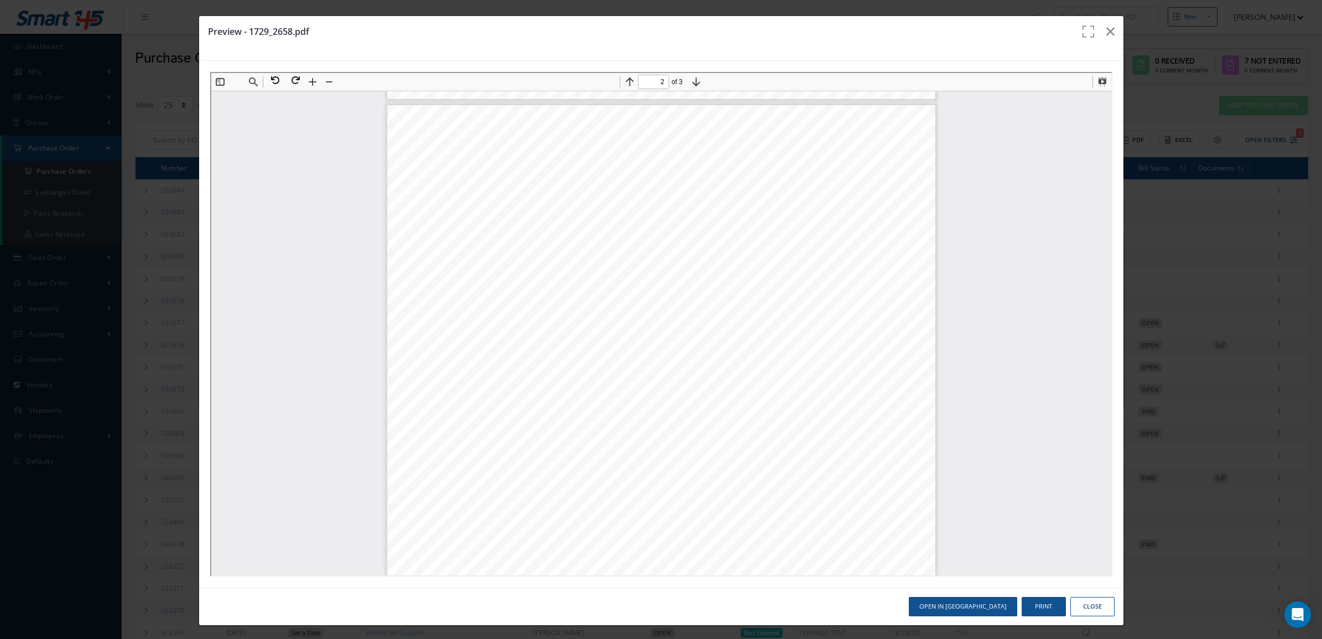
scroll to position [711, 0]
type input "1"
click at [1106, 34] on icon "button" at bounding box center [1110, 31] width 8 height 13
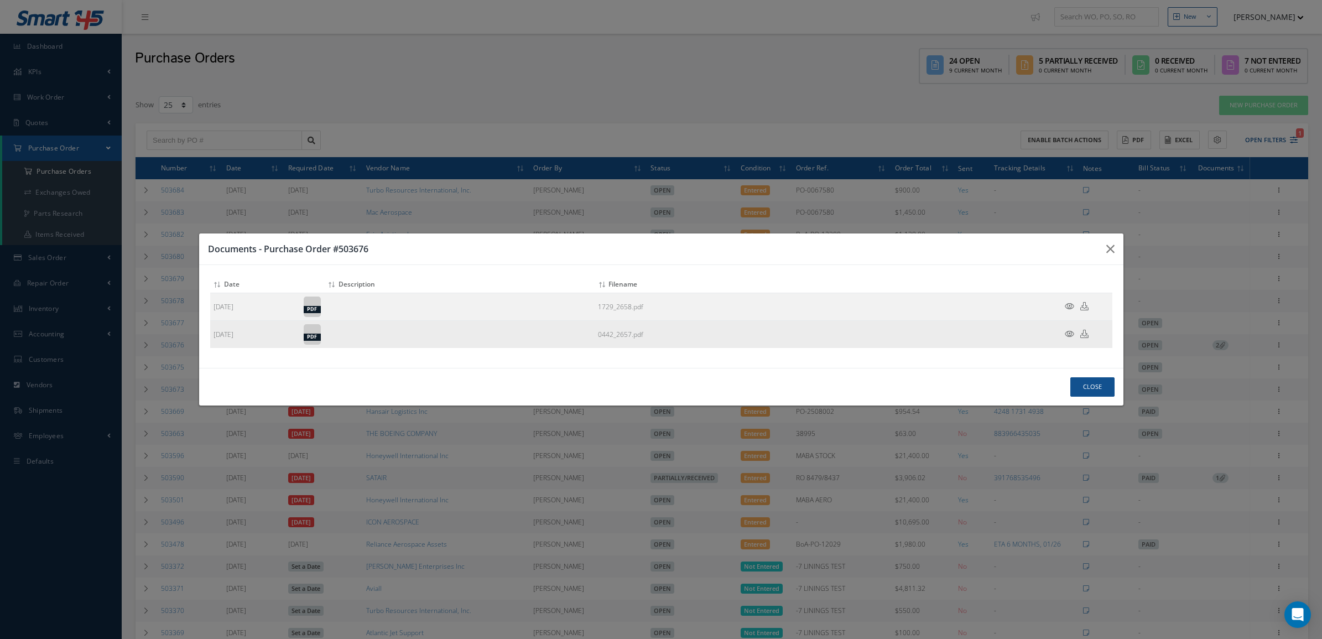
click at [1071, 335] on icon at bounding box center [1069, 334] width 9 height 8
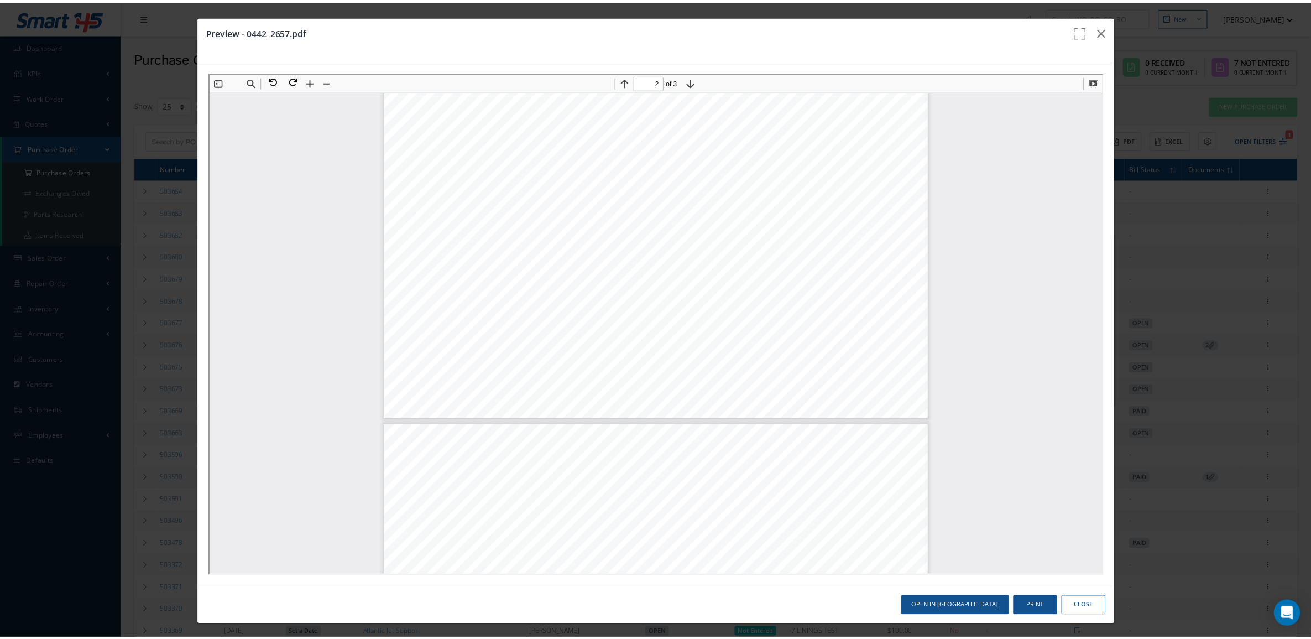
scroll to position [1457, 0]
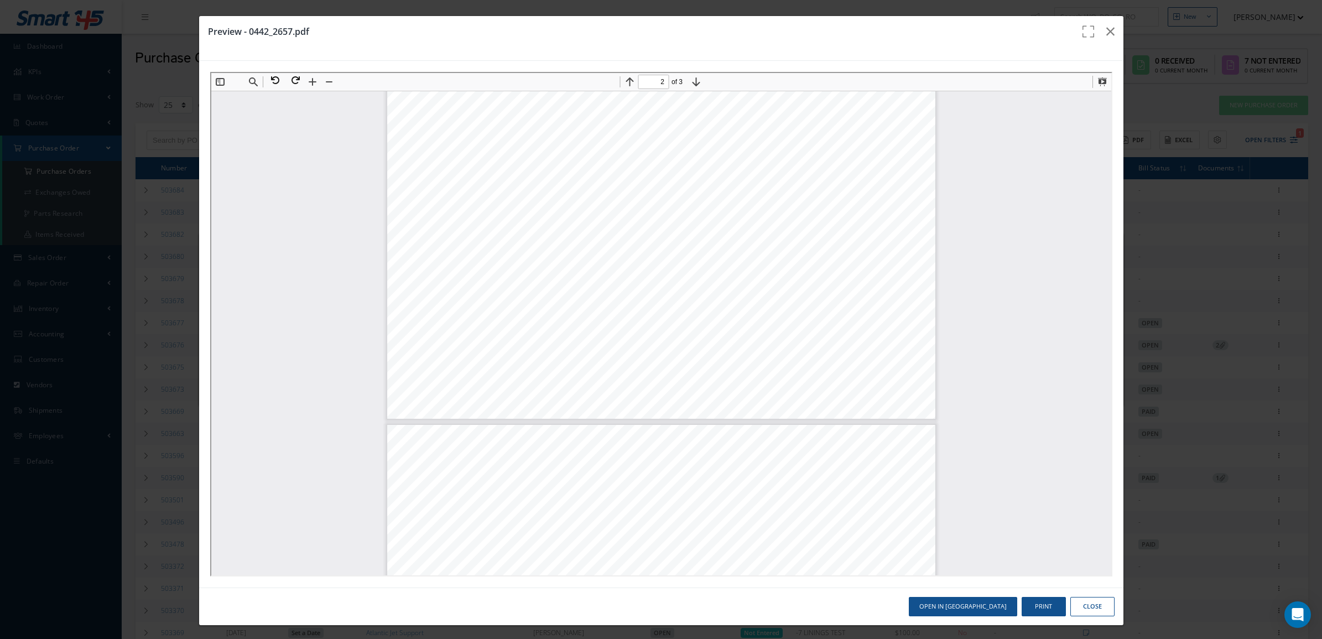
type input "3"
click at [1106, 33] on icon "button" at bounding box center [1110, 31] width 8 height 13
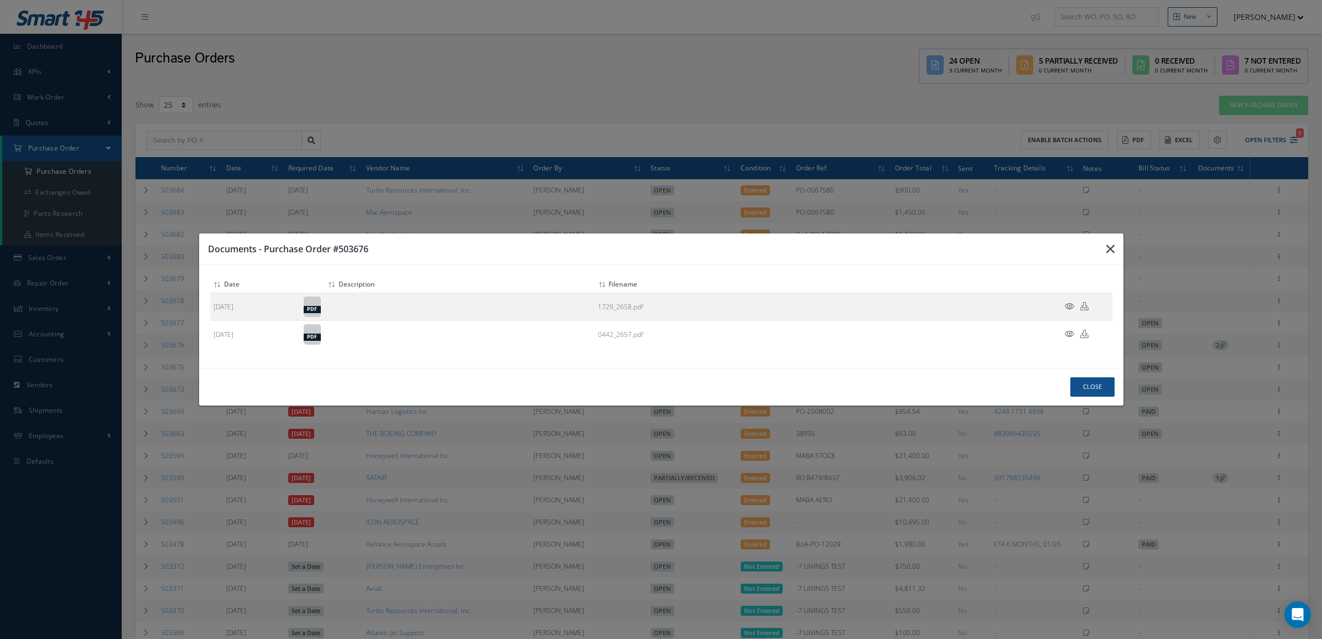
click at [1110, 244] on icon "button" at bounding box center [1110, 248] width 8 height 13
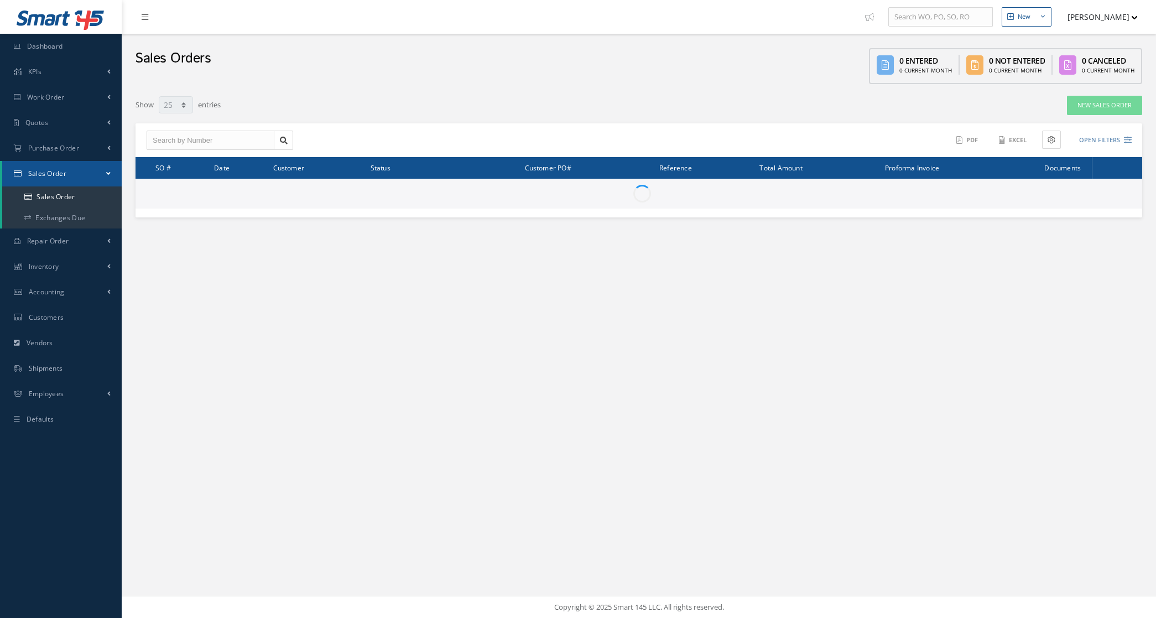
select select "25"
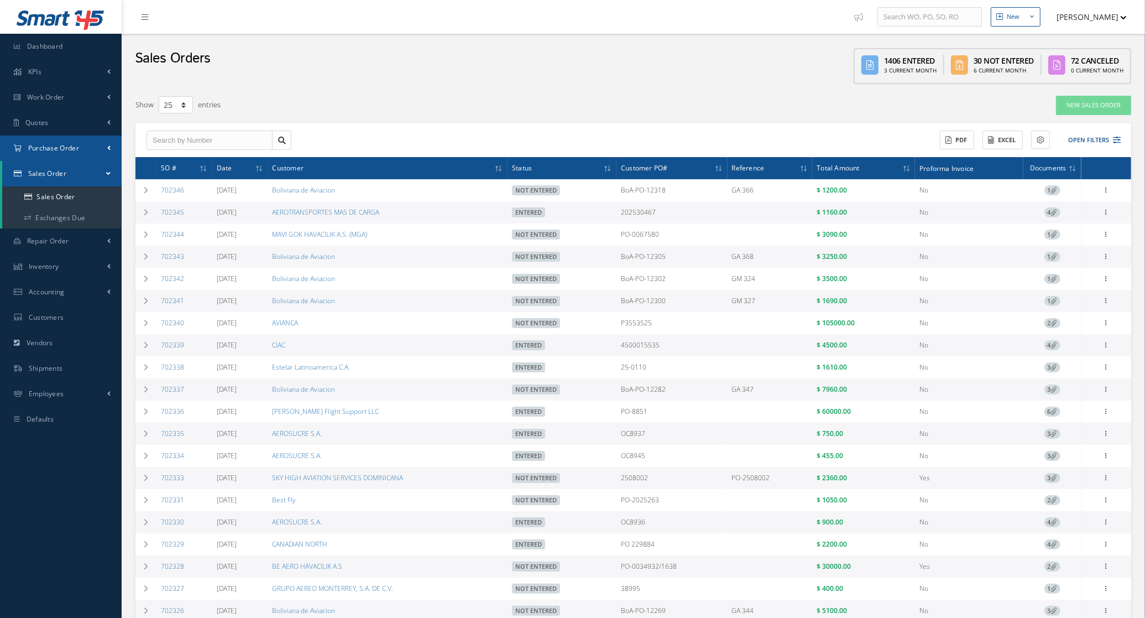
click at [71, 152] on span "Purchase Order" at bounding box center [53, 147] width 51 height 9
click at [80, 169] on a=1&status_id=2&status_id=3&status_id=5&collapsedFilters"] "Purchase Orders" at bounding box center [61, 171] width 119 height 21
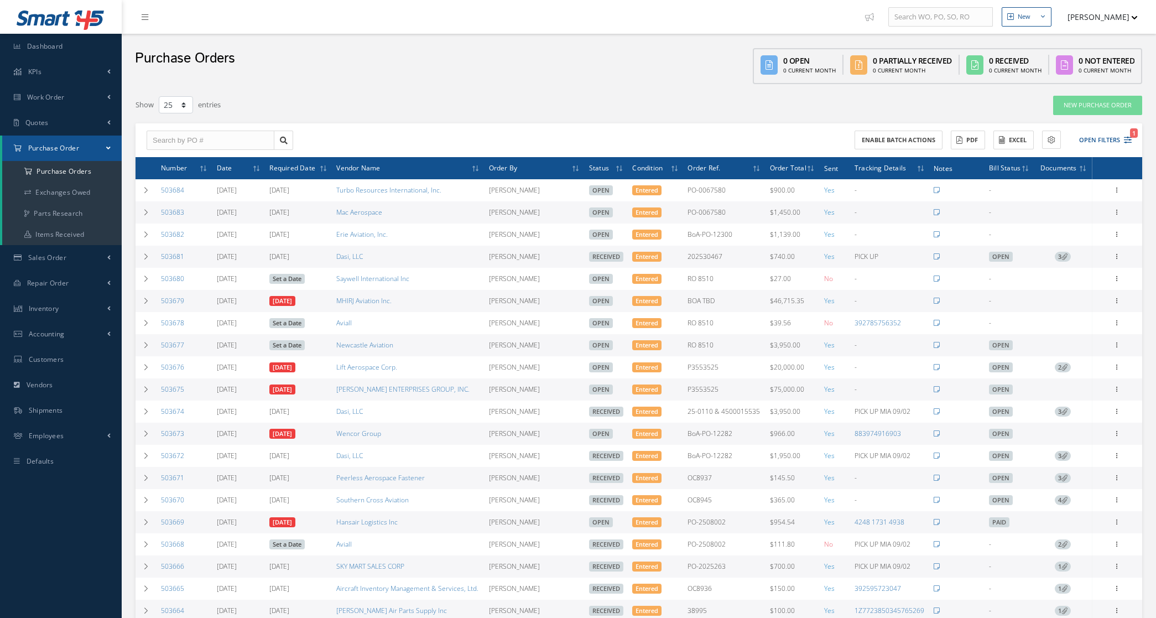
select select "25"
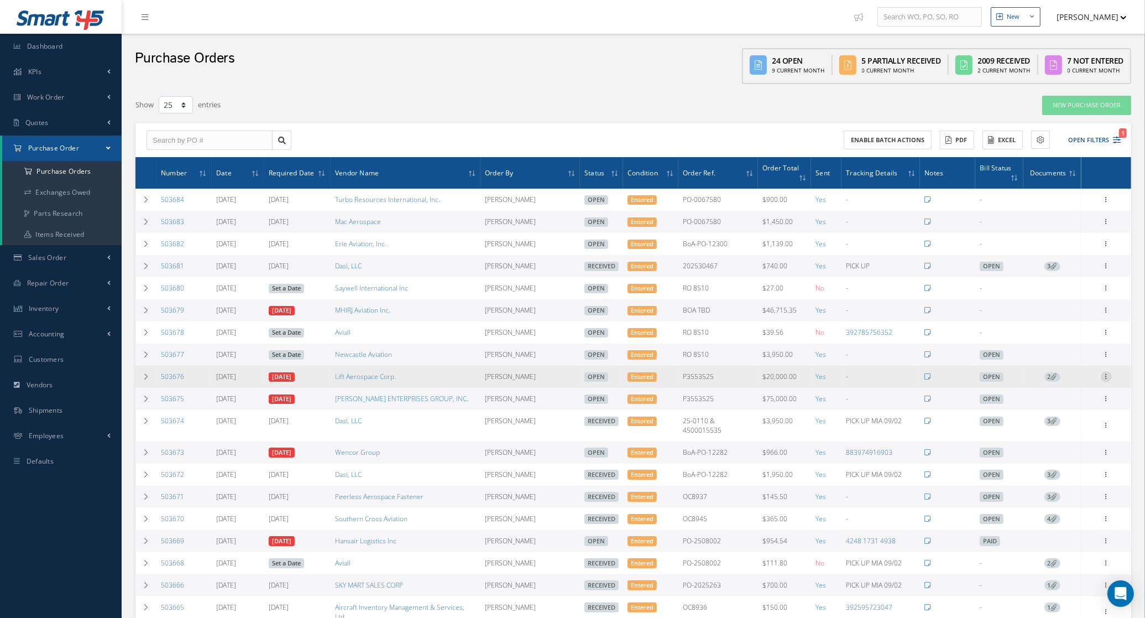
click at [1105, 373] on icon at bounding box center [1106, 375] width 11 height 9
click at [1077, 380] on link "Receive" at bounding box center [1055, 384] width 87 height 14
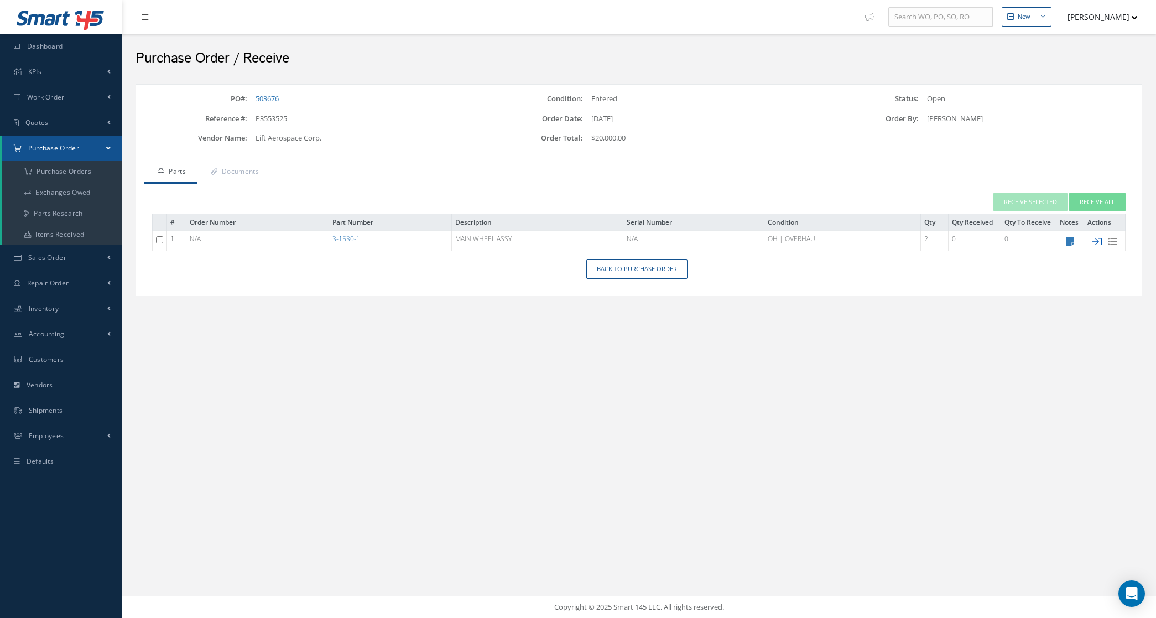
click at [1097, 242] on icon at bounding box center [1096, 241] width 9 height 9
type input "[DATE]"
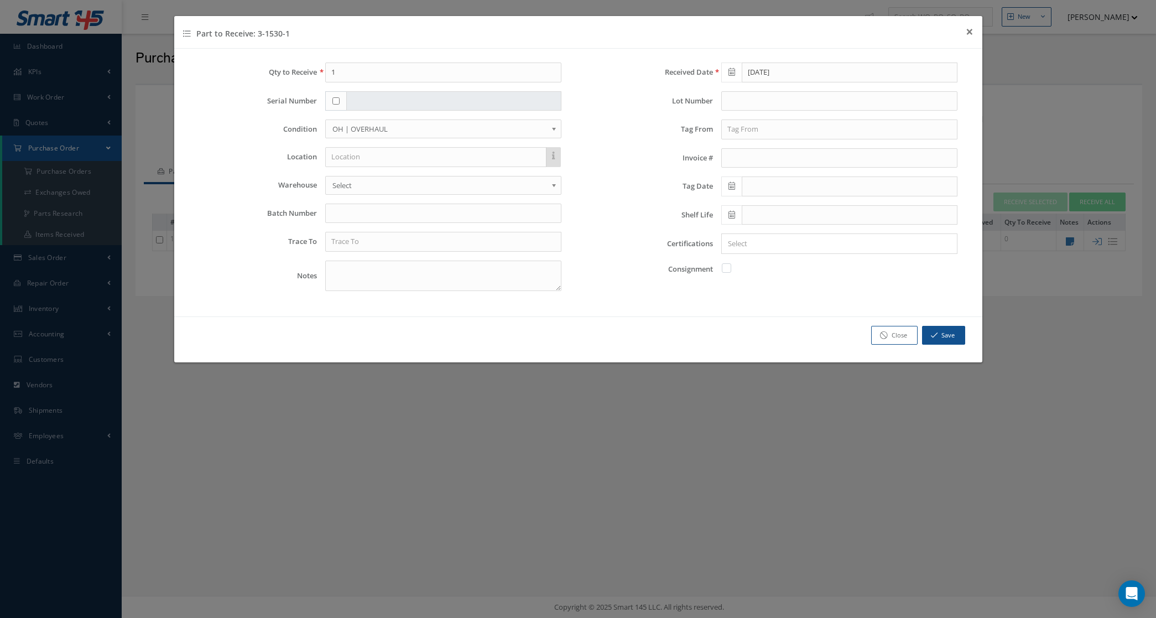
click at [333, 100] on input "checkbox" at bounding box center [335, 100] width 7 height 7
checkbox input "true"
type input "1729/5605"
click at [744, 133] on input "text" at bounding box center [839, 129] width 236 height 20
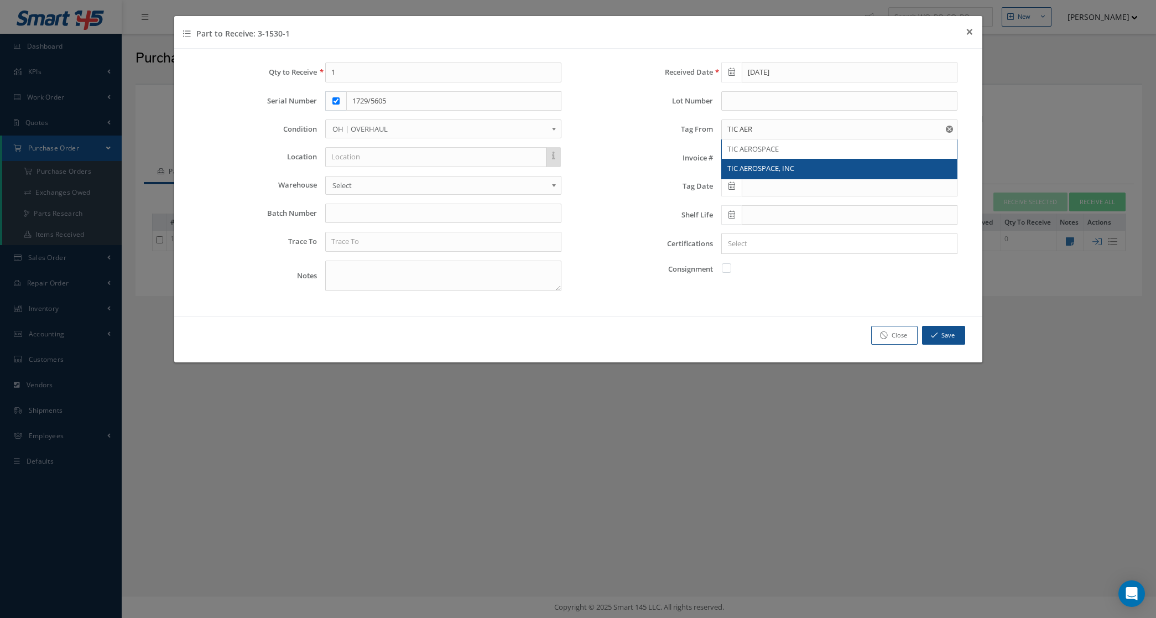
click at [785, 164] on span "TIC AEROSPACE, INC" at bounding box center [760, 168] width 67 height 10
type input "TIC AEROSPACE, INC"
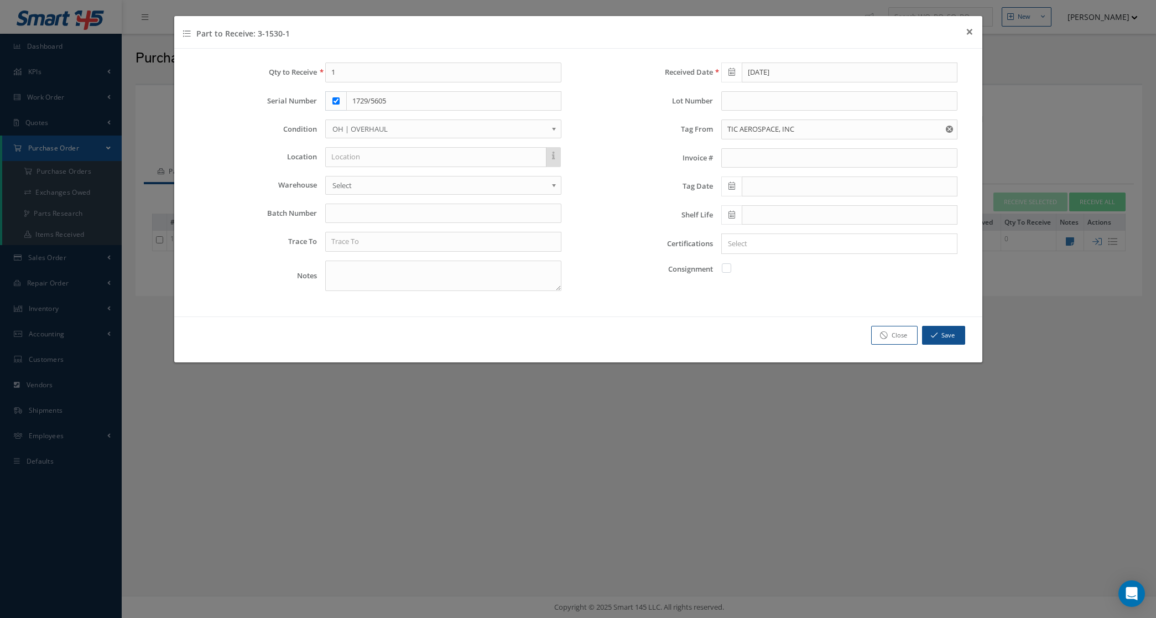
click at [733, 184] on icon at bounding box center [731, 186] width 7 height 8
click at [752, 202] on th "September 2025" at bounding box center [778, 207] width 83 height 17
click at [735, 205] on th "«" at bounding box center [729, 207] width 17 height 17
click at [822, 233] on span "Apr" at bounding box center [818, 233] width 25 height 30
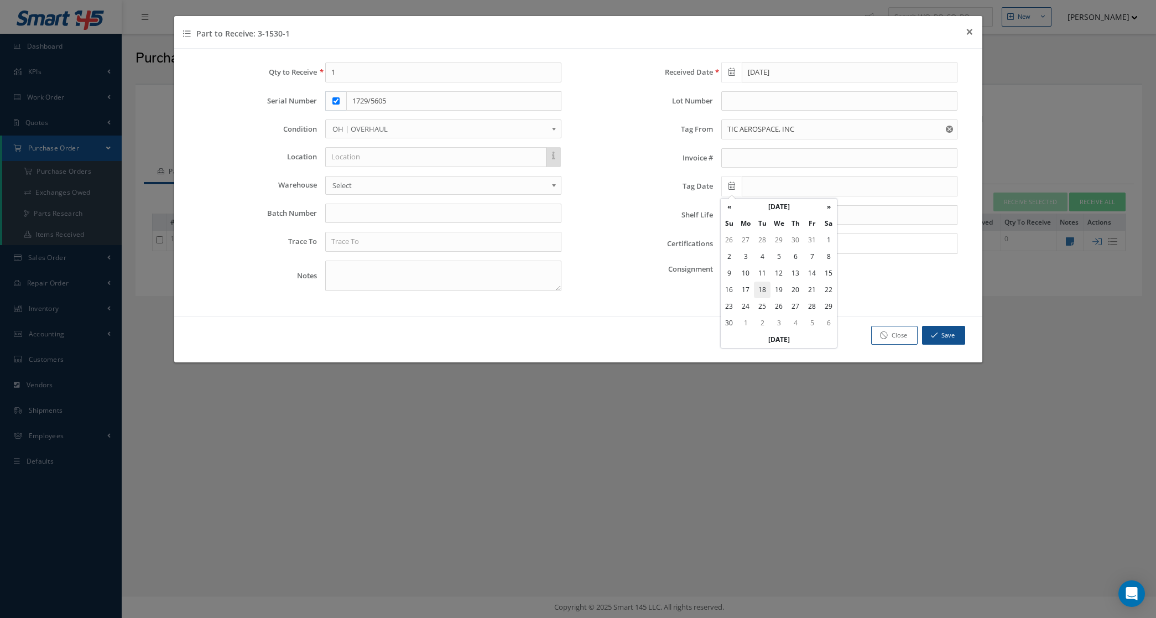
click at [766, 285] on td "18" at bounding box center [762, 289] width 17 height 17
type input "04/18/2023"
click at [750, 245] on input "Search for option" at bounding box center [837, 244] width 228 height 12
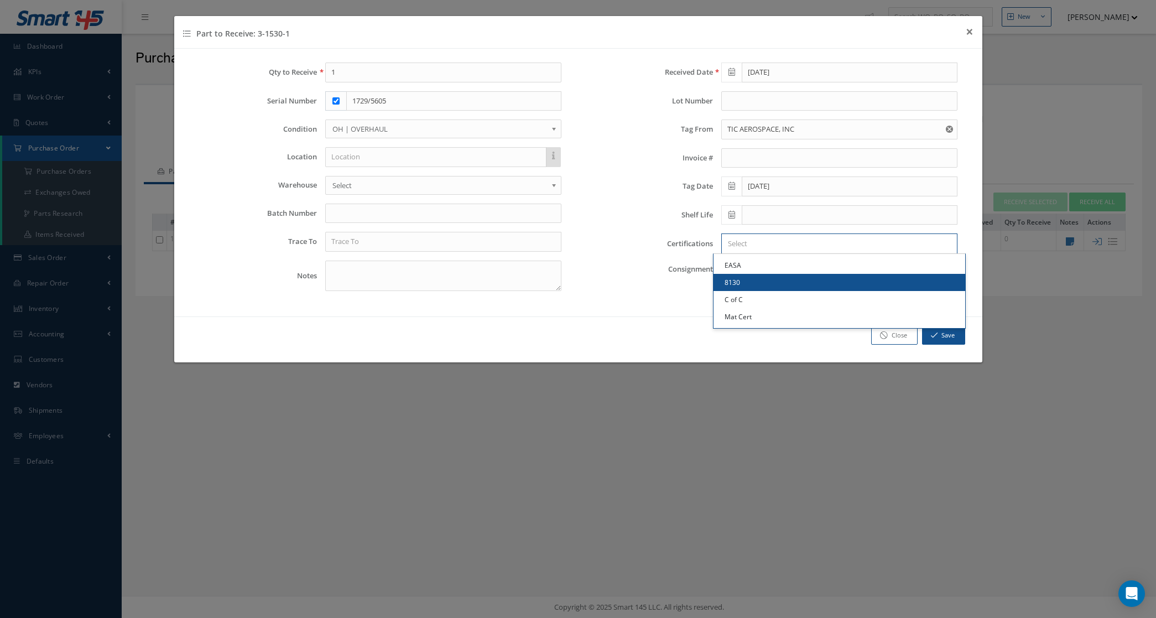
drag, startPoint x: 763, startPoint y: 280, endPoint x: 764, endPoint y: 275, distance: 5.6
click at [764, 280] on link "8130" at bounding box center [839, 282] width 252 height 17
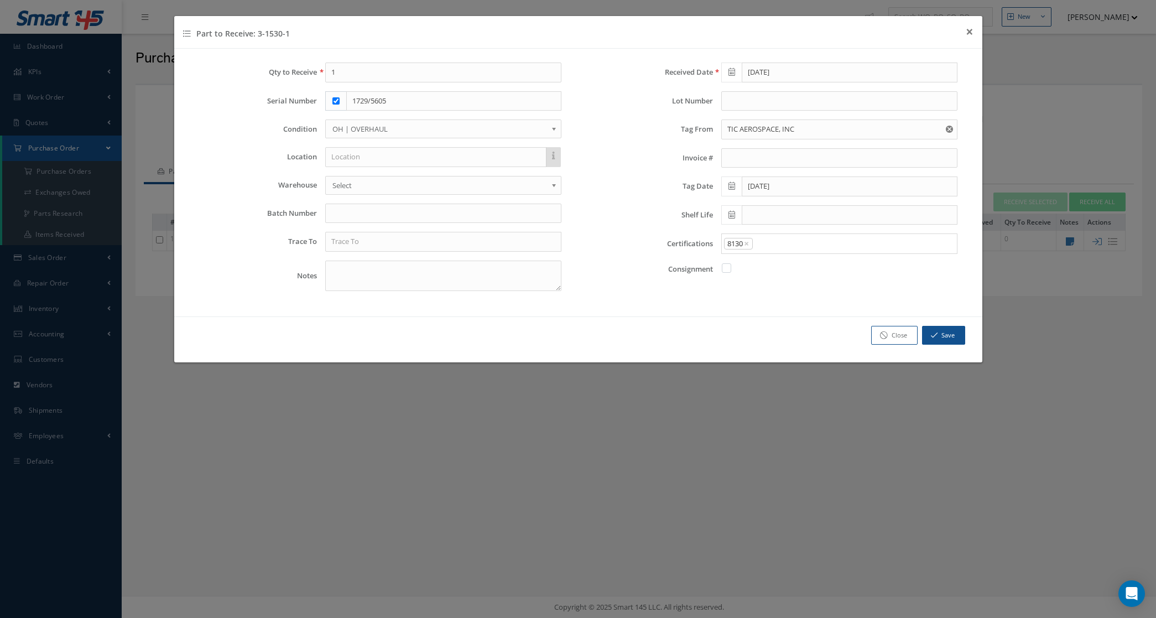
click at [778, 245] on input "Search for option" at bounding box center [852, 244] width 196 height 12
drag, startPoint x: 770, startPoint y: 305, endPoint x: 780, endPoint y: 260, distance: 45.3
click at [770, 304] on link "C of C" at bounding box center [839, 299] width 252 height 17
click at [806, 245] on input "Search for option" at bounding box center [870, 244] width 162 height 12
click at [785, 314] on link "Mat Cert" at bounding box center [839, 316] width 252 height 17
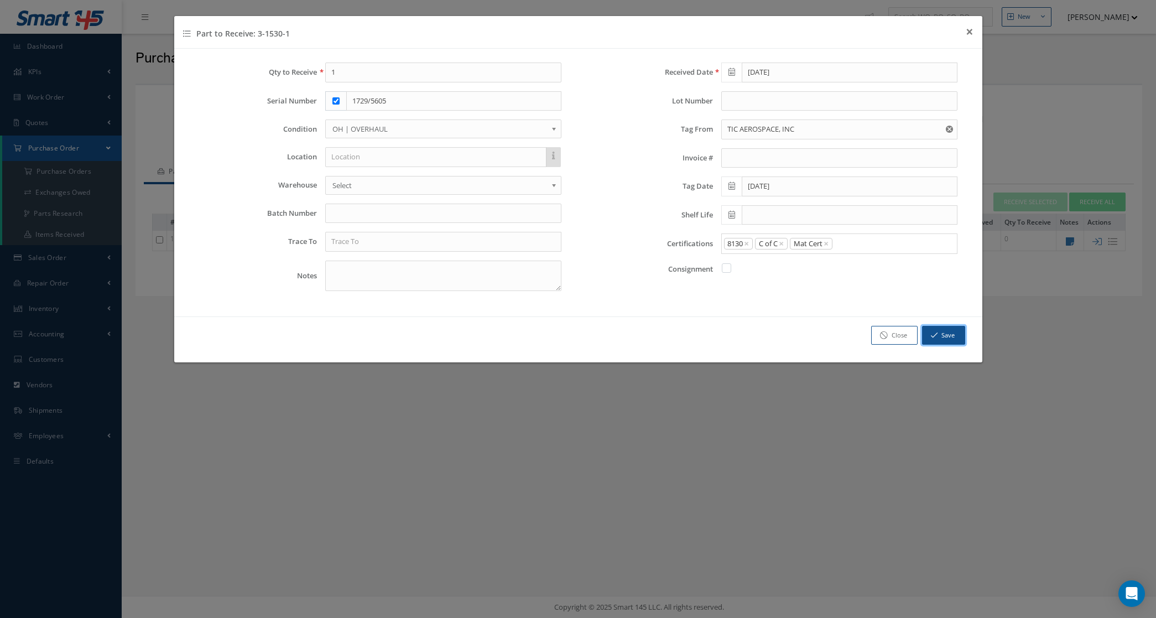
click at [938, 338] on button "Save" at bounding box center [943, 335] width 43 height 19
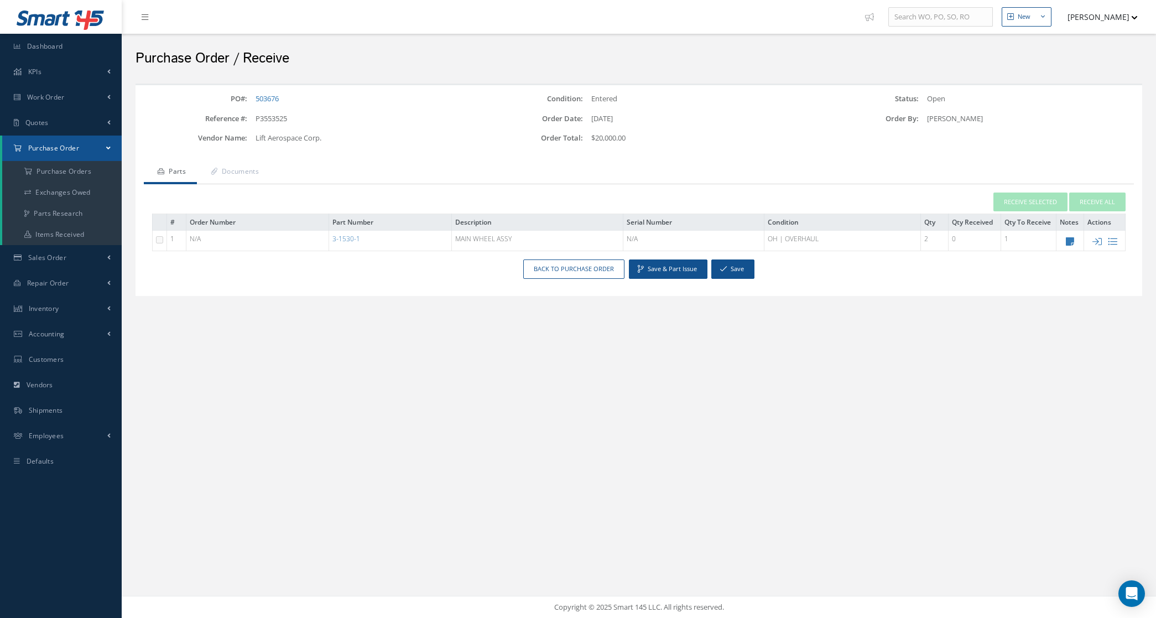
click at [1062, 242] on td at bounding box center [1070, 241] width 28 height 20
click at [1073, 241] on icon at bounding box center [1070, 241] width 8 height 9
type textarea "STOCK in MIAMI Trace AIR CANADA Tag by TIC AEROSPACE from APRIL/18/2023 WARRANT…"
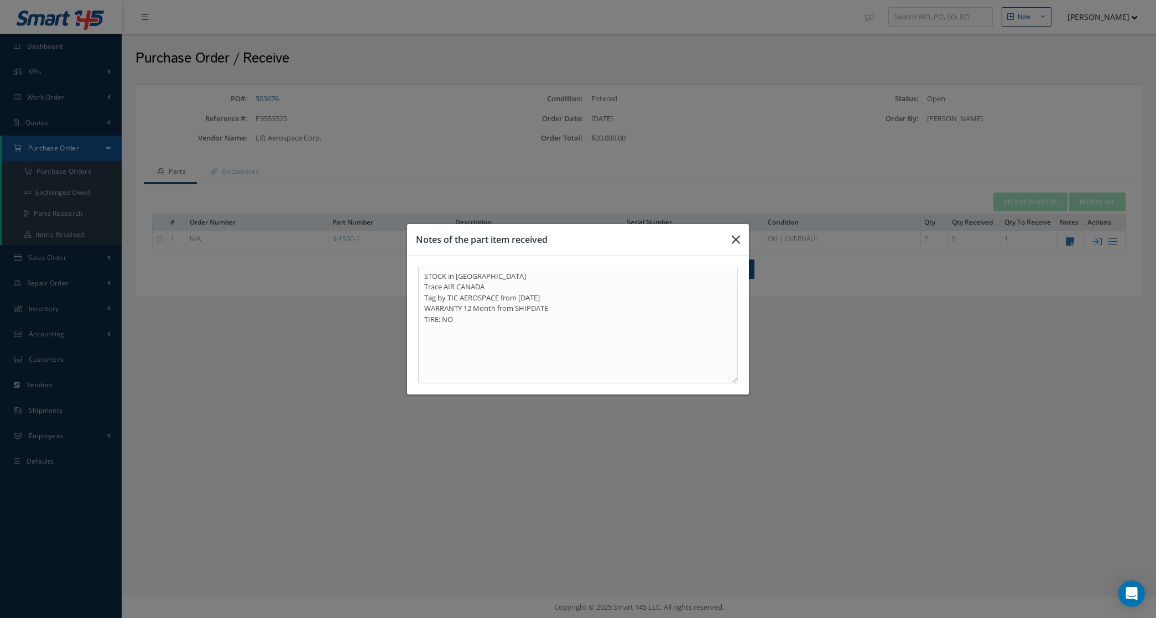
click at [740, 239] on button "button" at bounding box center [736, 239] width 26 height 31
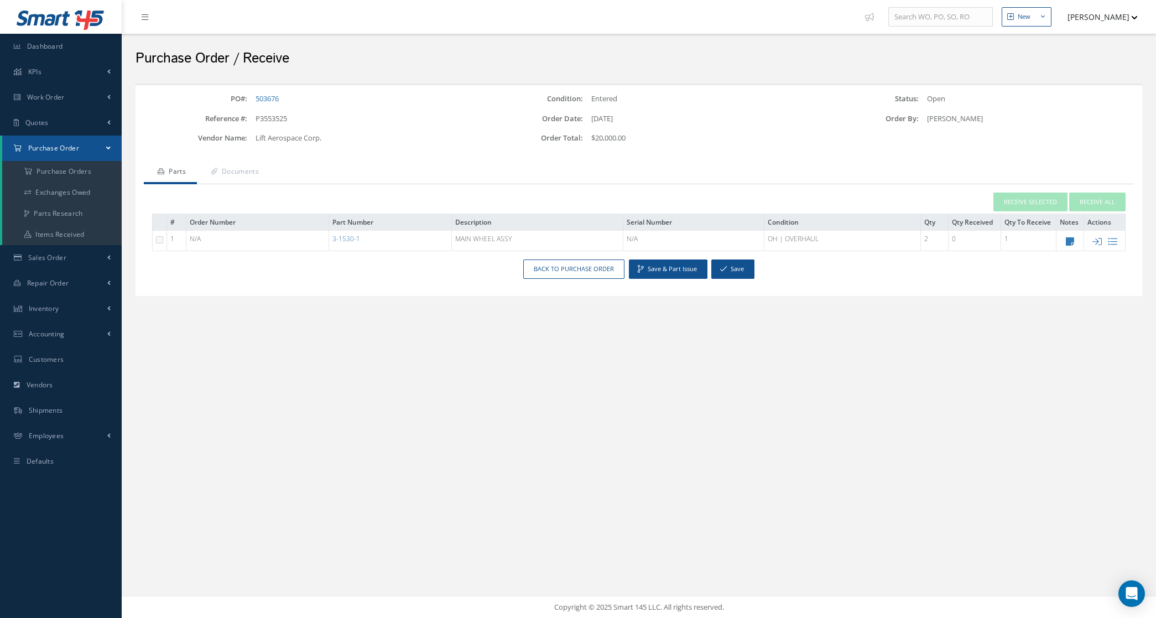
click at [1123, 328] on div "PO#: 503676 Condition: Entered Status: Open Reference #: P3553525 Order Date: 0…" at bounding box center [638, 205] width 1017 height 254
click at [1093, 242] on icon at bounding box center [1096, 241] width 9 height 9
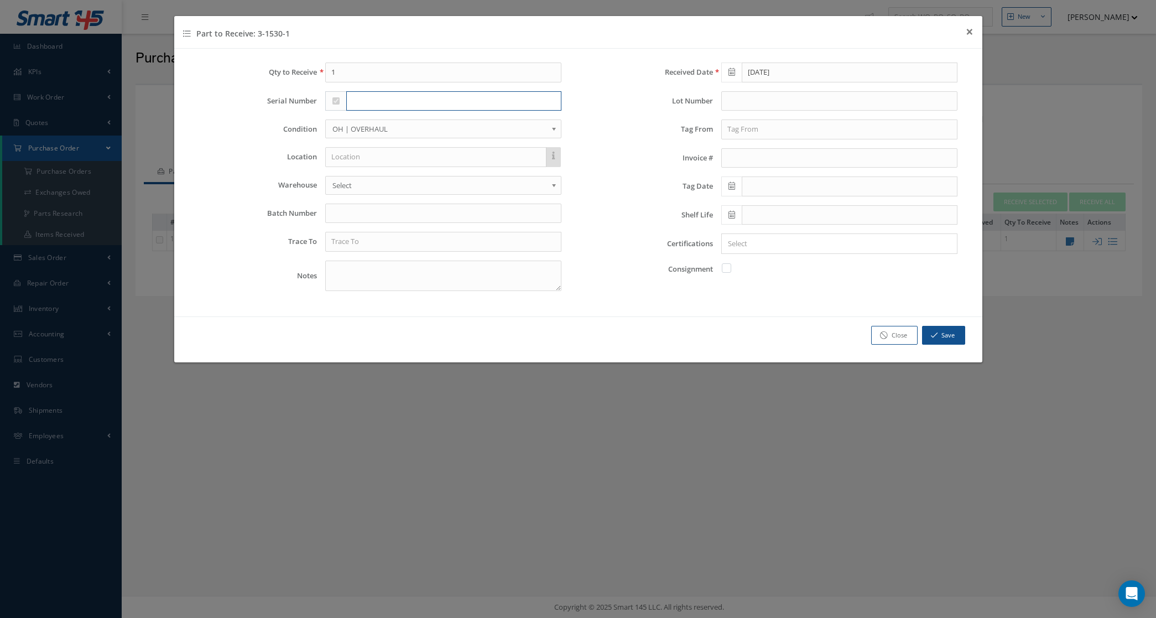
click at [358, 102] on input "text" at bounding box center [453, 101] width 215 height 20
click at [410, 100] on input "0442/a5815p" at bounding box center [453, 101] width 215 height 20
click at [377, 102] on input "0442/a5815P" at bounding box center [453, 101] width 215 height 20
type input "0442/A5815P"
click at [767, 128] on input "text" at bounding box center [839, 129] width 236 height 20
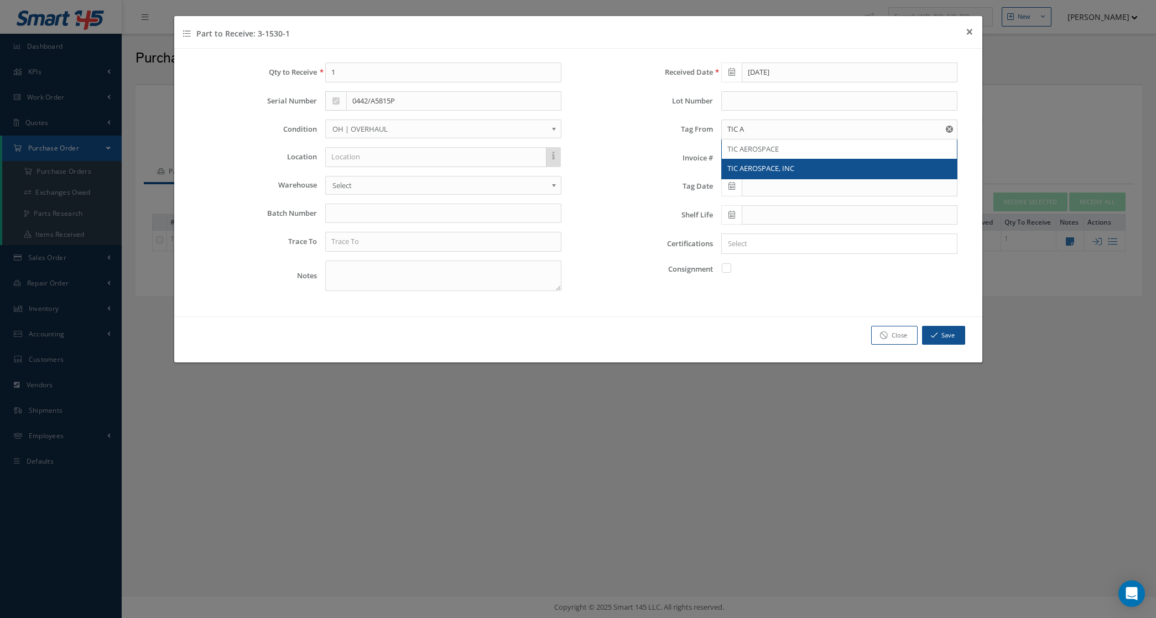
click at [743, 165] on span "TIC AEROSPACE, INC" at bounding box center [760, 168] width 67 height 10
type input "TIC AEROSPACE, INC"
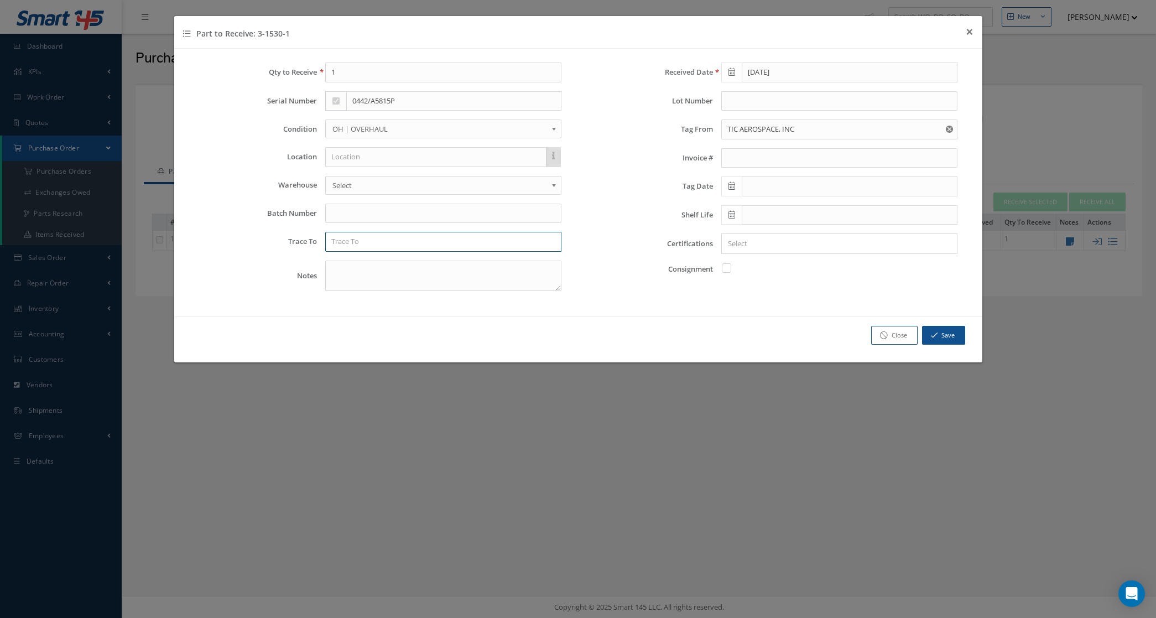
click at [457, 239] on input "text" at bounding box center [443, 242] width 236 height 20
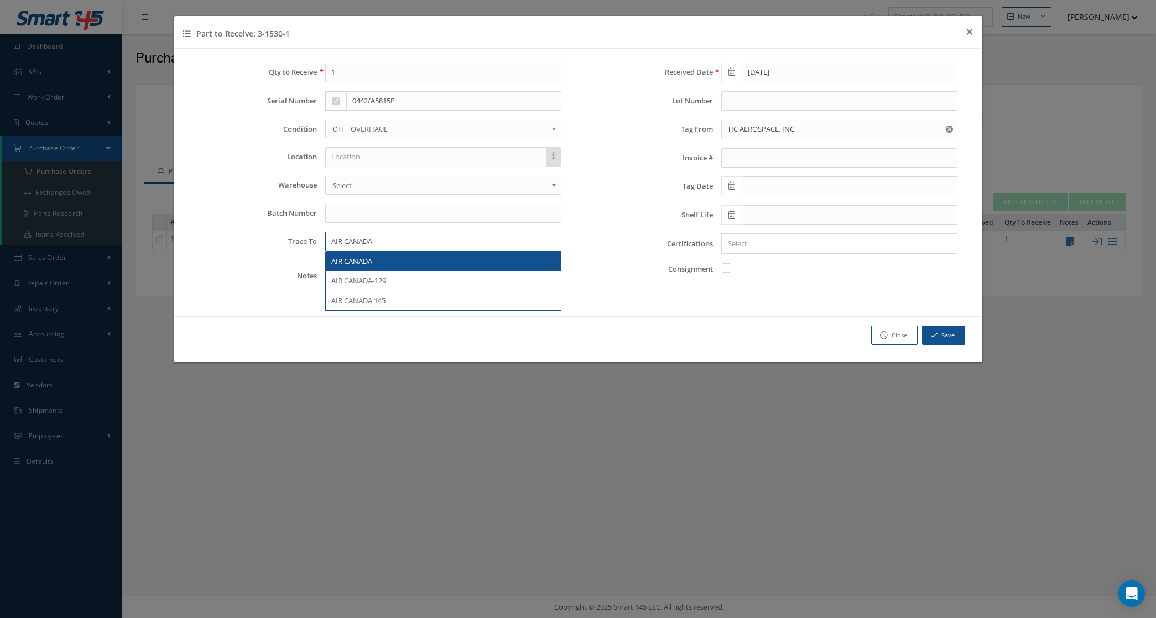
type input "AIR CANADA"
click at [723, 186] on span at bounding box center [731, 186] width 20 height 20
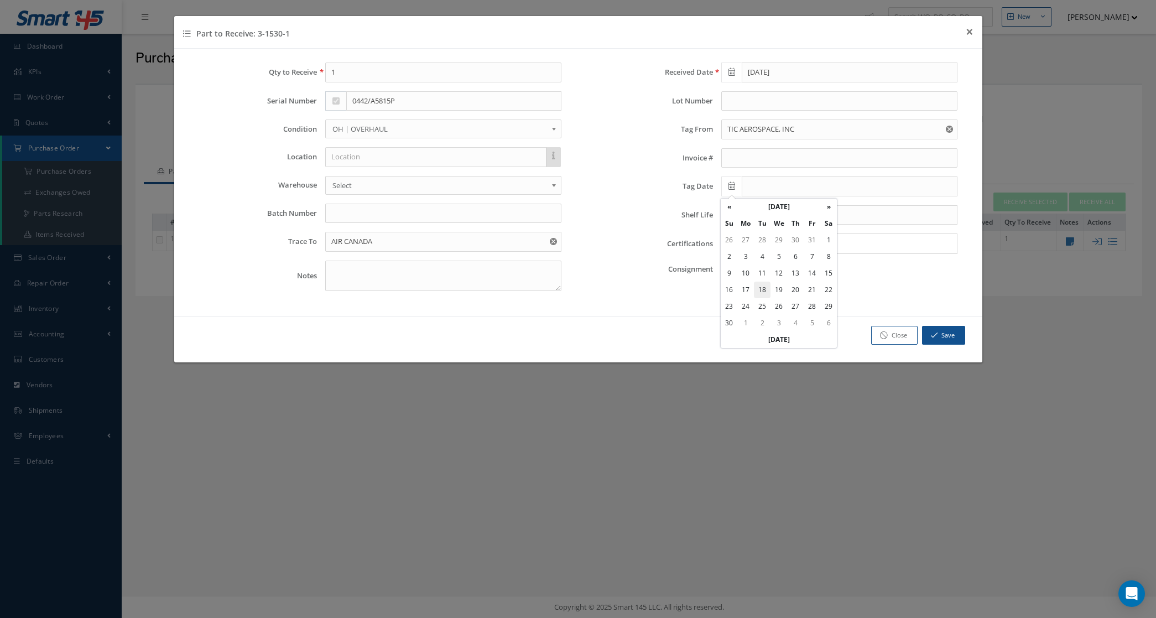
click at [758, 289] on td "18" at bounding box center [762, 289] width 17 height 17
type input "04/18/2023"
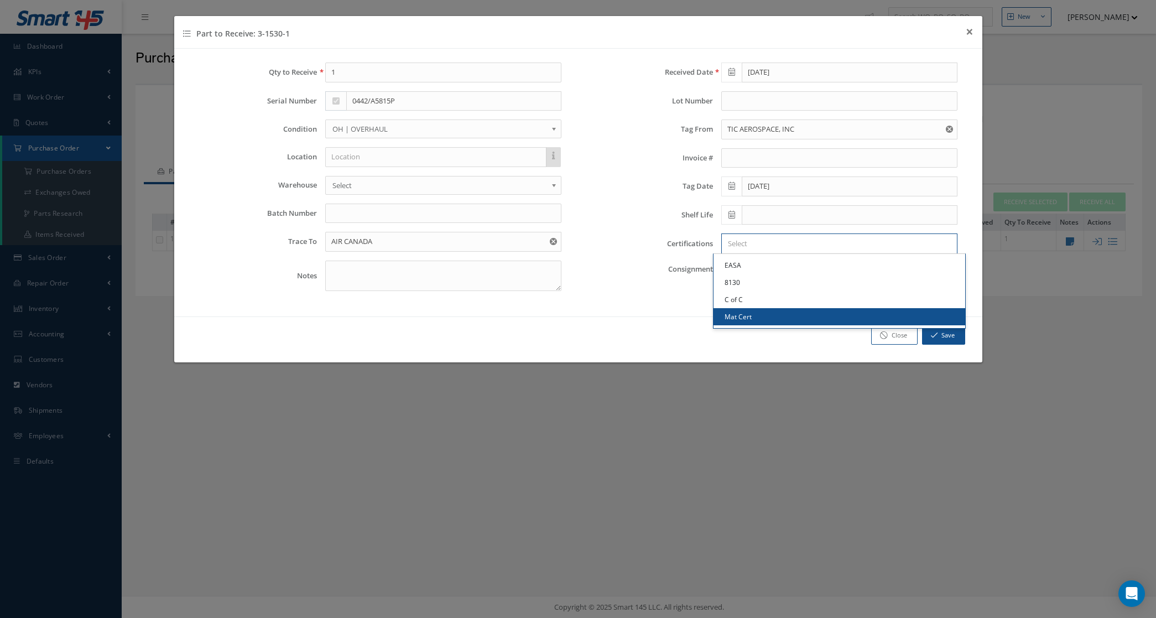
click at [749, 242] on input "Search for option" at bounding box center [837, 244] width 228 height 12
drag, startPoint x: 767, startPoint y: 274, endPoint x: 759, endPoint y: 260, distance: 16.1
click at [750, 246] on span "×" at bounding box center [747, 243] width 5 height 12
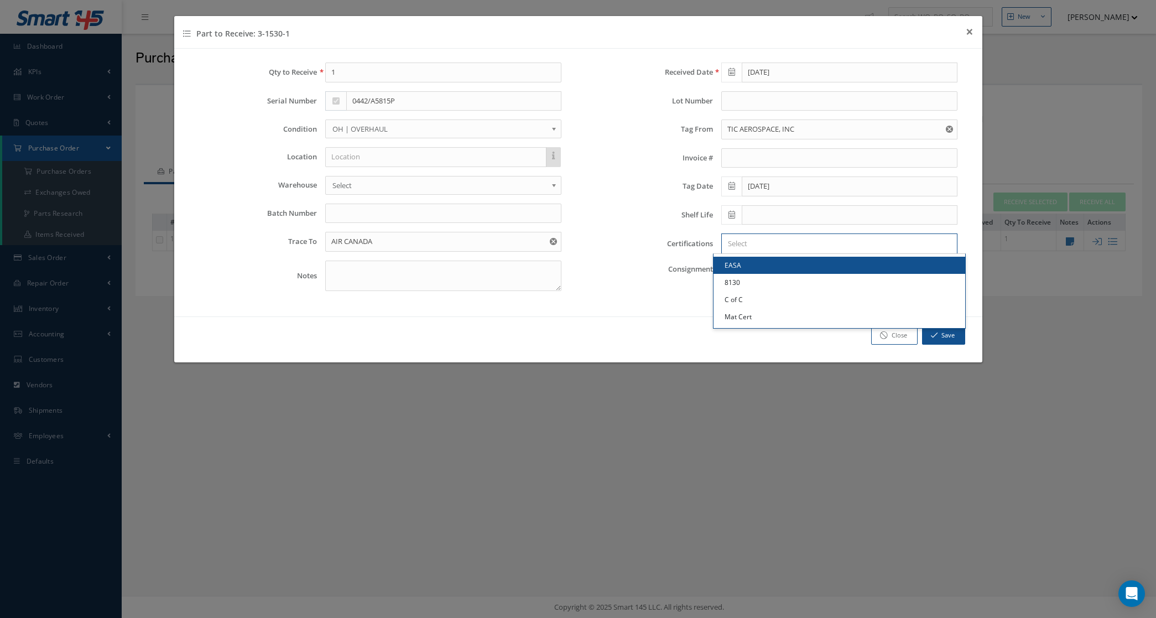
click at [750, 246] on input "Search for option" at bounding box center [837, 244] width 228 height 12
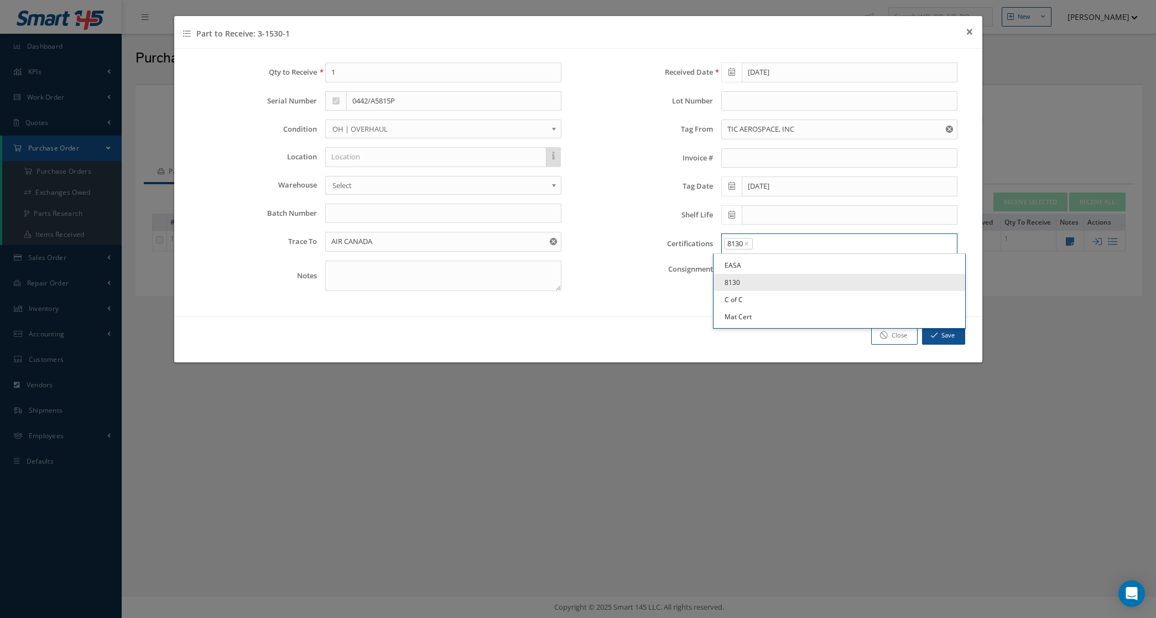
click at [775, 244] on input "Search for option" at bounding box center [852, 244] width 196 height 12
click at [761, 299] on link "C of C" at bounding box center [839, 299] width 252 height 17
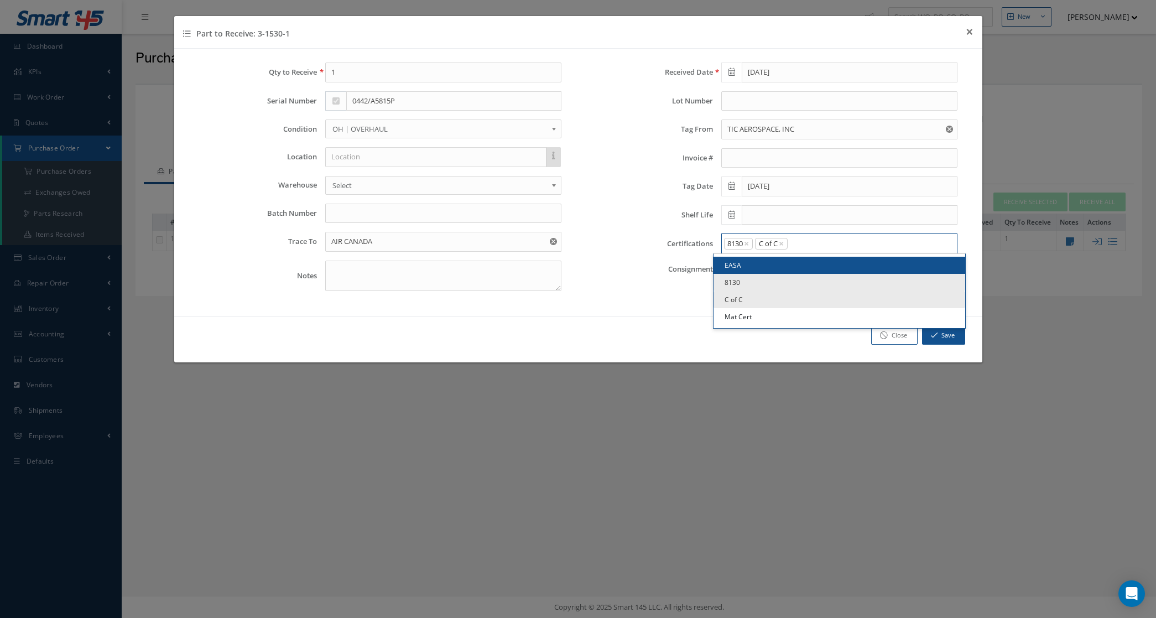
click at [797, 244] on input "Search for option" at bounding box center [870, 244] width 162 height 12
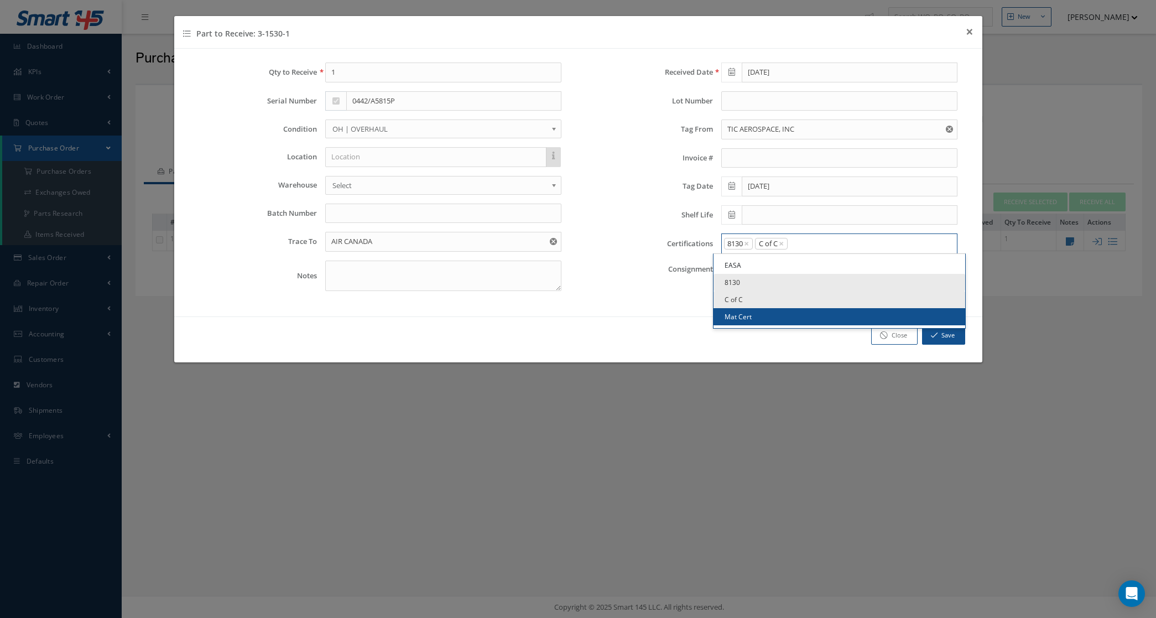
click at [787, 315] on link "Mat Cert" at bounding box center [839, 316] width 252 height 17
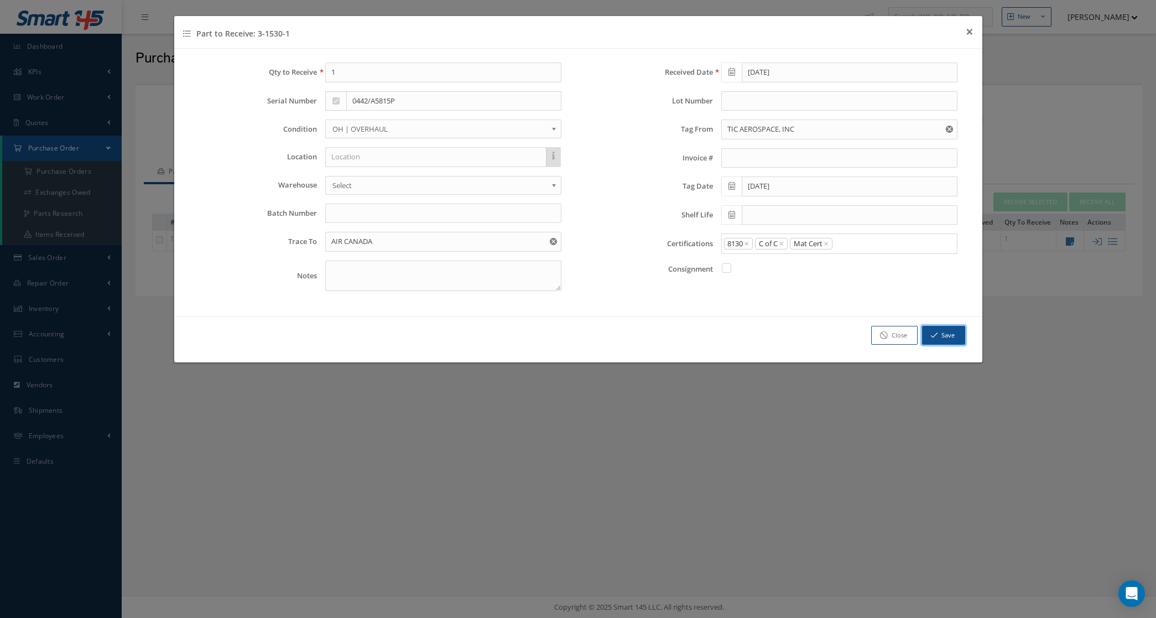
click at [935, 335] on icon "button" at bounding box center [934, 335] width 7 height 8
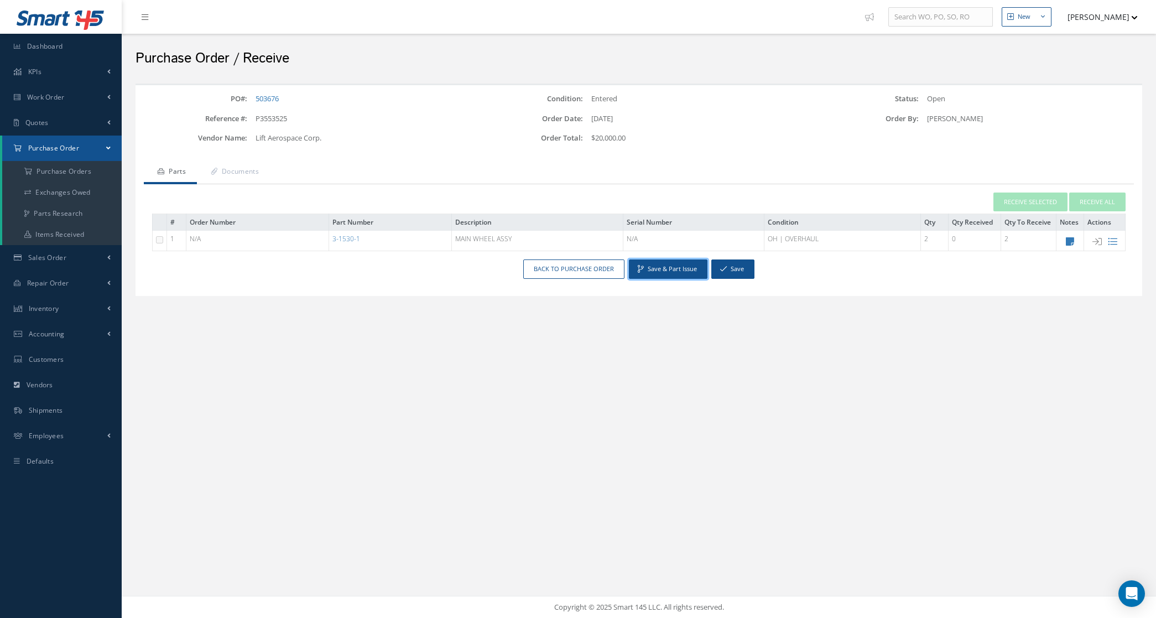
click at [673, 270] on button "Save & Part Issue" at bounding box center [668, 268] width 79 height 19
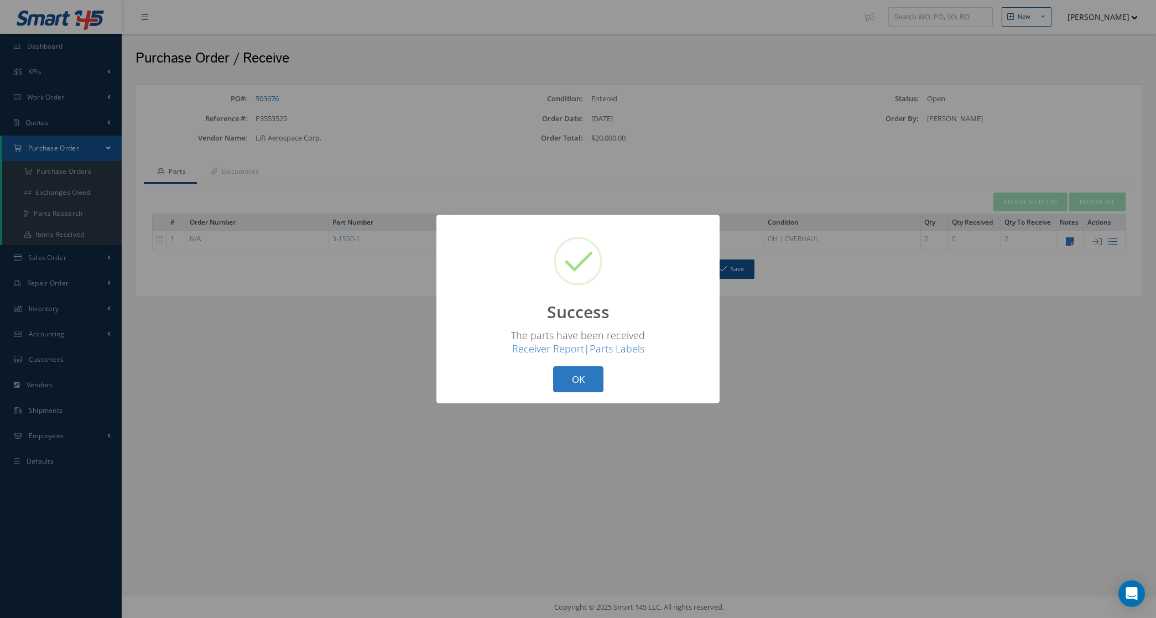
click at [554, 374] on button "OK" at bounding box center [578, 379] width 50 height 26
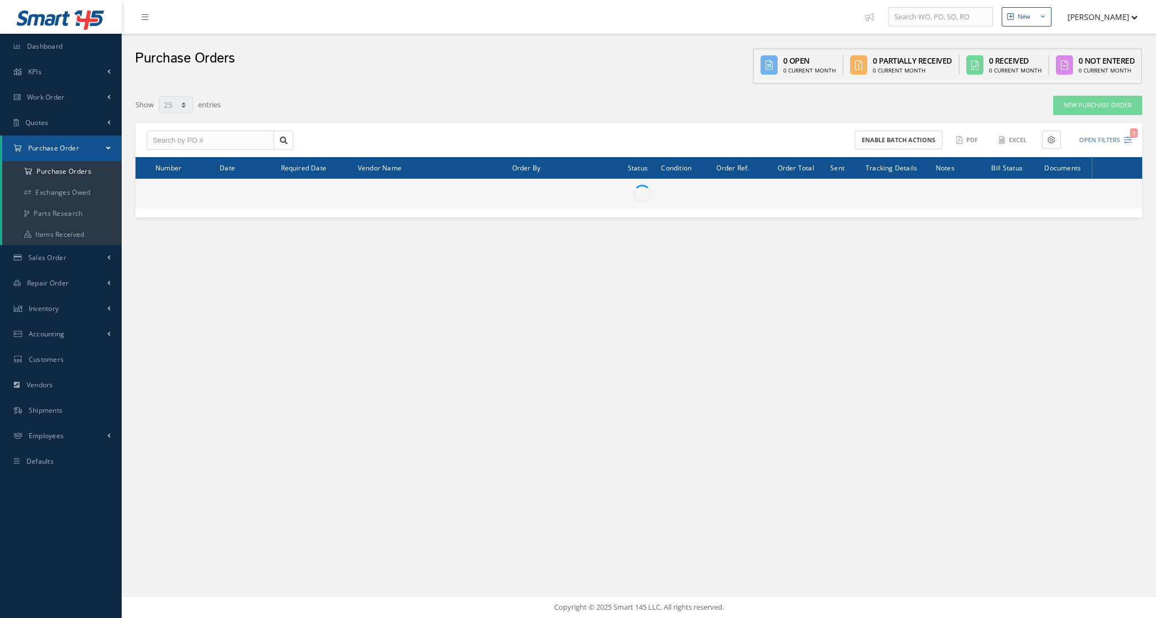
select select "25"
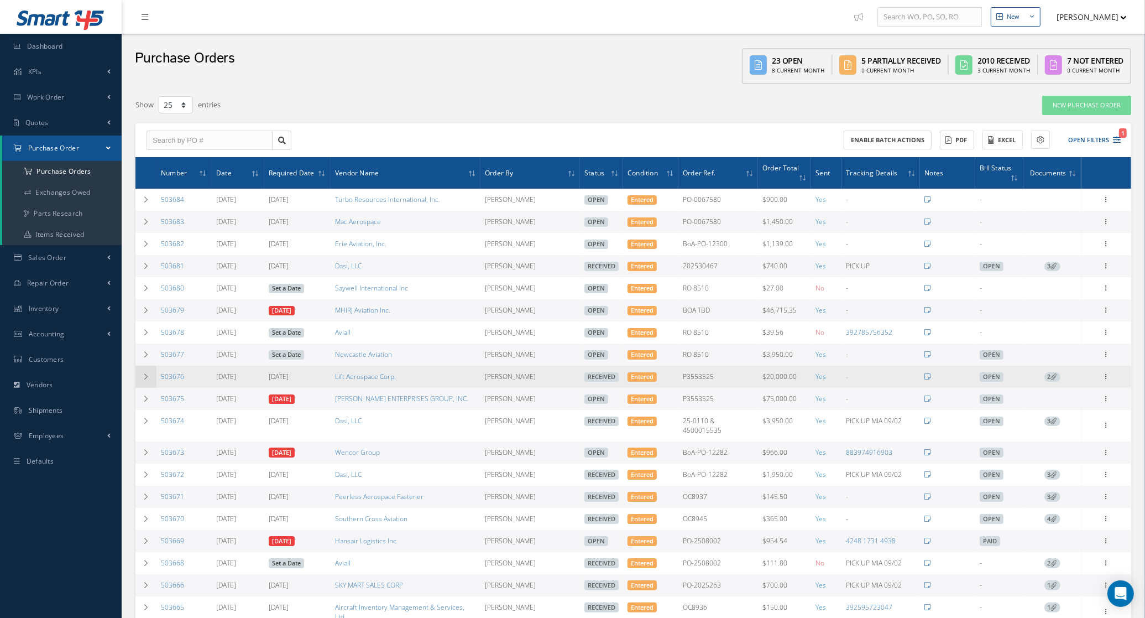
click at [149, 373] on icon at bounding box center [146, 376] width 8 height 7
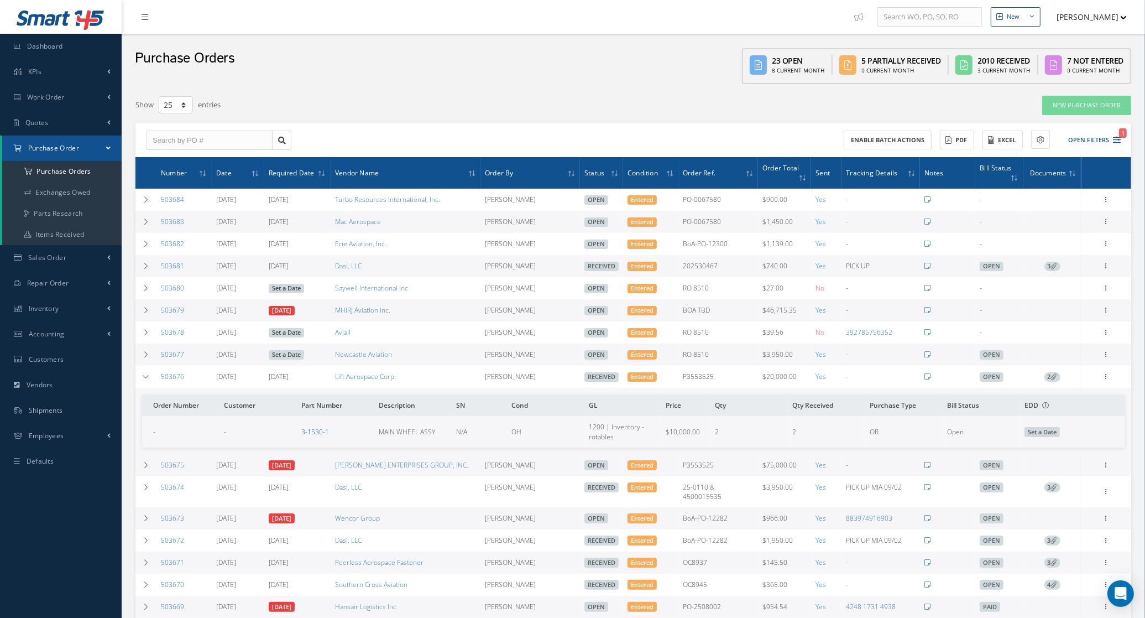
click at [317, 427] on link "3-1530-1" at bounding box center [315, 431] width 28 height 9
click at [145, 373] on icon at bounding box center [146, 376] width 8 height 7
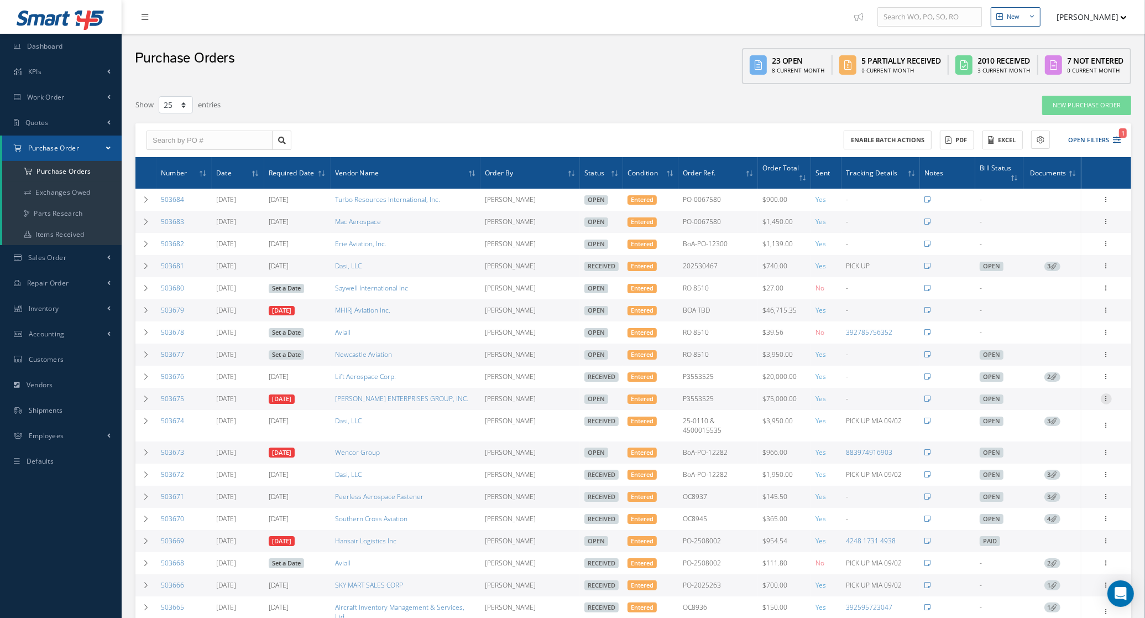
click at [1104, 393] on icon at bounding box center [1106, 397] width 11 height 9
click at [1063, 427] on link "Edit" at bounding box center [1055, 434] width 87 height 14
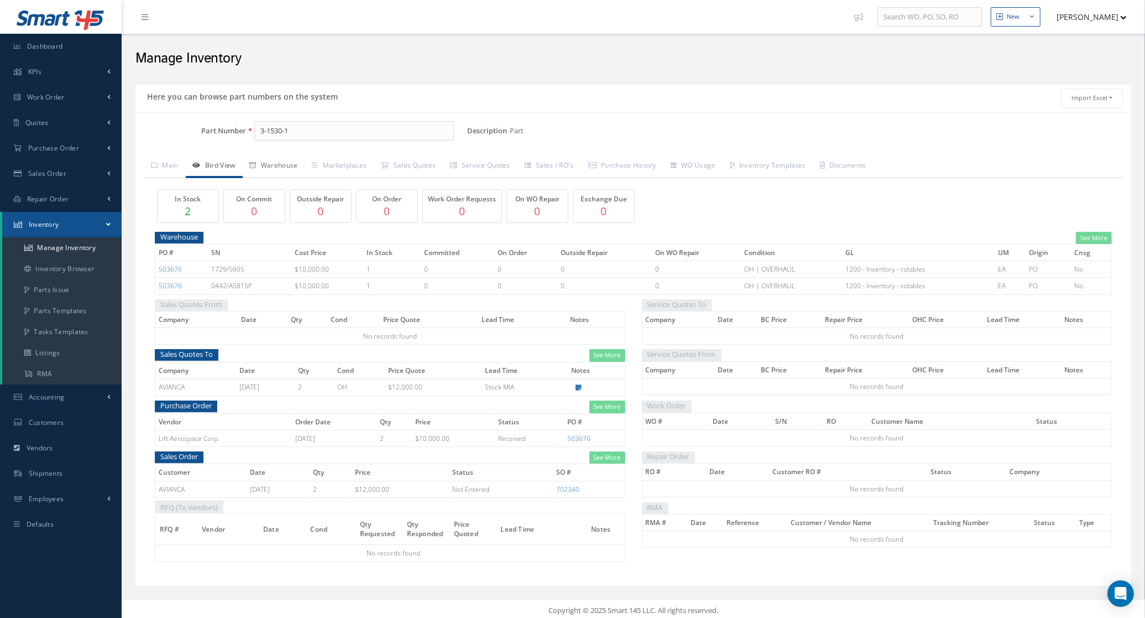
click at [253, 170] on link "Warehouse" at bounding box center [274, 166] width 62 height 23
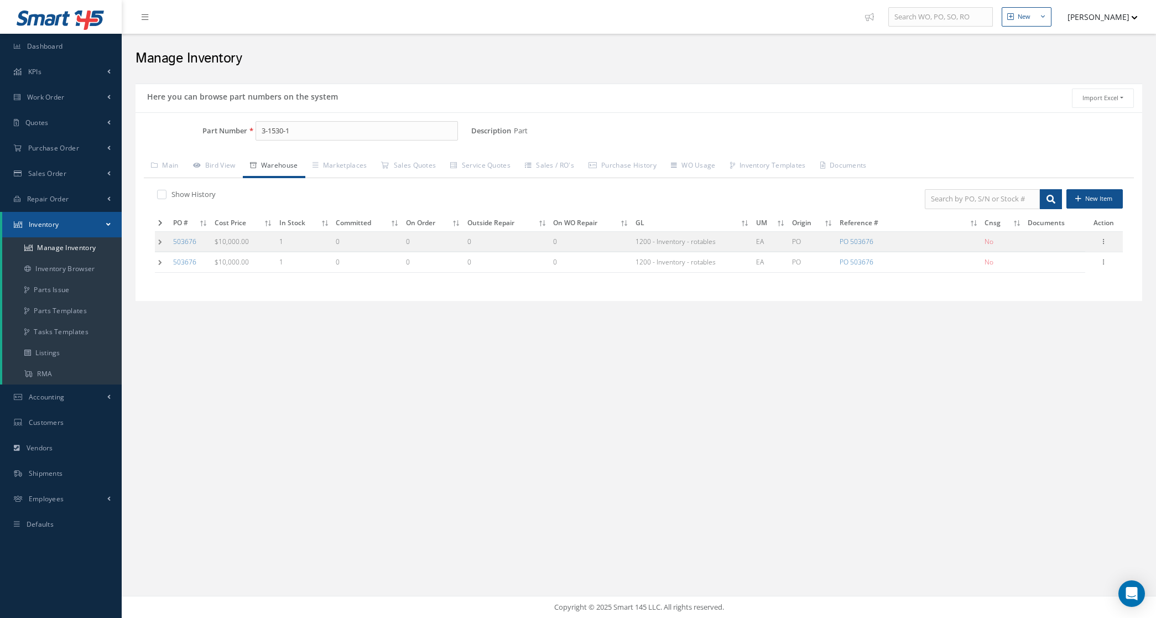
click at [158, 245] on td at bounding box center [162, 241] width 15 height 20
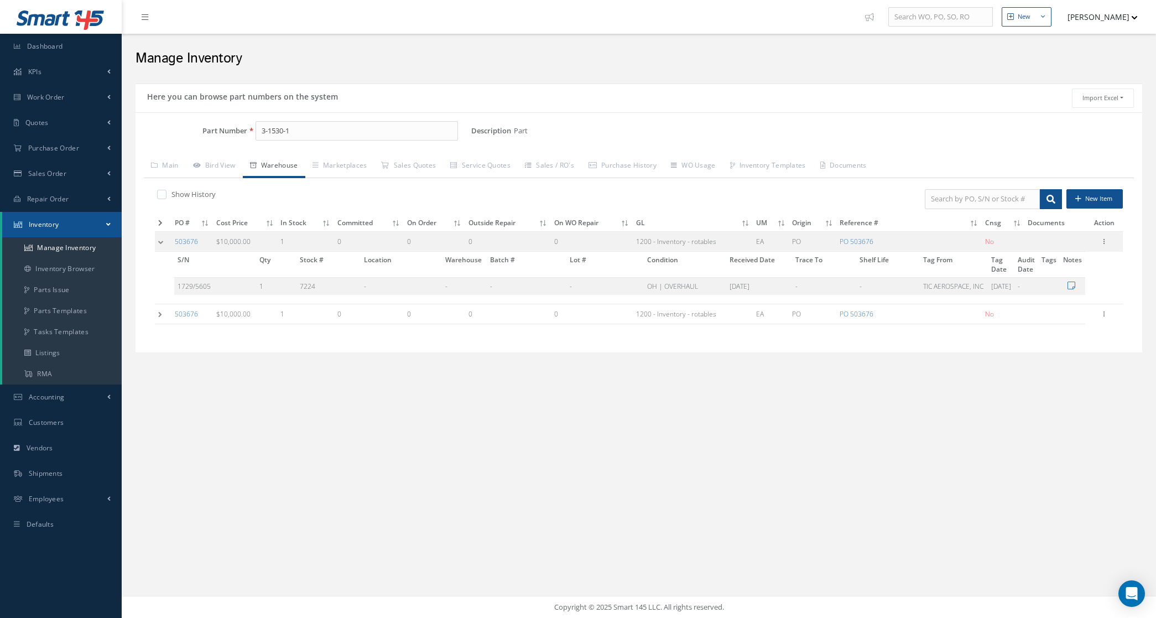
click at [161, 324] on td at bounding box center [163, 314] width 17 height 20
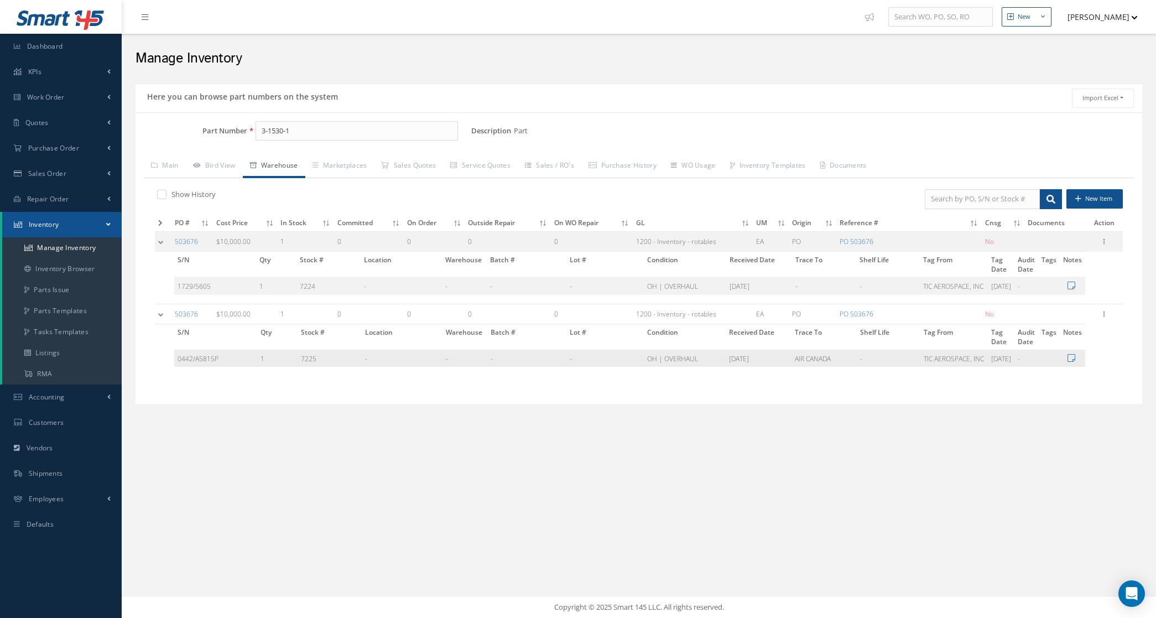
drag, startPoint x: 825, startPoint y: 377, endPoint x: 775, endPoint y: 379, distance: 49.3
click at [775, 367] on tr "0442/A5815P 1 7225 - - - - [GEOGRAPHIC_DATA] | OVERHAUL [DATE] AIR CANADA - TIC…" at bounding box center [629, 358] width 911 height 17
copy tr "AIR CANADA"
click at [1104, 247] on div at bounding box center [1103, 241] width 11 height 11
click at [1058, 253] on link "Edit" at bounding box center [1052, 249] width 87 height 14
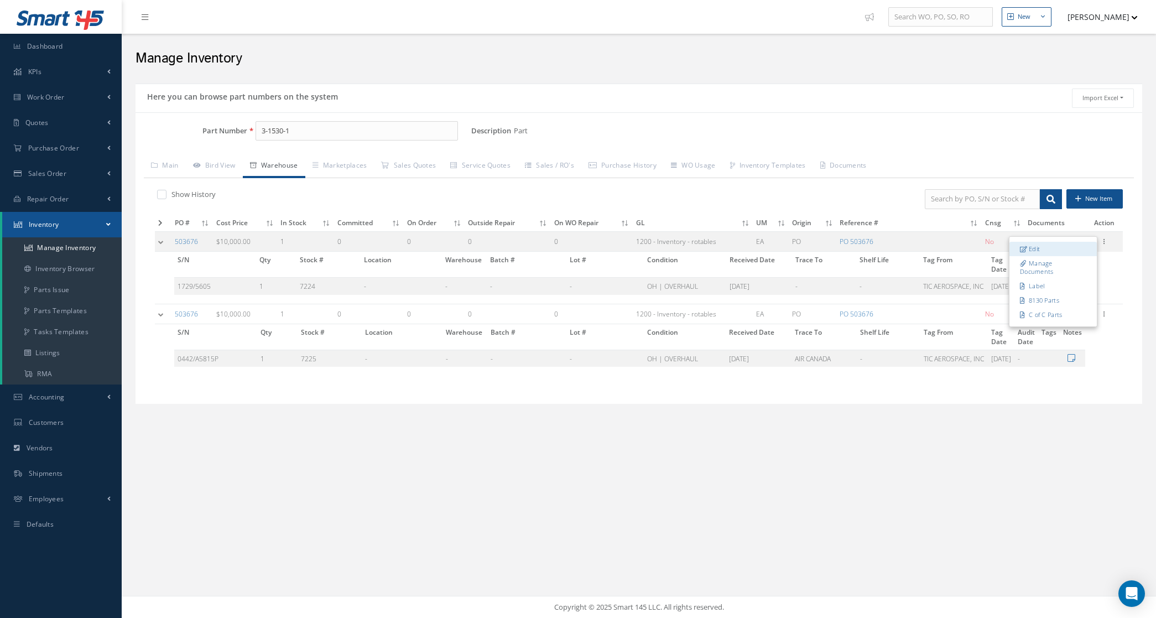
type input "10000.00"
type input "09/03/2025"
type input "503676"
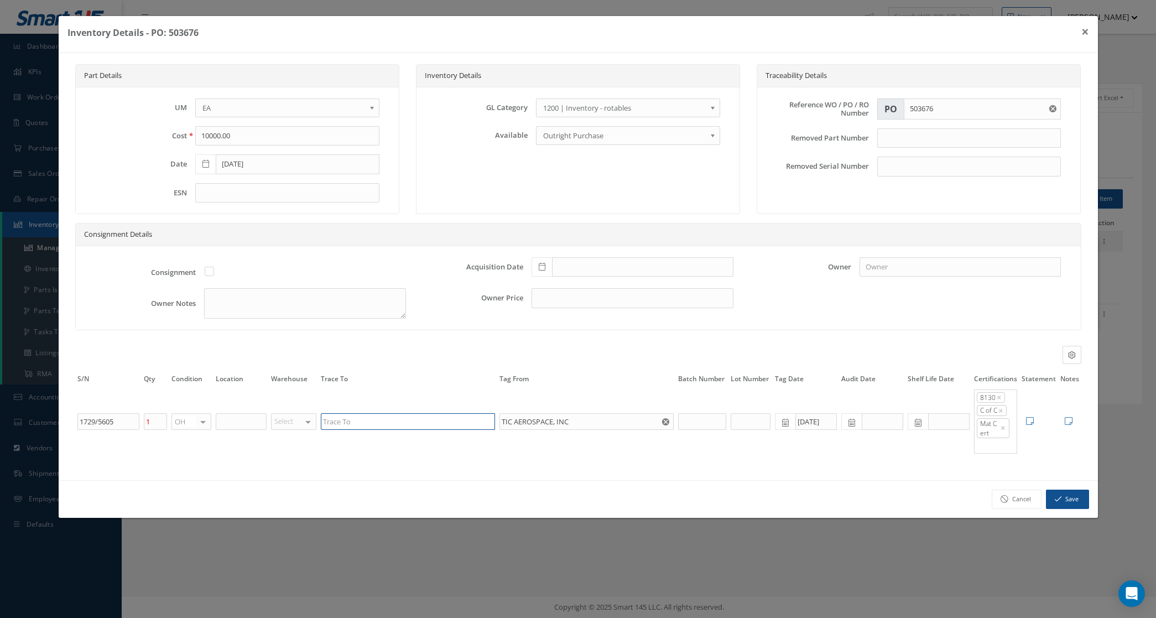
click at [457, 424] on input "text" at bounding box center [408, 421] width 174 height 17
paste input "AIR CANADA"
type input "AIR CANADA"
click at [1057, 501] on icon "button" at bounding box center [1058, 499] width 7 height 8
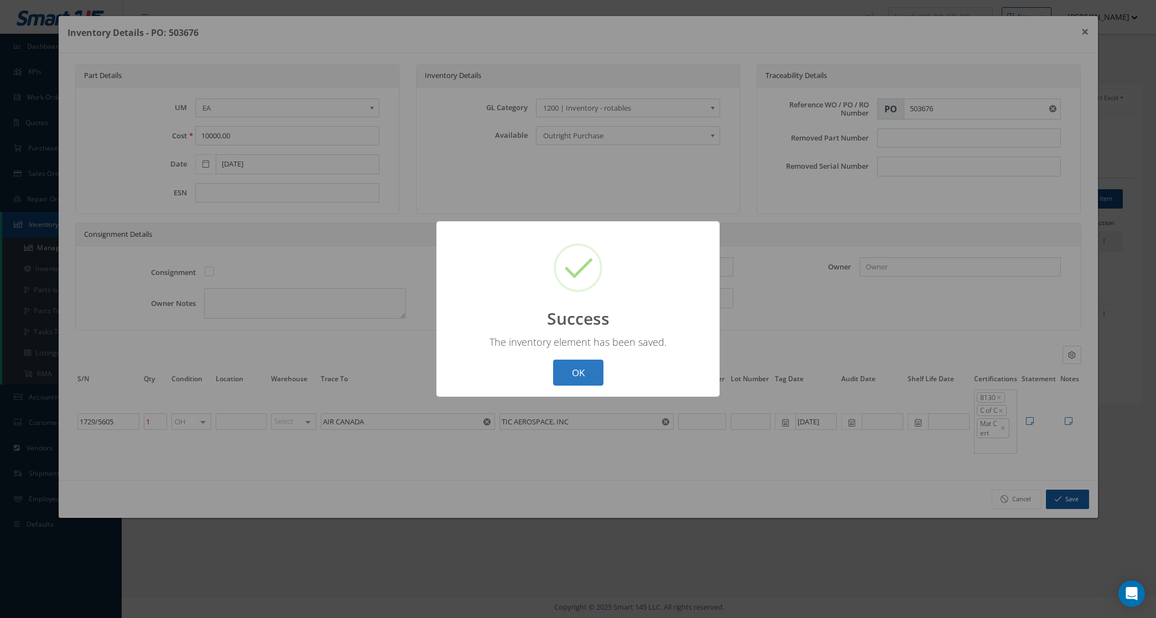
click at [596, 372] on button "OK" at bounding box center [578, 372] width 50 height 26
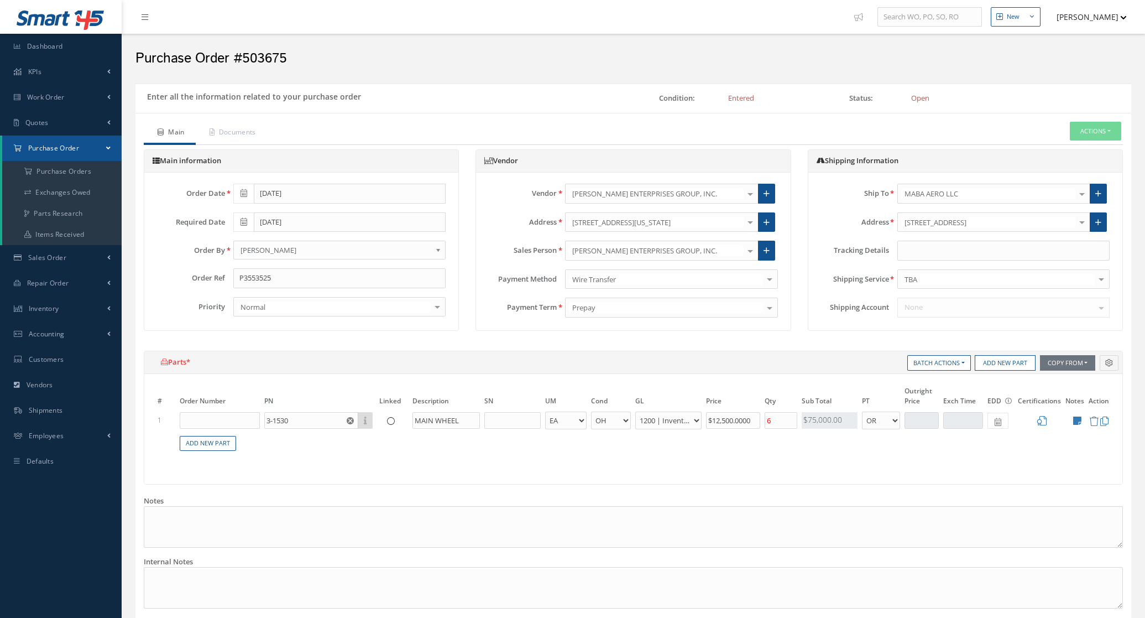
select select "1"
select select "6"
select select "1"
click at [922, 251] on input "text" at bounding box center [1004, 251] width 212 height 20
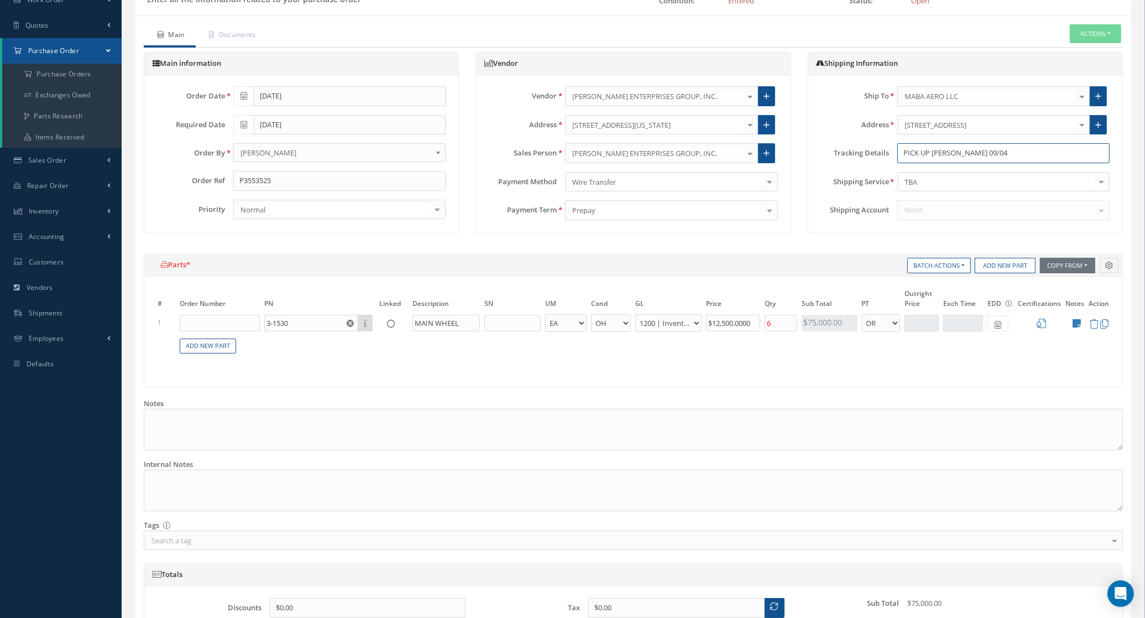
scroll to position [231, 0]
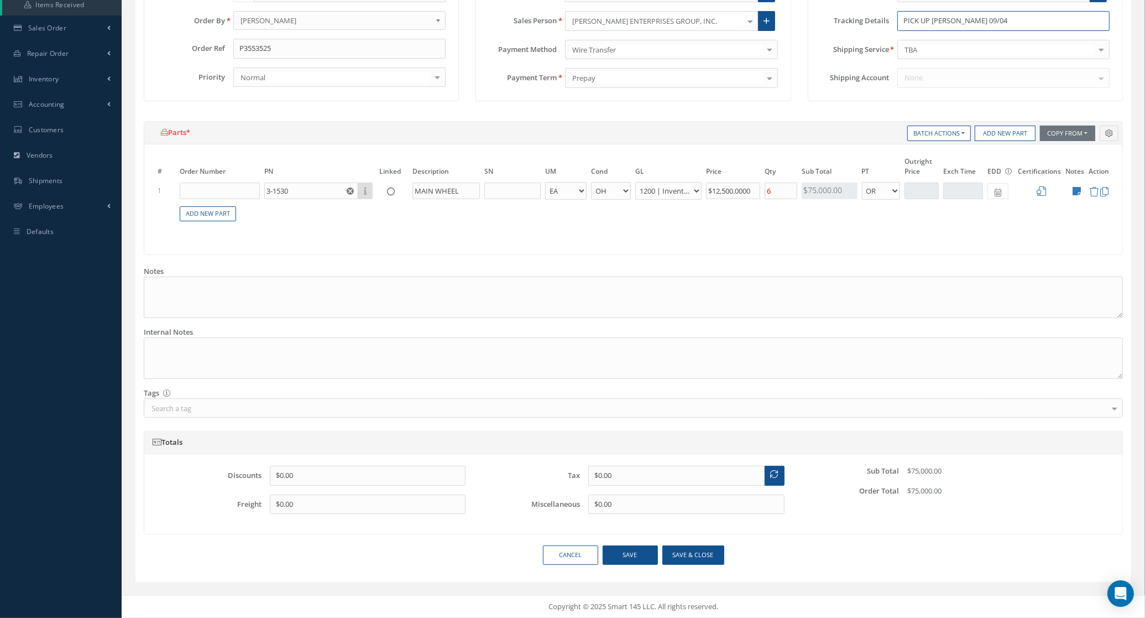
type input "PICK UP [PERSON_NAME] 09/04"
click at [674, 549] on button "Save & close" at bounding box center [693, 554] width 62 height 19
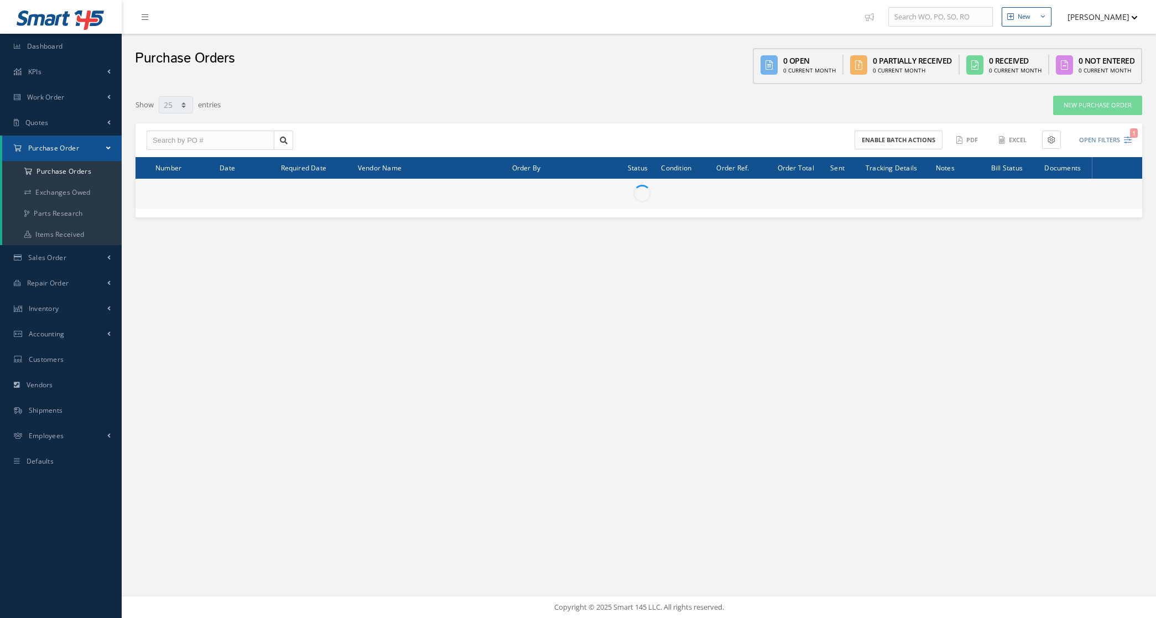
select select "25"
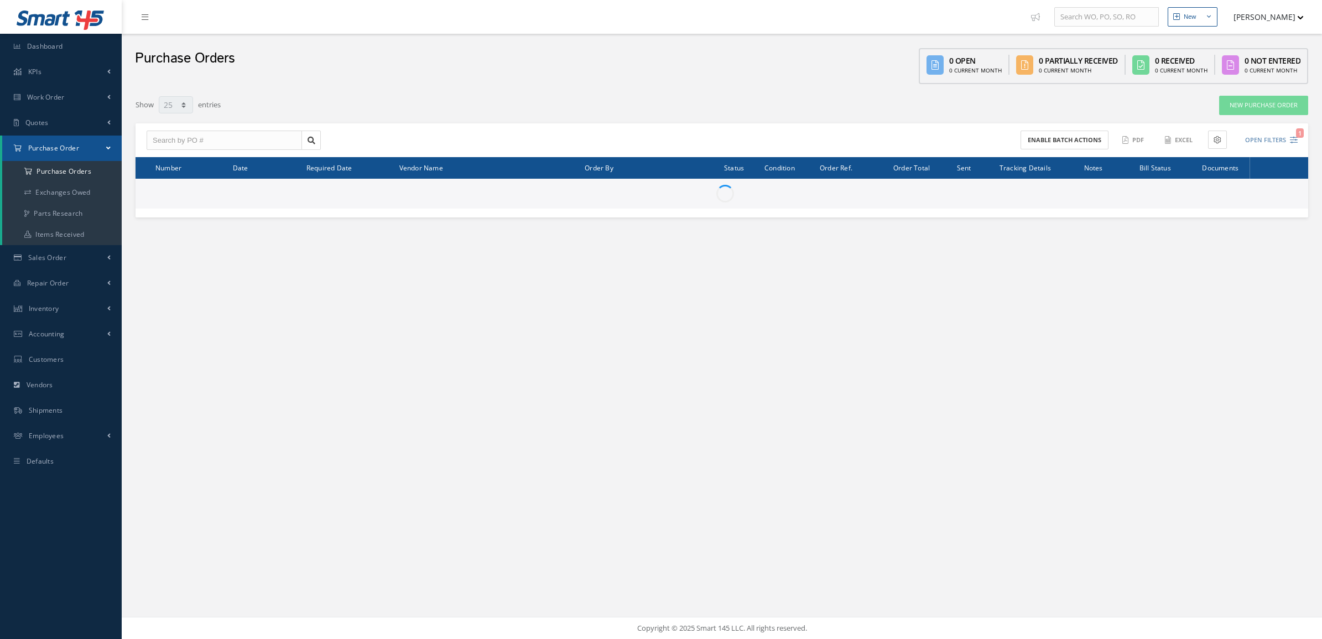
select select "25"
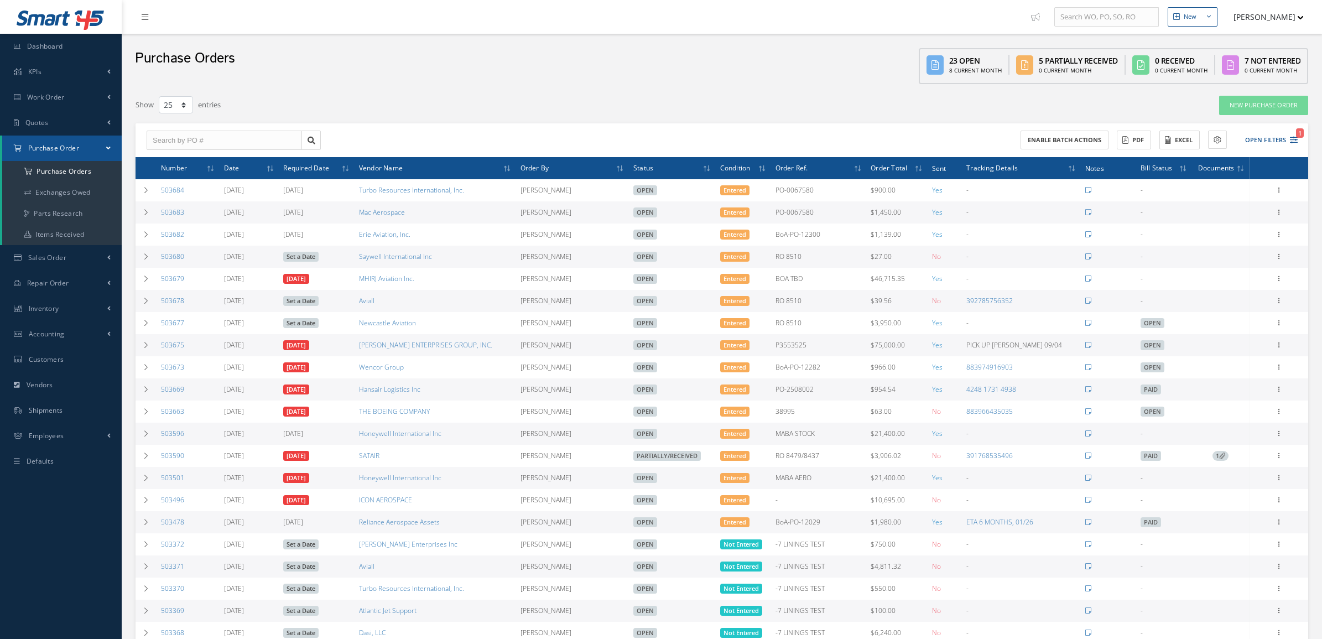
select select "25"
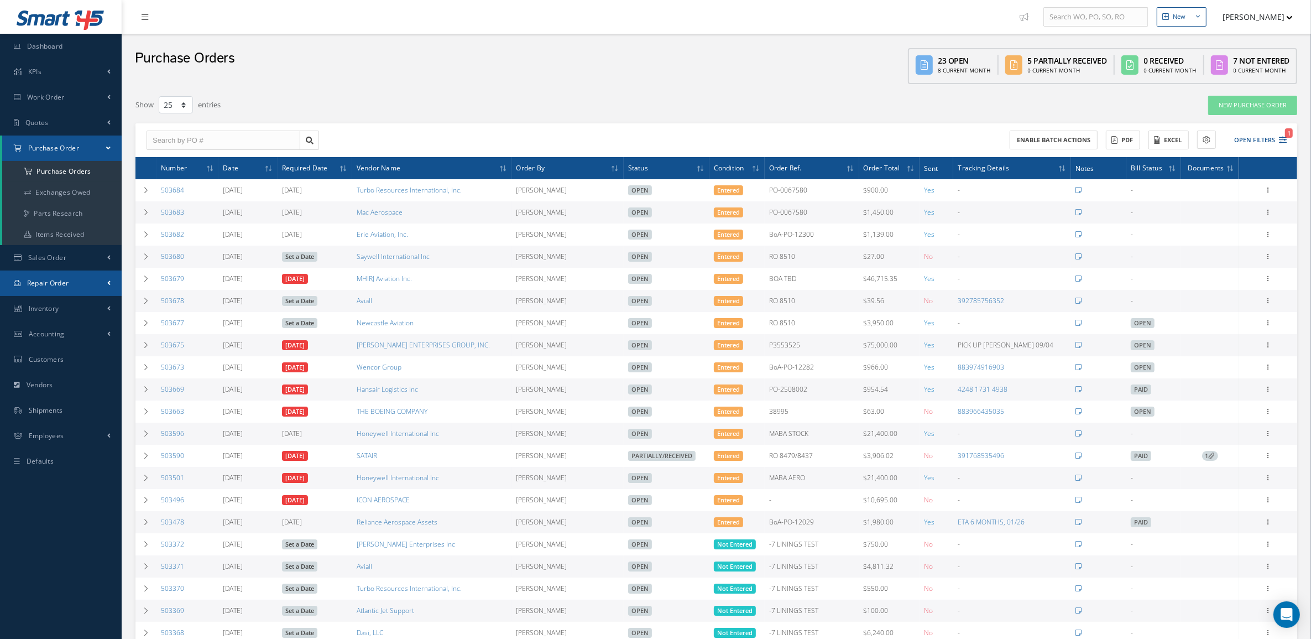
click at [59, 278] on span "Repair Order" at bounding box center [48, 282] width 42 height 9
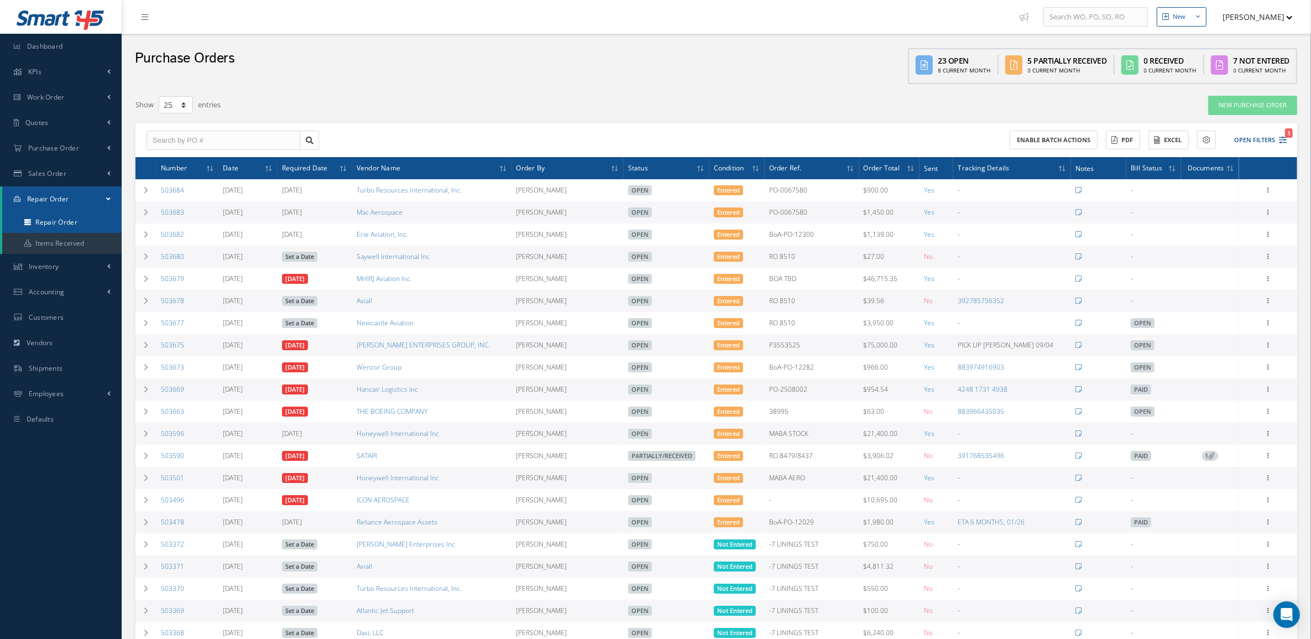
click at [60, 216] on link "Repair Order" at bounding box center [61, 222] width 119 height 21
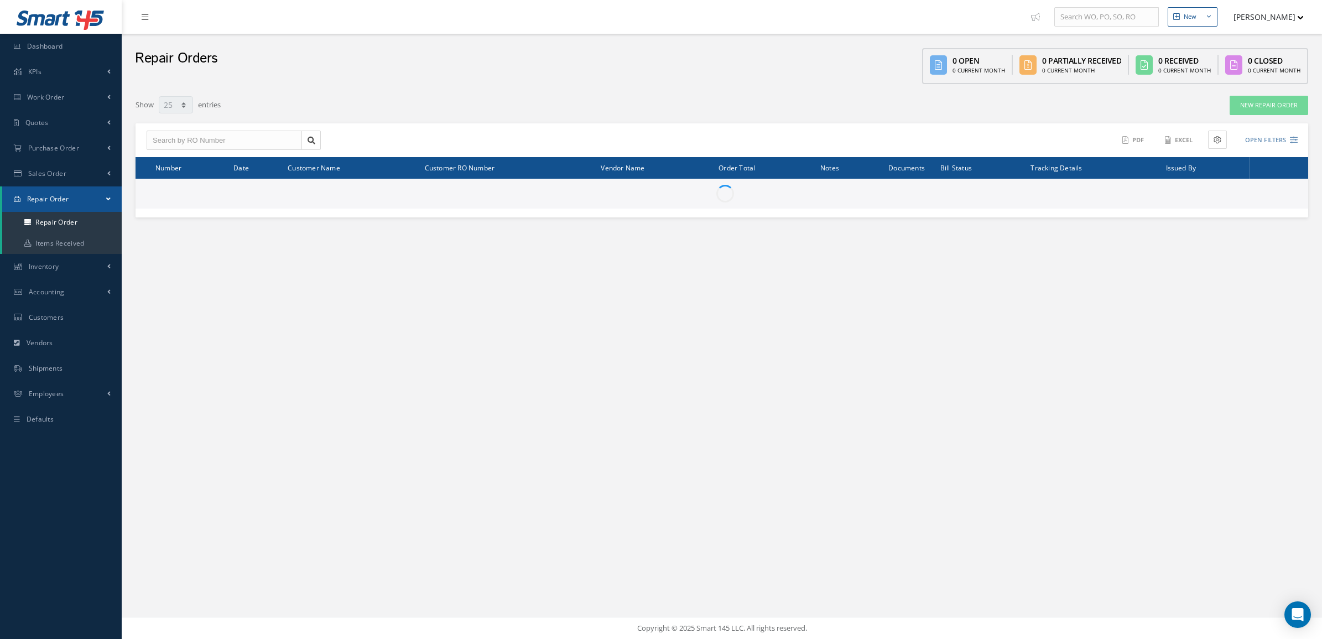
select select "25"
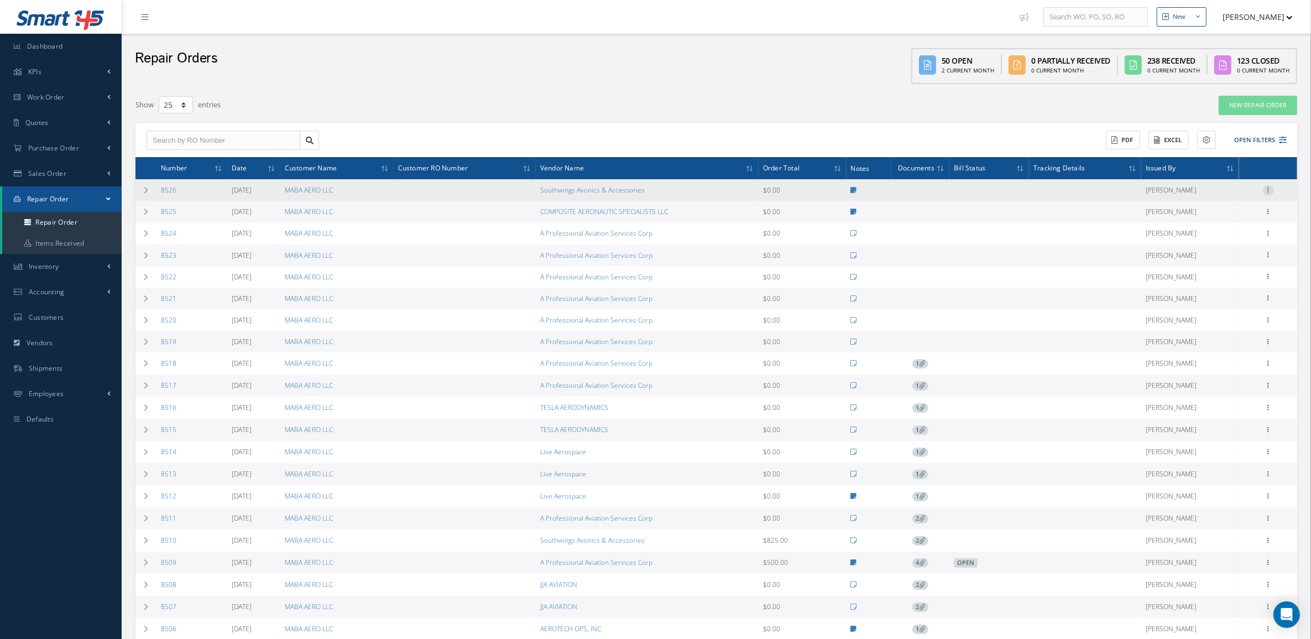
click at [1267, 192] on icon at bounding box center [1268, 189] width 11 height 9
click at [1154, 324] on link "Repair Order" at bounding box center [1136, 324] width 87 height 14
click at [1265, 186] on icon at bounding box center [1268, 189] width 11 height 9
click at [1150, 332] on link "Vendor Shipper" at bounding box center [1136, 339] width 87 height 14
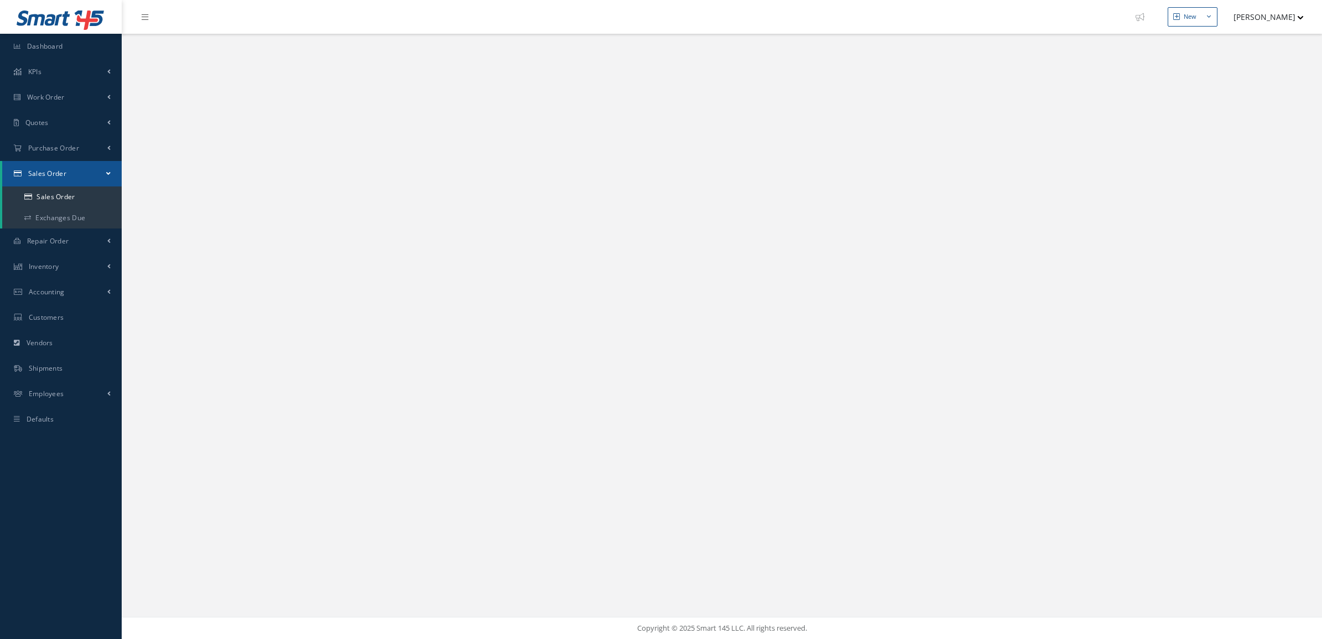
select select "25"
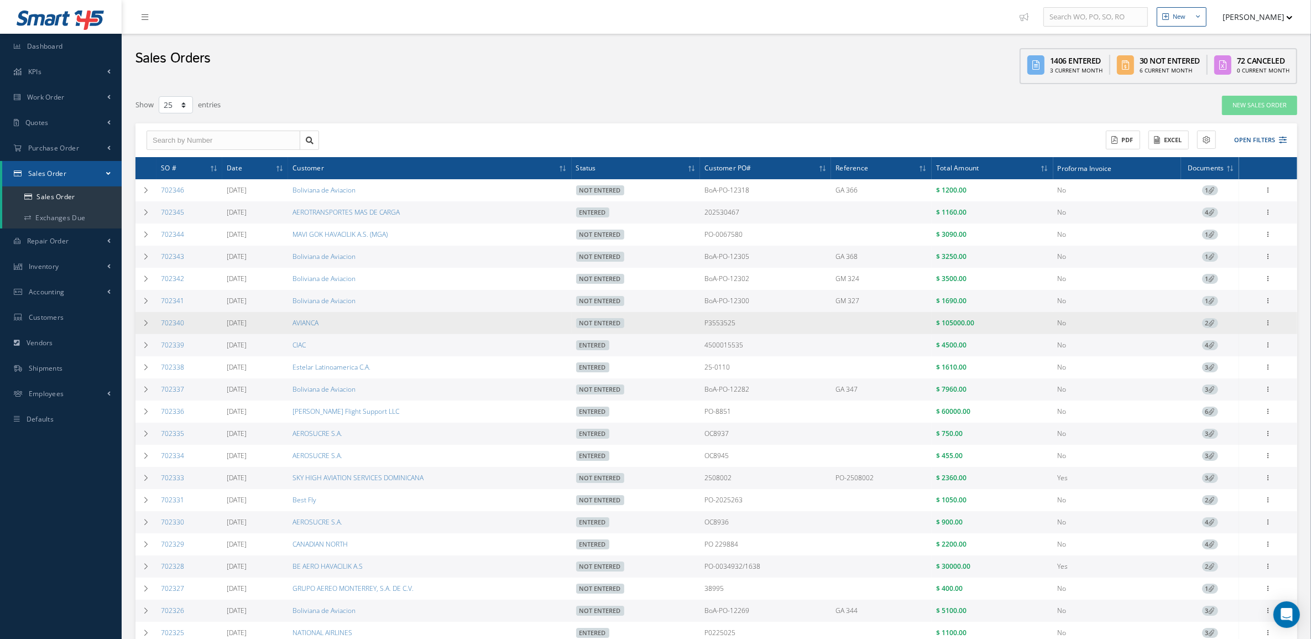
drag, startPoint x: 749, startPoint y: 323, endPoint x: 673, endPoint y: 323, distance: 76.3
click at [673, 323] on tr "702340 09/02/2025 AVIANCA Not Entered P3553525 $ 105000.00 No 2 Enter/Update Ed…" at bounding box center [716, 323] width 1162 height 22
copy tr "P3553525"
click at [164, 324] on link "702340" at bounding box center [172, 322] width 23 height 9
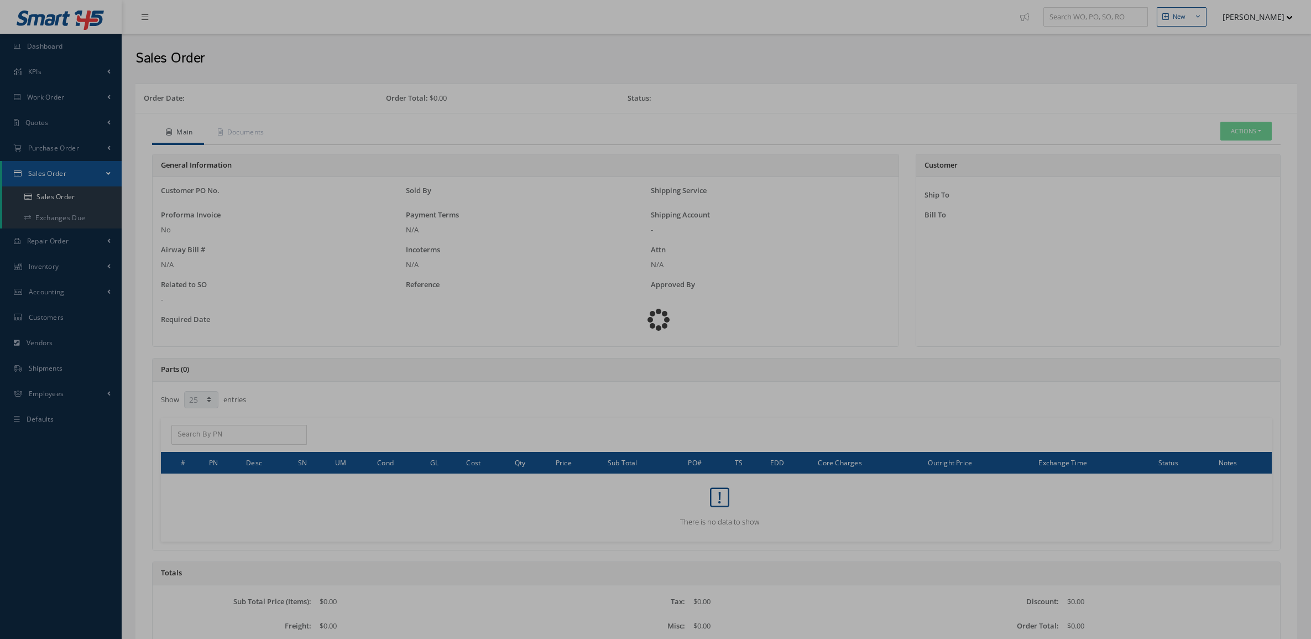
select select "25"
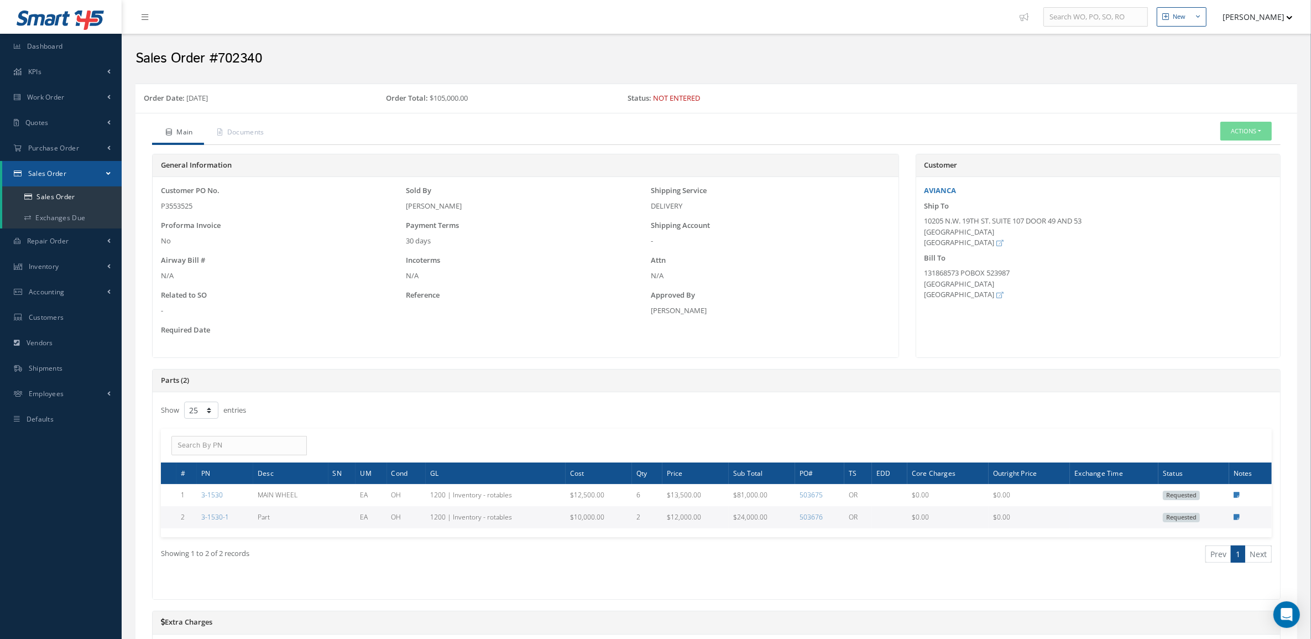
click at [925, 222] on div "10205 N.W. 19TH ST. SUITE 107 DOOR 49 AND [GEOGRAPHIC_DATA] [GEOGRAPHIC_DATA]" at bounding box center [1098, 232] width 347 height 33
click at [1231, 123] on button "Actions" at bounding box center [1245, 131] width 51 height 19
click at [1155, 258] on link "Sales Order" at bounding box center [1146, 250] width 84 height 17
